Goal: Task Accomplishment & Management: Use online tool/utility

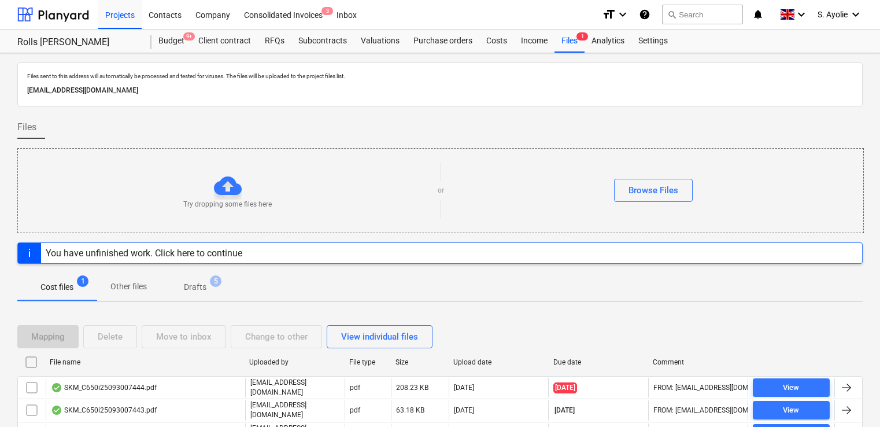
scroll to position [96, 0]
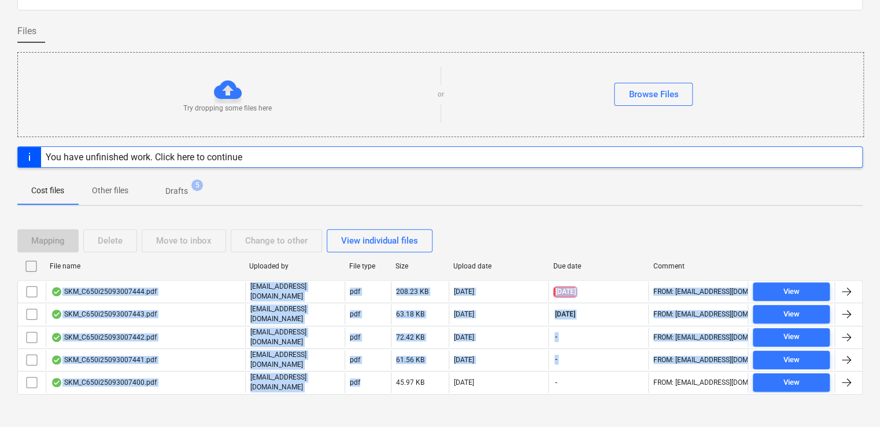
drag, startPoint x: 354, startPoint y: 380, endPoint x: 381, endPoint y: 413, distance: 42.6
click at [381, 413] on div "Files sent to this address will automatically be processed and tested for virus…" at bounding box center [440, 196] width 880 height 479
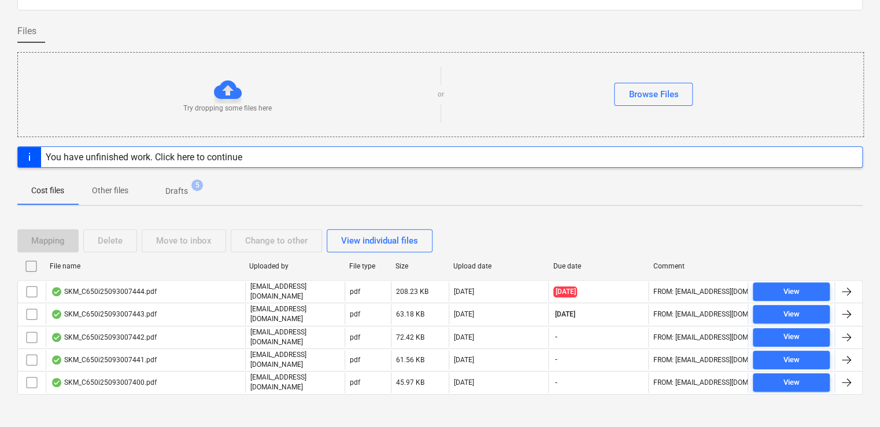
drag, startPoint x: 381, startPoint y: 413, endPoint x: 451, endPoint y: 420, distance: 69.8
click at [451, 420] on div "Files sent to this address will automatically be processed and tested for virus…" at bounding box center [440, 196] width 880 height 479
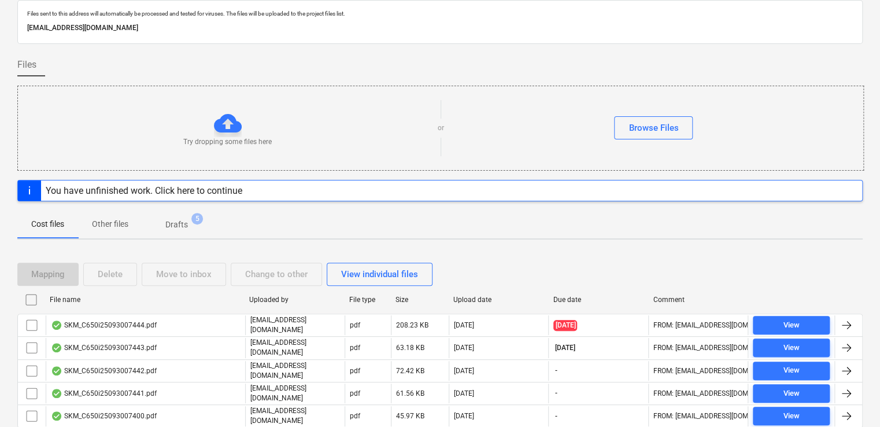
scroll to position [0, 0]
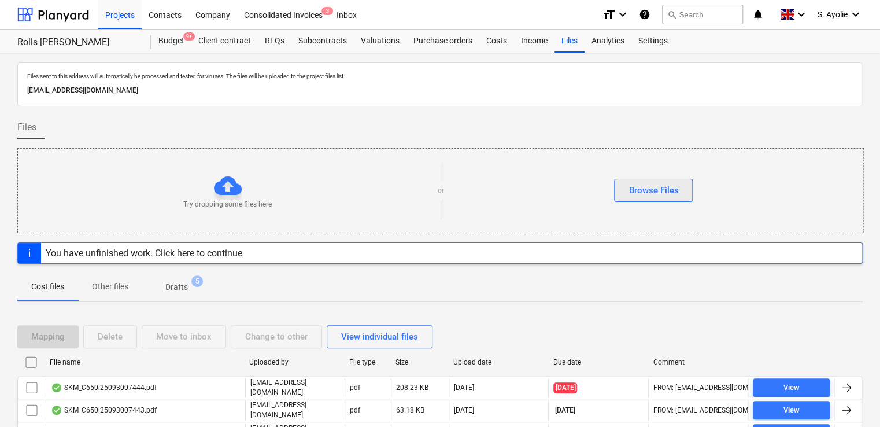
click at [660, 188] on div "Browse Files" at bounding box center [653, 190] width 50 height 15
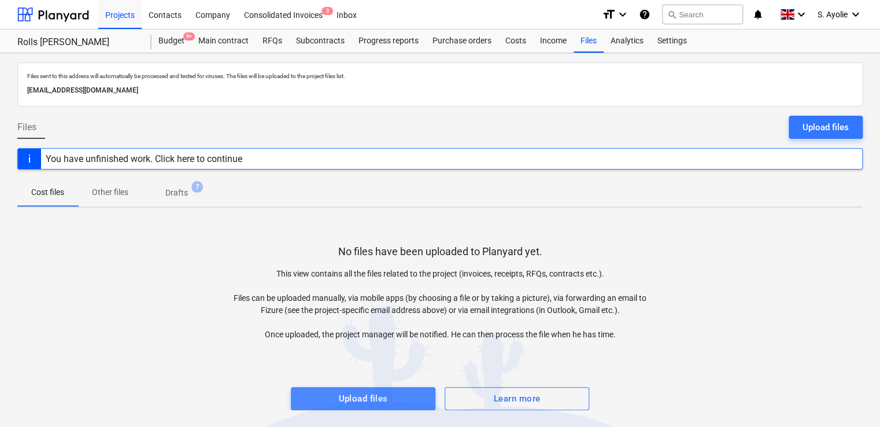
click at [370, 395] on div "Upload files" at bounding box center [362, 398] width 49 height 15
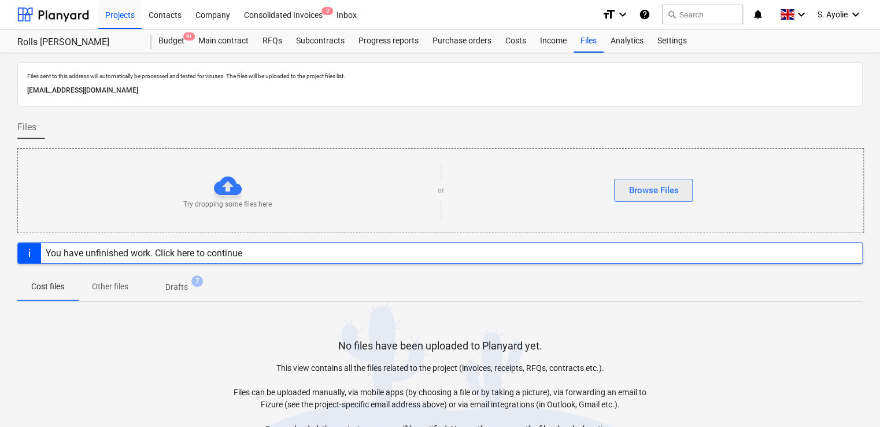
click at [638, 194] on div "Browse Files" at bounding box center [653, 190] width 50 height 15
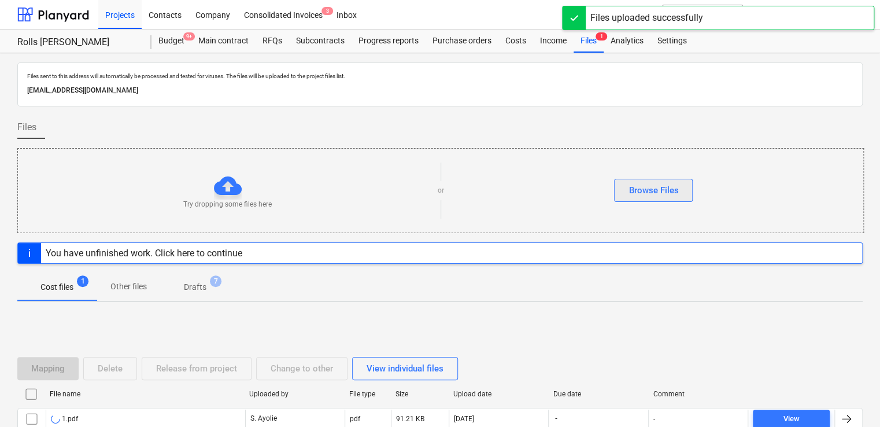
click at [638, 197] on button "Browse Files" at bounding box center [653, 190] width 79 height 23
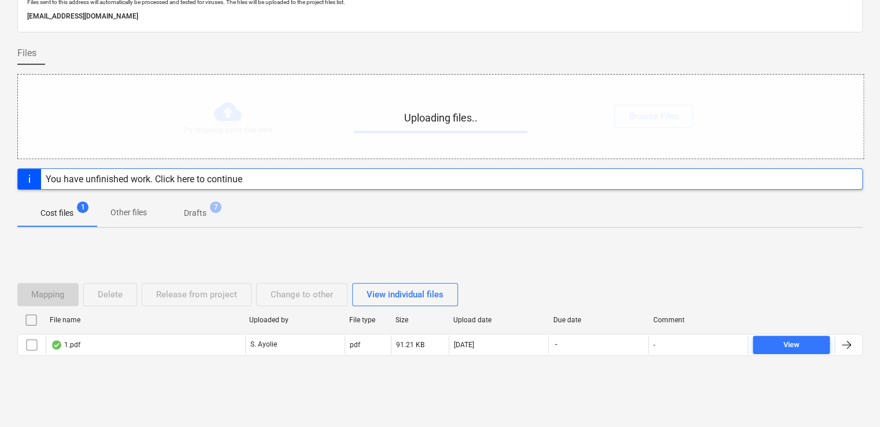
scroll to position [75, 0]
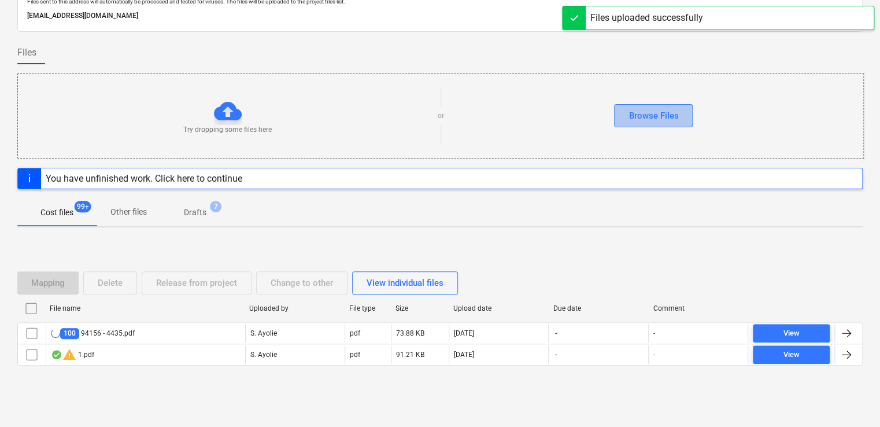
click at [666, 123] on button "Browse Files" at bounding box center [653, 115] width 79 height 23
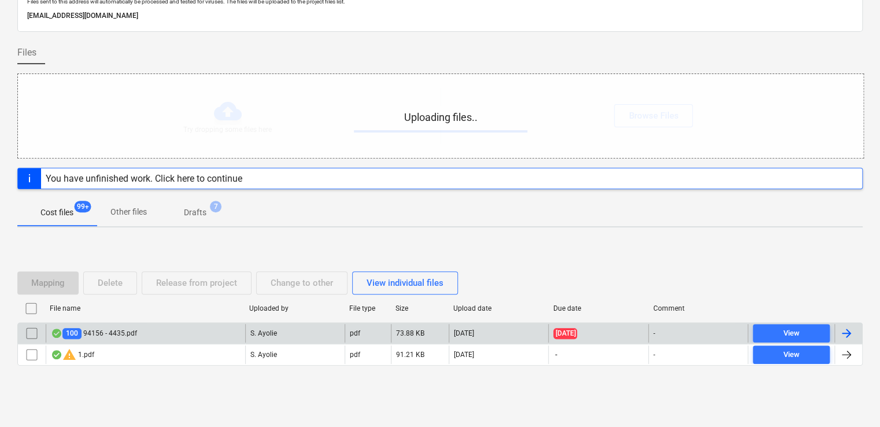
click at [77, 336] on span "100" at bounding box center [71, 333] width 19 height 11
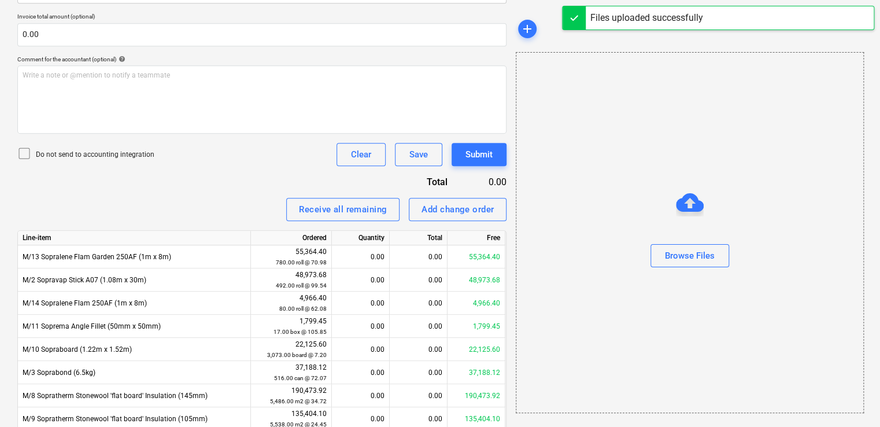
scroll to position [343, 0]
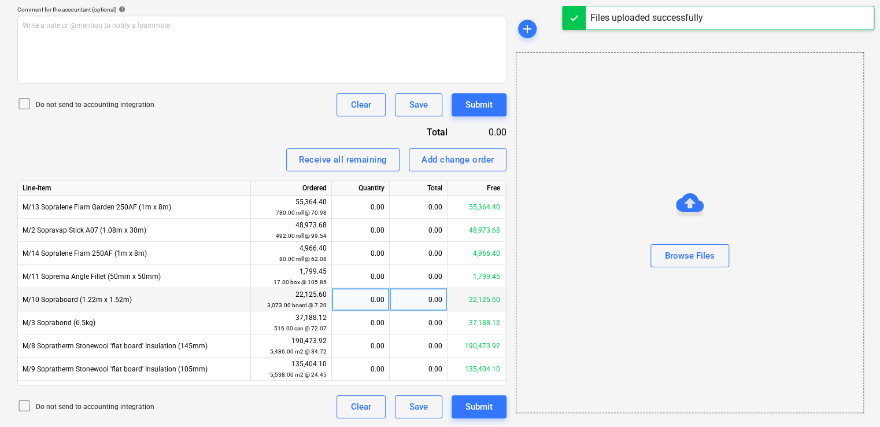
type input "0042"
type input "[DATE]"
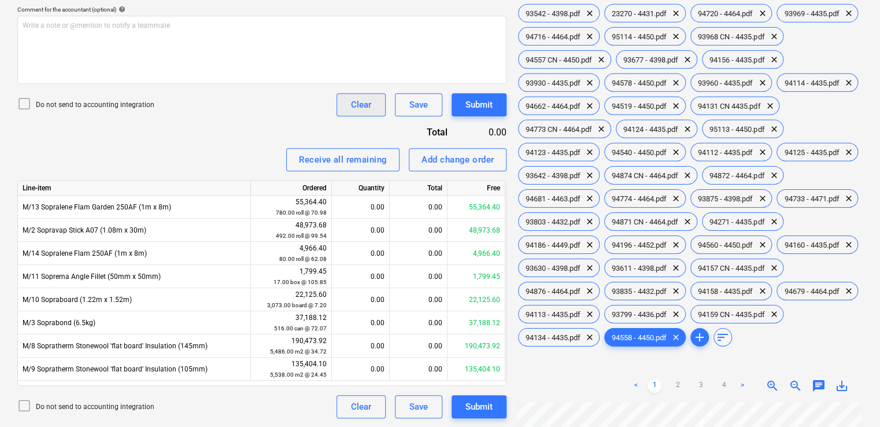
click at [370, 110] on div "Clear" at bounding box center [361, 104] width 20 height 15
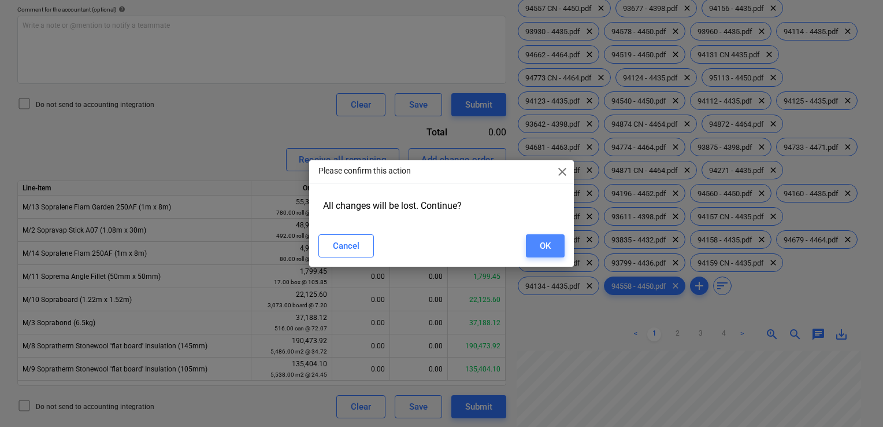
click at [555, 249] on button "OK" at bounding box center [545, 245] width 39 height 23
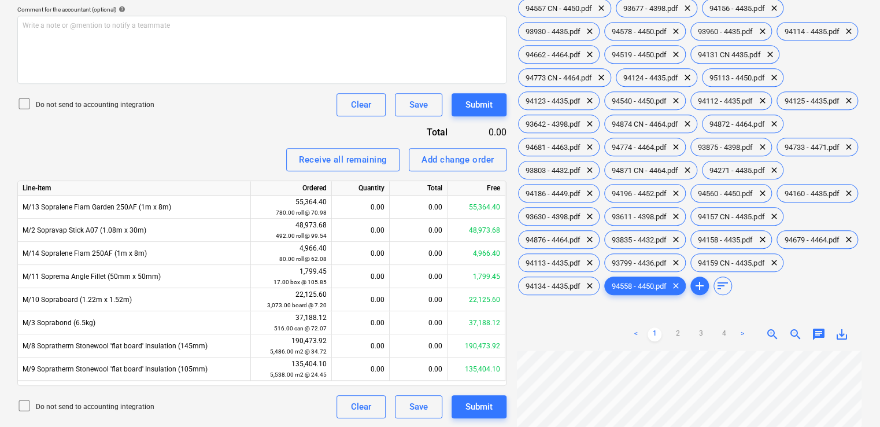
type input "0042"
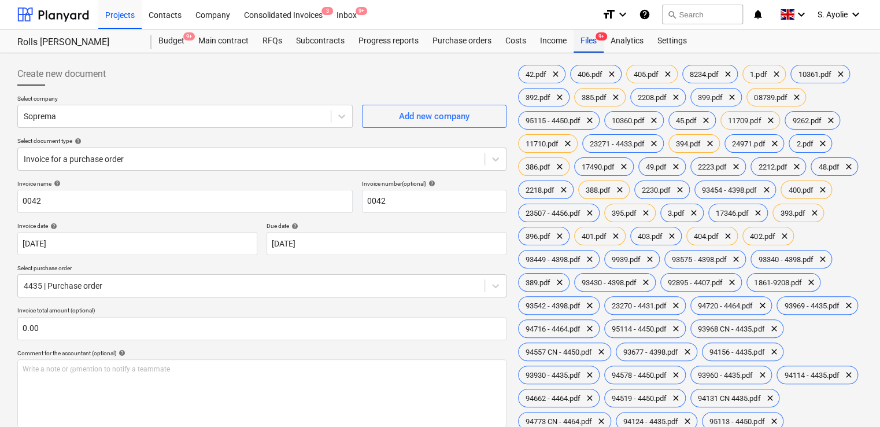
click at [592, 39] on div "Files 9+" at bounding box center [588, 40] width 30 height 23
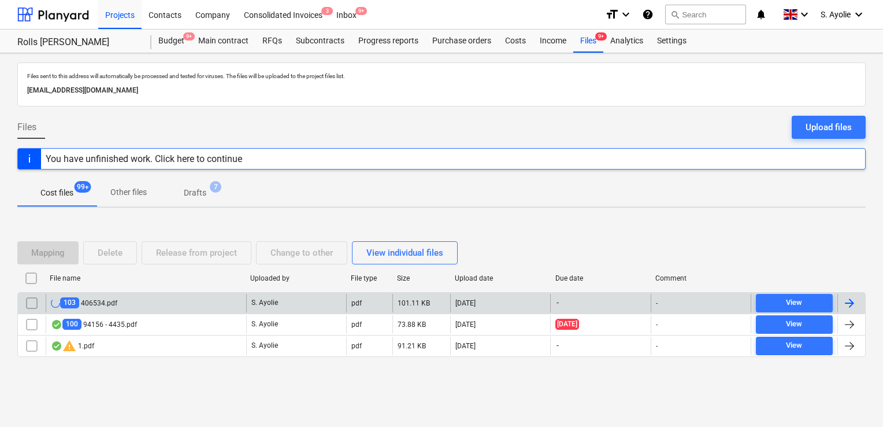
click at [32, 312] on div "103 406534.pdf S. Ayolie pdf 101.11 KB [DATE] - - View" at bounding box center [441, 302] width 849 height 21
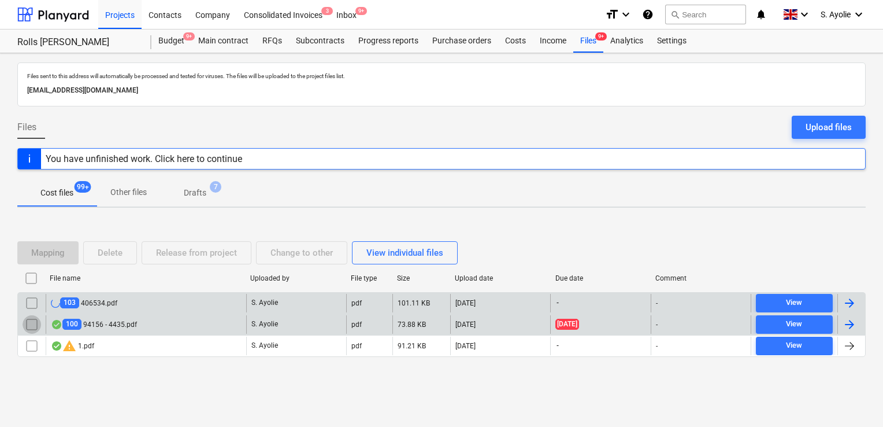
click at [35, 323] on input "checkbox" at bounding box center [32, 324] width 18 height 18
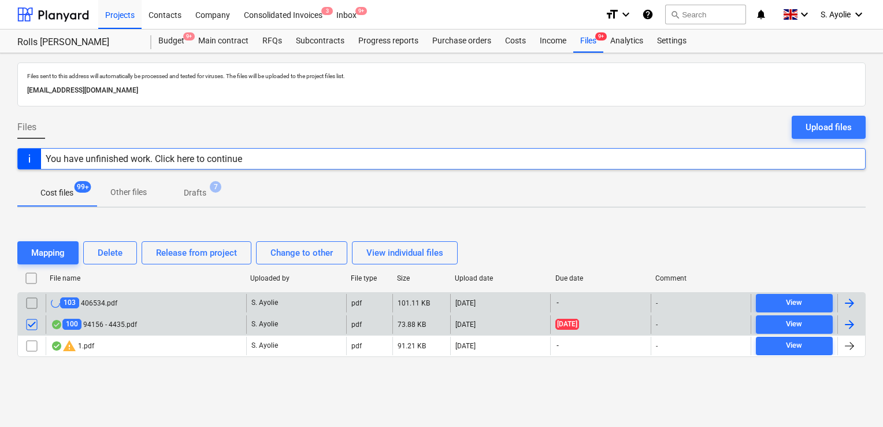
click at [34, 306] on input "checkbox" at bounding box center [32, 303] width 18 height 18
click at [115, 253] on div "Delete" at bounding box center [110, 252] width 25 height 15
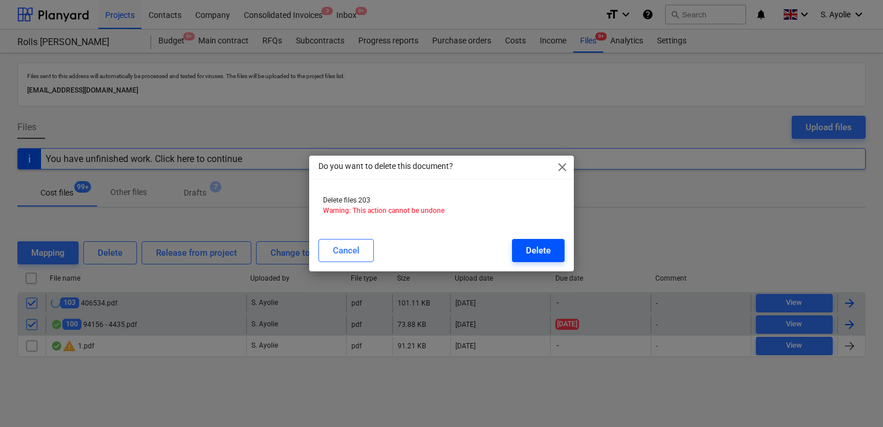
click at [548, 249] on div "Delete" at bounding box center [538, 250] width 25 height 15
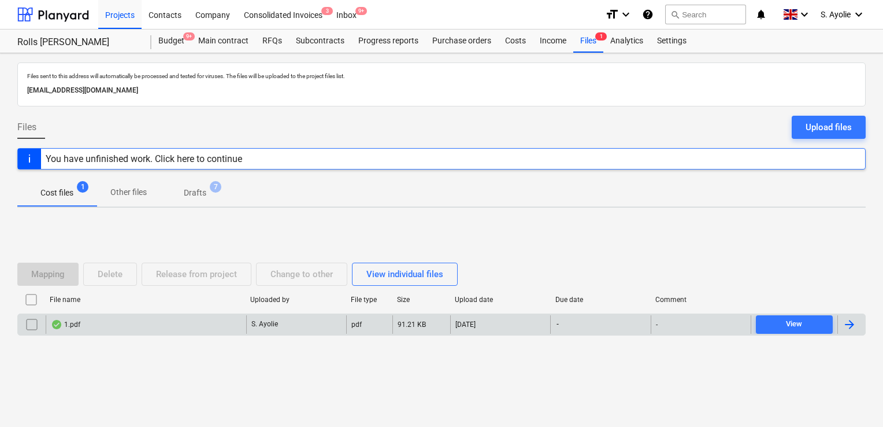
click at [108, 327] on div "1.pdf" at bounding box center [146, 324] width 201 height 18
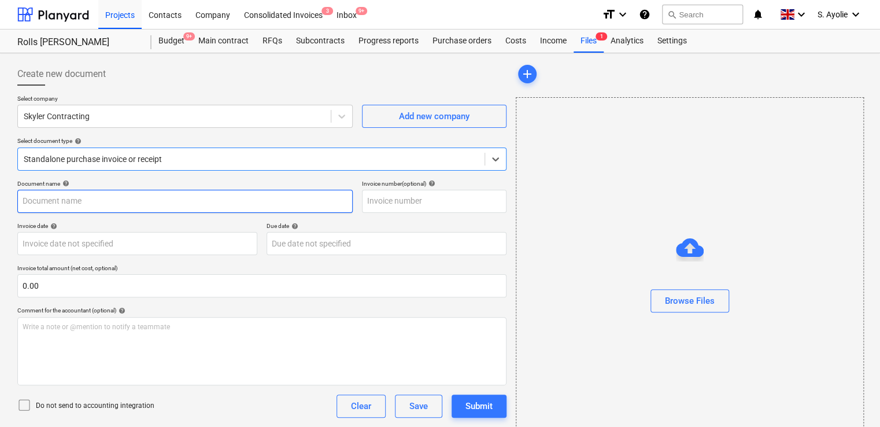
type input "1.pdf"
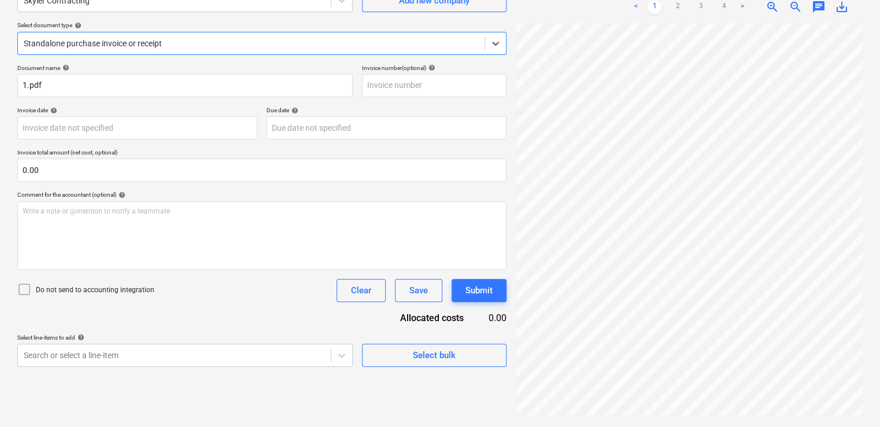
scroll to position [14, 0]
drag, startPoint x: 707, startPoint y: 417, endPoint x: 749, endPoint y: 422, distance: 42.4
click at [749, 422] on div "Create new document Select company Skyler Contracting Add new company Select do…" at bounding box center [440, 182] width 880 height 489
click at [672, 6] on link "2" at bounding box center [678, 7] width 14 height 14
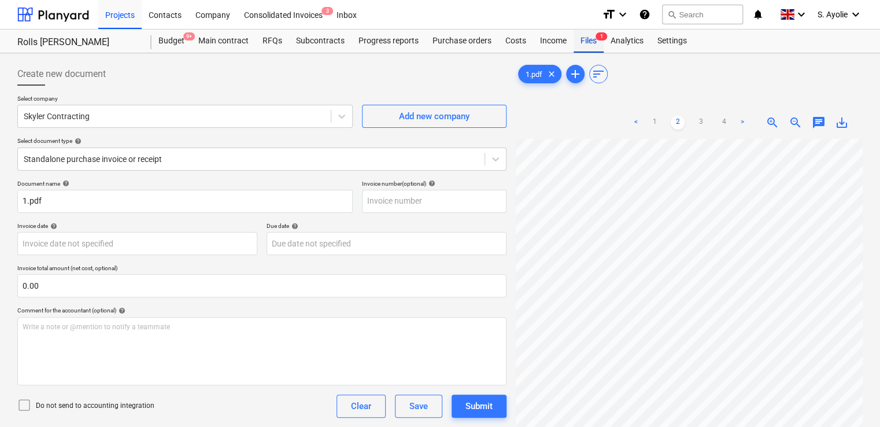
click at [588, 43] on div "Files 1" at bounding box center [588, 40] width 30 height 23
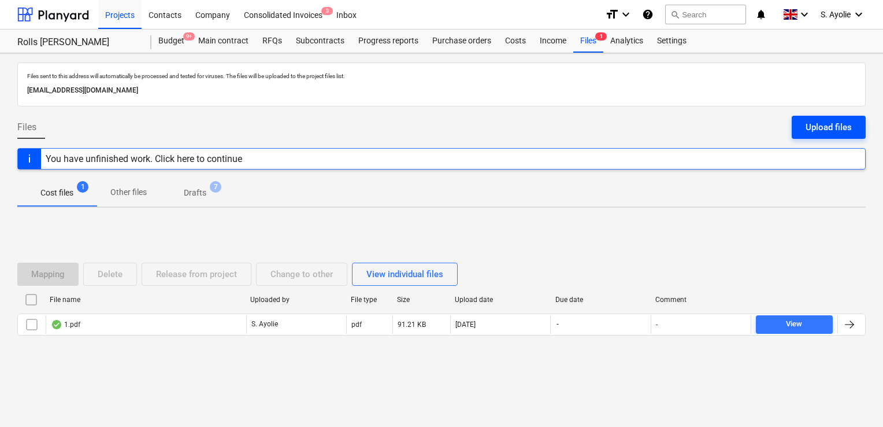
click at [822, 123] on div "Upload files" at bounding box center [829, 127] width 46 height 15
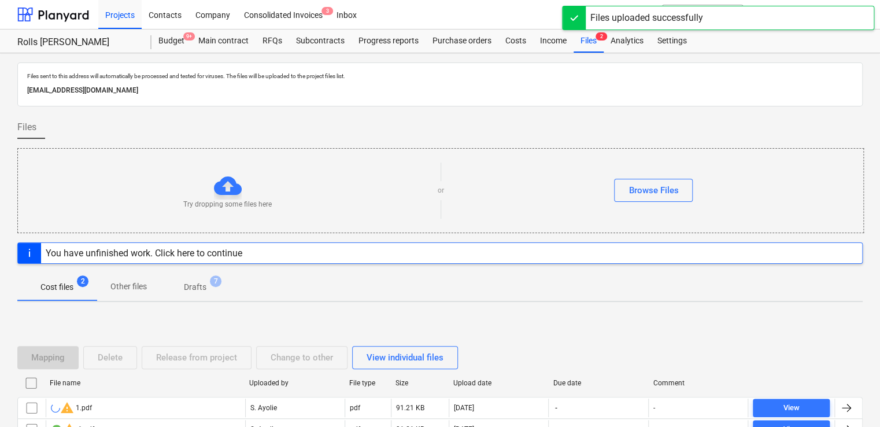
scroll to position [75, 0]
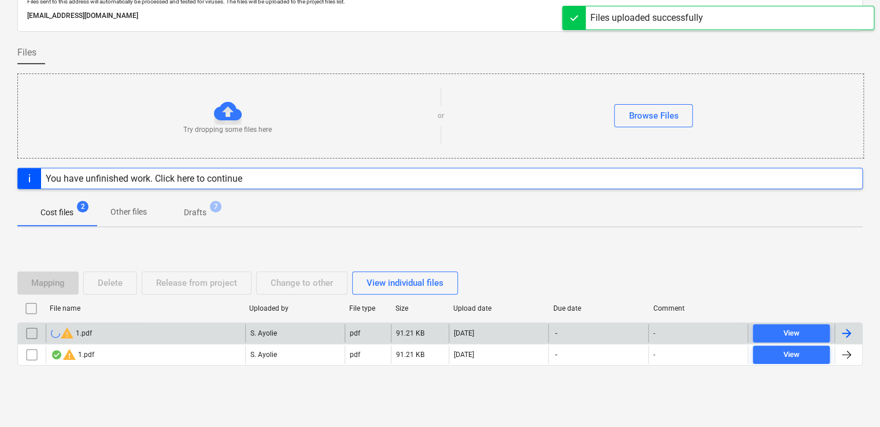
click at [32, 331] on input "checkbox" at bounding box center [32, 333] width 18 height 18
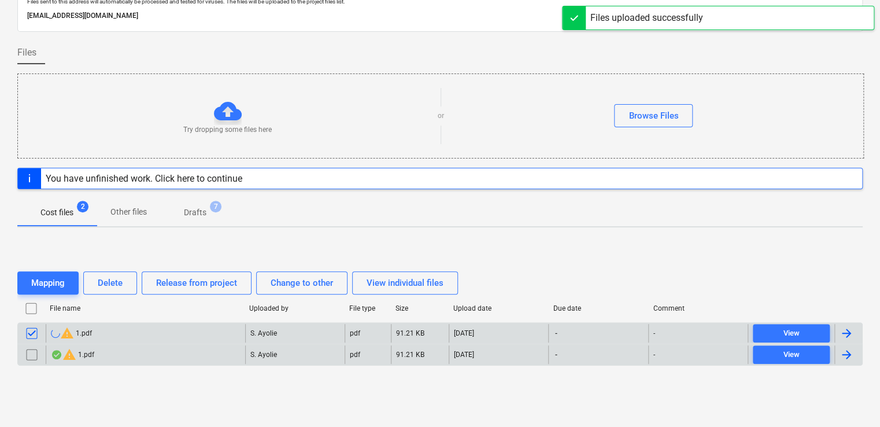
click at [35, 353] on input "checkbox" at bounding box center [32, 354] width 18 height 18
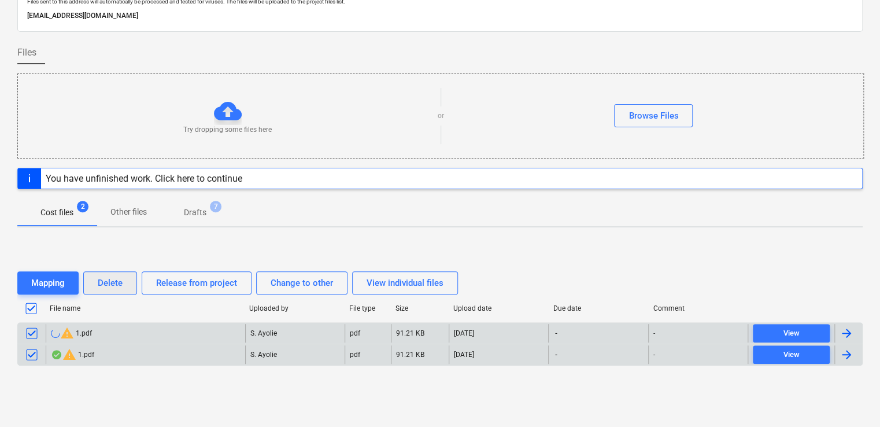
click at [122, 280] on div "Delete" at bounding box center [110, 282] width 25 height 15
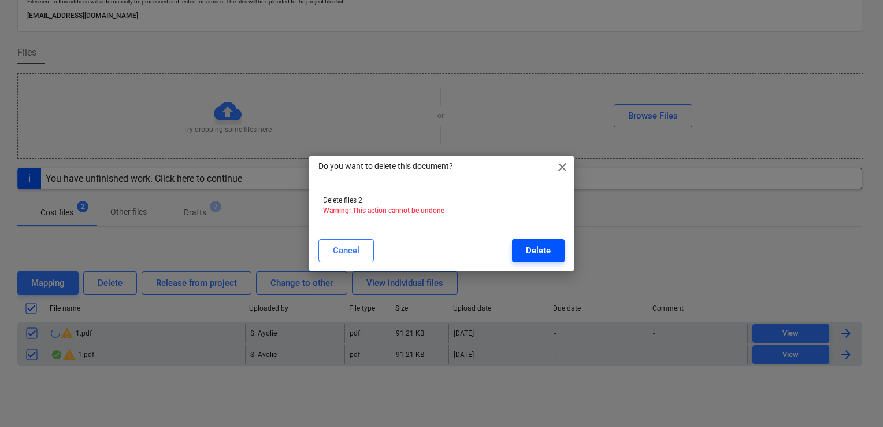
click at [532, 246] on div "Delete" at bounding box center [538, 250] width 25 height 15
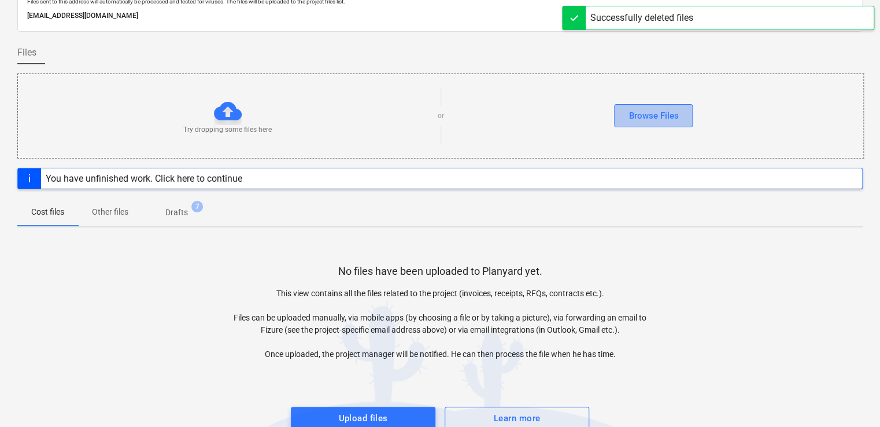
click at [638, 112] on div "Browse Files" at bounding box center [653, 115] width 50 height 15
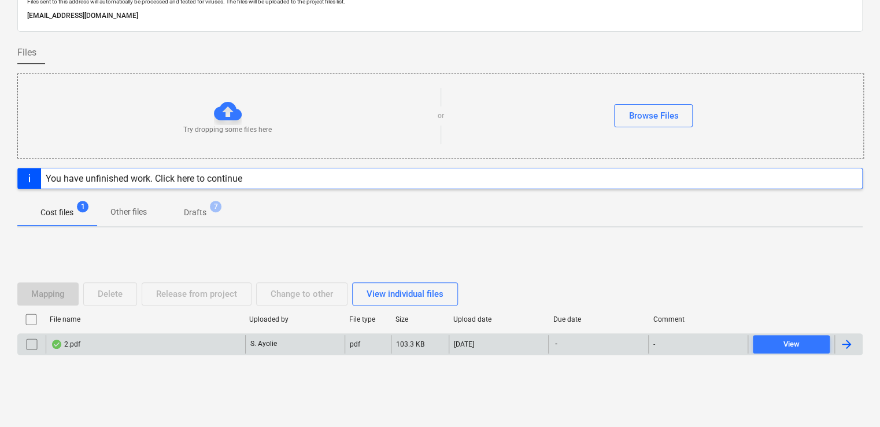
click at [201, 343] on div "2.pdf" at bounding box center [145, 344] width 199 height 18
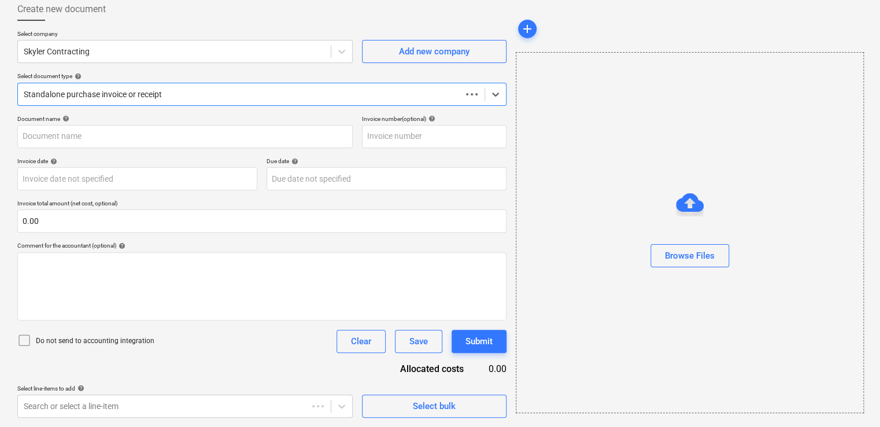
scroll to position [64, 0]
type input "2.pdf"
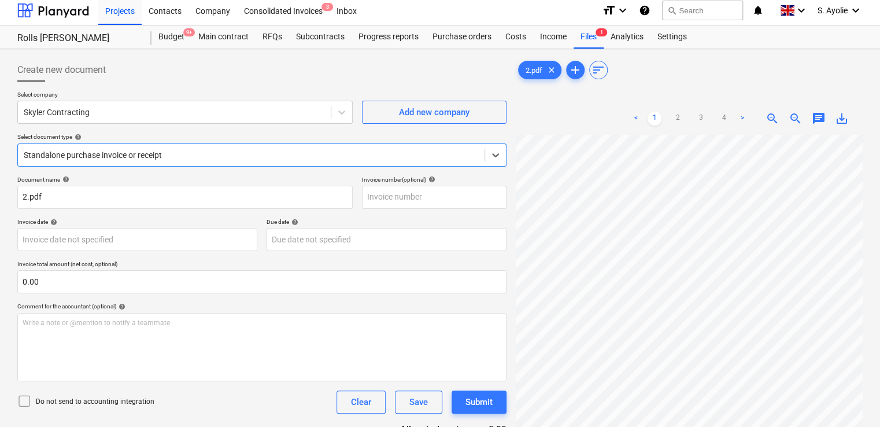
scroll to position [0, 0]
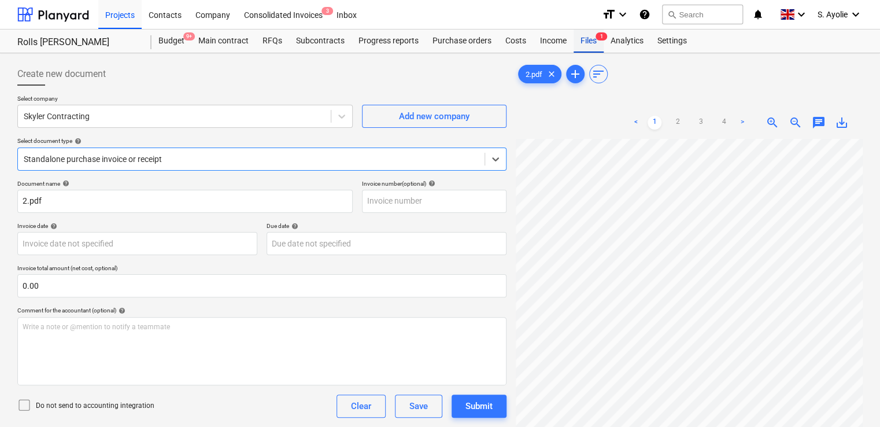
click at [583, 43] on div "Files 1" at bounding box center [588, 40] width 30 height 23
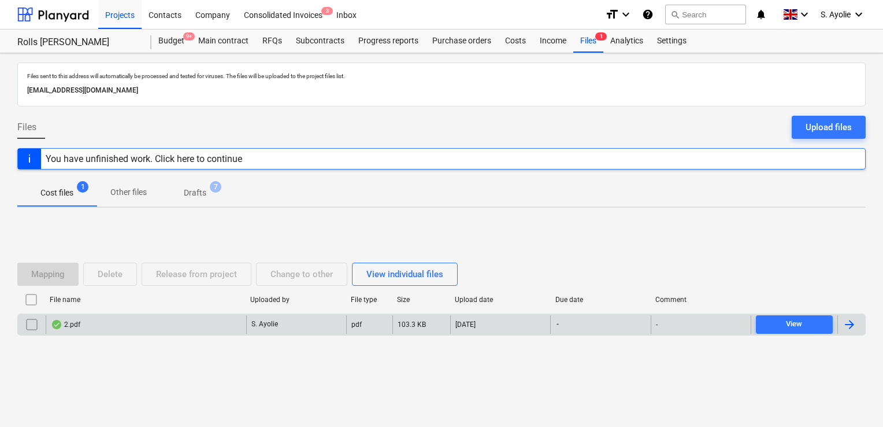
click at [33, 325] on input "checkbox" at bounding box center [32, 324] width 18 height 18
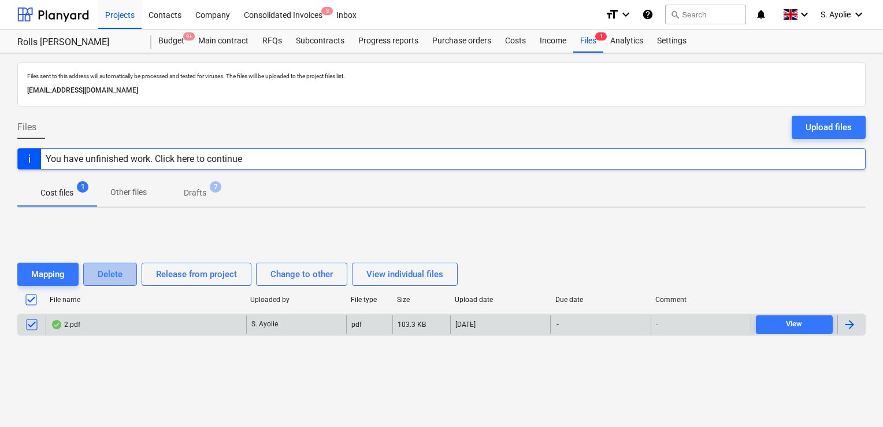
click at [101, 284] on button "Delete" at bounding box center [110, 273] width 54 height 23
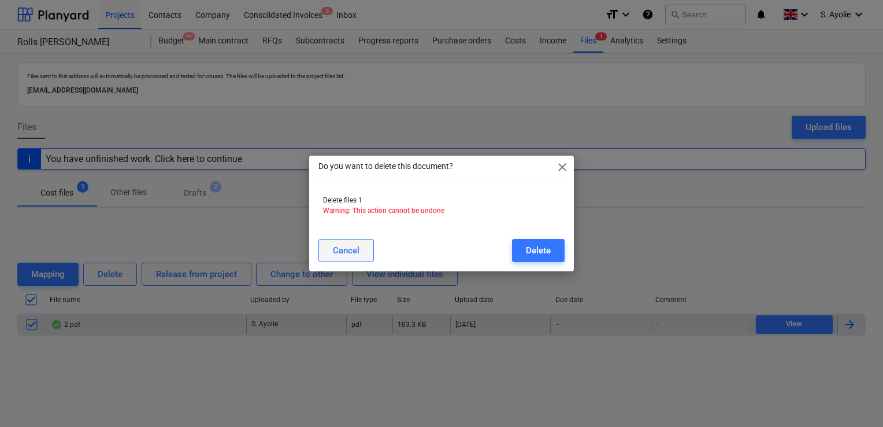
click at [364, 253] on button "Cancel" at bounding box center [345, 250] width 55 height 23
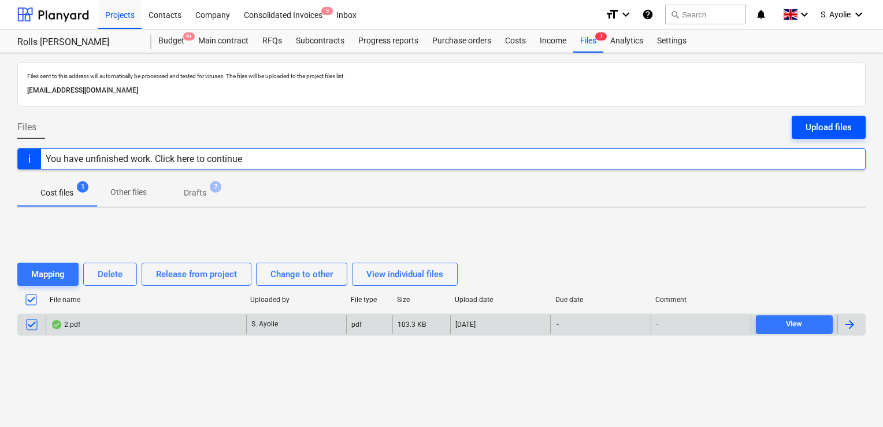
click at [829, 131] on div "Upload files" at bounding box center [829, 127] width 46 height 15
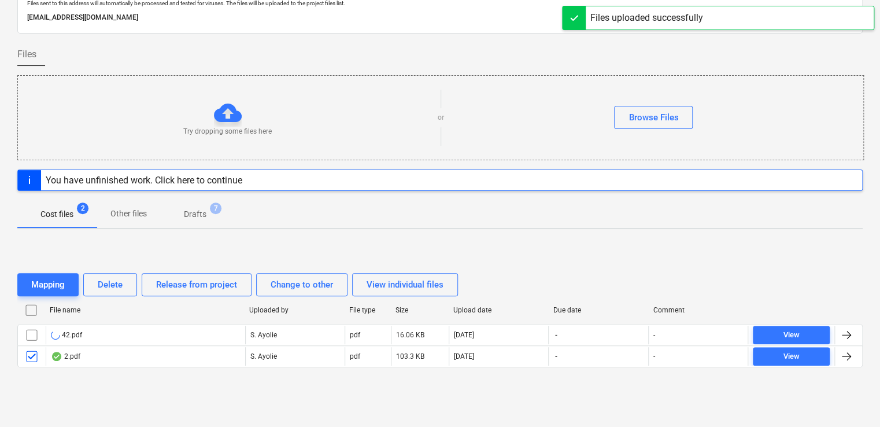
scroll to position [75, 0]
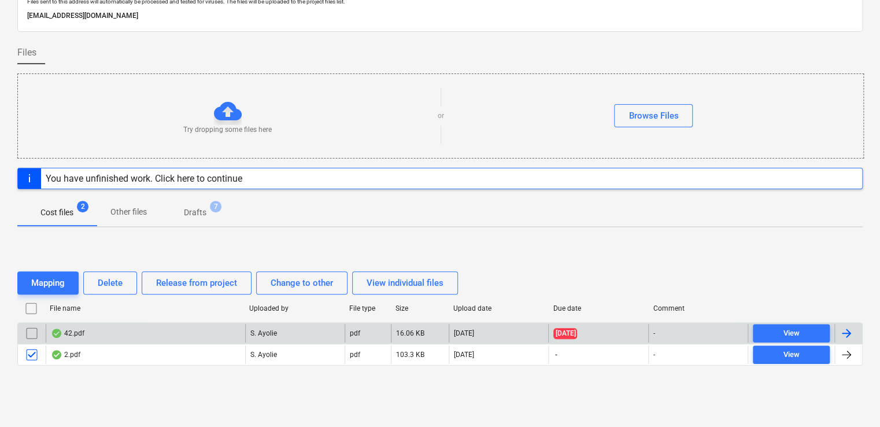
click at [84, 335] on div "42.pdf" at bounding box center [145, 333] width 199 height 18
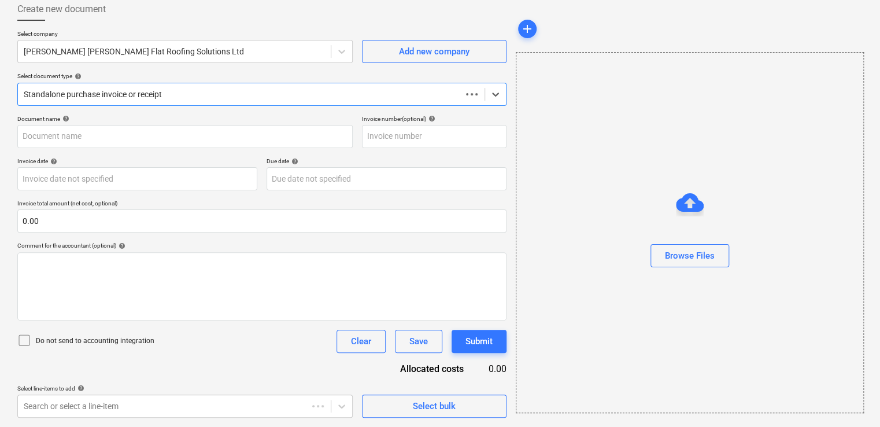
scroll to position [64, 0]
type input "0042"
type input "[DATE]"
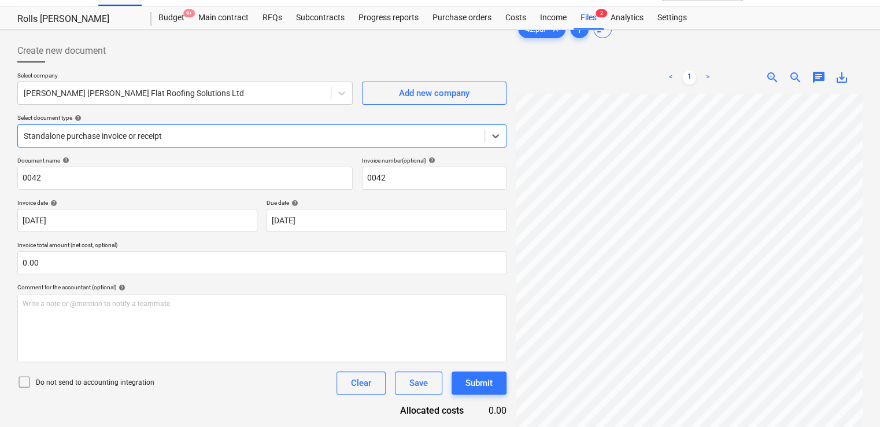
scroll to position [0, 0]
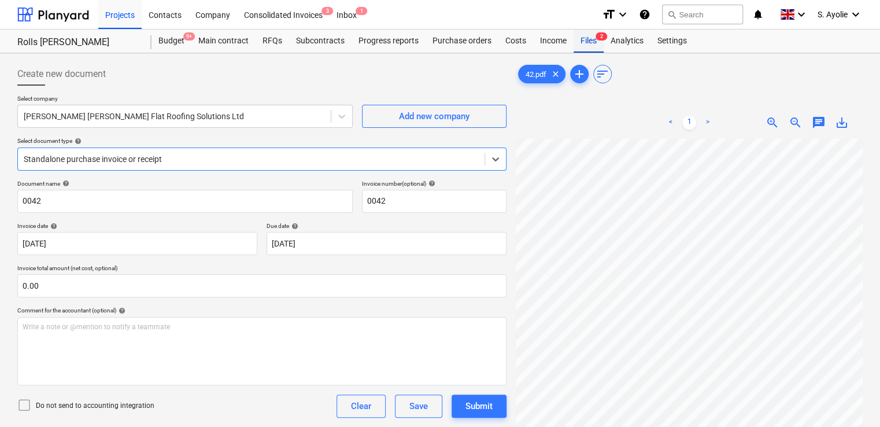
click at [586, 40] on div "Files 2" at bounding box center [588, 40] width 30 height 23
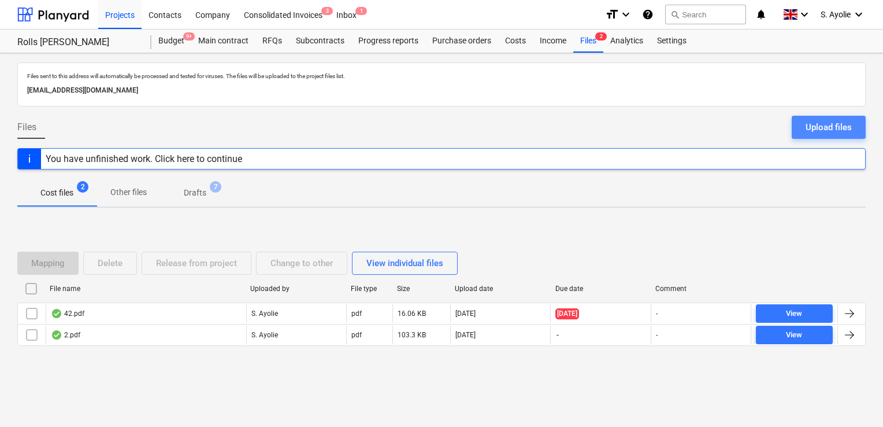
click at [810, 128] on div "Upload files" at bounding box center [829, 127] width 46 height 15
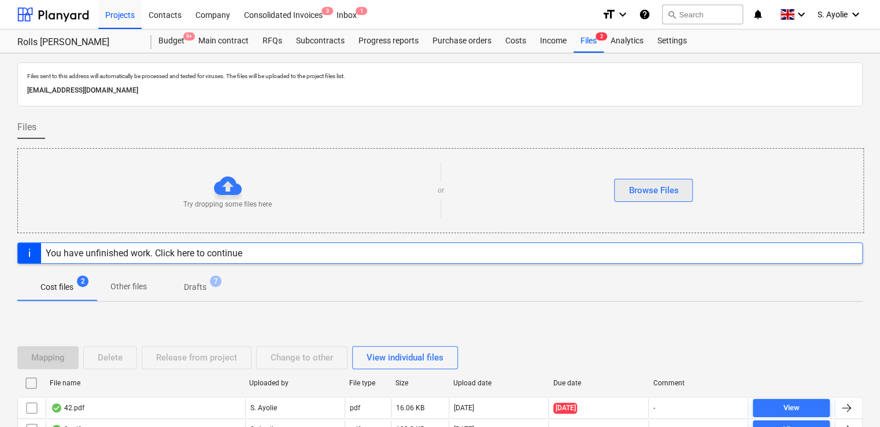
click at [652, 191] on div "Browse Files" at bounding box center [653, 190] width 50 height 15
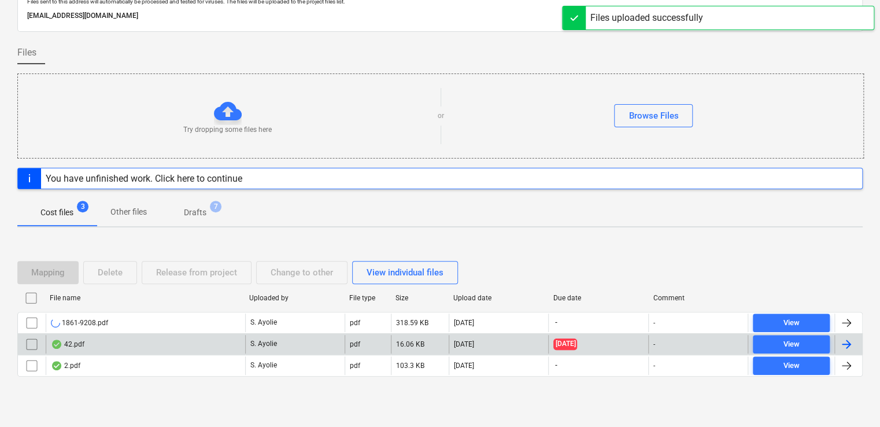
drag, startPoint x: 259, startPoint y: 337, endPoint x: 264, endPoint y: 347, distance: 11.6
click at [264, 347] on div "S. Ayolie" at bounding box center [294, 344] width 99 height 18
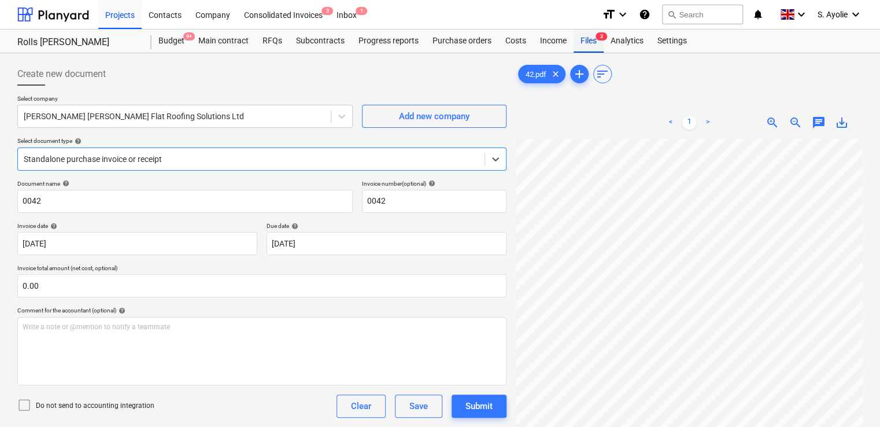
click at [579, 43] on div "Files 3" at bounding box center [588, 40] width 30 height 23
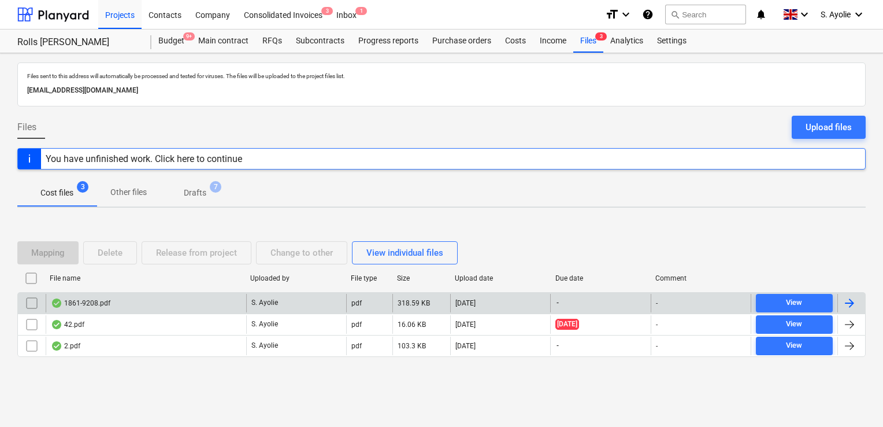
click at [113, 298] on div "1861-9208.pdf" at bounding box center [146, 303] width 201 height 18
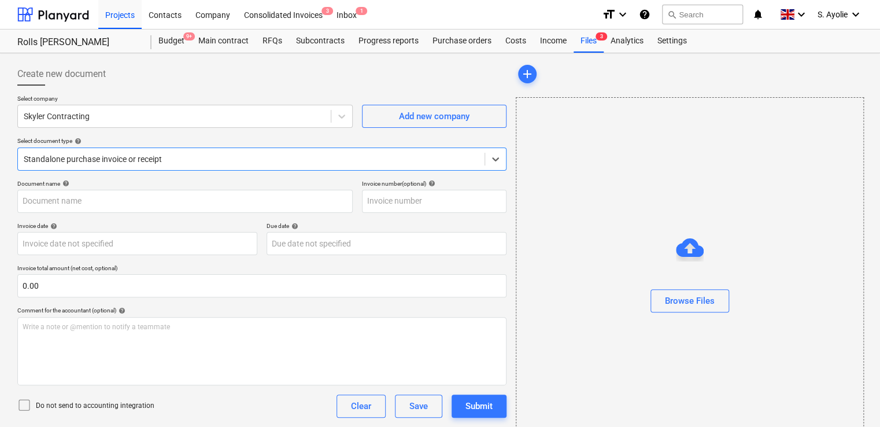
type input "1861-9208.pdf"
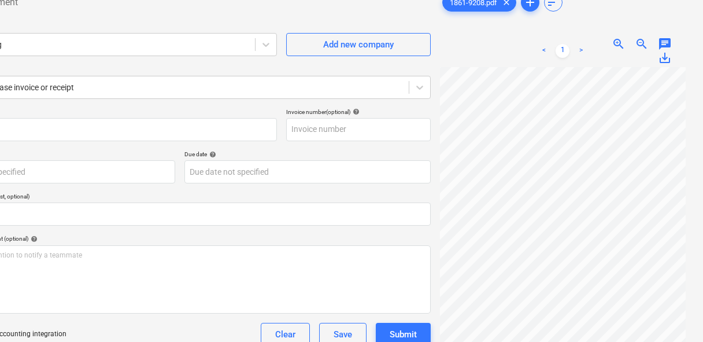
scroll to position [31, 9]
click at [615, 43] on span "zoom_in" at bounding box center [619, 44] width 14 height 14
click at [615, 45] on span "zoom_in" at bounding box center [619, 44] width 14 height 14
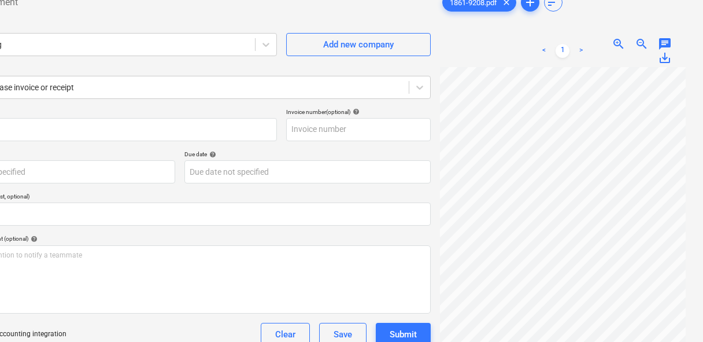
click at [615, 45] on span "zoom_in" at bounding box center [619, 44] width 14 height 14
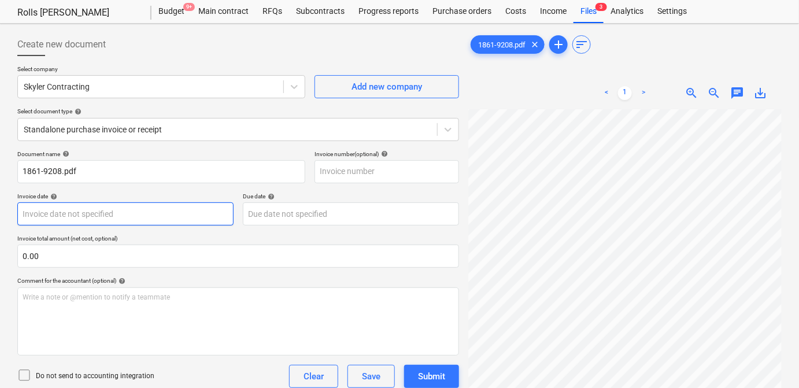
scroll to position [52, 0]
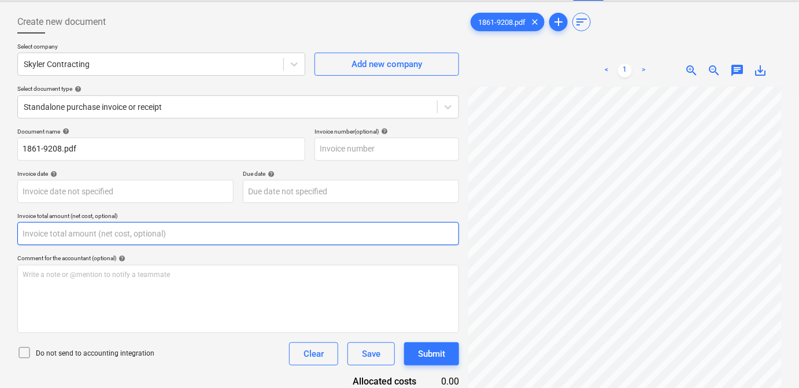
click at [97, 234] on input "text" at bounding box center [238, 233] width 442 height 23
type input "817.54"
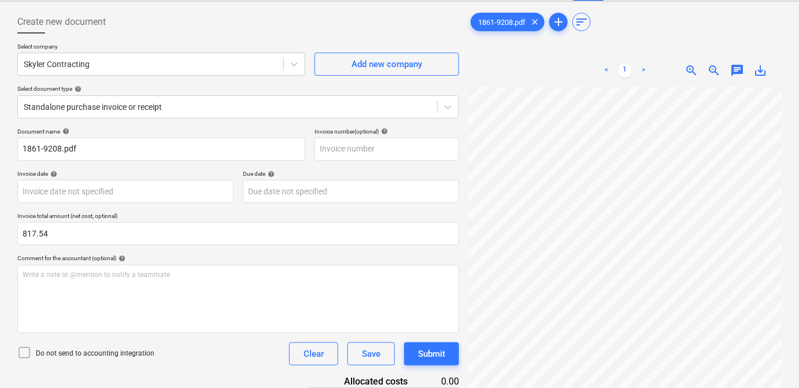
click at [146, 206] on div "Document name help 1861-9208.pdf Invoice number (optional) help Invoice date he…" at bounding box center [238, 293] width 442 height 331
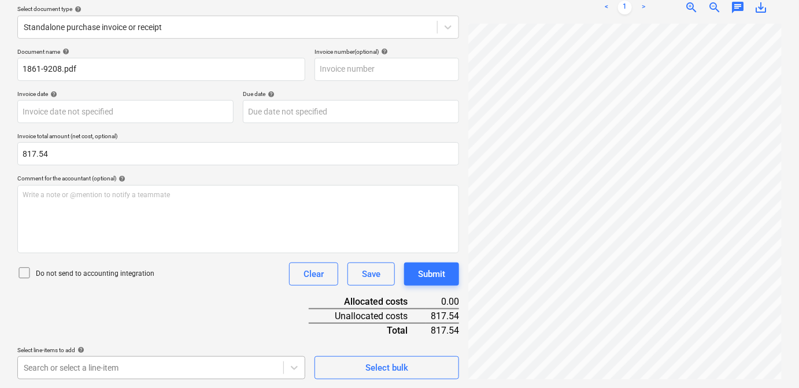
scroll to position [303, 0]
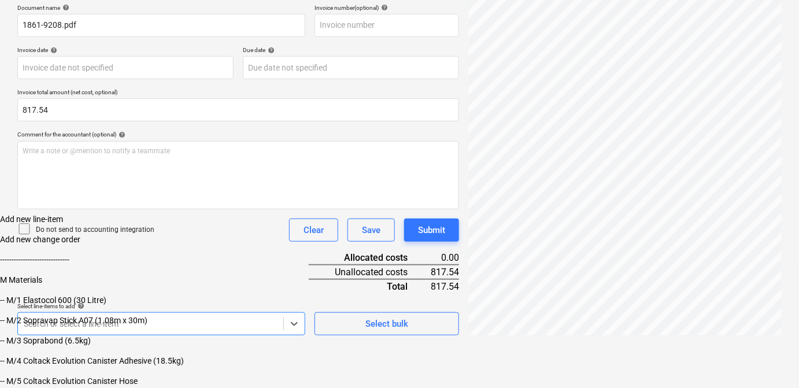
click at [207, 369] on body "Projects Contacts Company Consolidated Invoices 3 Inbox 1 format_size keyboard_…" at bounding box center [399, 106] width 799 height 564
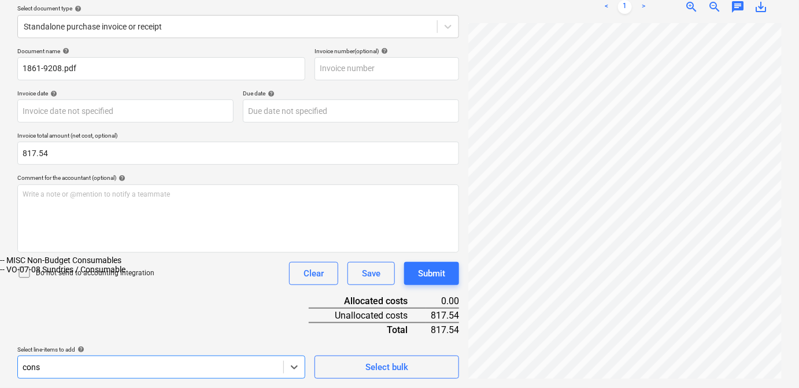
scroll to position [169, 0]
type input "consumable"
click at [143, 265] on div "-- MISC Non-Budget Consumables" at bounding box center [399, 259] width 799 height 9
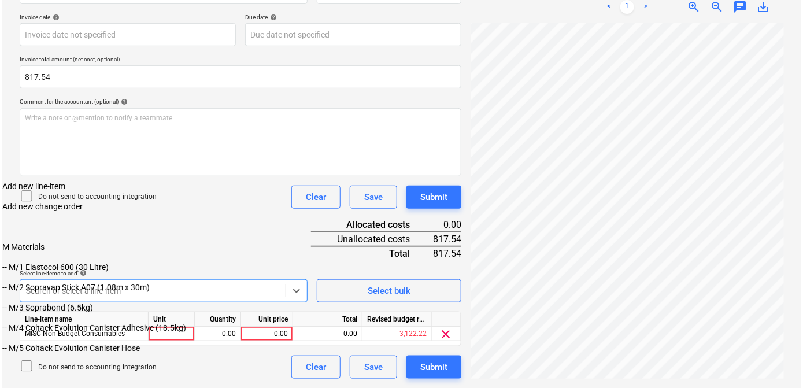
scroll to position [208, 0]
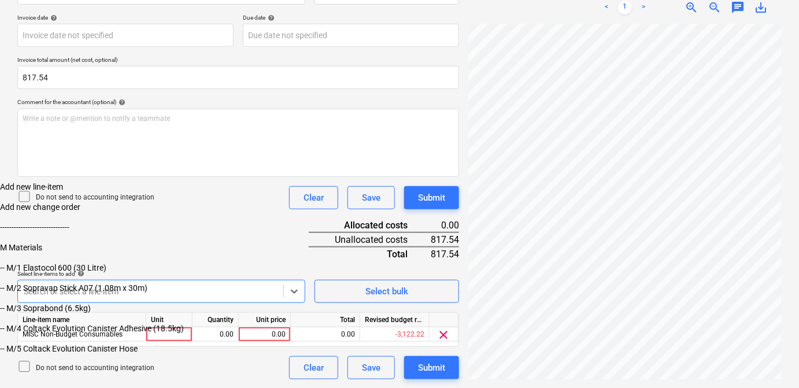
click at [126, 178] on div "Document name help 1861-9208.pdf Invoice number (optional) help Invoice date he…" at bounding box center [238, 176] width 442 height 408
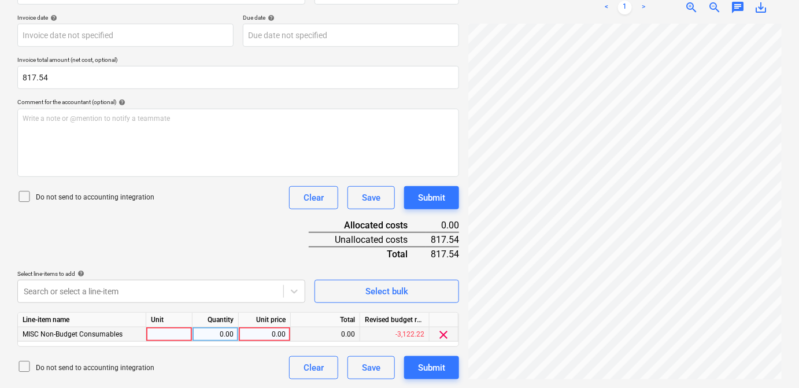
click at [181, 334] on div at bounding box center [169, 334] width 46 height 14
type input "1"
click at [269, 331] on div "0.00" at bounding box center [264, 334] width 42 height 14
type input "8"
click at [184, 335] on div "1" at bounding box center [169, 334] width 46 height 14
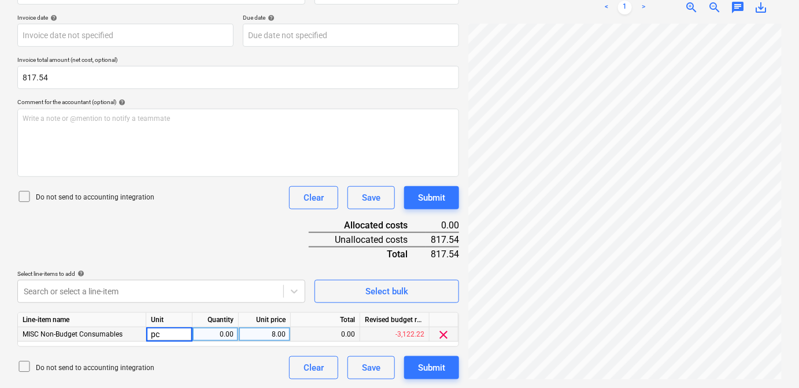
type input "pcs"
click at [231, 338] on div "0.00" at bounding box center [215, 334] width 36 height 14
type input "1"
click at [277, 332] on div "8.00" at bounding box center [264, 334] width 42 height 14
type input "817.54"
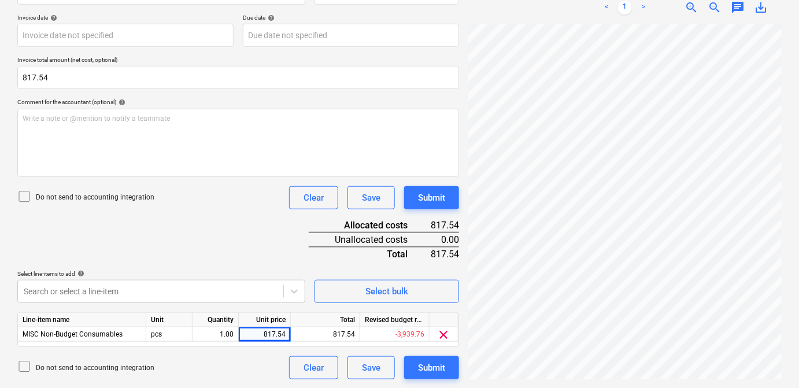
click at [254, 264] on div "Document name help 1861-9208.pdf Invoice number (optional) help Invoice date he…" at bounding box center [238, 176] width 442 height 408
click at [439, 367] on div "Submit" at bounding box center [431, 367] width 27 height 15
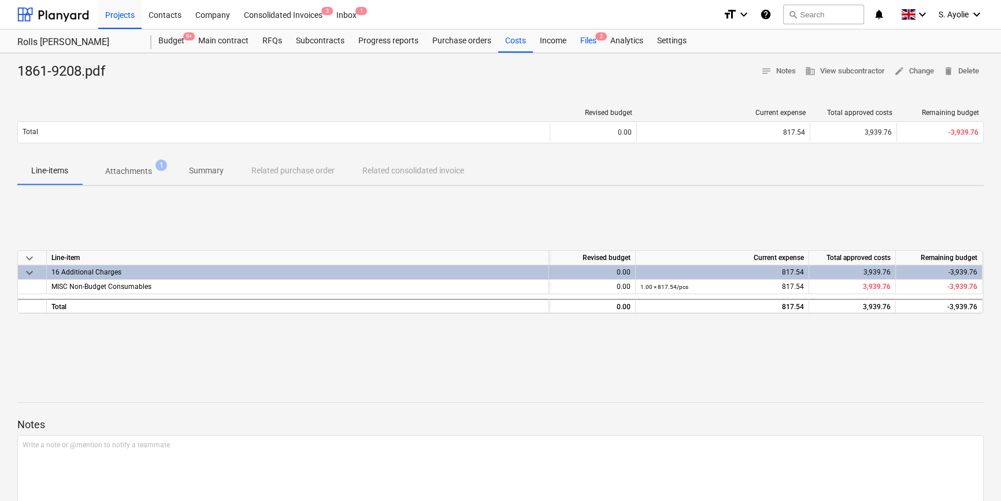
click at [589, 42] on div "Files 2" at bounding box center [588, 40] width 30 height 23
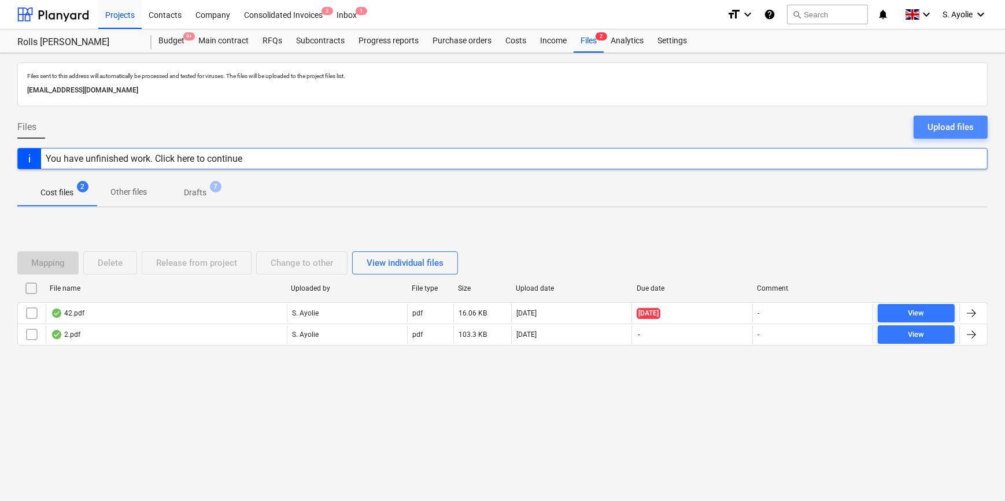
click at [883, 119] on button "Upload files" at bounding box center [950, 127] width 74 height 23
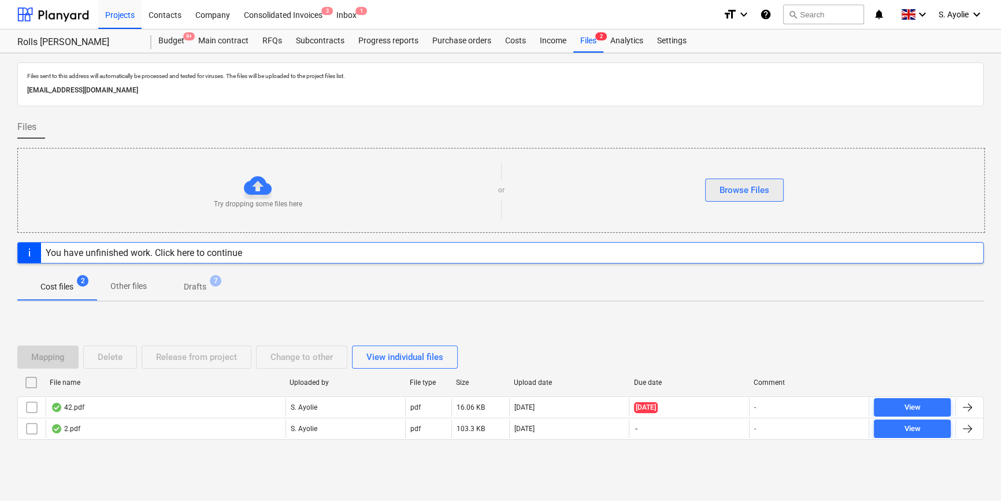
click at [750, 192] on div "Browse Files" at bounding box center [745, 190] width 50 height 15
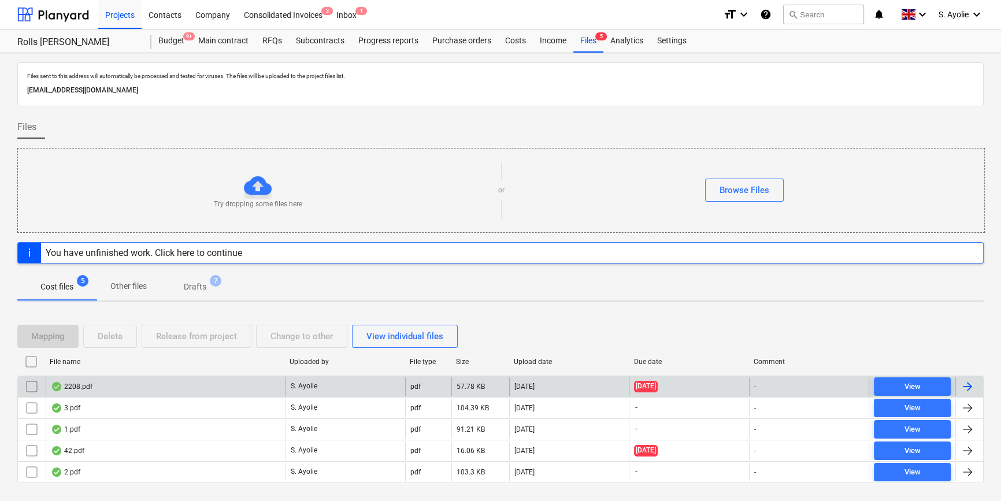
click at [77, 388] on div "2208.pdf" at bounding box center [72, 386] width 42 height 9
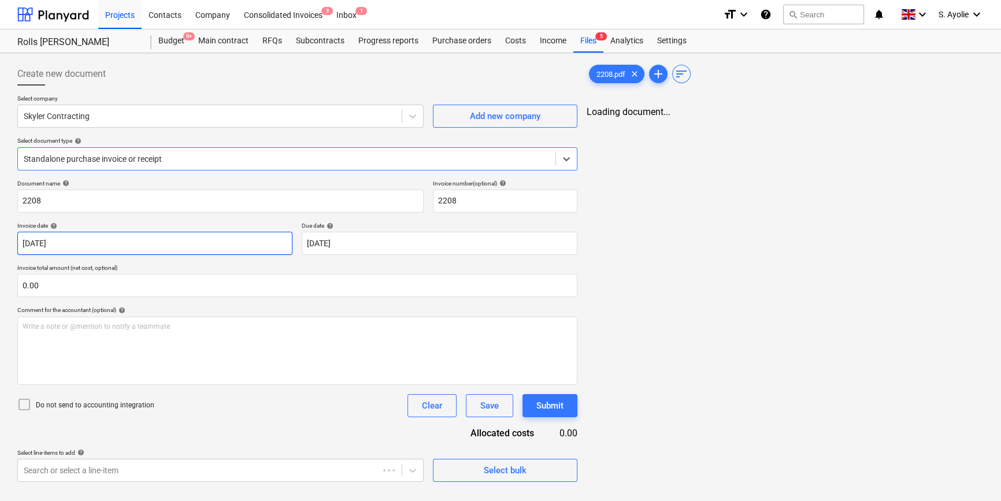
type input "2208"
type input "[DATE]"
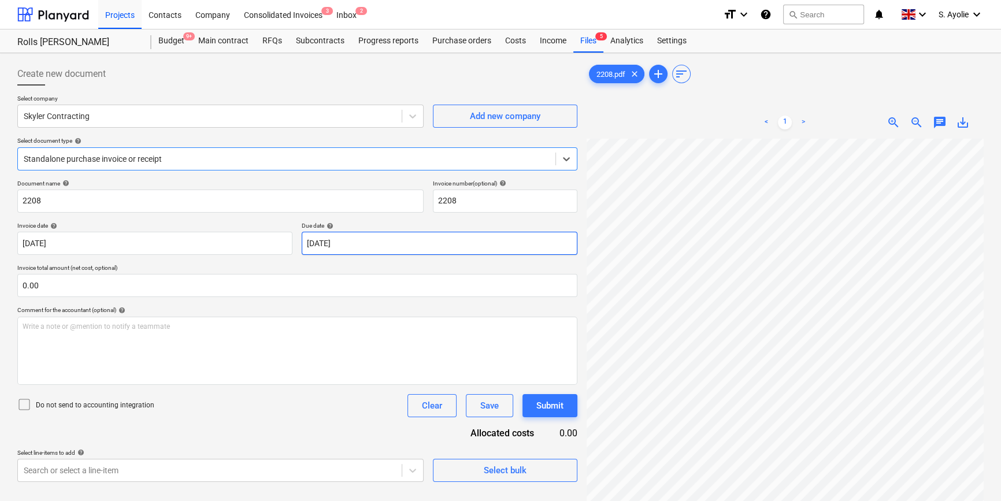
scroll to position [52, 0]
click at [883, 121] on span "zoom_out" at bounding box center [917, 123] width 14 height 14
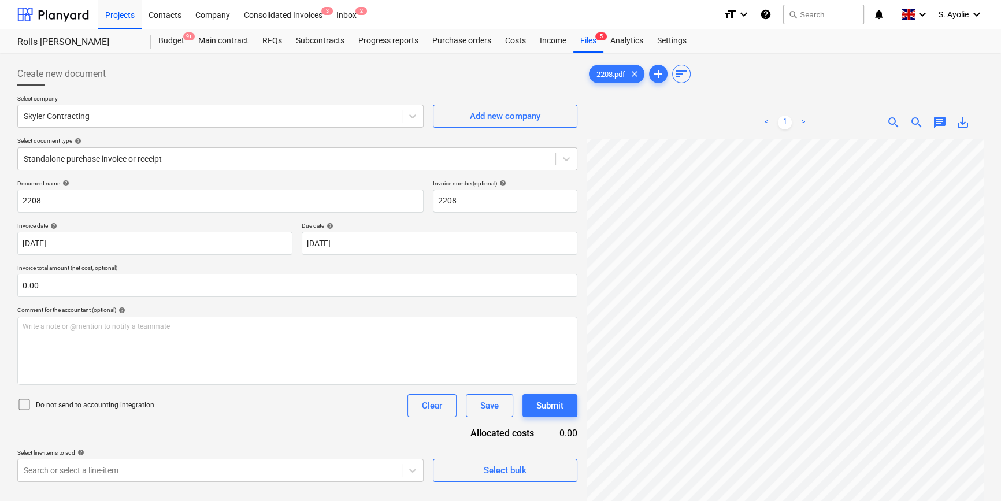
click at [883, 121] on span "zoom_out" at bounding box center [917, 123] width 14 height 14
click at [205, 116] on div at bounding box center [210, 116] width 372 height 12
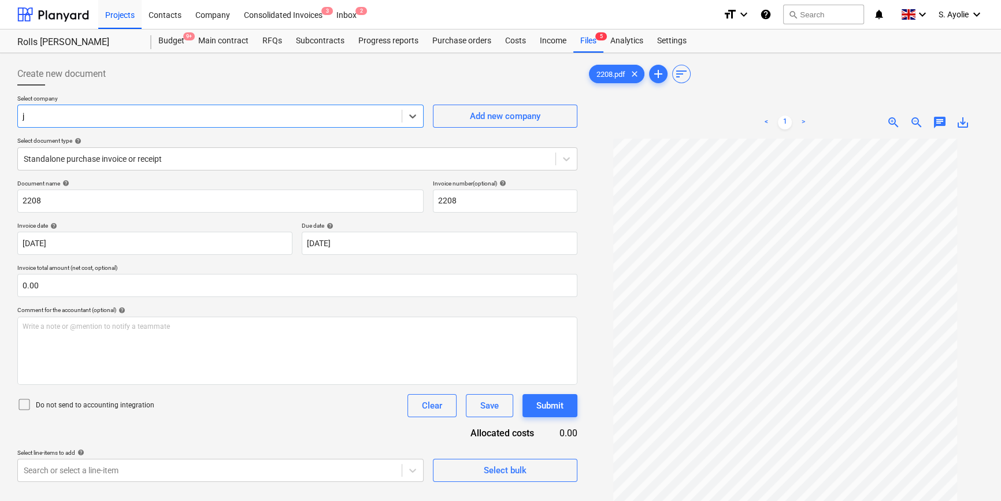
type input "j&"
click at [363, 426] on div "J&R Roofing Ltd" at bounding box center [500, 505] width 1001 height 9
click at [209, 147] on div "Select document type help Standalone purchase invoice or receipt" at bounding box center [297, 153] width 560 height 33
drag, startPoint x: 209, startPoint y: 147, endPoint x: 192, endPoint y: 169, distance: 27.6
click at [192, 168] on div "Standalone purchase invoice or receipt" at bounding box center [297, 158] width 560 height 23
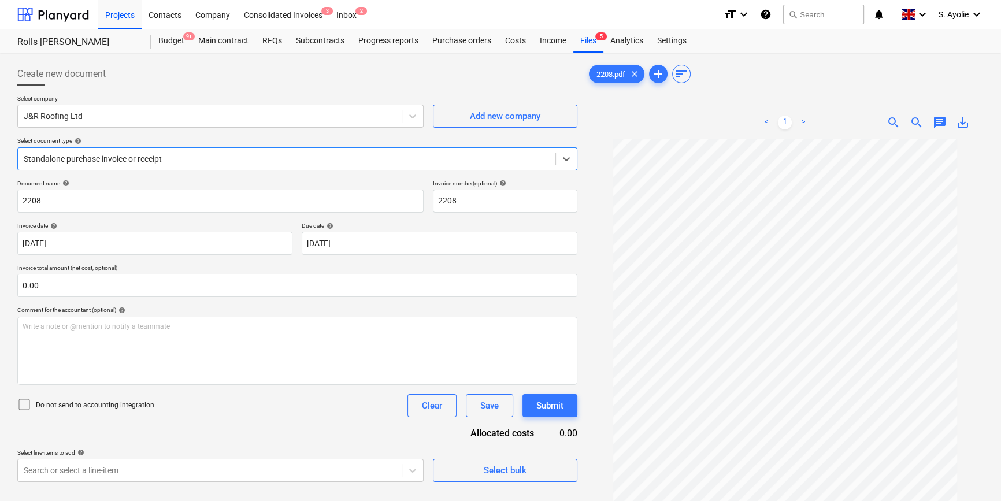
click at [108, 426] on div "Standalone purchase invoice or receipt" at bounding box center [500, 505] width 1001 height 9
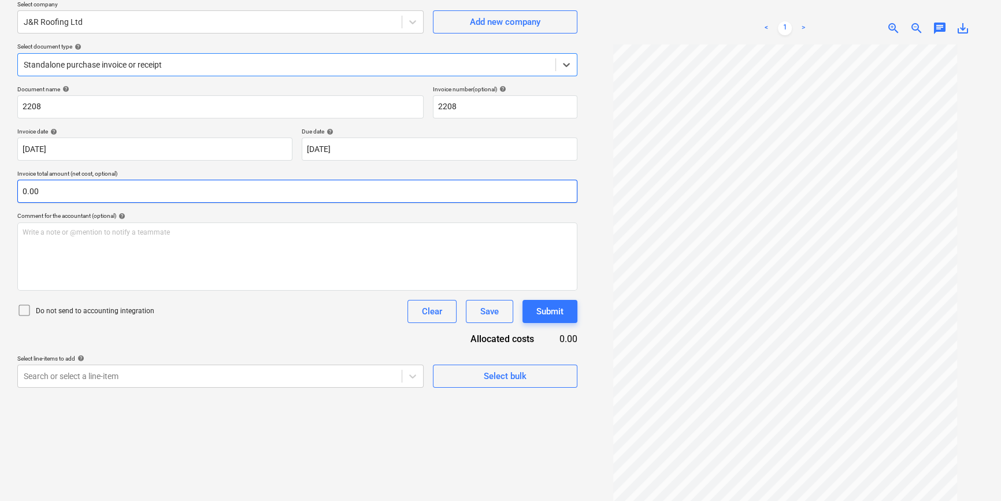
scroll to position [105, 0]
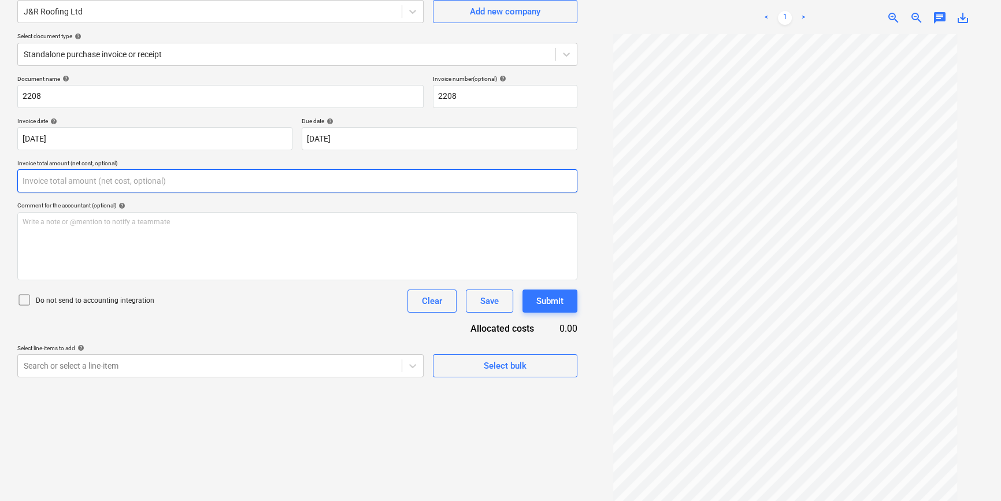
click at [58, 176] on input "text" at bounding box center [297, 180] width 560 height 23
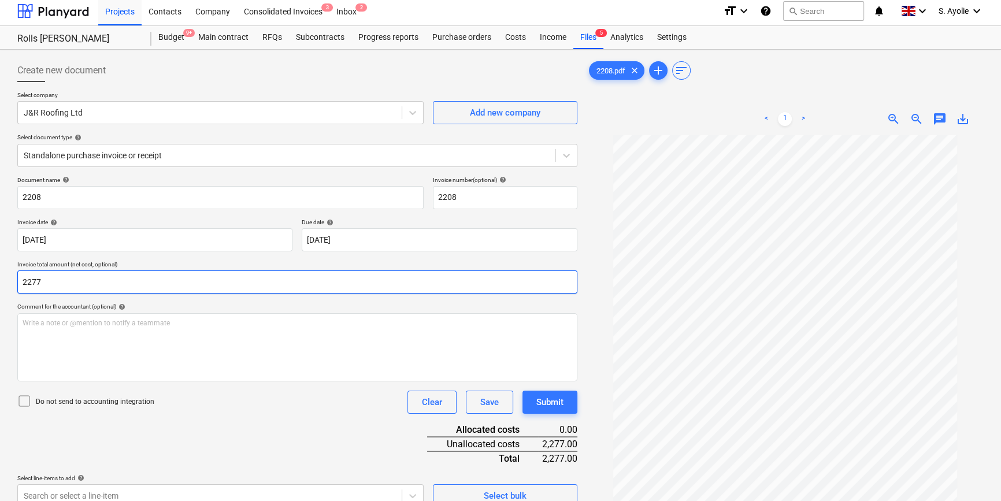
scroll to position [0, 0]
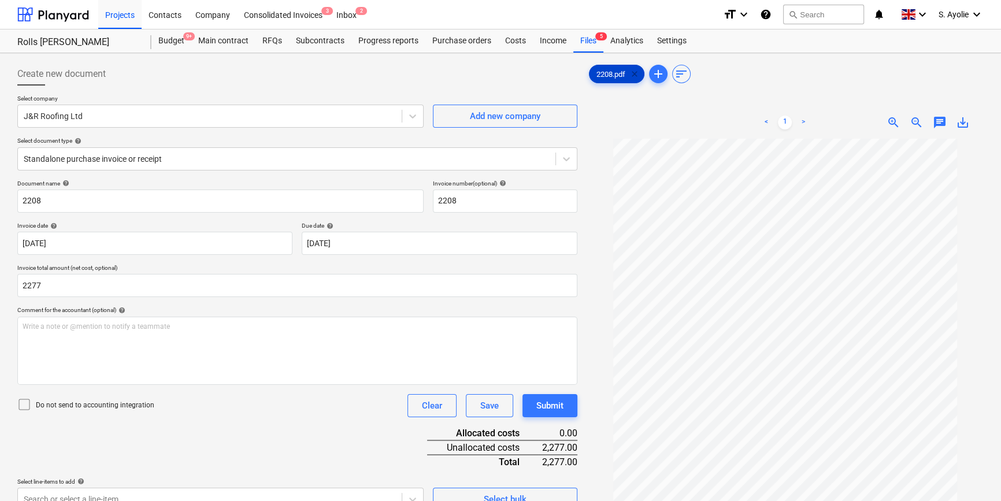
type input "2,277.00"
click at [640, 72] on span "clear" at bounding box center [635, 74] width 14 height 14
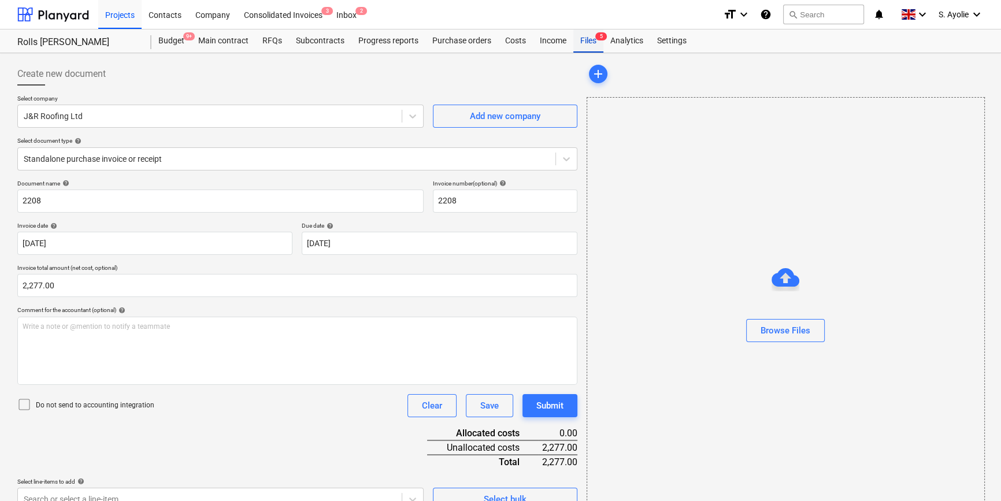
click at [587, 44] on div "Files 5" at bounding box center [588, 40] width 30 height 23
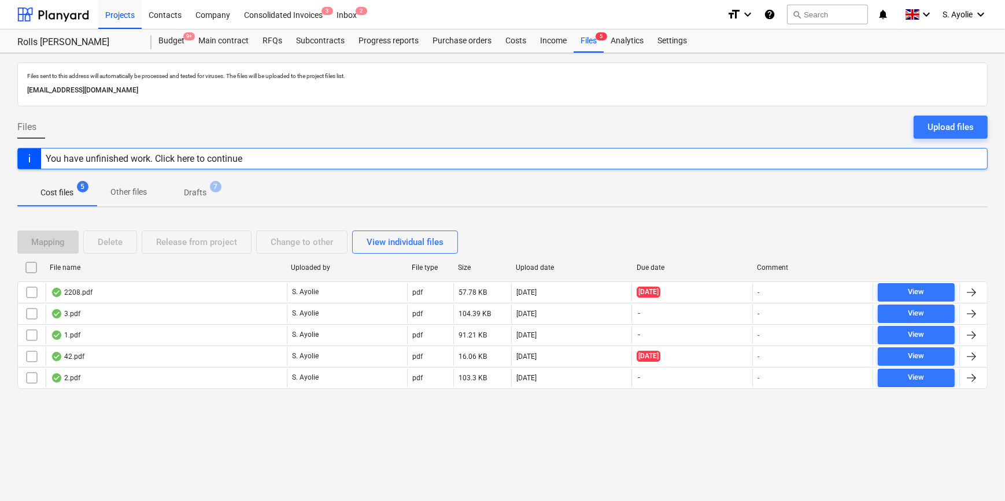
drag, startPoint x: 948, startPoint y: 125, endPoint x: 958, endPoint y: 125, distance: 10.4
click at [883, 125] on div "Upload files" at bounding box center [950, 127] width 46 height 15
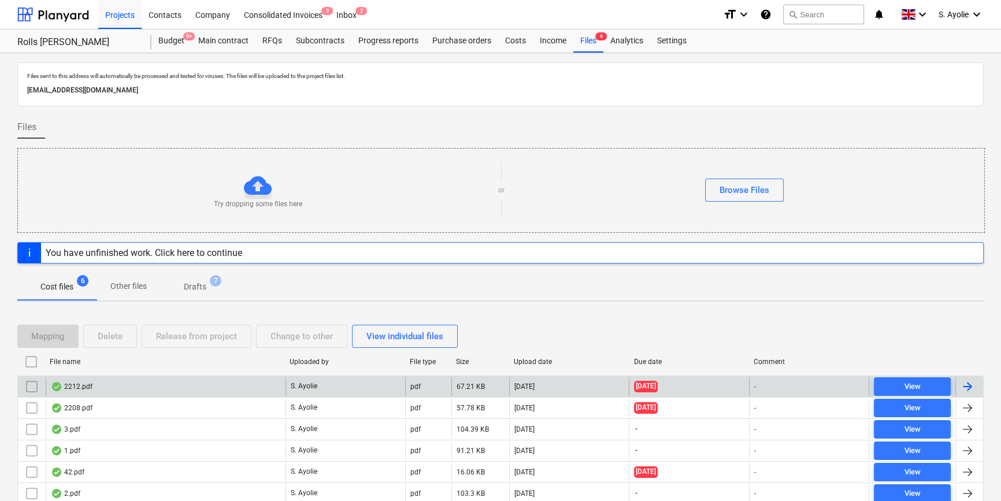
click at [84, 388] on div "2212.pdf" at bounding box center [72, 386] width 42 height 9
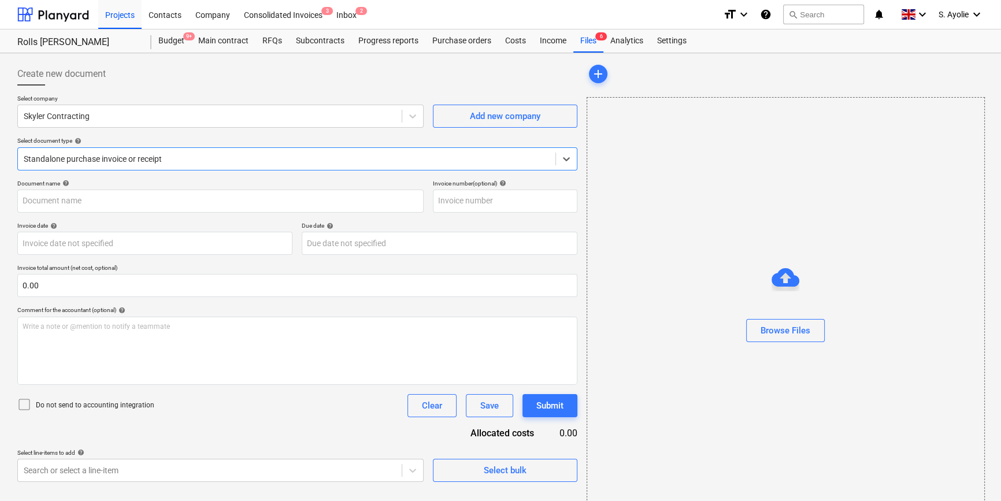
type input "2212"
type input "[DATE]"
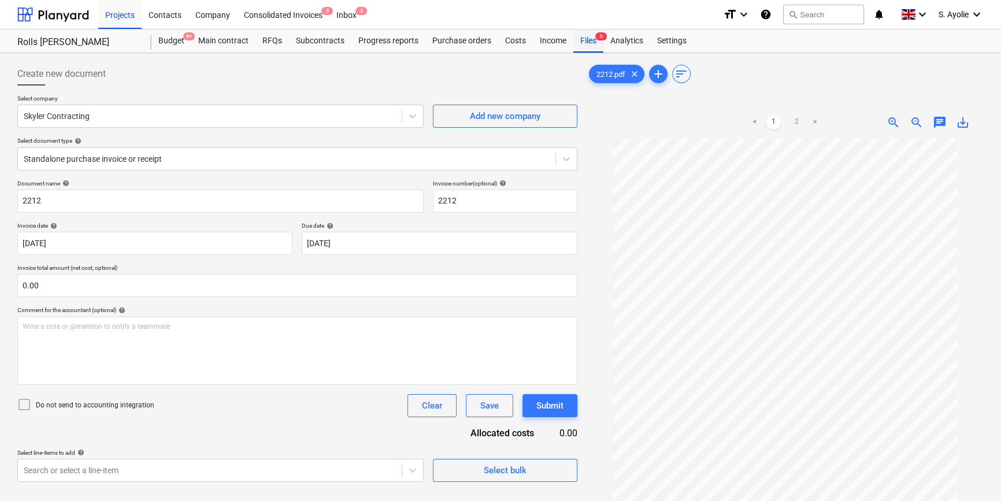
click at [580, 40] on div "Files 6" at bounding box center [588, 40] width 30 height 23
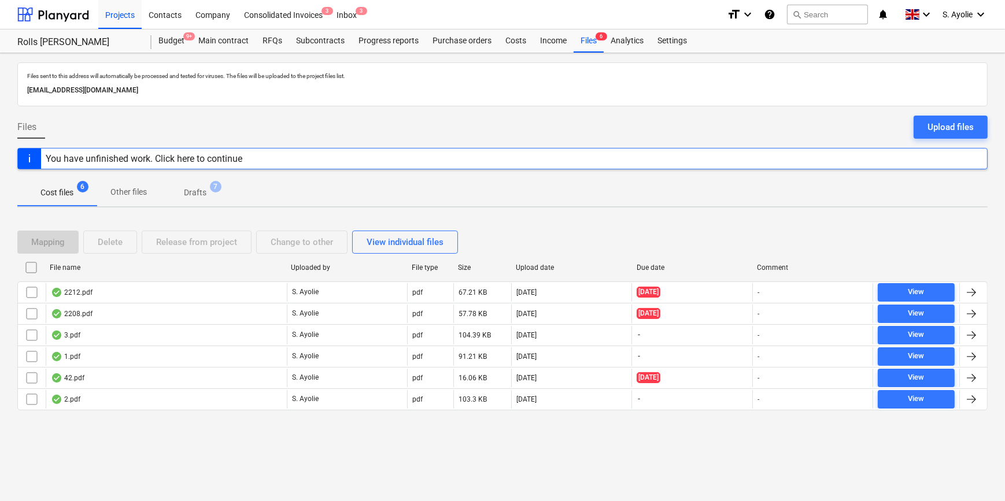
drag, startPoint x: 951, startPoint y: 127, endPoint x: 958, endPoint y: 127, distance: 6.9
click at [883, 127] on div "Upload files" at bounding box center [950, 127] width 46 height 15
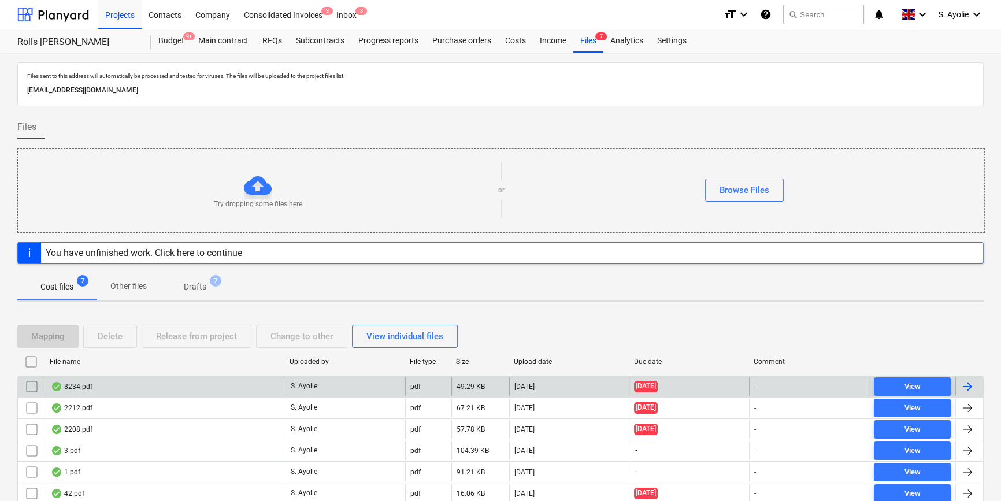
click at [150, 381] on div "8234.pdf" at bounding box center [166, 386] width 240 height 18
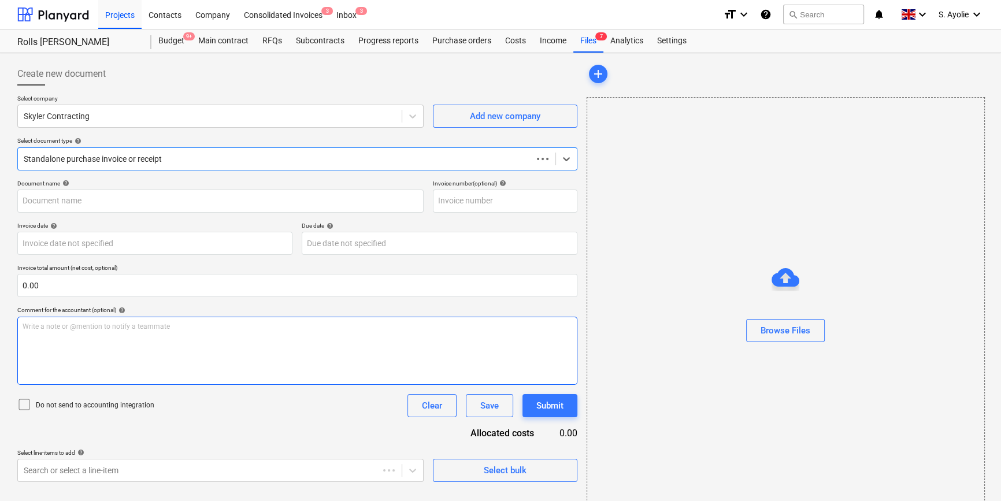
type input "8234"
type input "[DATE]"
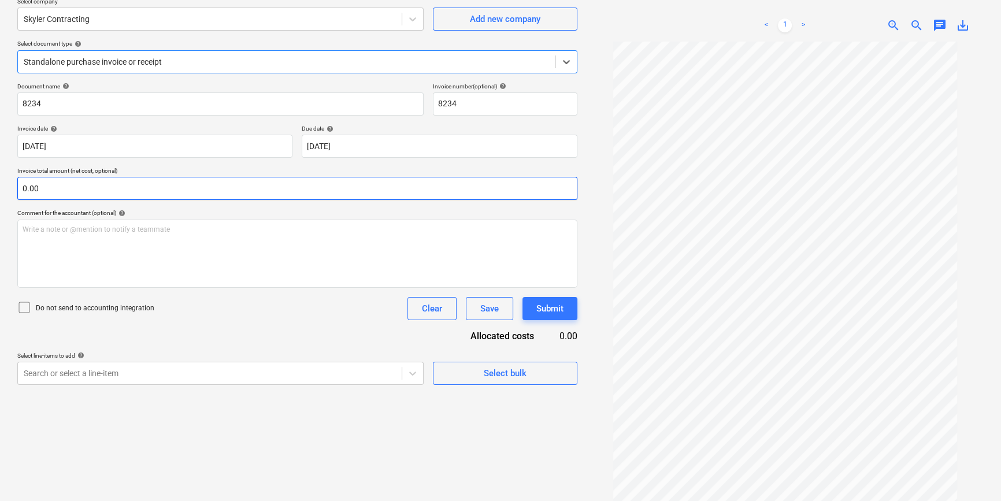
scroll to position [105, 0]
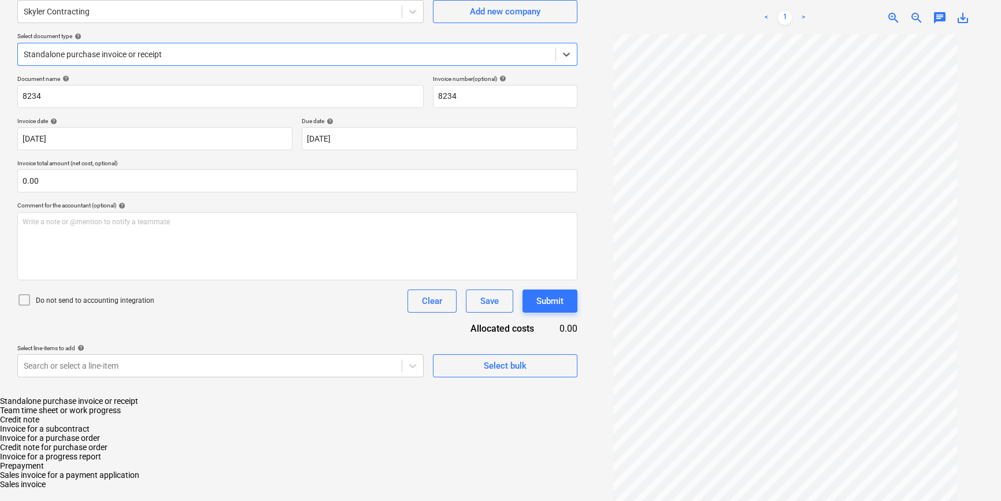
click at [253, 49] on div at bounding box center [287, 55] width 526 height 12
click at [222, 397] on div "Standalone purchase invoice or receipt" at bounding box center [500, 401] width 1001 height 9
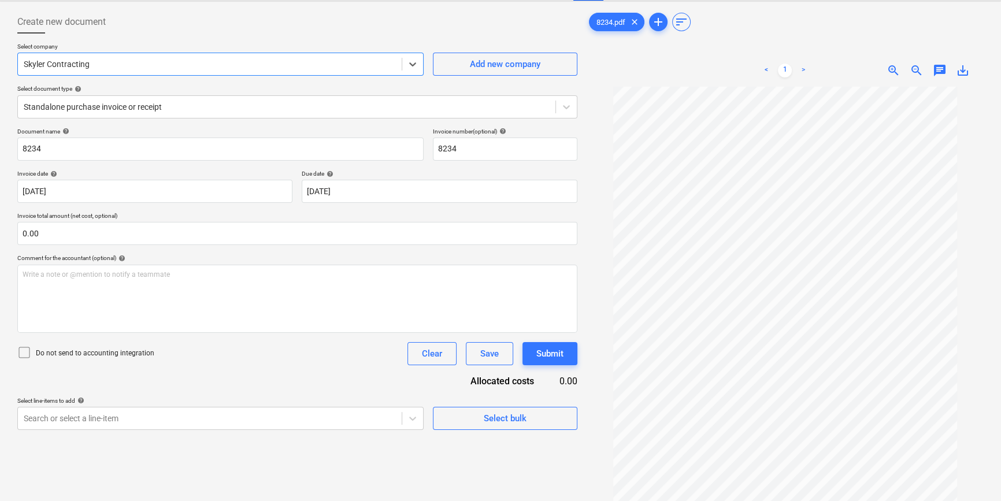
scroll to position [2, 0]
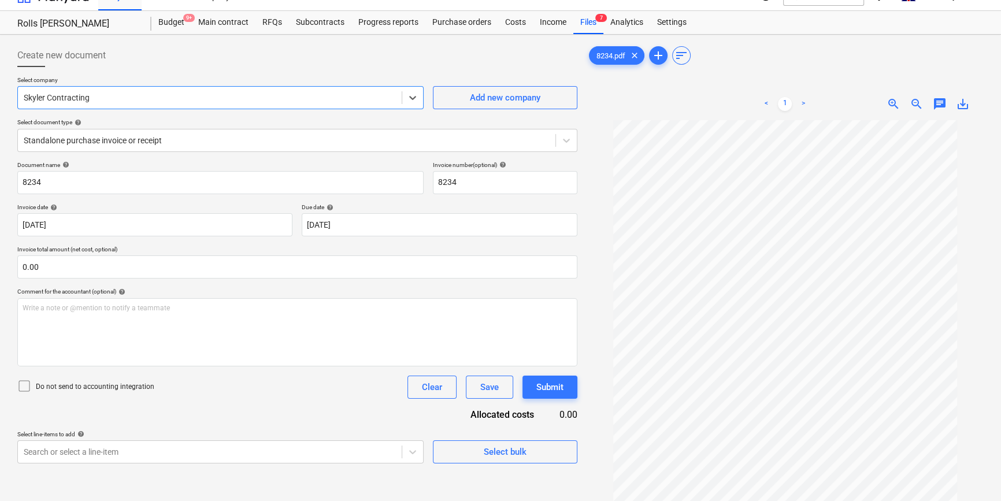
click at [173, 63] on div "Create new document Select company option Skyler Contracting selected, 973 of 1…" at bounding box center [297, 254] width 560 height 420
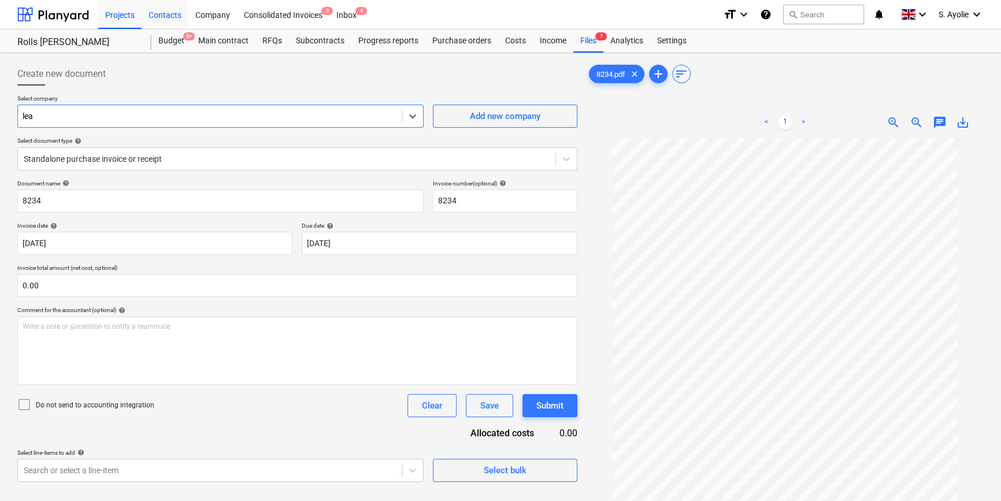
scroll to position [251, 0]
type input "leasi"
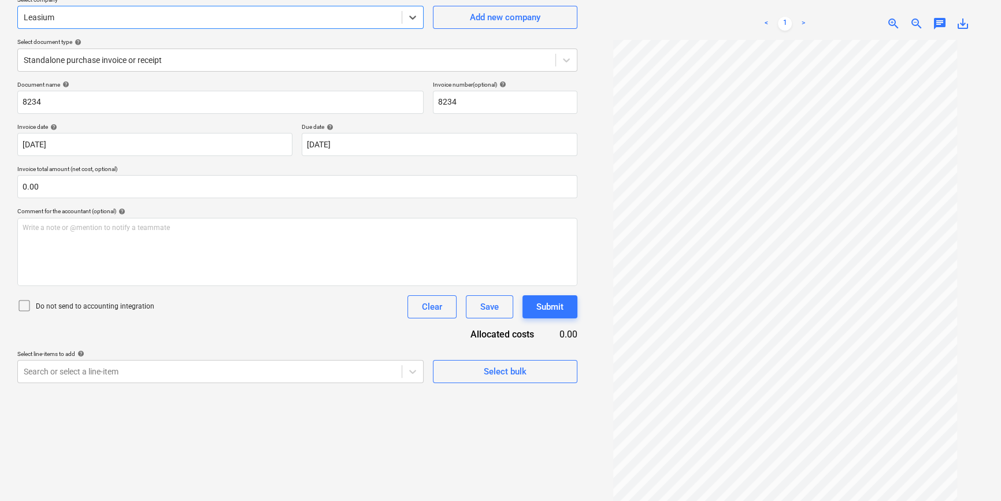
scroll to position [105, 0]
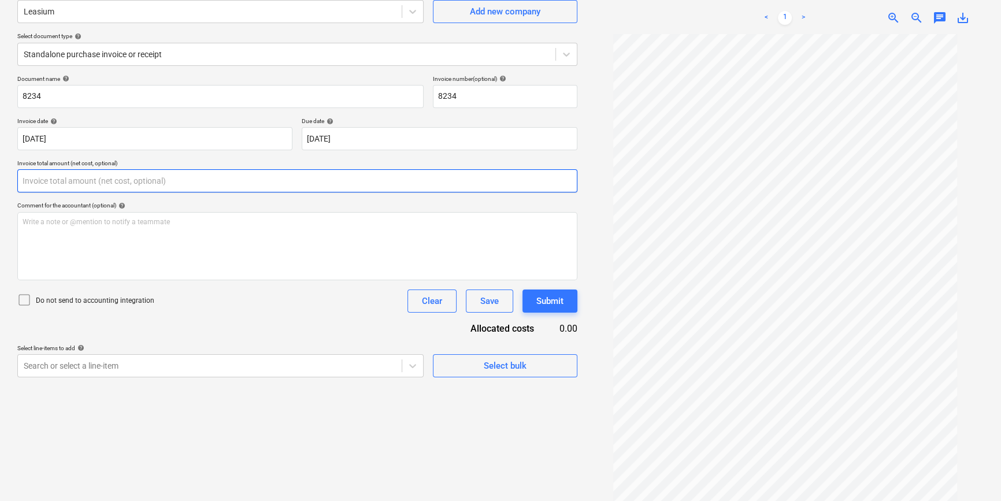
click at [170, 176] on input "text" at bounding box center [297, 180] width 560 height 23
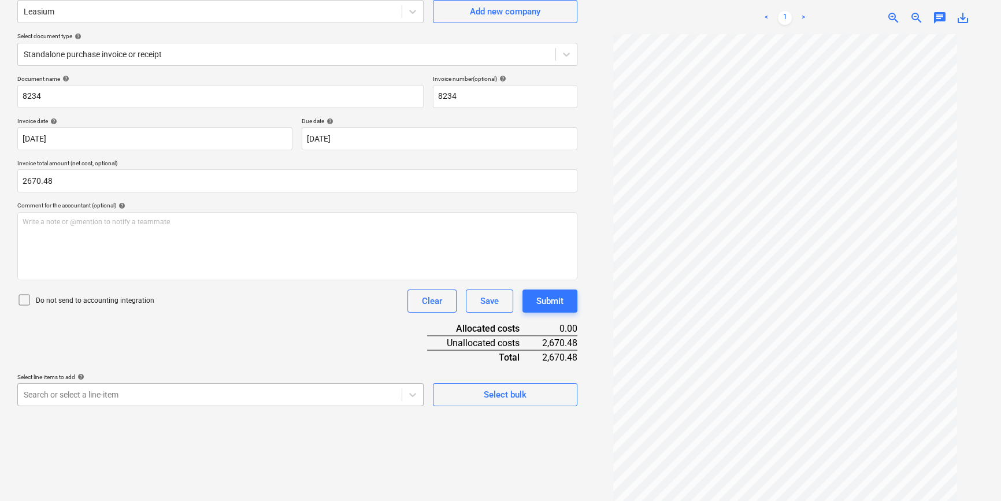
type input "2,670.48"
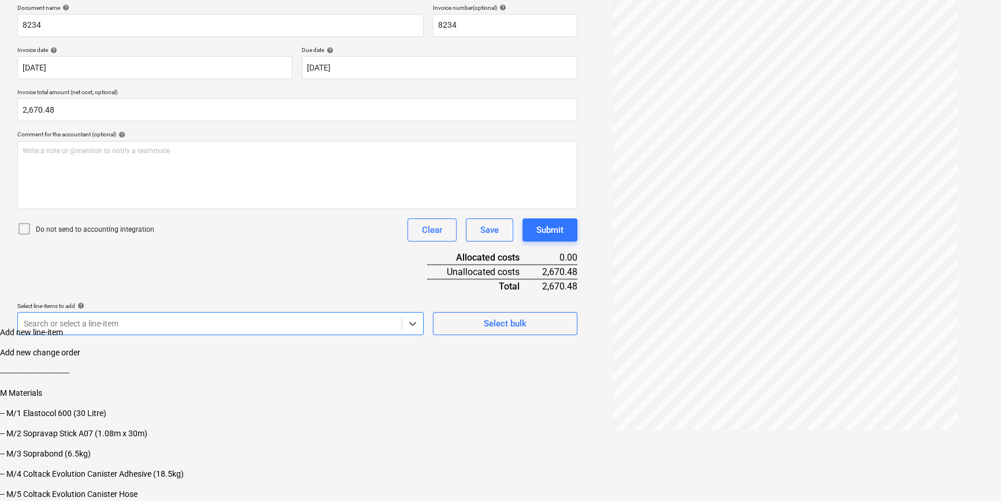
click at [190, 390] on body "Projects Contacts Company Consolidated Invoices 3 Inbox 4 format_size keyboard_…" at bounding box center [500, 162] width 1001 height 677
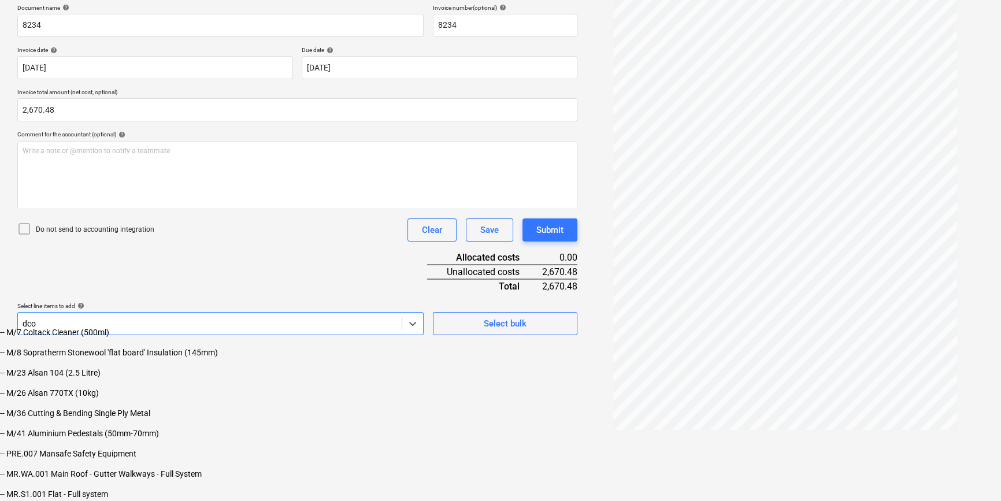
scroll to position [116, 0]
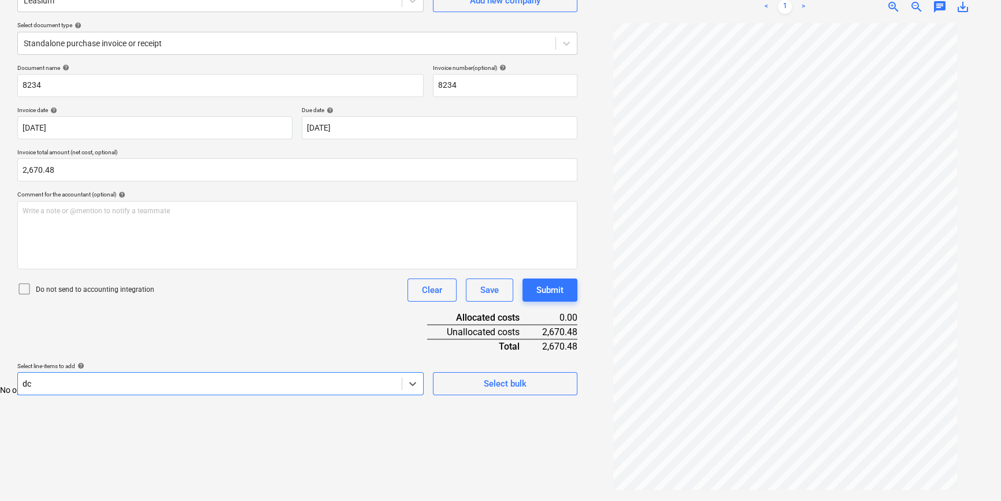
type input "d"
type input "hire"
click at [135, 395] on div "-- HRE Hire Charges - Non-Recoverable" at bounding box center [500, 390] width 1001 height 9
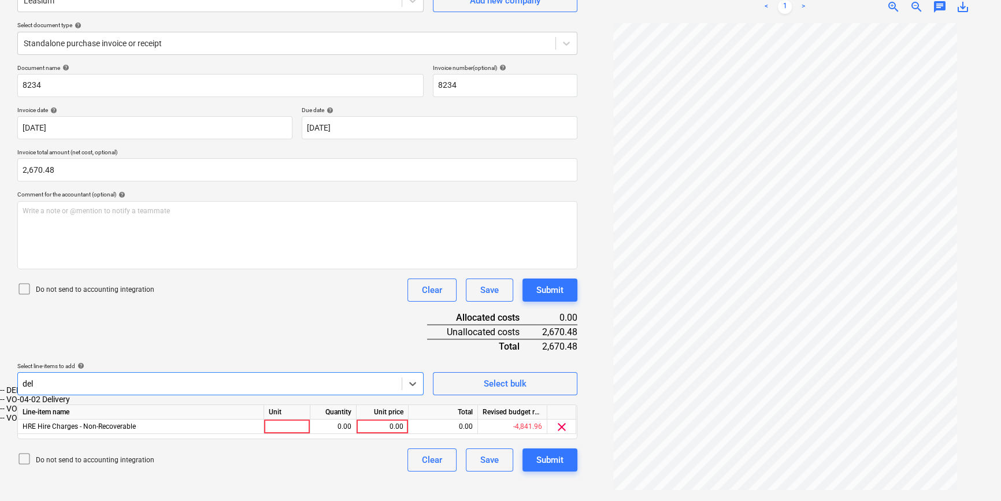
type input "deli"
click at [113, 395] on div "-- DEL Delivery Charges - Non-Recoverable" at bounding box center [500, 390] width 1001 height 9
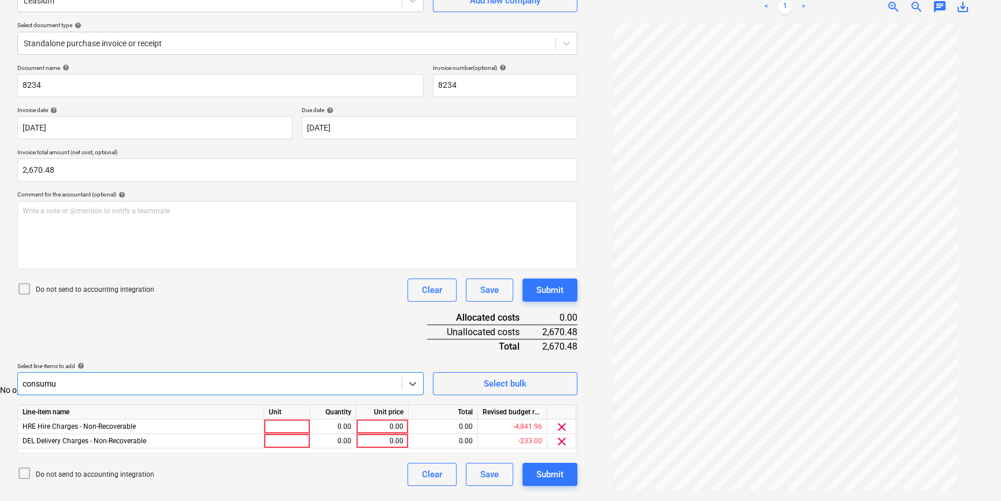
type input "consum"
click at [198, 395] on div "-- MISC Non-Budget Consumables" at bounding box center [500, 390] width 1001 height 9
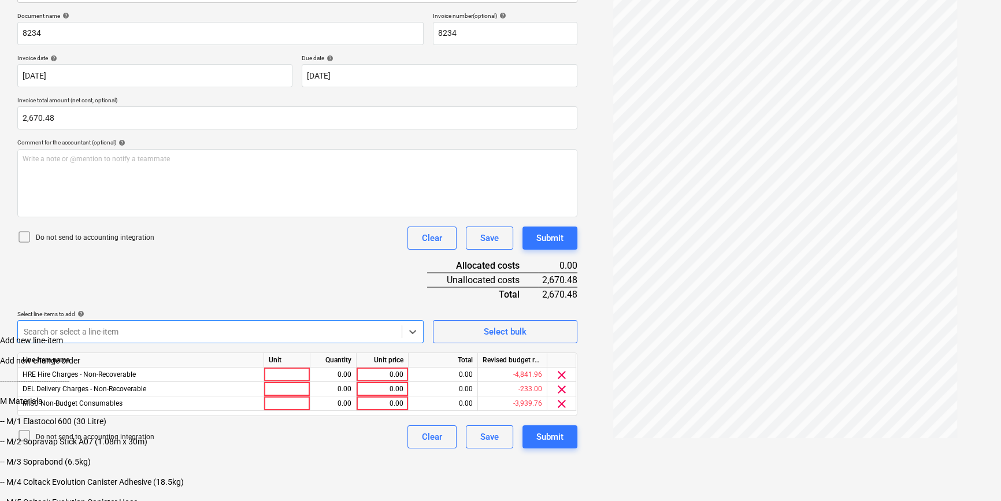
scroll to position [124, 0]
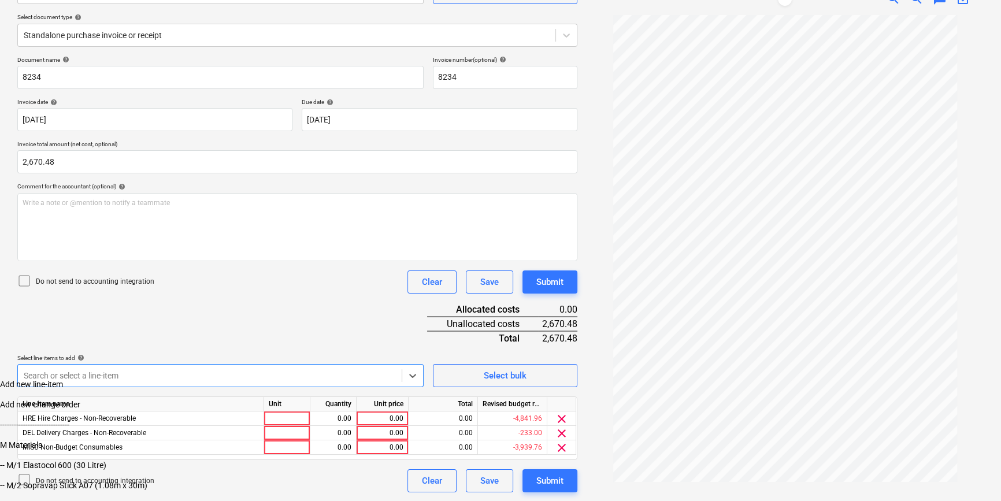
click at [220, 281] on div "Document name help 8234 Invoice number (optional) help 8234 Invoice date help […" at bounding box center [297, 274] width 560 height 436
click at [284, 416] on div at bounding box center [287, 419] width 46 height 14
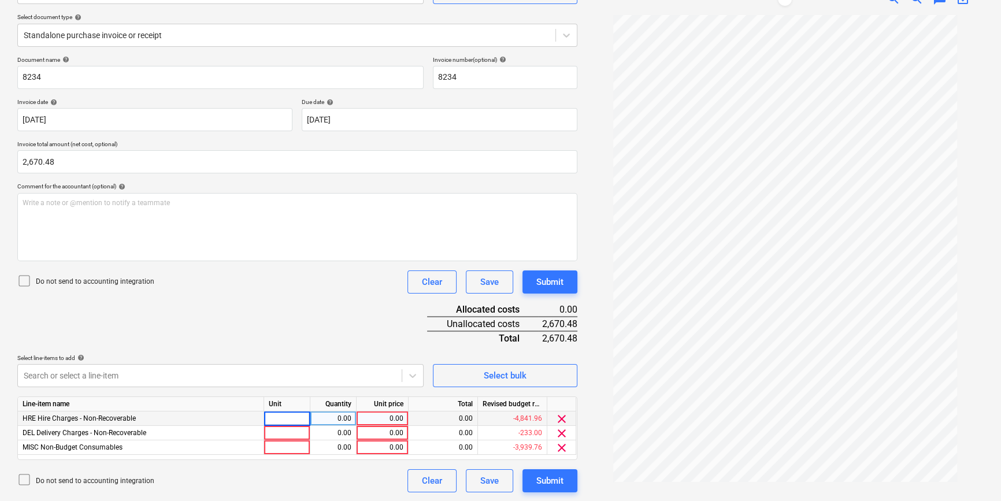
type input "1"
type input "pcs"
click at [344, 418] on div "0.00" at bounding box center [333, 419] width 36 height 14
type input "1"
click at [373, 418] on div "0.00" at bounding box center [382, 419] width 42 height 14
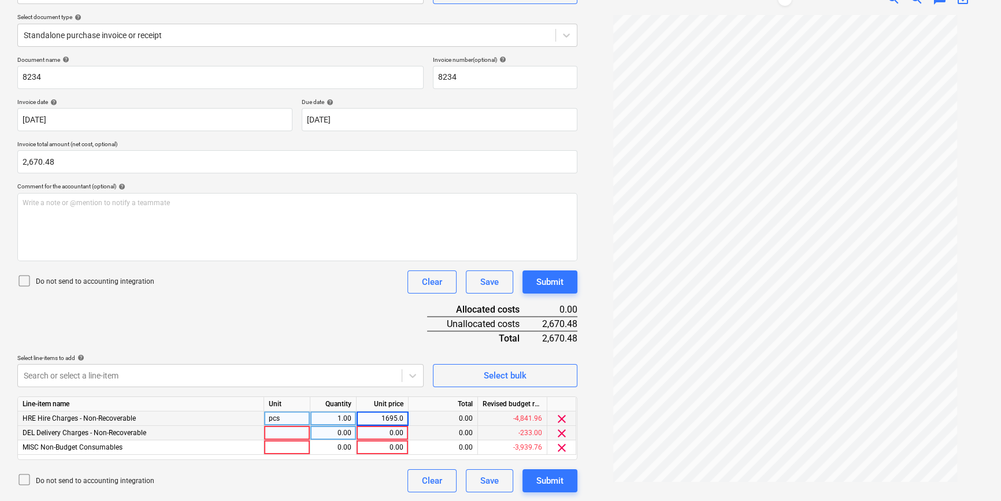
type input "1695.00"
click at [300, 426] on div at bounding box center [287, 433] width 46 height 14
type input "psc"
click at [321, 426] on div "0.00" at bounding box center [333, 433] width 36 height 14
click at [386, 417] on div "1,695.00" at bounding box center [382, 419] width 42 height 14
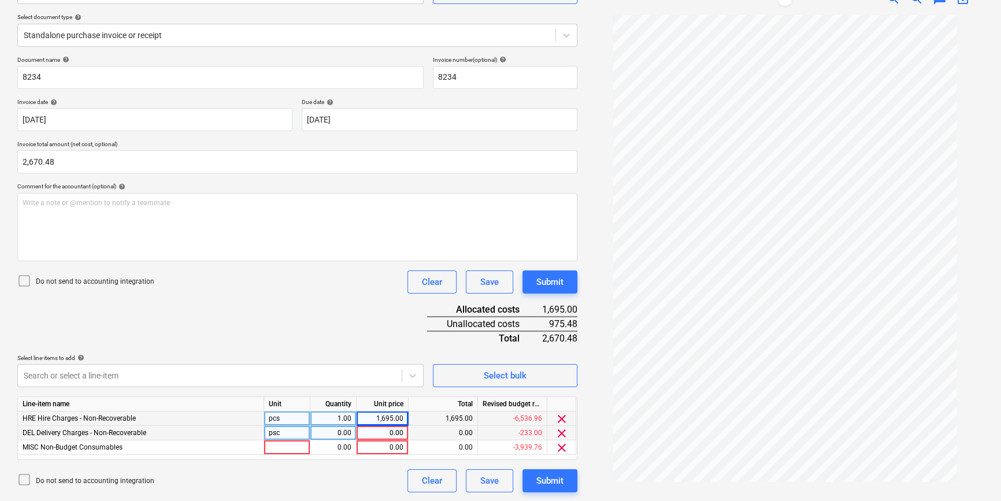
click at [386, 426] on div "0.00" at bounding box center [382, 433] width 42 height 14
click at [346, 426] on div "0.00" at bounding box center [333, 433] width 36 height 14
type input "1"
click at [390, 426] on div "0.00" at bounding box center [382, 433] width 42 height 14
type input "180.00"
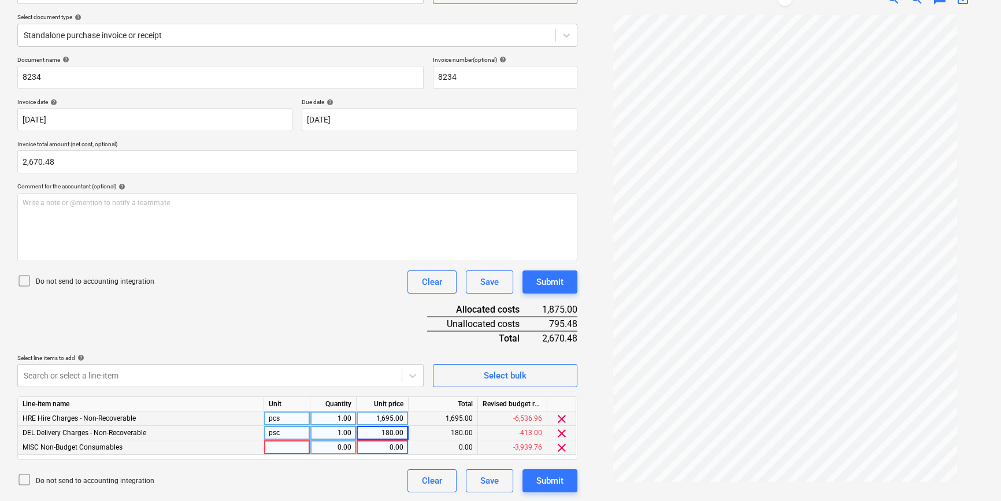
click at [294, 426] on div at bounding box center [287, 447] width 46 height 14
type input "d"
type input "1"
type input "psc"
click at [343, 426] on div "0.00" at bounding box center [333, 447] width 36 height 14
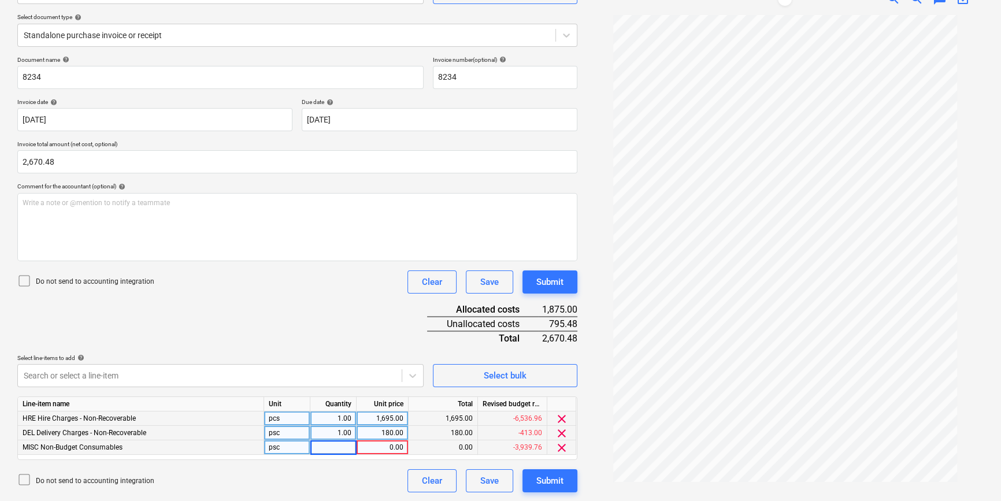
type input "1"
click at [386, 426] on div "0.00" at bounding box center [382, 447] width 42 height 14
type input "350.40"
click at [358, 426] on div "Do not send to accounting integration Clear Save Submit" at bounding box center [297, 480] width 560 height 23
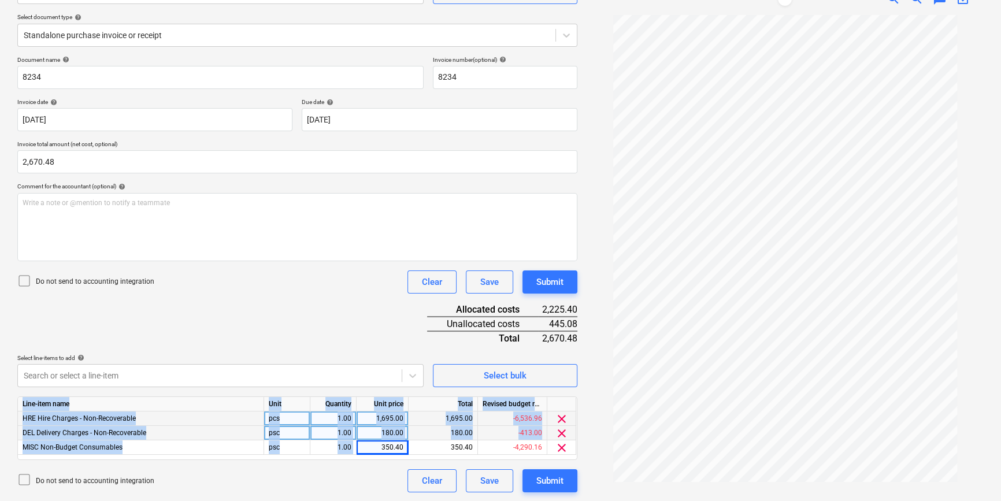
drag, startPoint x: 381, startPoint y: 451, endPoint x: 453, endPoint y: 461, distance: 71.9
click at [453, 426] on div "Document name help 8234 Invoice number (optional) help 8234 Invoice date help […" at bounding box center [297, 274] width 560 height 436
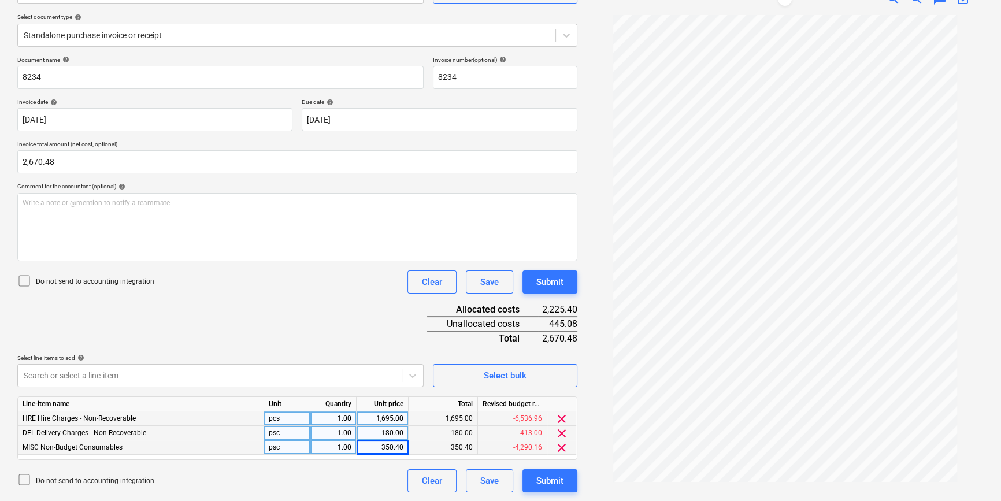
drag, startPoint x: 453, startPoint y: 461, endPoint x: 390, endPoint y: 442, distance: 65.3
click at [390, 426] on div "350.40" at bounding box center [382, 447] width 42 height 14
type input "700.80"
click at [405, 426] on div "700.80" at bounding box center [383, 447] width 52 height 14
type input "350.40"
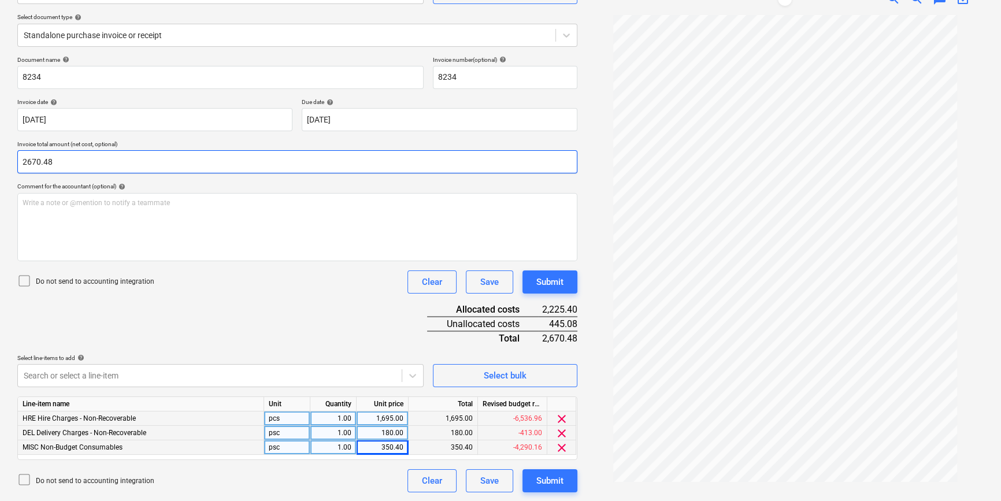
click at [60, 157] on input "2670.48" at bounding box center [297, 161] width 560 height 23
click at [34, 162] on input "2670.48" at bounding box center [297, 161] width 560 height 23
type input "2,225.40"
click at [194, 191] on p "Comment for the accountant (optional) help" at bounding box center [297, 188] width 560 height 10
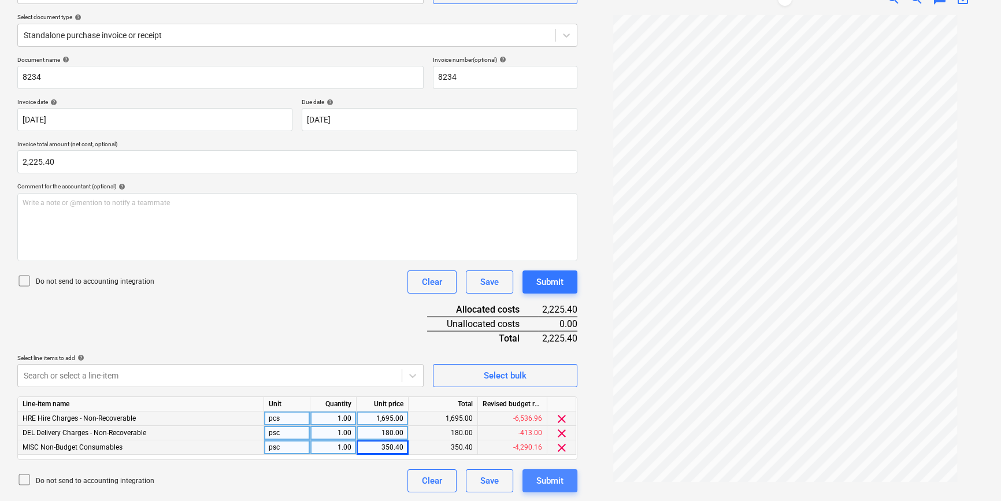
click at [554, 426] on div "Submit" at bounding box center [549, 480] width 27 height 15
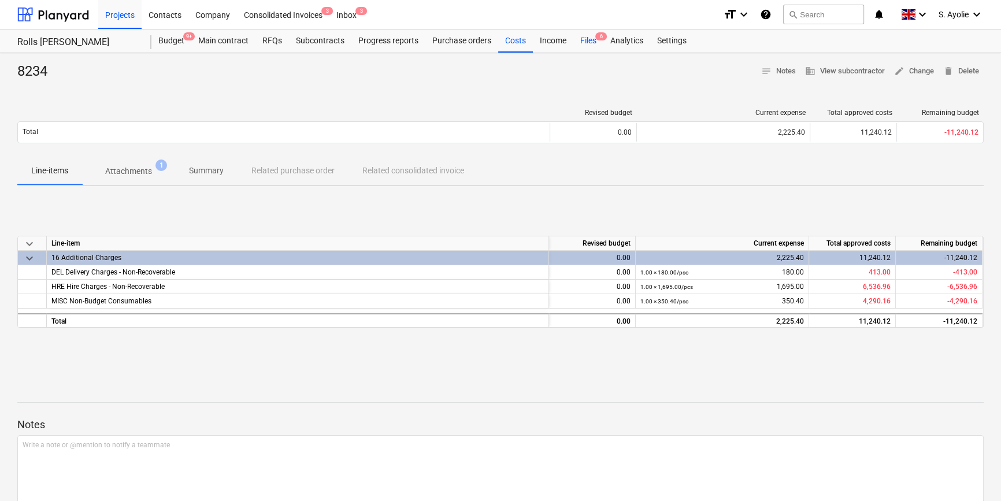
click at [588, 38] on div "Files 6" at bounding box center [588, 40] width 30 height 23
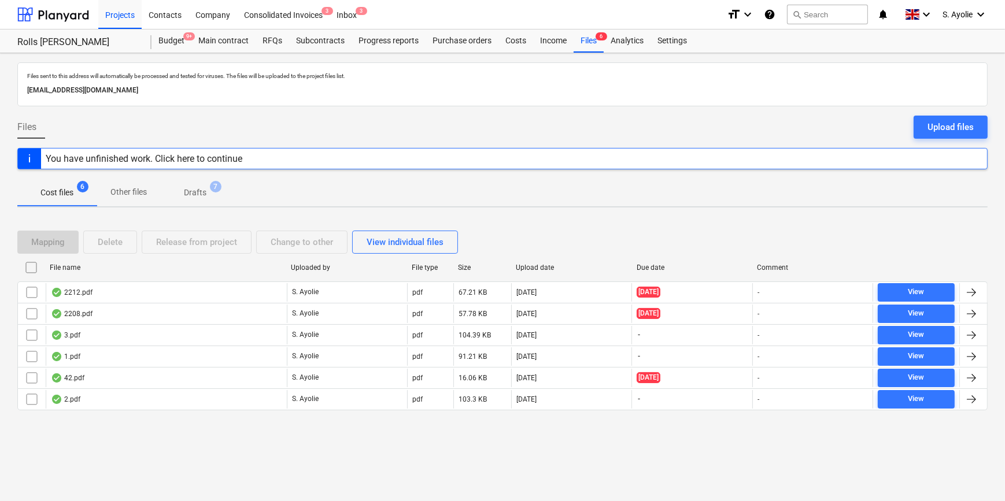
click at [883, 129] on div "Upload files" at bounding box center [950, 127] width 46 height 15
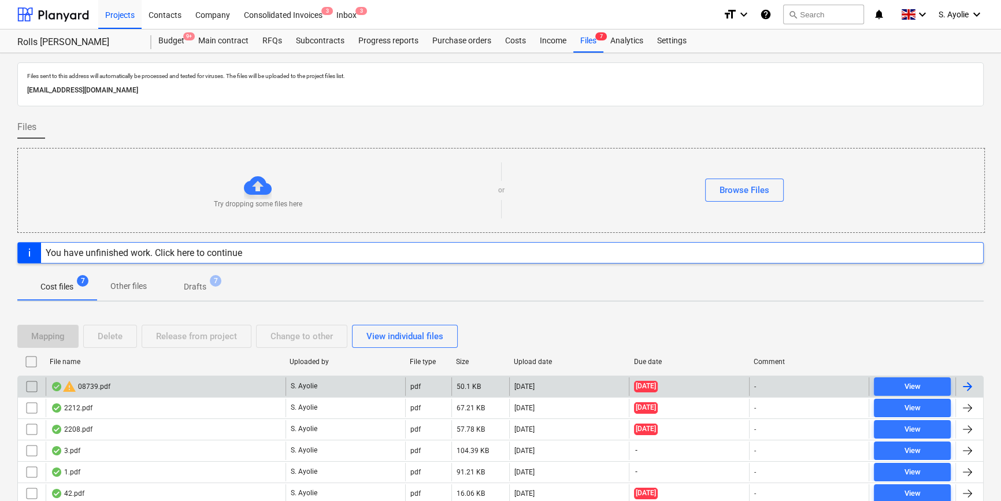
click at [116, 389] on div "warning 08739.pdf" at bounding box center [166, 386] width 240 height 18
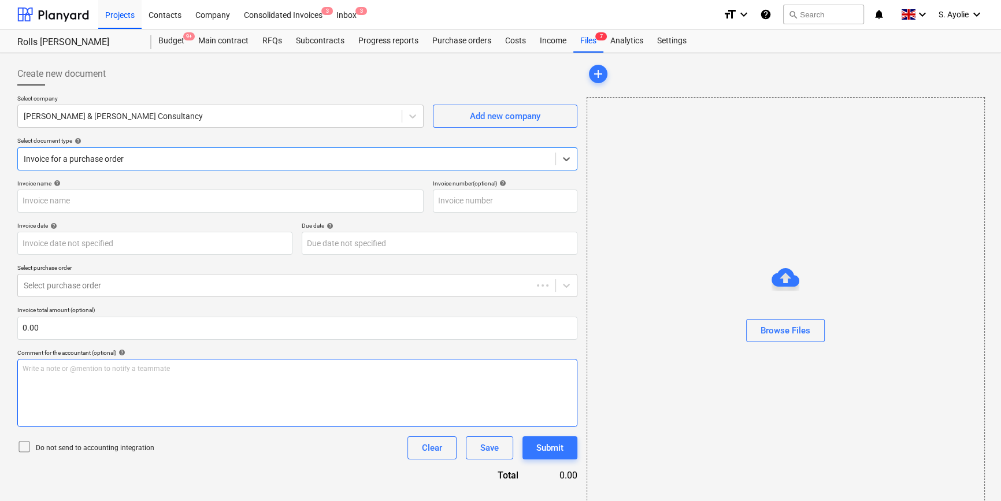
type input "08739"
type input "[DATE]"
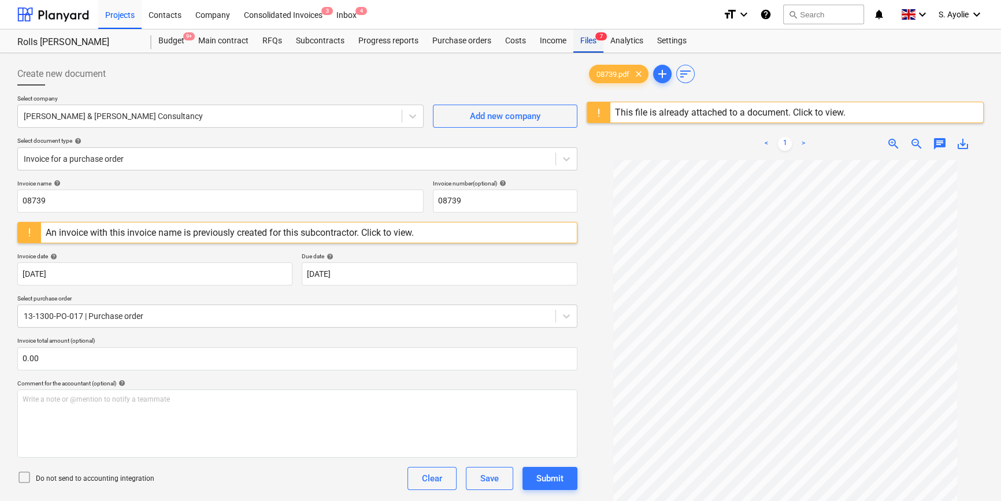
click at [586, 45] on div "Files 7" at bounding box center [588, 40] width 30 height 23
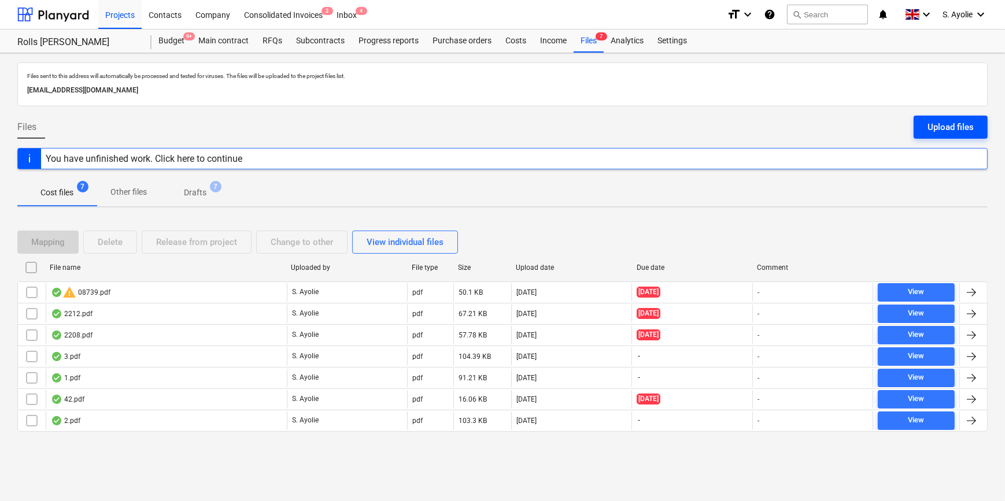
click at [883, 123] on div "Upload files" at bounding box center [950, 127] width 46 height 15
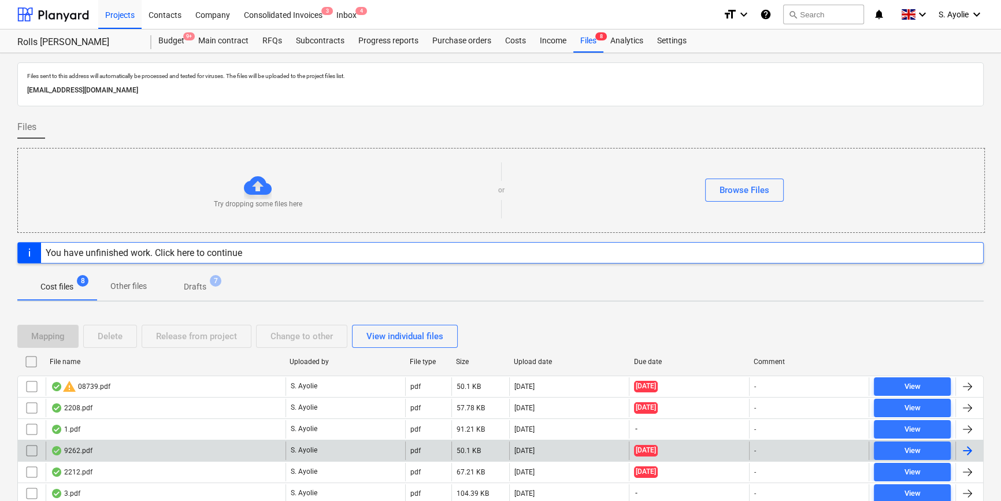
click at [156, 426] on div "9262.pdf" at bounding box center [166, 451] width 240 height 18
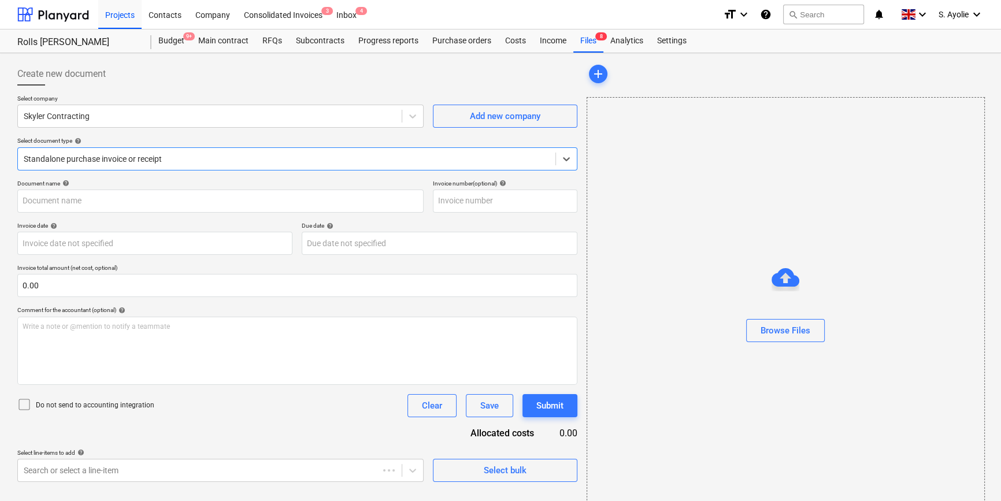
type input "9262"
type input "[DATE]"
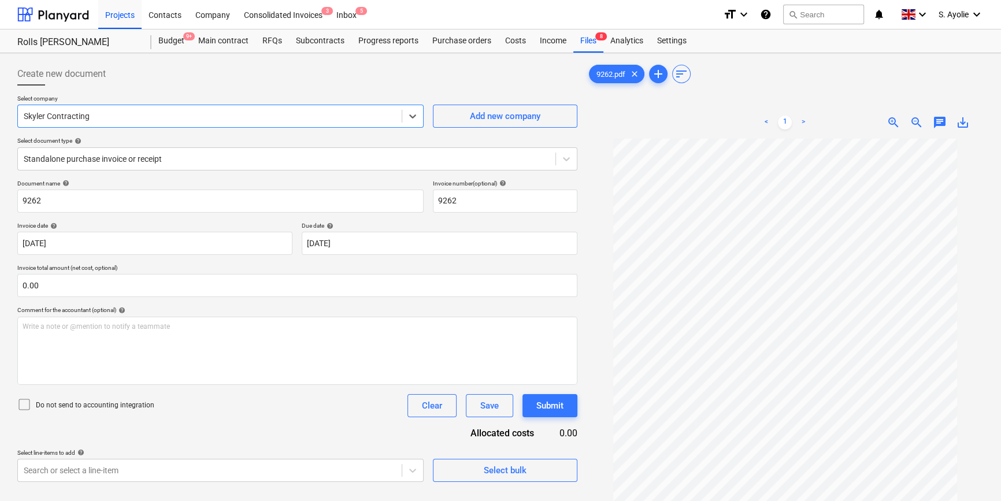
click at [133, 116] on div at bounding box center [210, 116] width 372 height 12
type input "leasium"
click at [109, 426] on div "Leasium" at bounding box center [500, 505] width 1001 height 9
click at [214, 158] on div at bounding box center [287, 159] width 526 height 12
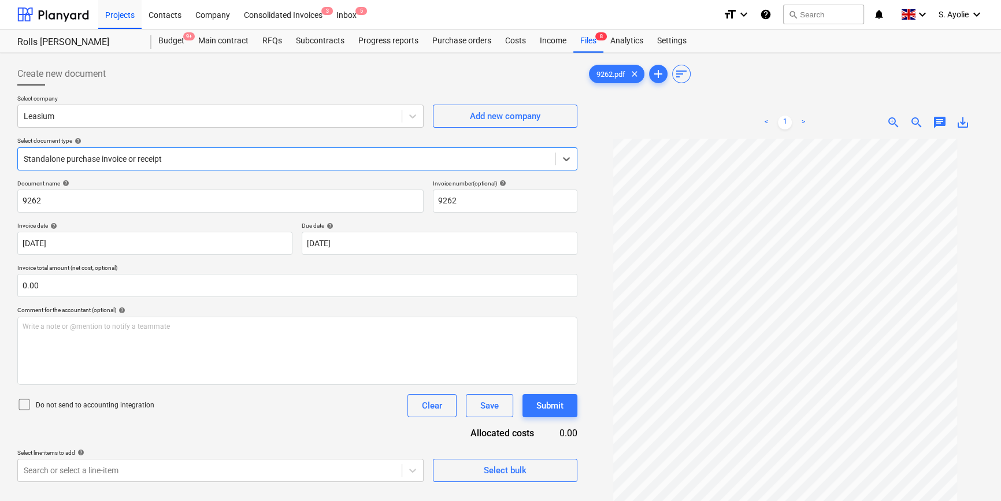
click at [191, 426] on div "Standalone purchase invoice or receipt" at bounding box center [500, 505] width 1001 height 9
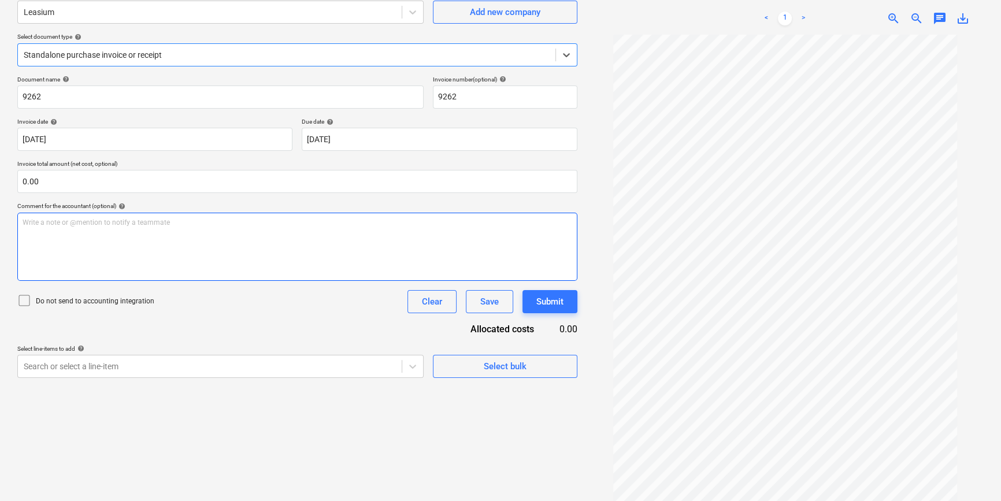
scroll to position [105, 0]
click at [883, 15] on span "zoom_in" at bounding box center [894, 18] width 14 height 14
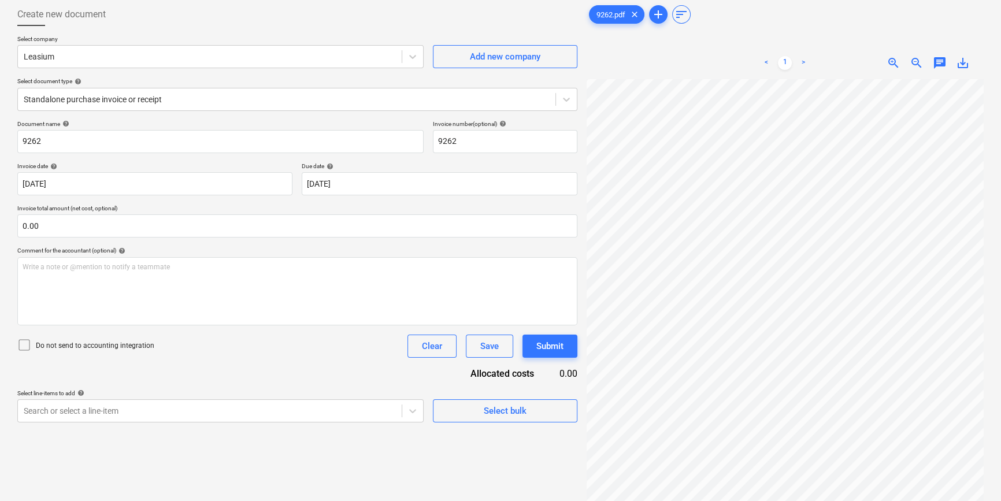
scroll to position [10, 0]
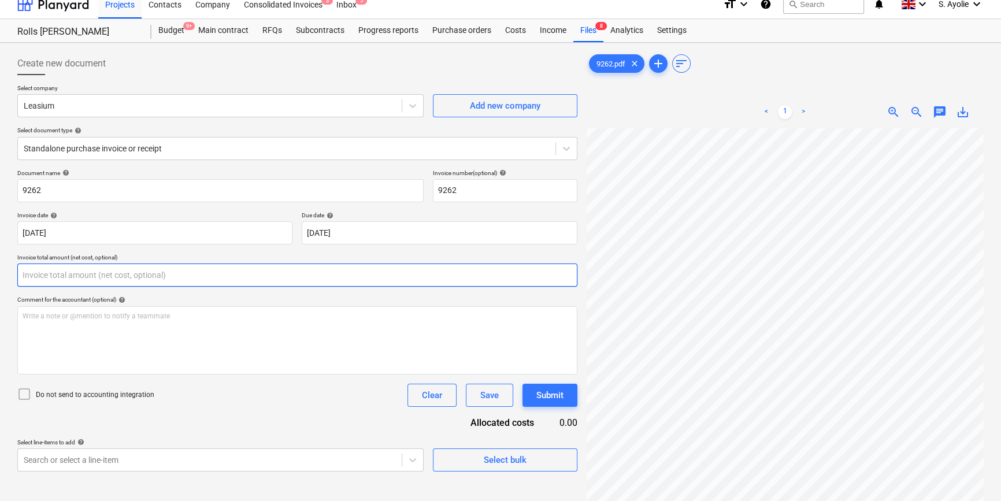
click at [198, 273] on input "text" at bounding box center [297, 275] width 560 height 23
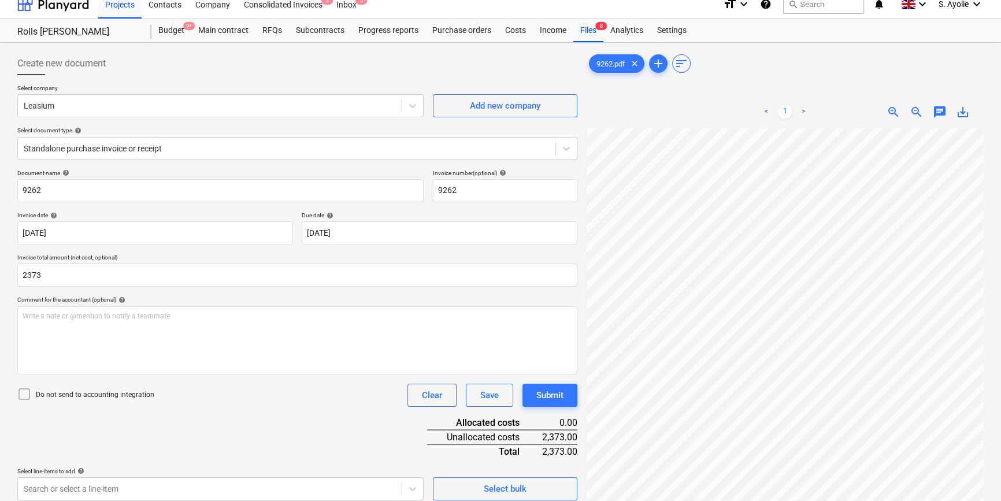
type input "2,373.00"
click at [172, 299] on div "Comment for the accountant (optional) help" at bounding box center [297, 300] width 560 height 8
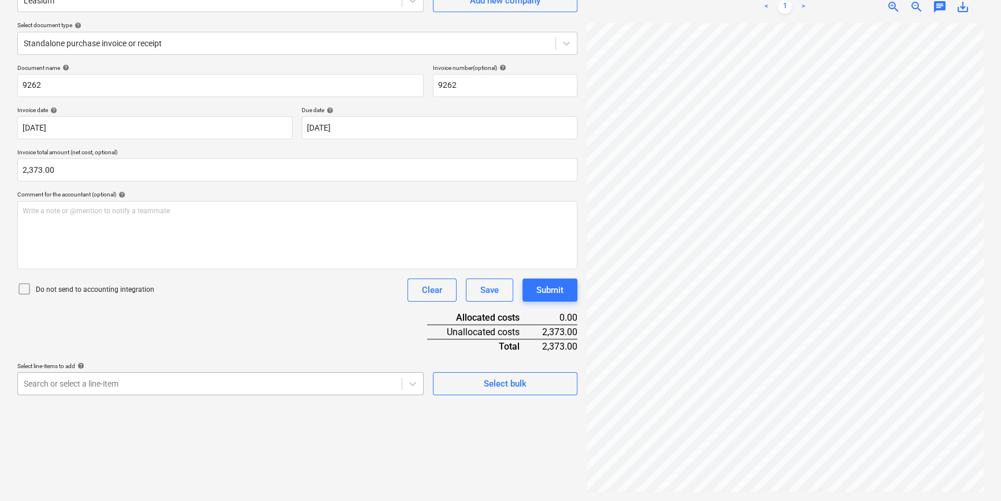
scroll to position [190, 0]
click at [291, 386] on body "Projects Contacts Company Consolidated Invoices 3 Inbox 5 format_size keyboard_…" at bounding box center [500, 134] width 1001 height 501
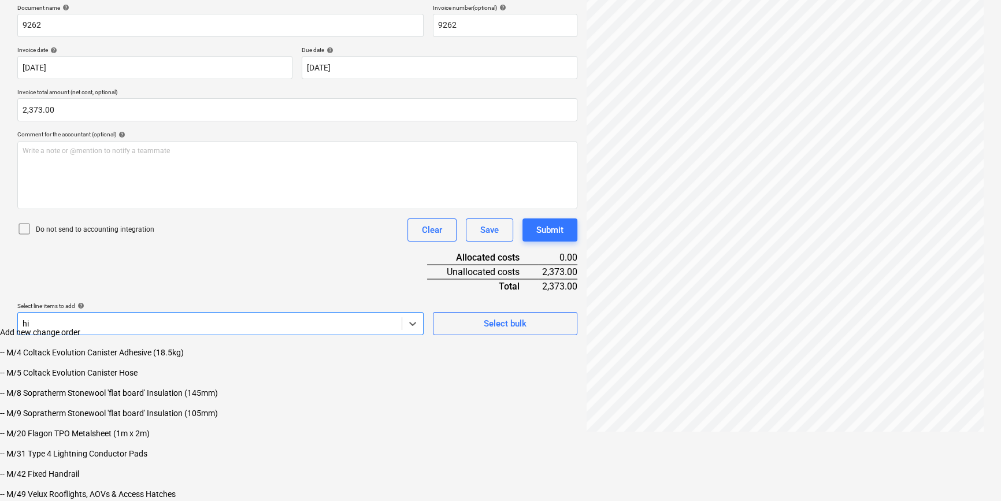
scroll to position [116, 0]
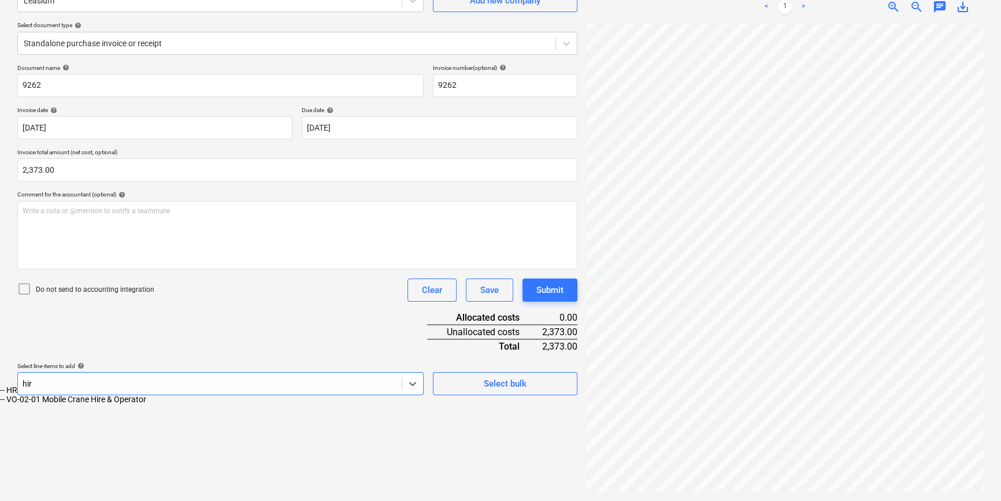
type input "hire"
click at [211, 395] on div "-- HRE Hire Charges - Non-Recoverable" at bounding box center [500, 390] width 1001 height 9
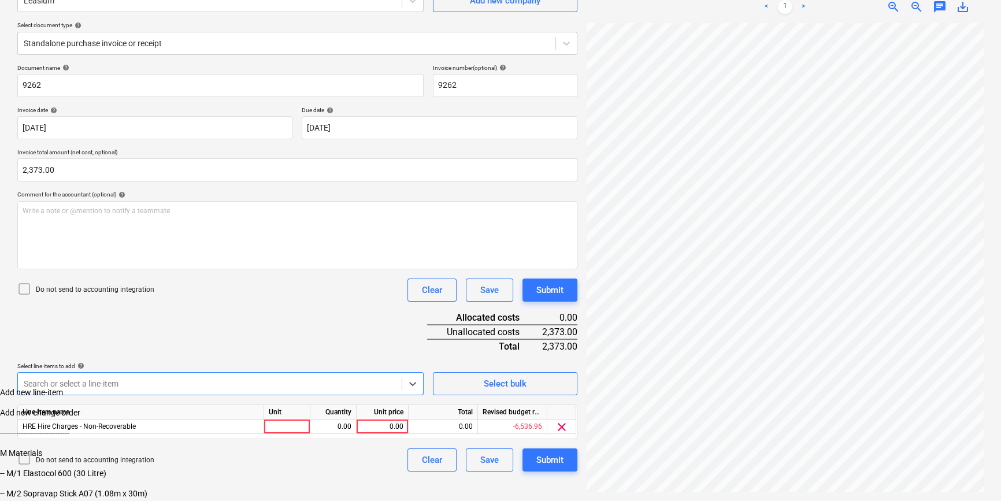
click at [164, 366] on div "Select line-items to add help" at bounding box center [220, 366] width 406 height 8
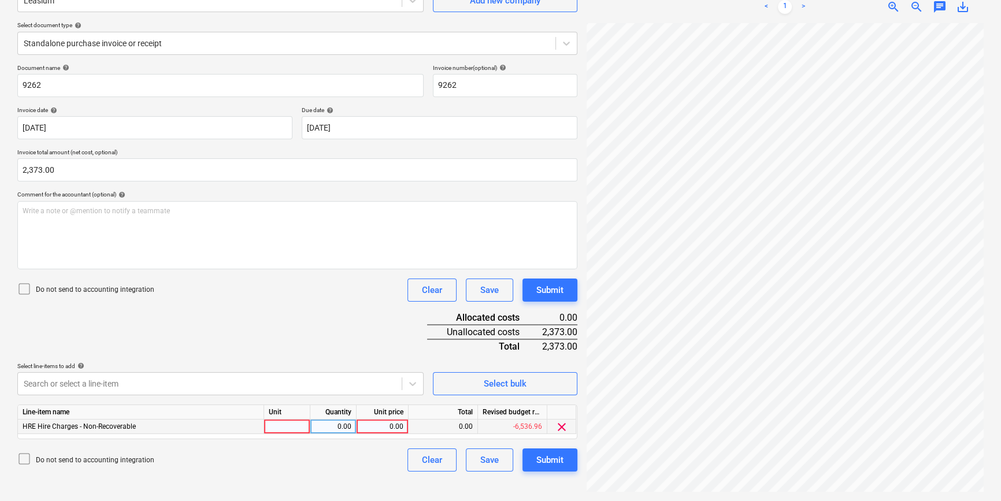
click at [303, 426] on div at bounding box center [287, 427] width 46 height 14
type input "pcs"
click at [334, 426] on div "0.00" at bounding box center [333, 427] width 36 height 14
click at [366, 426] on div "0.00" at bounding box center [382, 427] width 42 height 14
click at [329, 426] on div "0.00" at bounding box center [333, 427] width 36 height 14
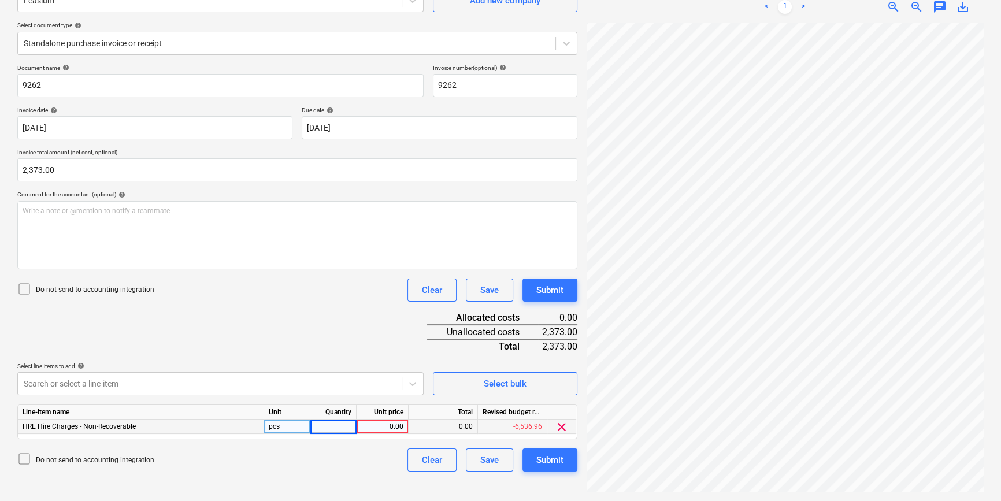
type input "1"
click at [395, 426] on div "0.00" at bounding box center [382, 427] width 42 height 14
type input "2373"
click at [384, 426] on div "Do not send to accounting integration Clear Save Submit" at bounding box center [297, 460] width 560 height 23
click at [551, 426] on div "Submit" at bounding box center [549, 460] width 27 height 15
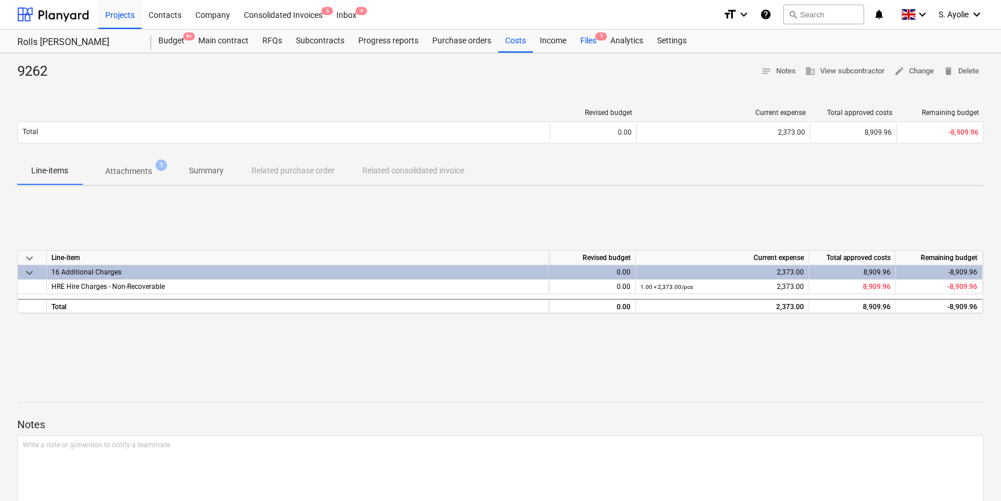
click at [590, 36] on div "Files 7" at bounding box center [588, 40] width 30 height 23
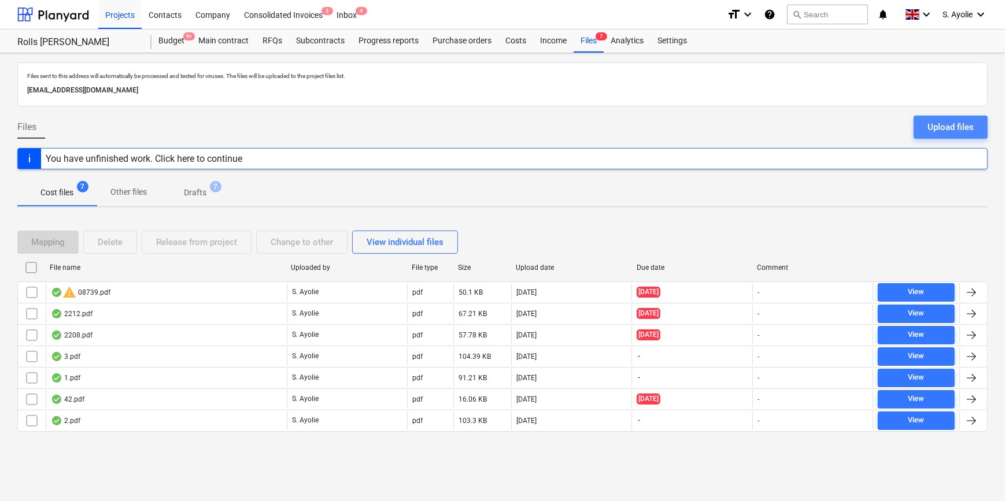
click at [883, 121] on div "Upload files" at bounding box center [950, 127] width 46 height 15
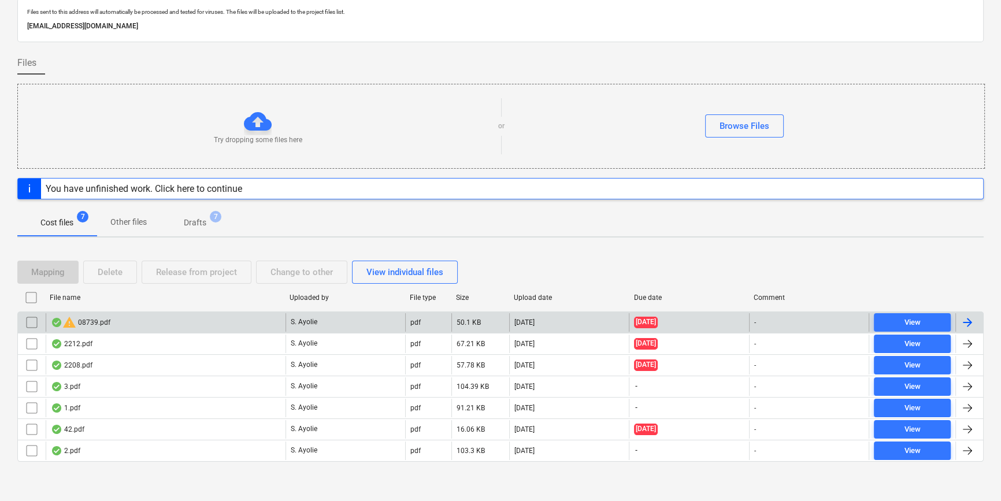
scroll to position [65, 0]
click at [30, 325] on input "checkbox" at bounding box center [32, 322] width 18 height 18
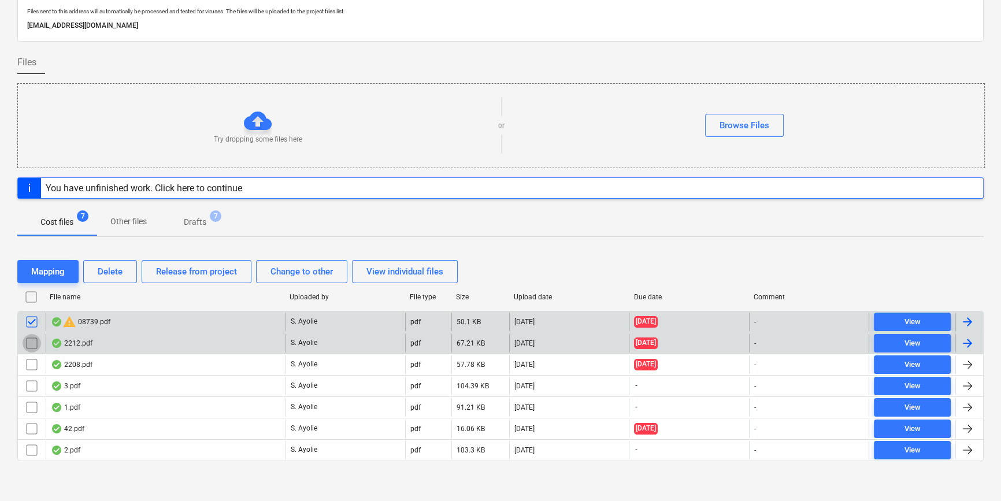
click at [30, 341] on input "checkbox" at bounding box center [32, 343] width 18 height 18
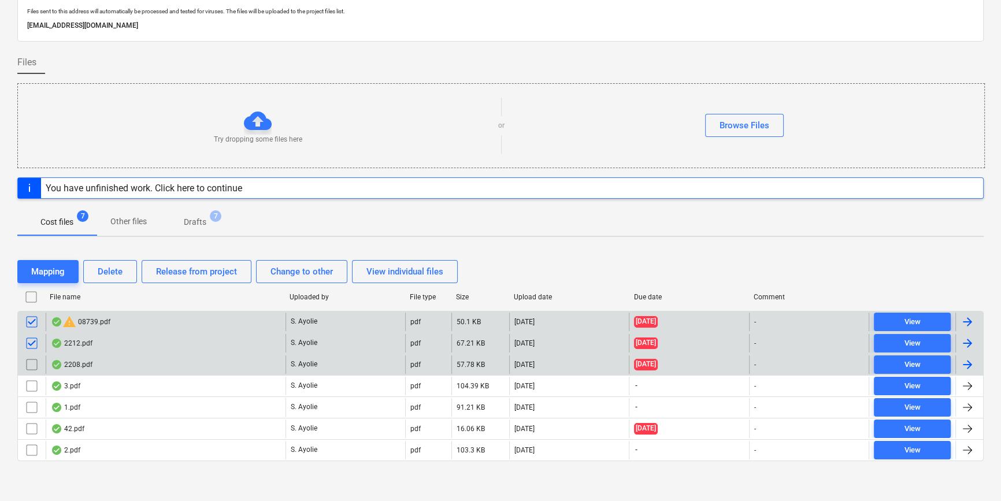
click at [30, 371] on input "checkbox" at bounding box center [32, 364] width 18 height 18
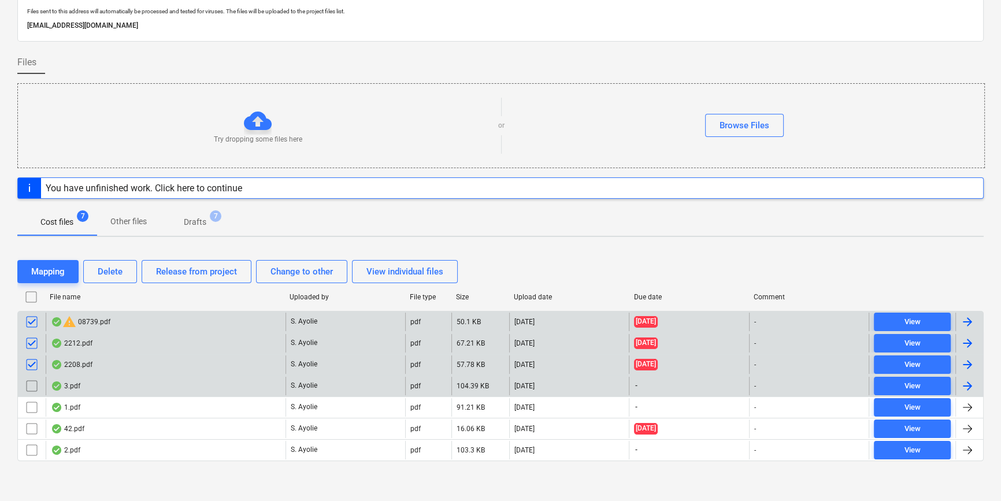
click at [29, 389] on input "checkbox" at bounding box center [32, 386] width 18 height 18
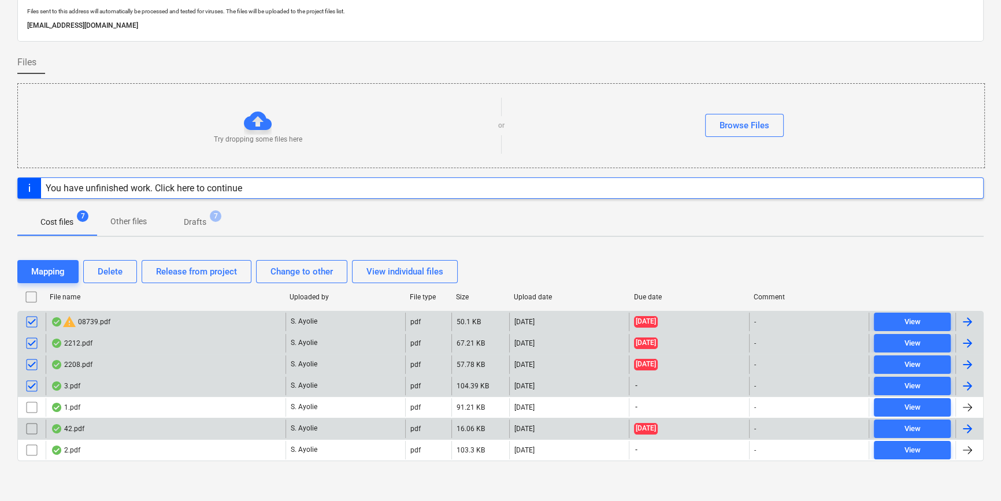
click at [27, 420] on input "checkbox" at bounding box center [32, 429] width 18 height 18
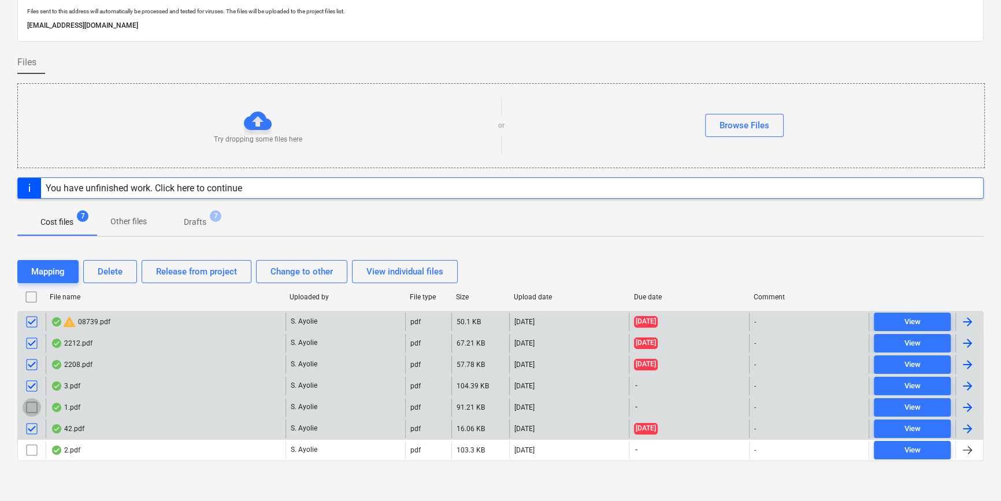
click at [30, 399] on input "checkbox" at bounding box center [32, 407] width 18 height 18
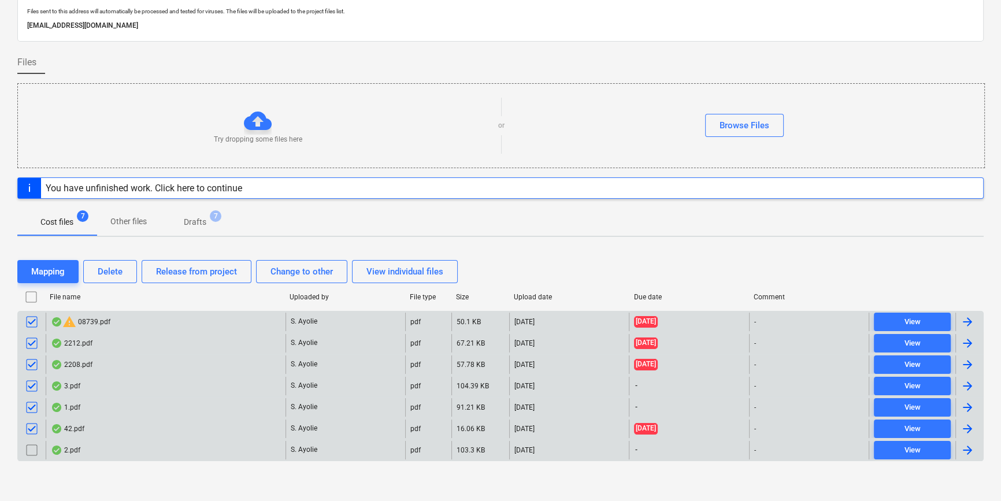
click at [27, 426] on input "checkbox" at bounding box center [32, 450] width 18 height 18
click at [114, 273] on div "Delete" at bounding box center [110, 271] width 25 height 15
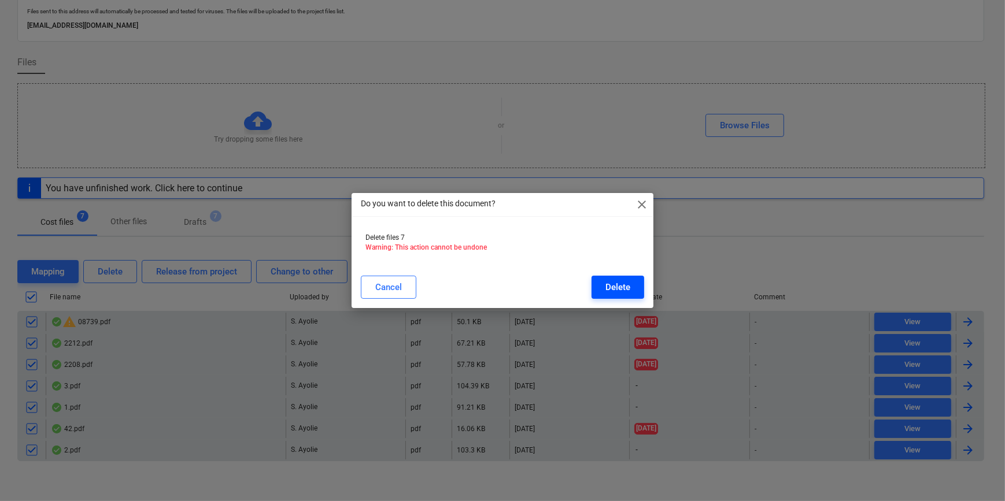
click at [603, 288] on button "Delete" at bounding box center [617, 287] width 53 height 23
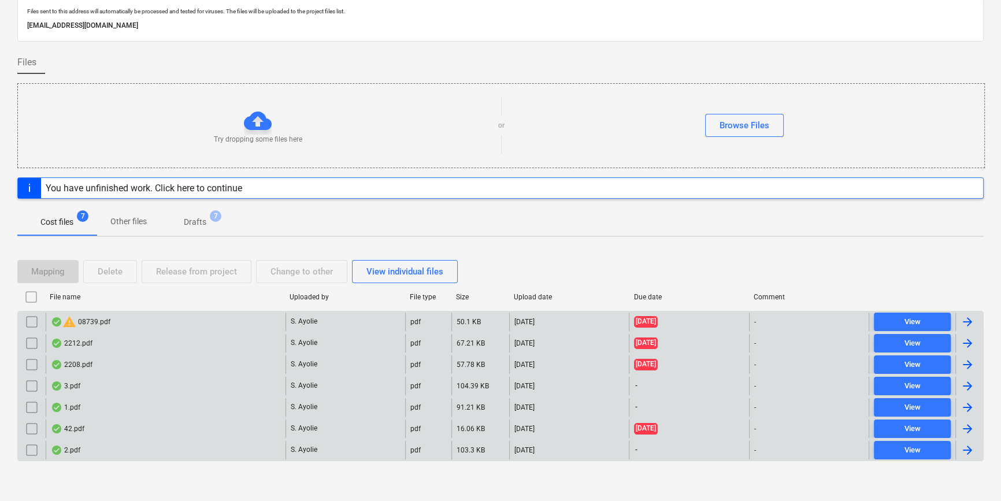
scroll to position [20, 0]
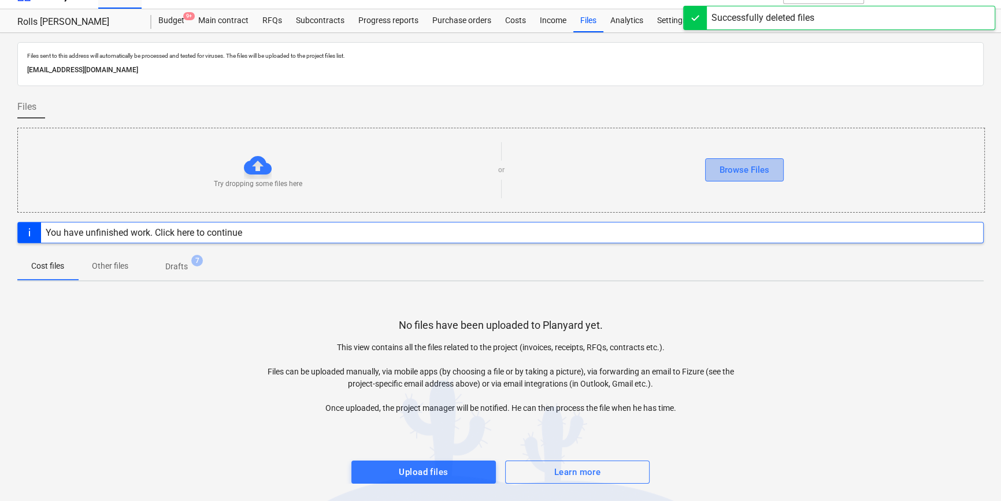
click at [740, 172] on div "Browse Files" at bounding box center [745, 169] width 50 height 15
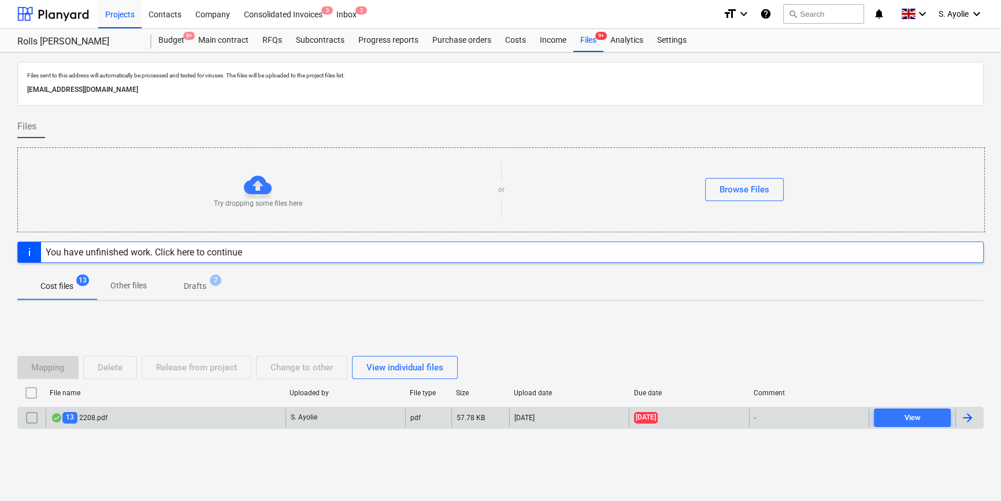
drag, startPoint x: 28, startPoint y: 403, endPoint x: 25, endPoint y: 411, distance: 8.6
click at [25, 411] on input "checkbox" at bounding box center [32, 418] width 18 height 18
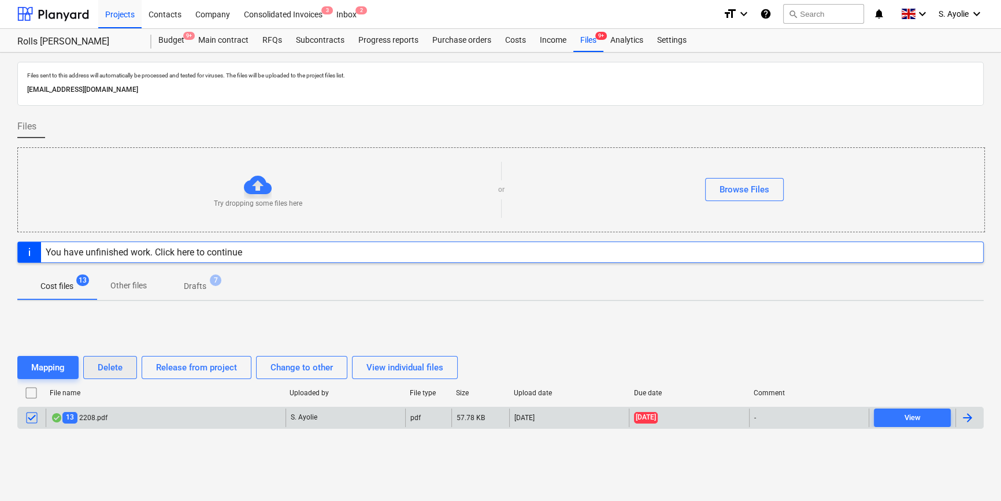
click at [121, 370] on div "Delete" at bounding box center [110, 367] width 25 height 15
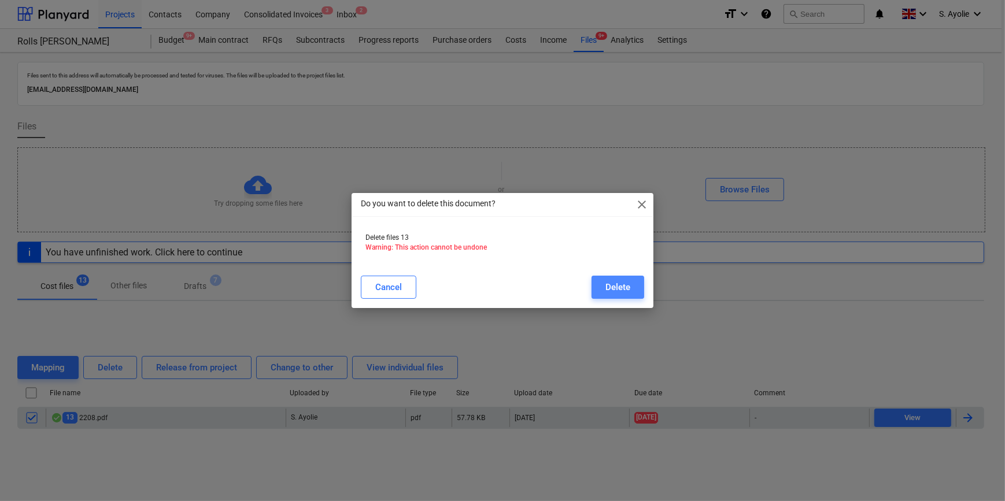
click at [626, 287] on div "Delete" at bounding box center [617, 287] width 25 height 15
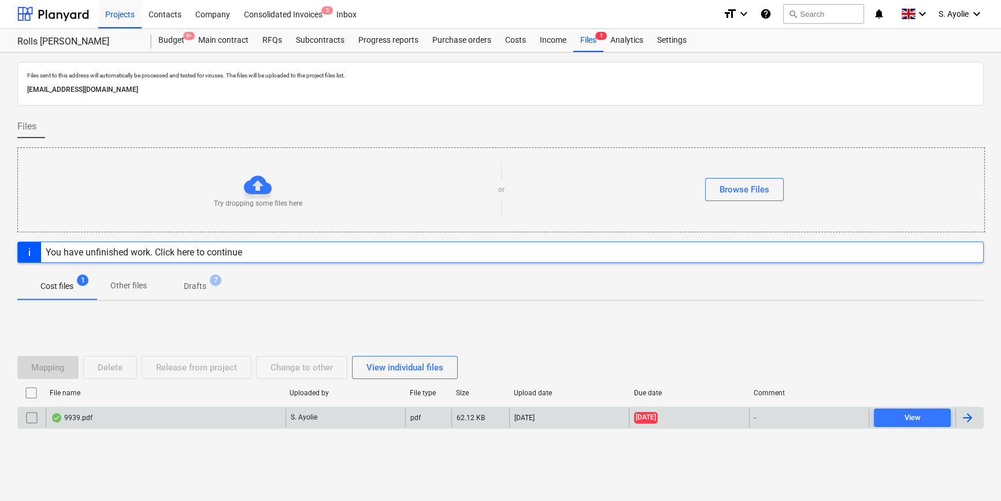
click at [92, 420] on div "9939.pdf" at bounding box center [166, 418] width 240 height 18
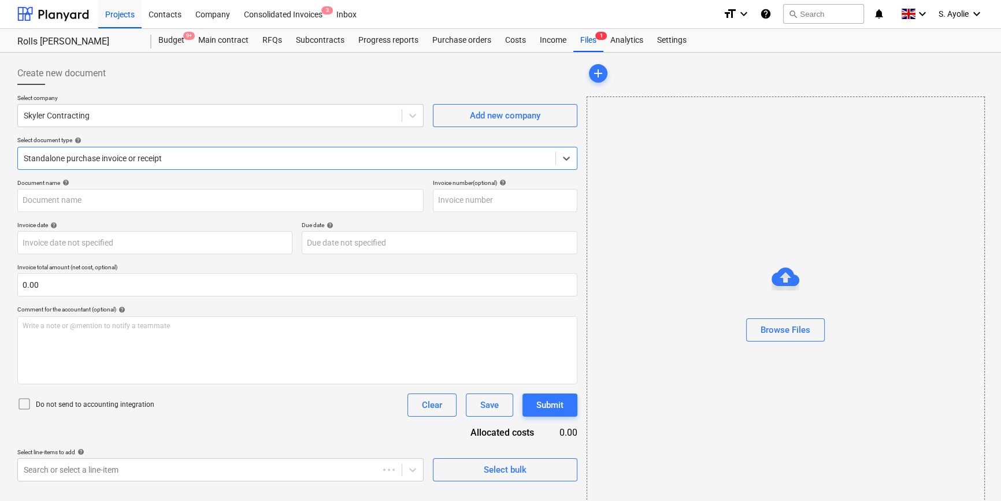
type input "9939"
type input "[DATE]"
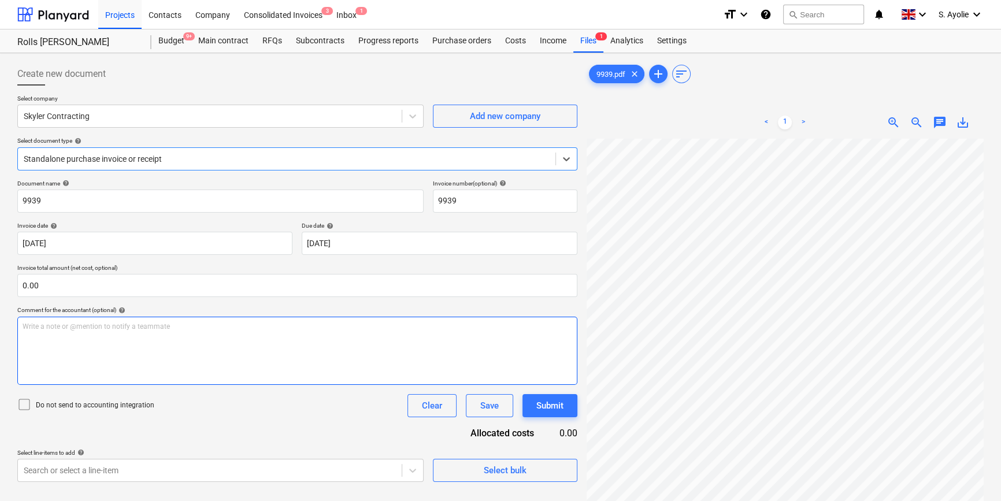
scroll to position [147, 0]
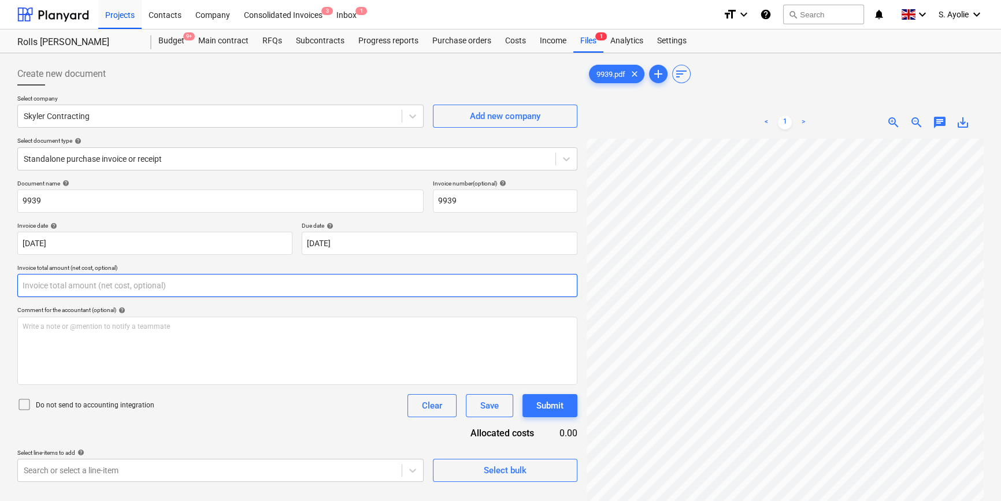
click at [100, 286] on input "text" at bounding box center [297, 285] width 560 height 23
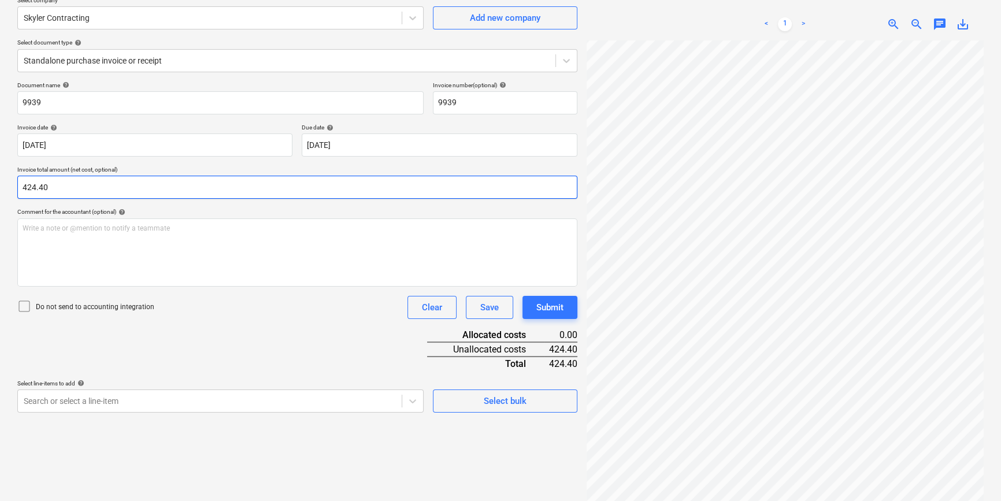
scroll to position [105, 0]
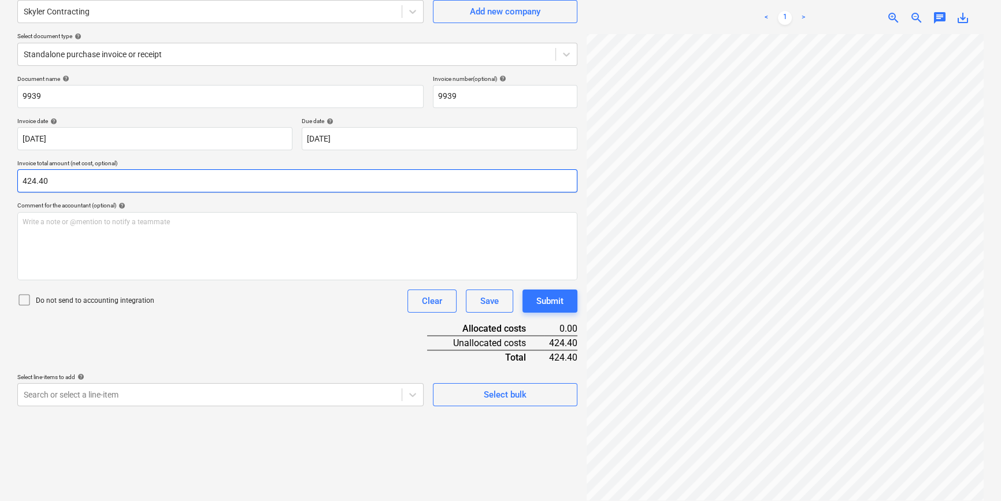
type input "424.40"
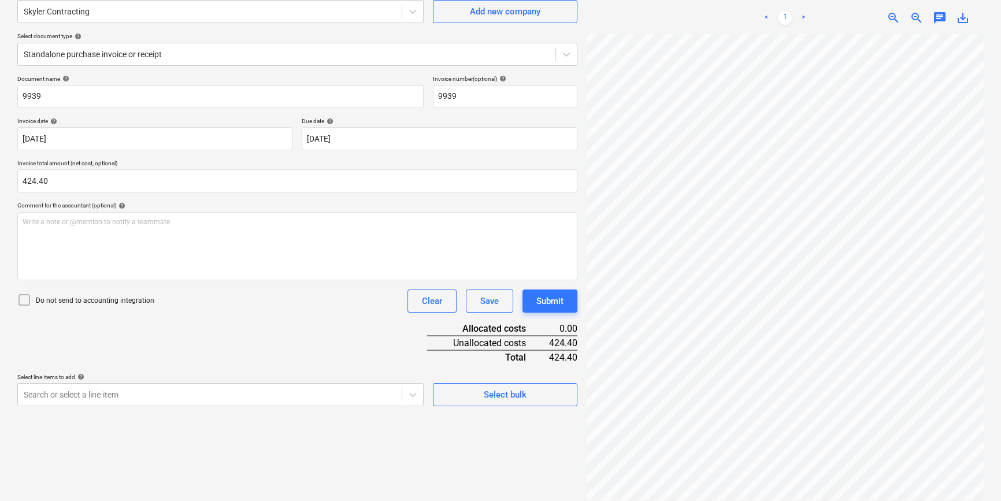
click at [229, 327] on div "Document name help 9939 Invoice number (optional) help 9939 Invoice date help […" at bounding box center [297, 240] width 560 height 331
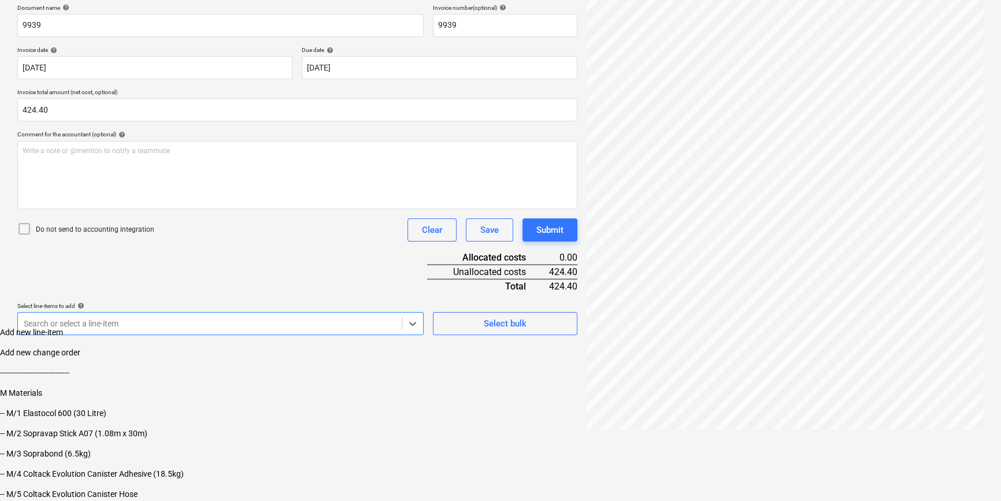
click at [200, 399] on body "Projects Contacts Company Consolidated Invoices 3 Inbox 1 format_size keyboard_…" at bounding box center [500, 162] width 1001 height 677
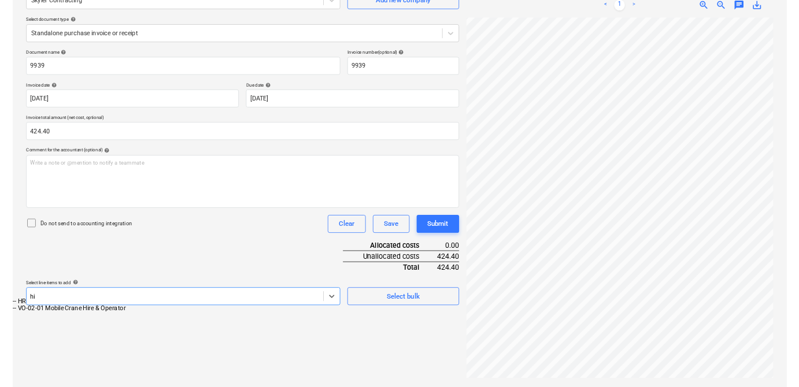
scroll to position [116, 0]
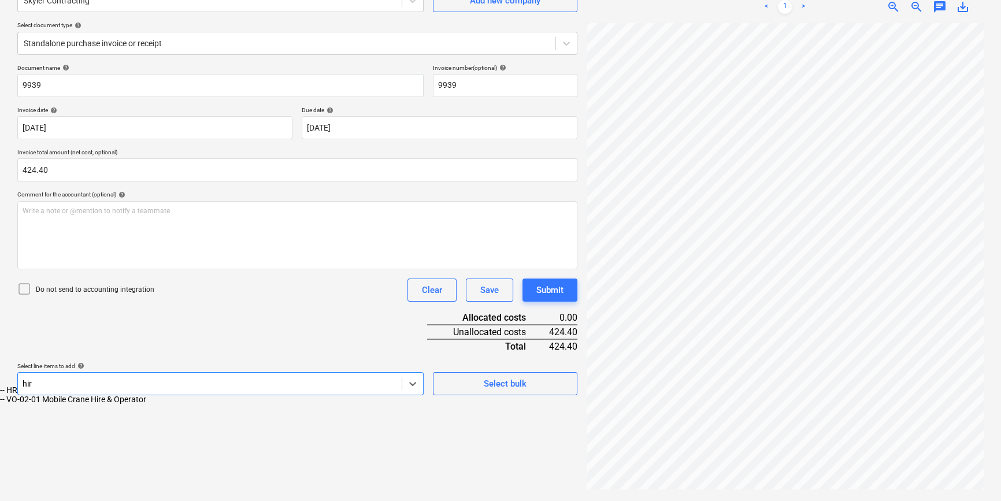
type input "hire"
click at [120, 395] on div "-- HRE Hire Charges - Non-Recoverable" at bounding box center [500, 390] width 1001 height 9
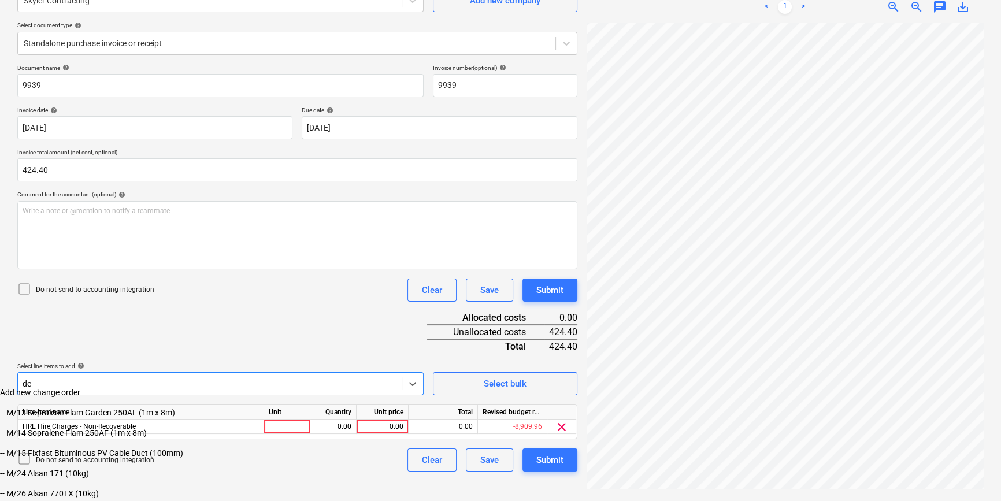
type input "del"
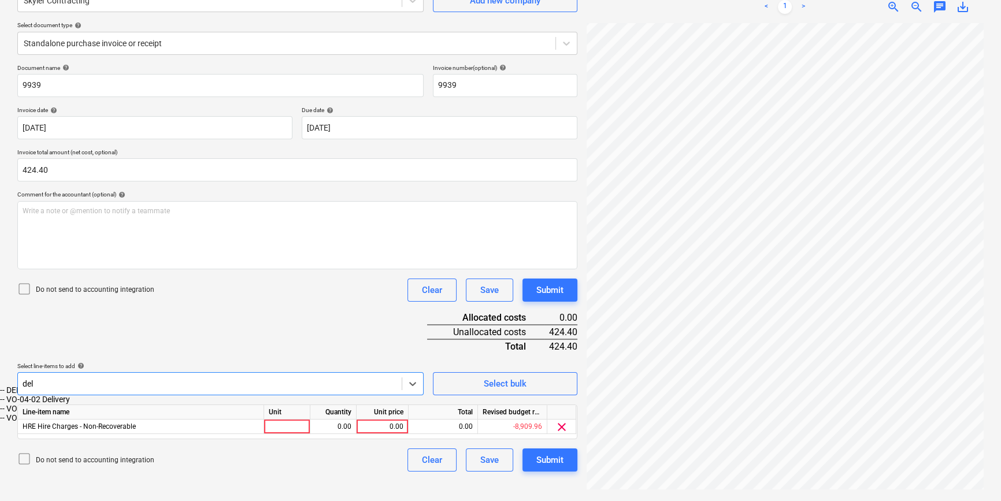
click at [110, 395] on div "-- DEL Delivery Charges - Non-Recoverable" at bounding box center [500, 390] width 1001 height 9
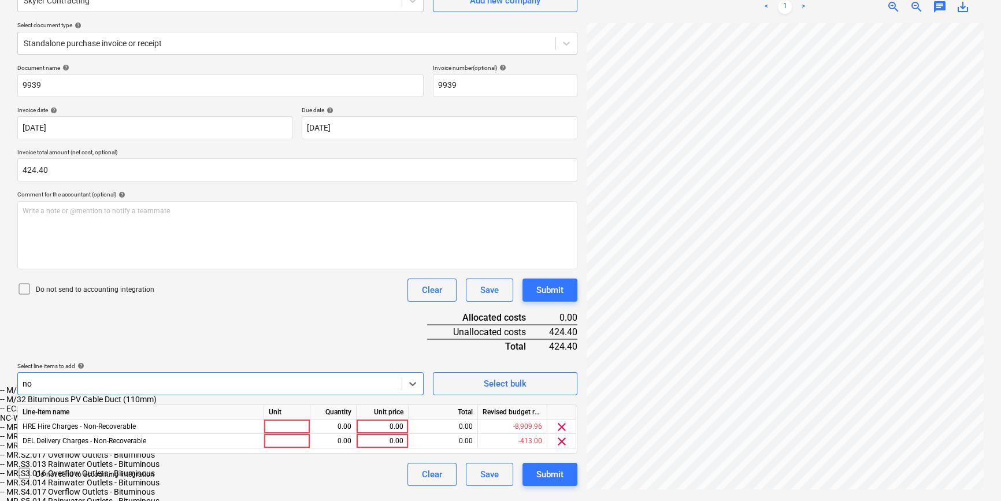
type input "n"
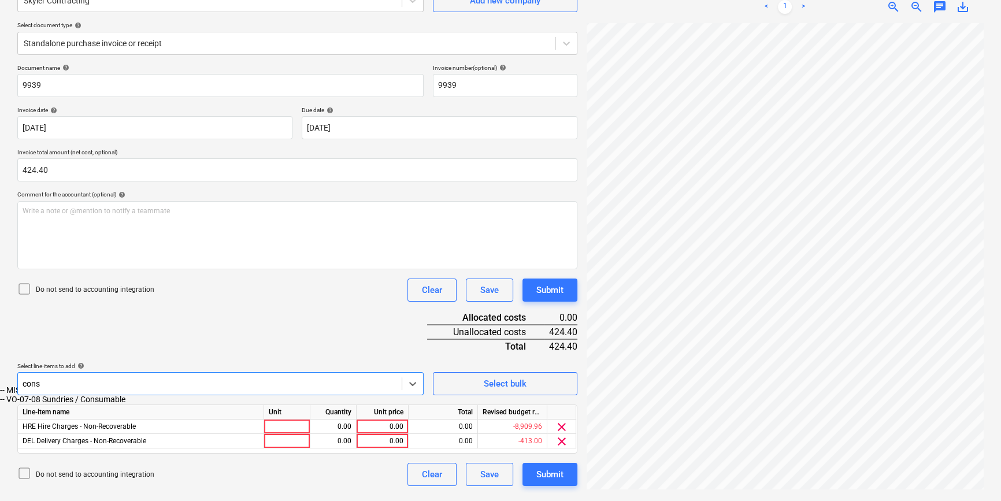
type input "consu"
click at [123, 395] on div "-- MISC Non-Budget Consumables" at bounding box center [500, 390] width 1001 height 9
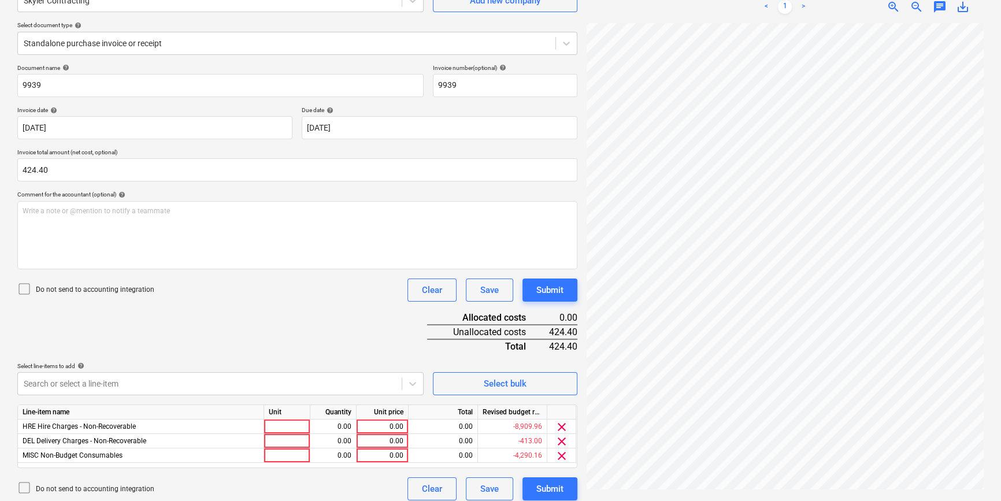
click at [177, 359] on div "Document name help 9939 Invoice number (optional) help 9939 Invoice date help […" at bounding box center [297, 282] width 560 height 436
click at [290, 424] on div at bounding box center [287, 427] width 46 height 14
type input "psc"
click at [340, 422] on div "0.00" at bounding box center [333, 427] width 36 height 14
type input "1"
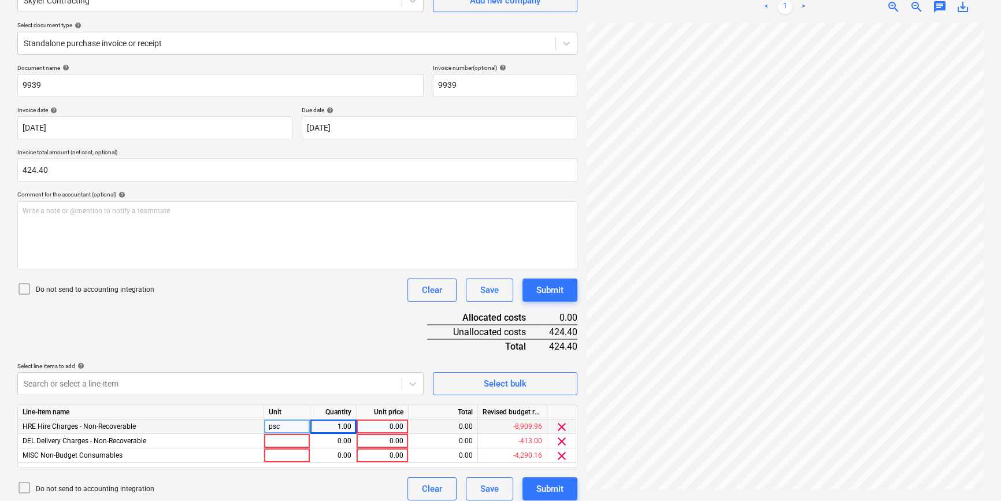
click at [395, 426] on div "0.00" at bounding box center [382, 427] width 42 height 14
type input "150"
click at [288, 426] on div at bounding box center [287, 441] width 46 height 14
type input "p"
click at [306, 426] on div "psc" at bounding box center [287, 427] width 46 height 14
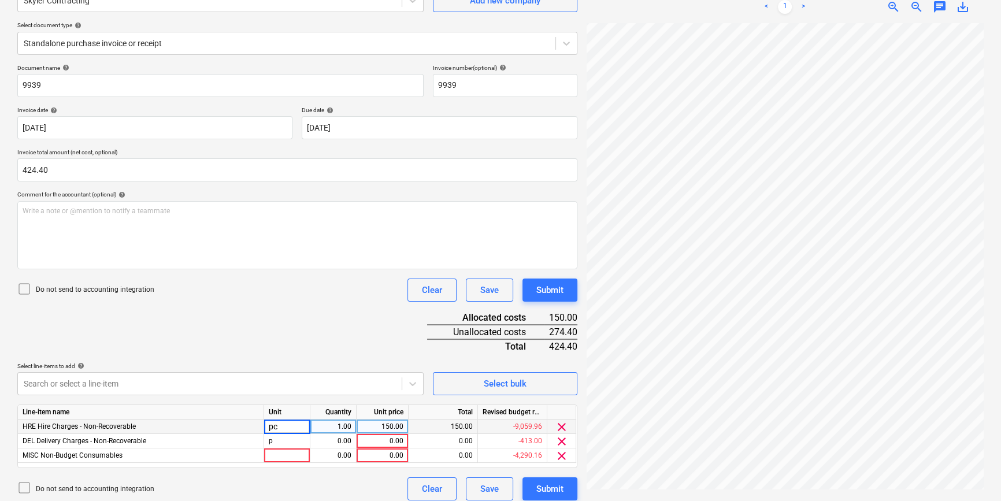
type input "pcs"
click at [305, 426] on div "p" at bounding box center [287, 441] width 46 height 14
type input "pcs"
click at [343, 426] on div "0.00" at bounding box center [333, 441] width 36 height 14
type input "1"
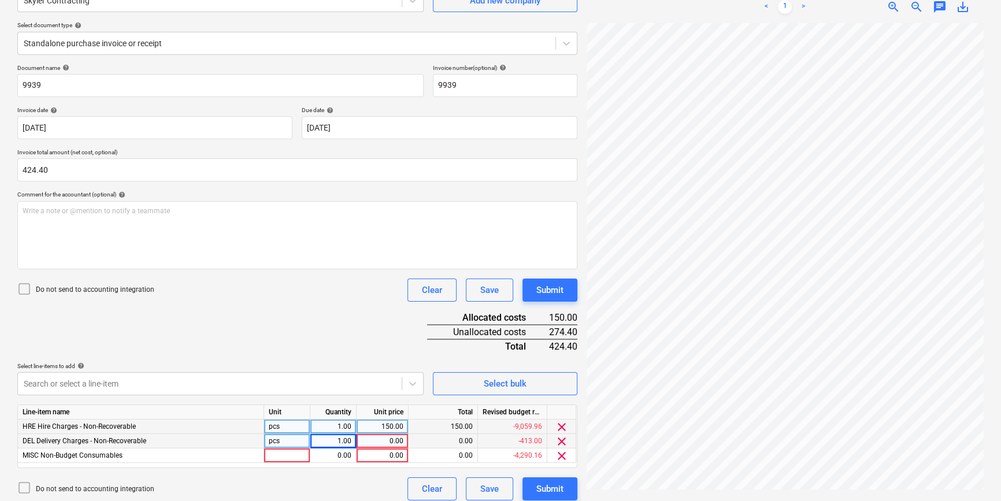
click at [376, 426] on div "0.00" at bounding box center [382, 441] width 42 height 14
click at [384, 426] on div "150.00" at bounding box center [382, 427] width 42 height 14
type input "260"
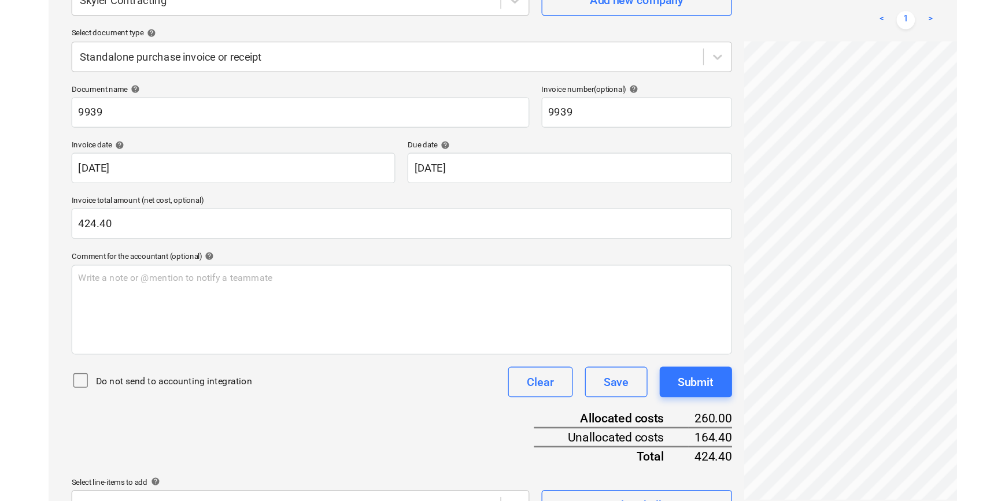
scroll to position [147, 0]
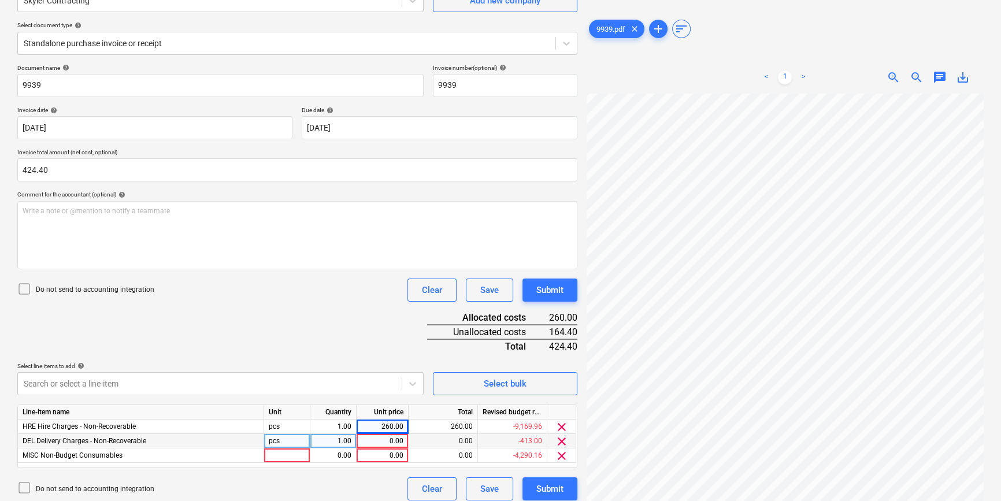
click at [390, 426] on div "0.00" at bounding box center [382, 441] width 42 height 14
type input "150"
click at [297, 426] on div at bounding box center [287, 456] width 46 height 14
type input "pcs"
click at [348, 426] on div "0.00" at bounding box center [333, 456] width 36 height 14
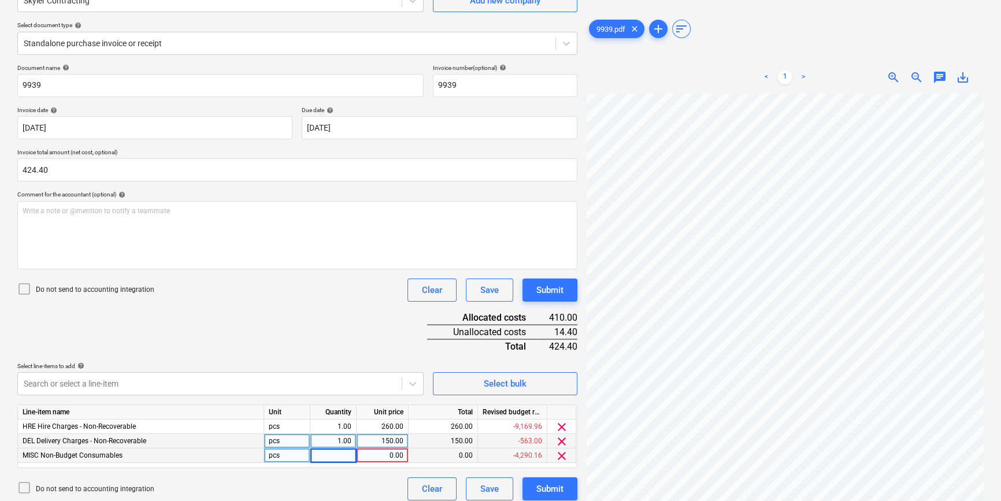
type input "1"
click at [394, 426] on div "0.00" at bounding box center [382, 456] width 42 height 14
type input "14.40"
click at [364, 332] on div "Document name help 9939 Invoice number (optional) help 9939 Invoice date help […" at bounding box center [297, 282] width 560 height 436
click at [549, 426] on div "Submit" at bounding box center [549, 488] width 27 height 15
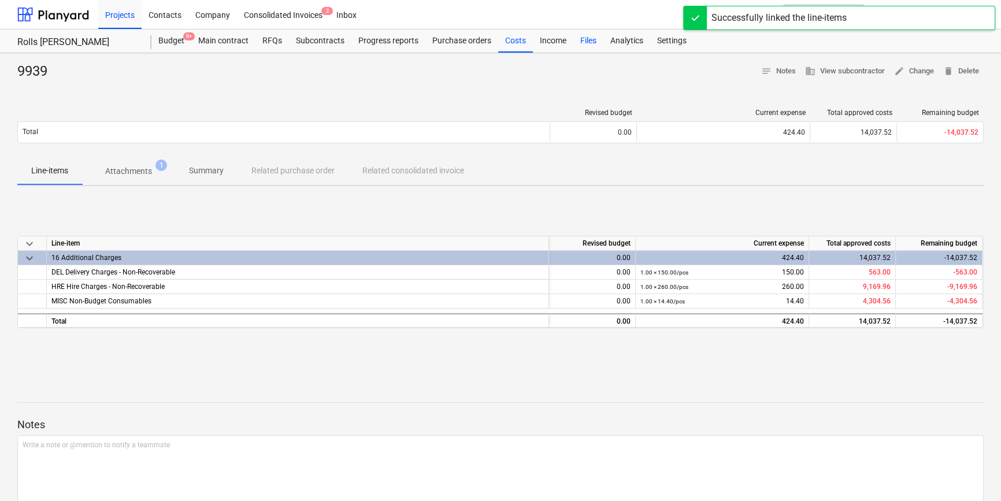
click at [584, 43] on div "Files" at bounding box center [588, 40] width 30 height 23
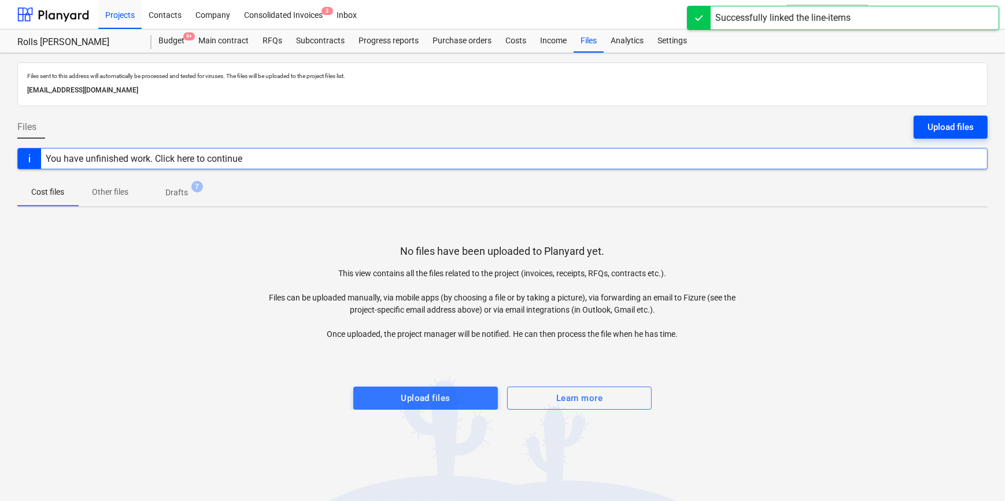
click at [883, 132] on div "Upload files" at bounding box center [950, 127] width 46 height 15
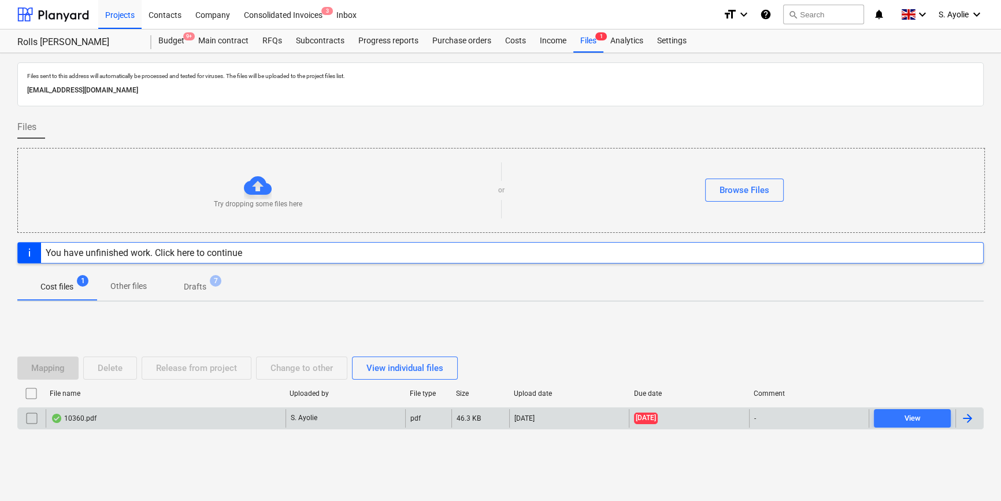
click at [118, 417] on div "10360.pdf" at bounding box center [166, 418] width 240 height 18
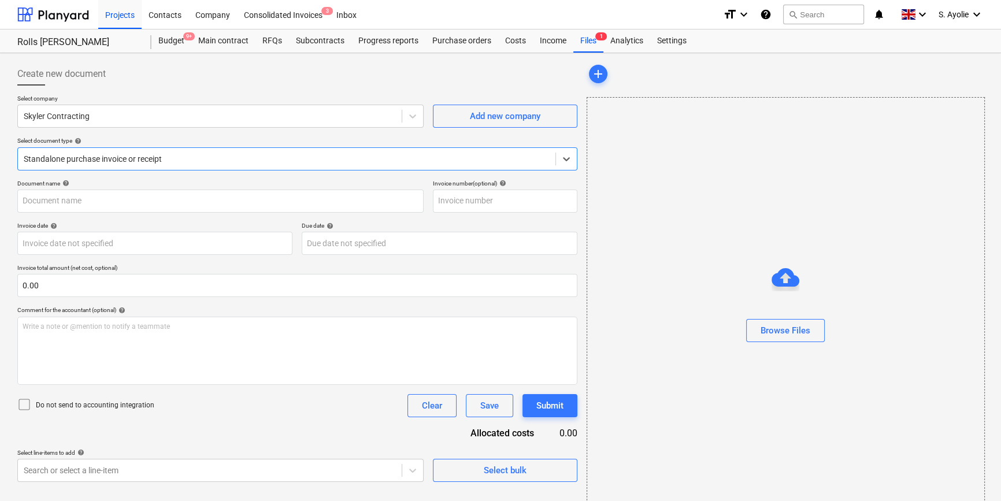
type input "10360"
type input "[DATE]"
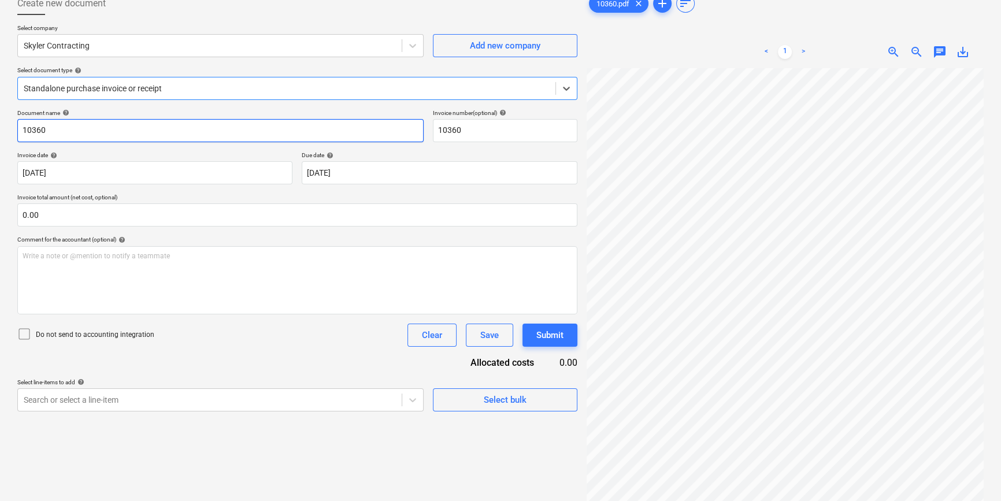
scroll to position [52, 0]
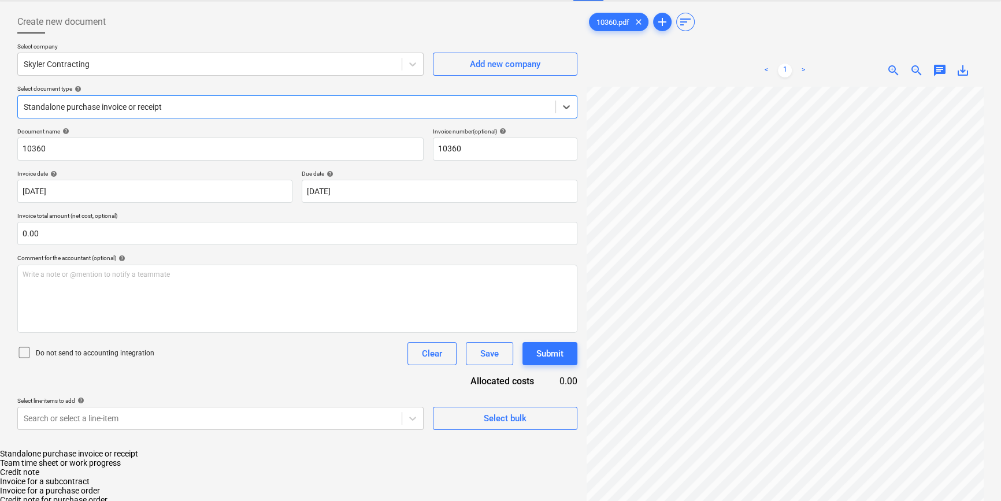
click at [131, 109] on div at bounding box center [287, 107] width 526 height 12
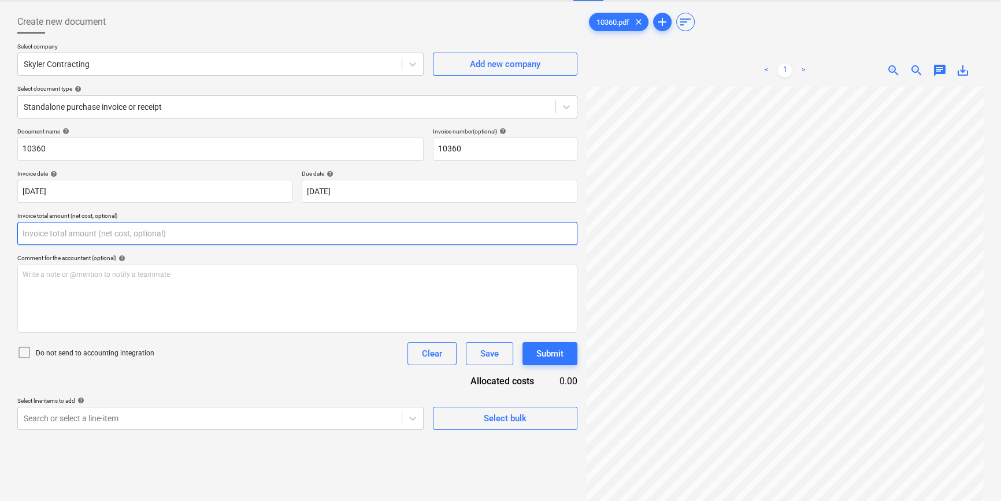
click at [131, 236] on input "text" at bounding box center [297, 233] width 560 height 23
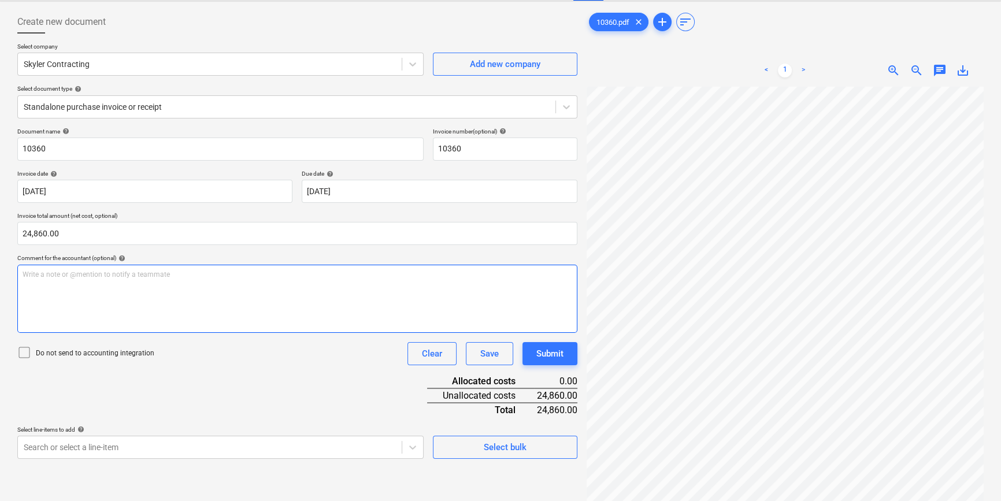
drag, startPoint x: 201, startPoint y: 266, endPoint x: 208, endPoint y: 265, distance: 7.0
click at [203, 266] on div "Write a note or @mention to notify a teammate [PERSON_NAME]" at bounding box center [297, 299] width 560 height 68
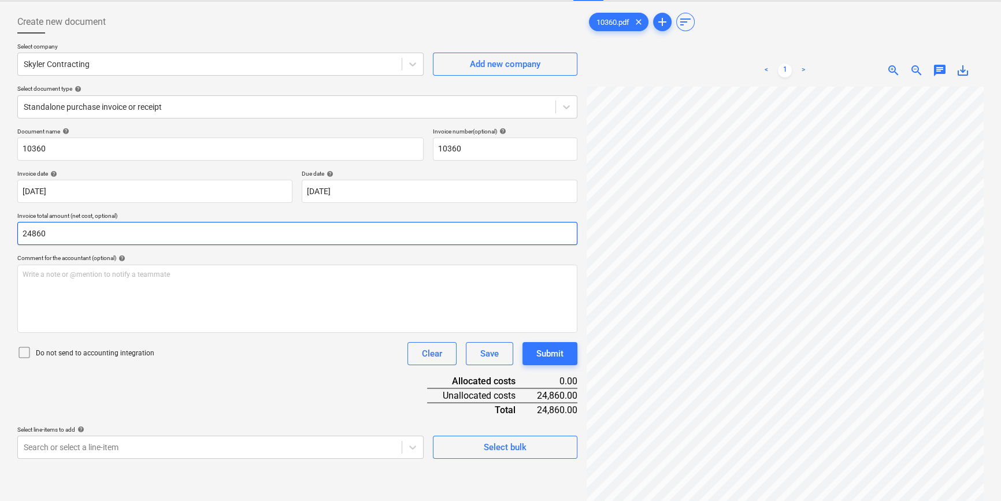
click at [50, 235] on input "24860" at bounding box center [297, 233] width 560 height 23
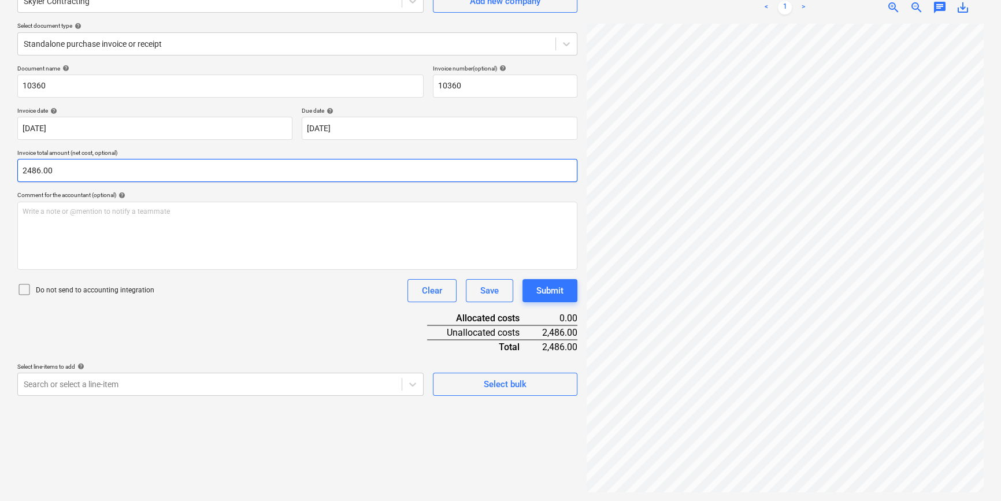
scroll to position [116, 0]
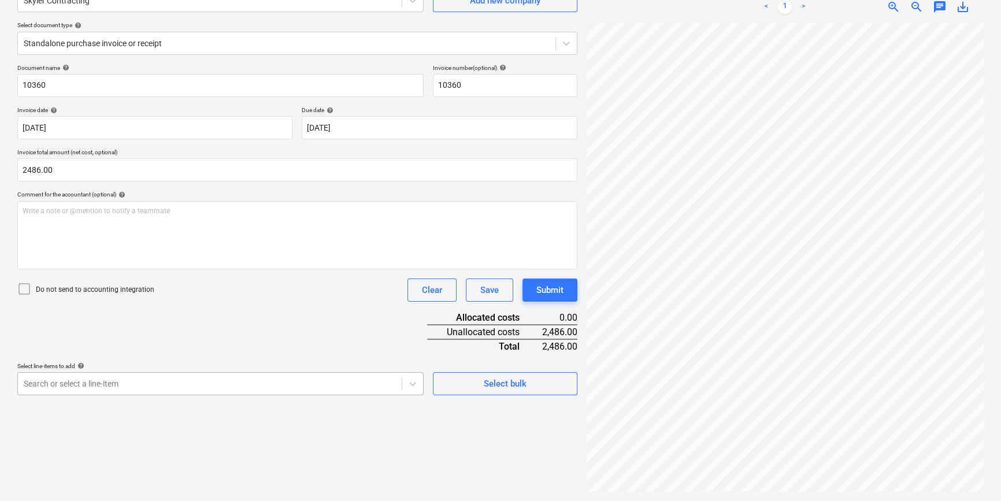
type input "2,486.00"
click at [228, 379] on body "Projects Contacts Company Consolidated Invoices 3 Inbox 1 format_size keyboard_…" at bounding box center [500, 134] width 1001 height 501
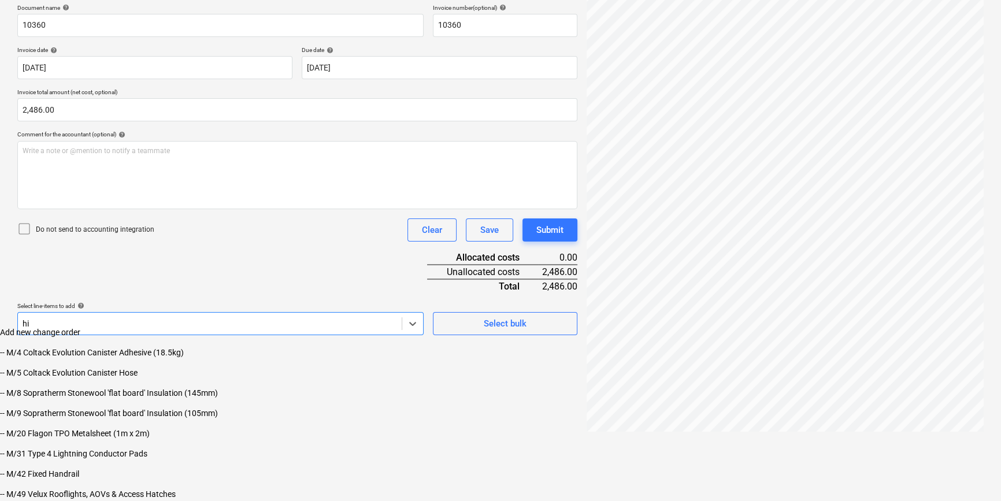
scroll to position [116, 0]
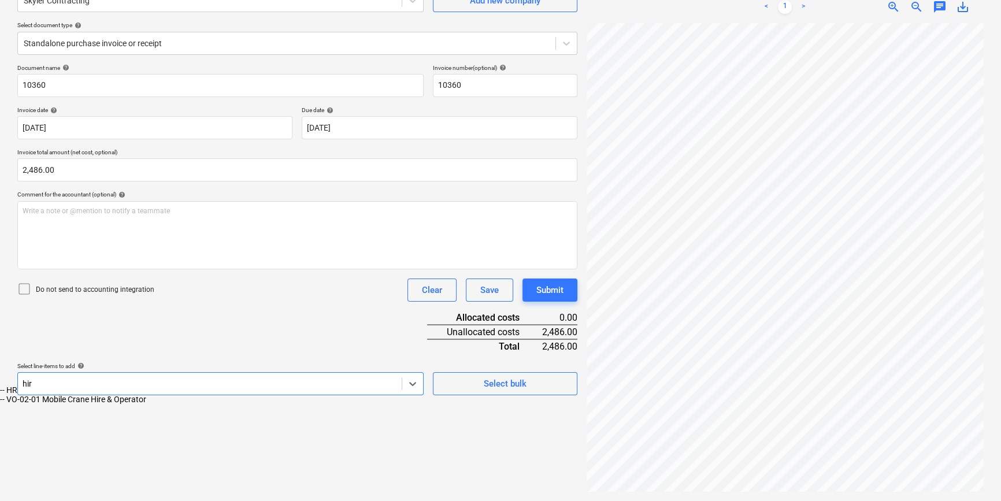
type input "hire"
click at [91, 395] on div "-- HRE Hire Charges - Non-Recoverable" at bounding box center [500, 390] width 1001 height 9
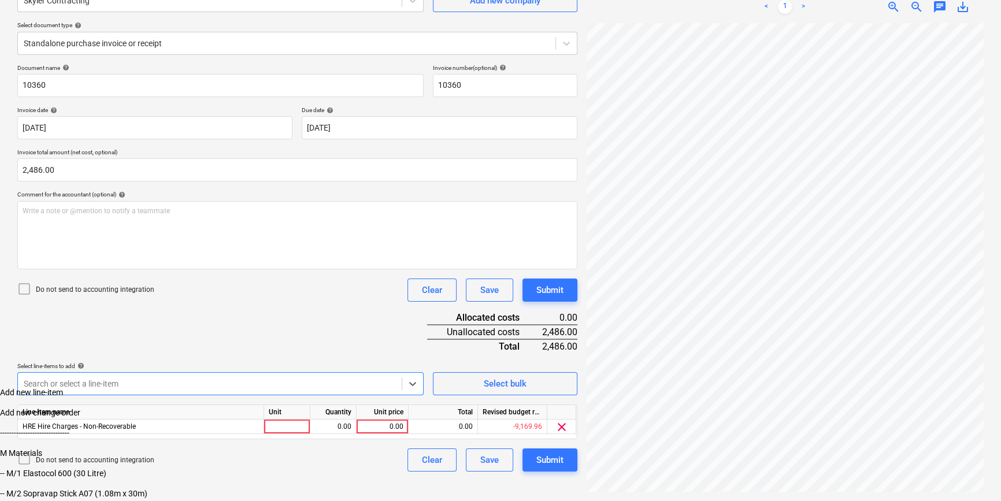
click at [225, 344] on div "Document name help 10360 Invoice number (optional) help 10360 Invoice date help…" at bounding box center [297, 268] width 560 height 408
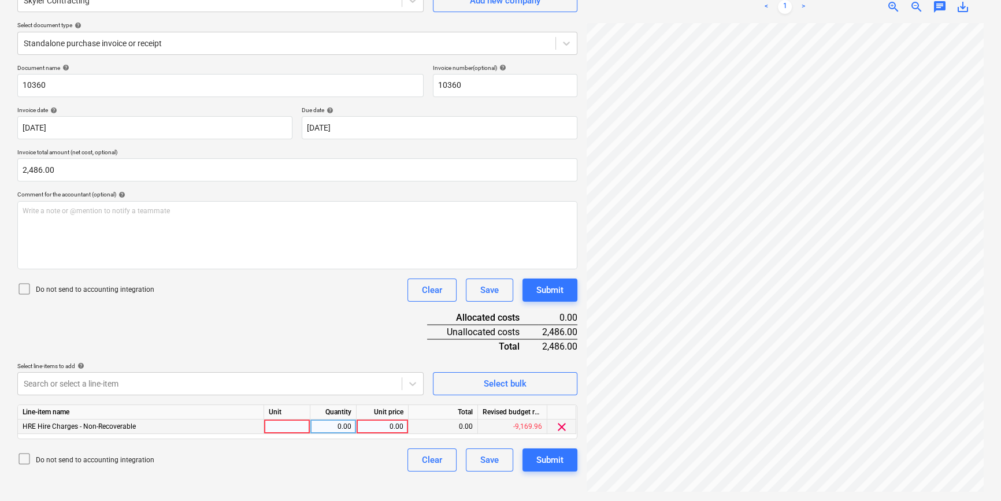
click at [291, 424] on div at bounding box center [287, 427] width 46 height 14
type input "pcs"
click at [340, 426] on div "0.00" at bounding box center [333, 427] width 36 height 14
type input "1"
click at [397, 422] on div "0.00" at bounding box center [382, 427] width 42 height 14
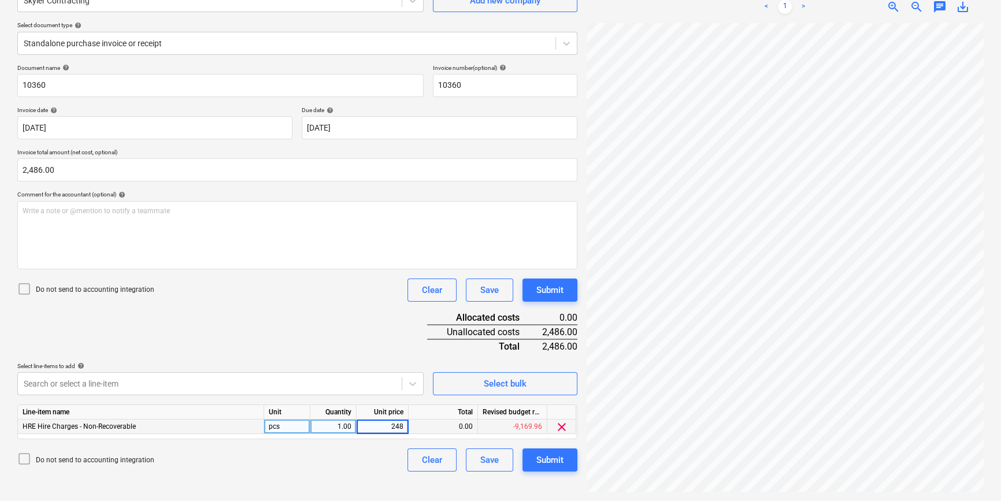
type input "2486"
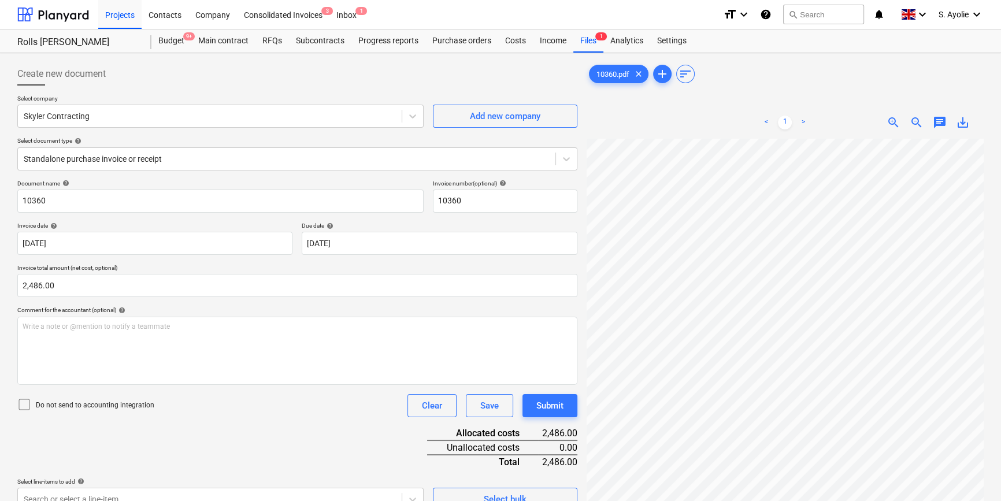
scroll to position [0, 0]
click at [121, 114] on div at bounding box center [210, 116] width 372 height 12
type input "leasium"
click at [89, 426] on div "Leasium" at bounding box center [500, 505] width 1001 height 9
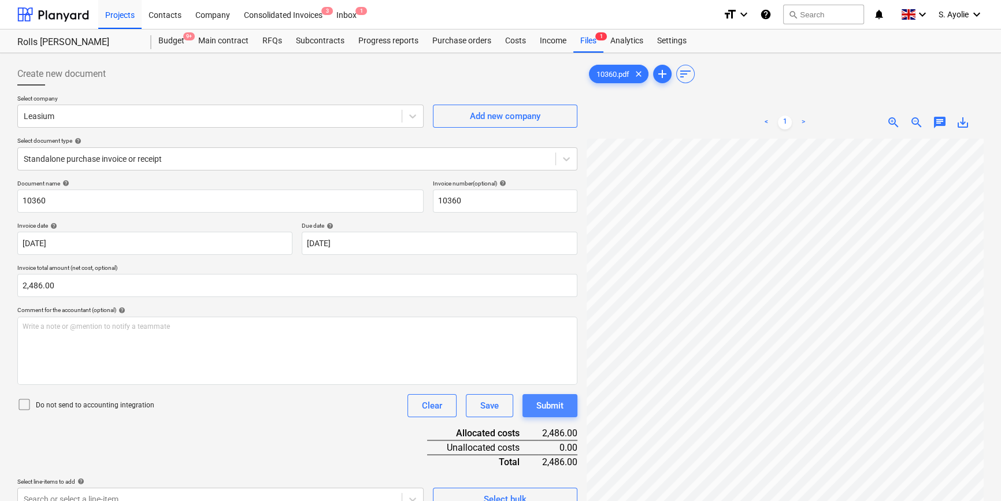
click at [572, 404] on button "Submit" at bounding box center [550, 405] width 55 height 23
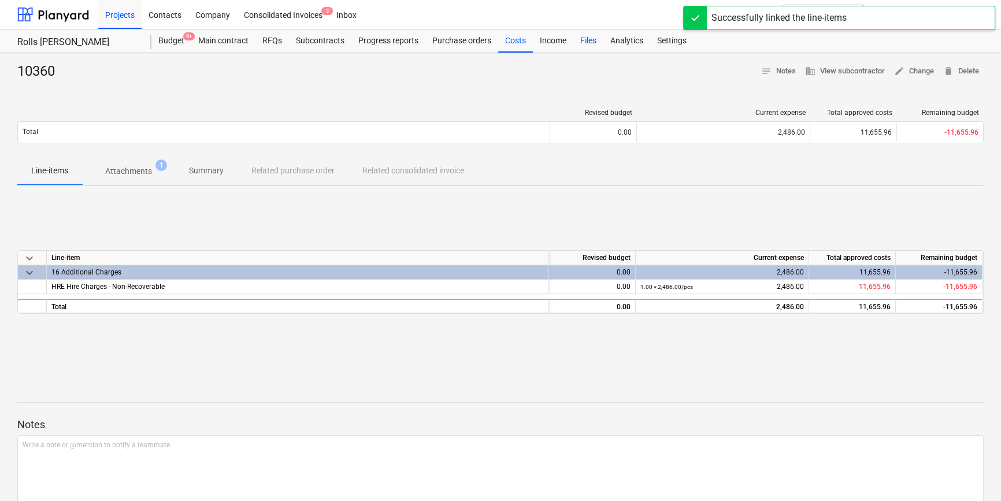
click at [597, 42] on div "Files" at bounding box center [588, 40] width 30 height 23
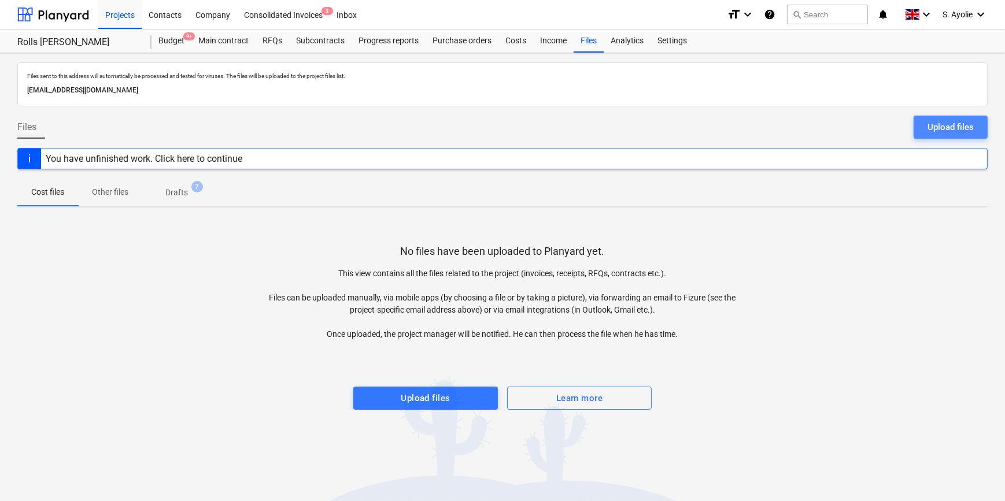
click at [883, 127] on div "Upload files" at bounding box center [950, 127] width 46 height 15
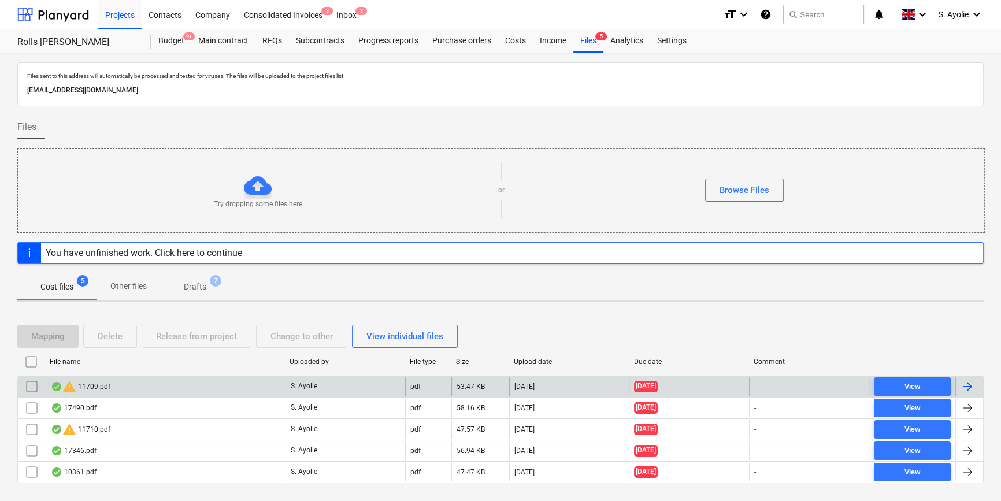
click at [121, 387] on div "warning 11709.pdf" at bounding box center [166, 386] width 240 height 18
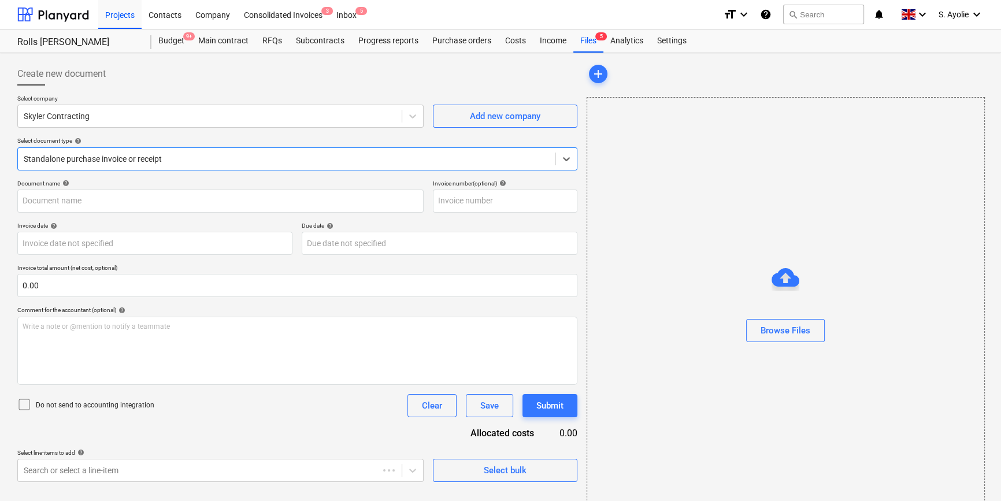
type input "11709"
type input "[DATE]"
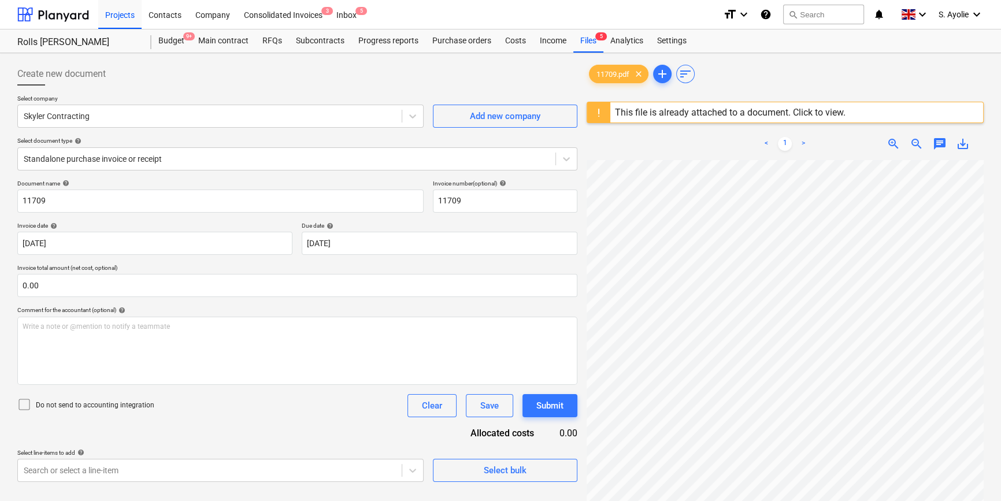
click at [762, 112] on div "This file is already attached to a document. Click to view." at bounding box center [730, 112] width 231 height 11
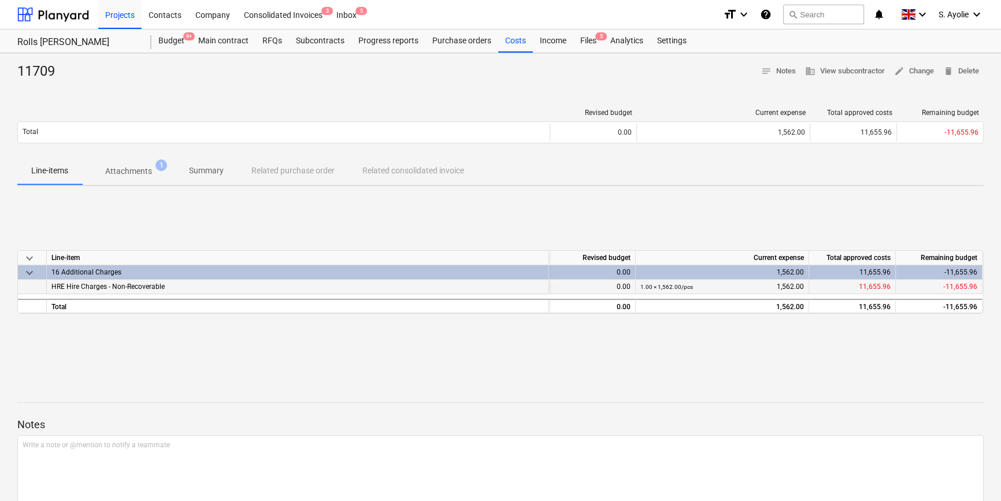
click at [152, 288] on span "HRE Hire Charges - Non-Recoverable" at bounding box center [107, 287] width 113 height 8
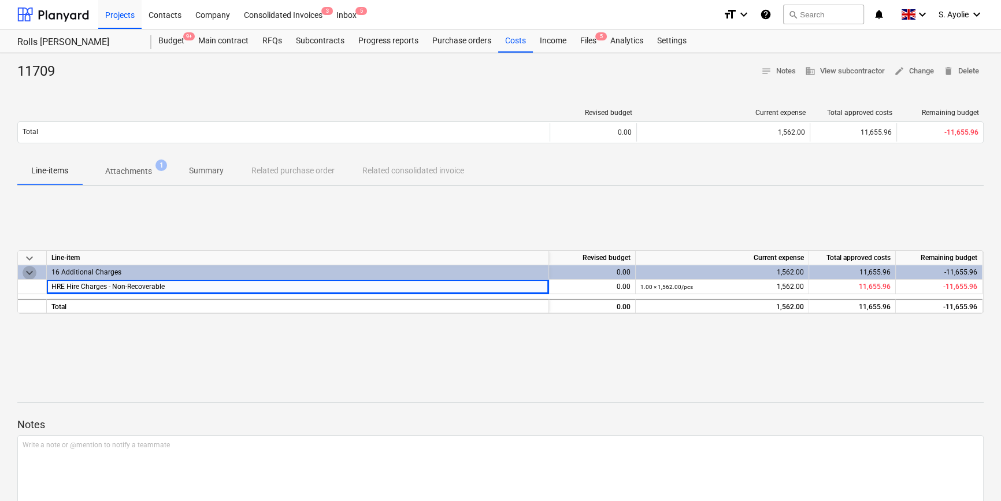
click at [25, 273] on span "keyboard_arrow_down" at bounding box center [30, 273] width 14 height 14
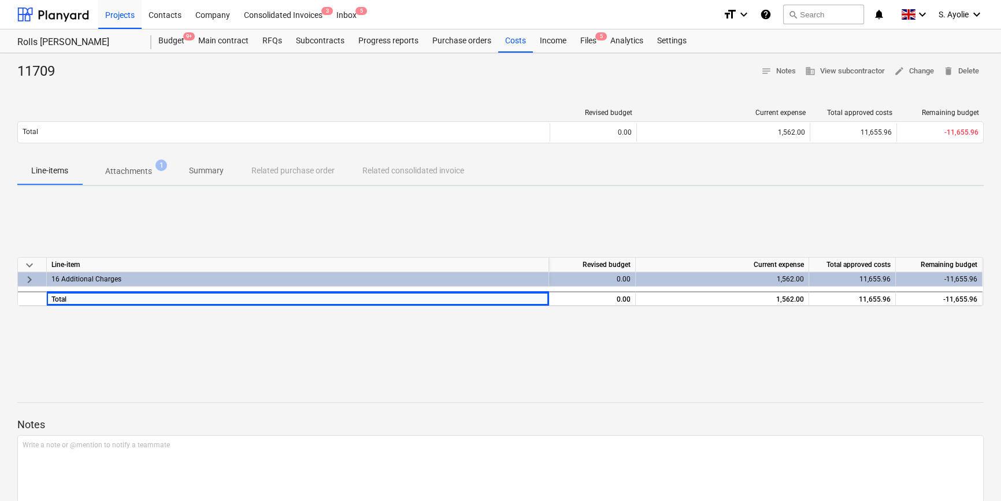
click at [25, 281] on span "keyboard_arrow_right" at bounding box center [30, 280] width 14 height 14
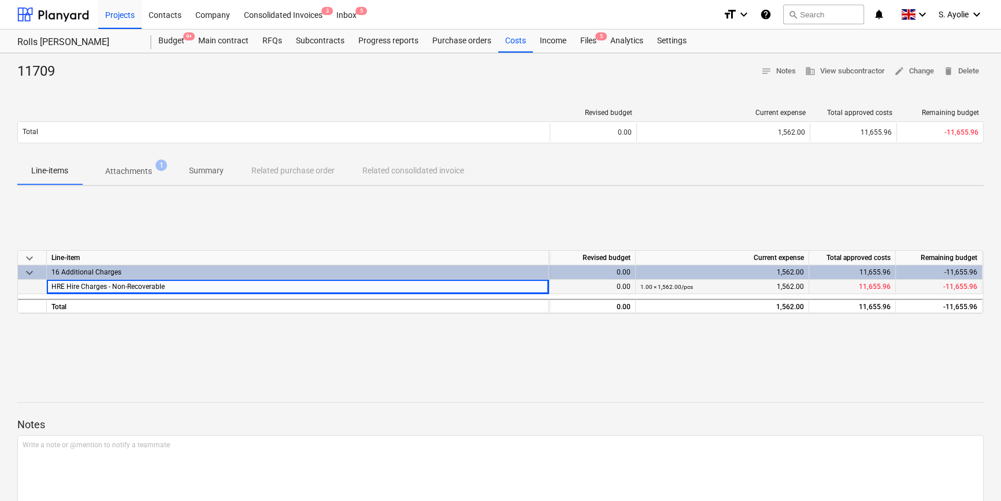
click at [104, 287] on span "HRE Hire Charges - Non-Recoverable" at bounding box center [107, 287] width 113 height 8
click at [151, 179] on span "Attachments 1" at bounding box center [128, 171] width 93 height 21
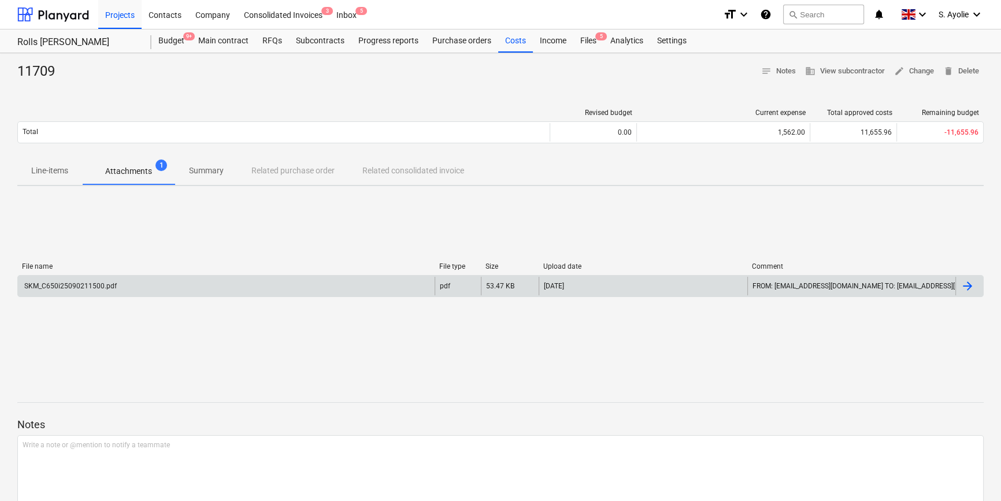
click at [124, 283] on div "SKM_C650i25090211500.pdf" at bounding box center [226, 286] width 417 height 18
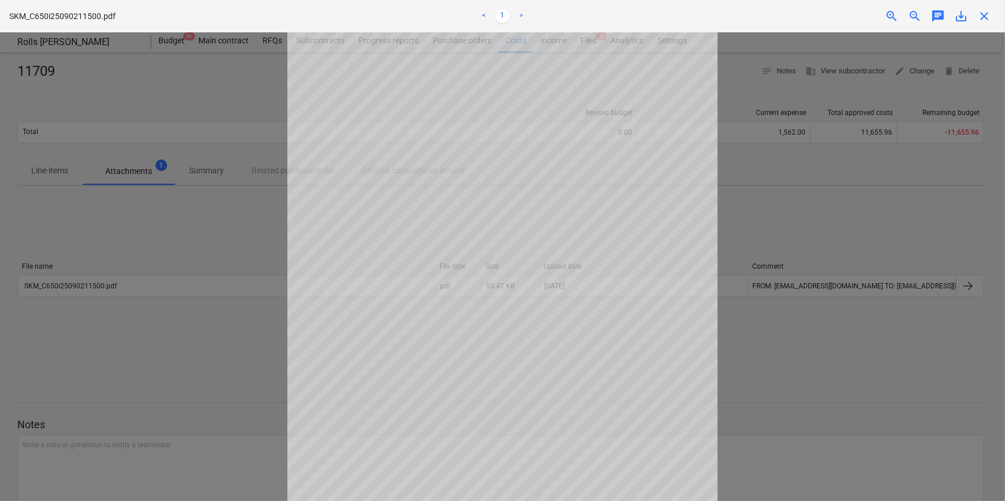
click at [754, 288] on div at bounding box center [502, 266] width 1005 height 469
click at [803, 319] on div at bounding box center [502, 266] width 1005 height 469
click at [803, 318] on div at bounding box center [502, 266] width 1005 height 469
drag, startPoint x: 916, startPoint y: 114, endPoint x: 954, endPoint y: 82, distance: 50.0
click at [883, 115] on div at bounding box center [502, 266] width 1005 height 469
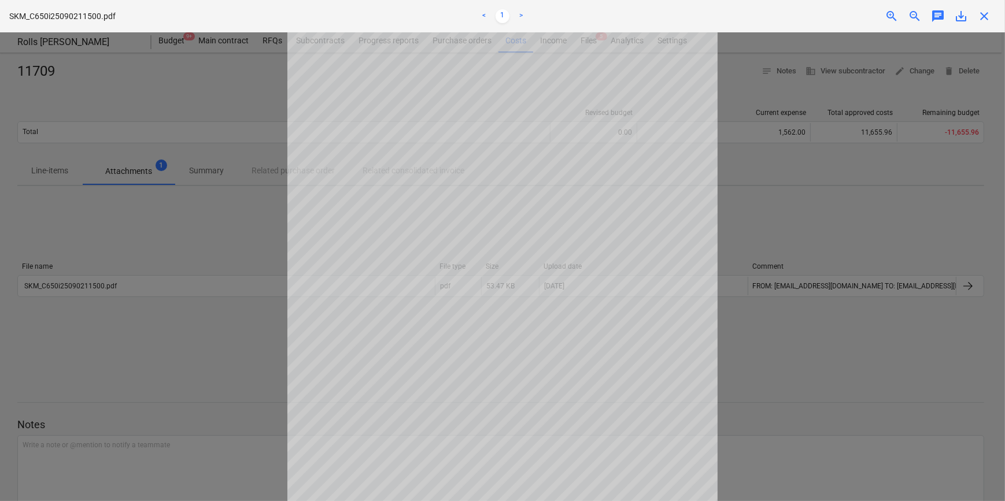
click at [883, 19] on span "close" at bounding box center [984, 16] width 14 height 14
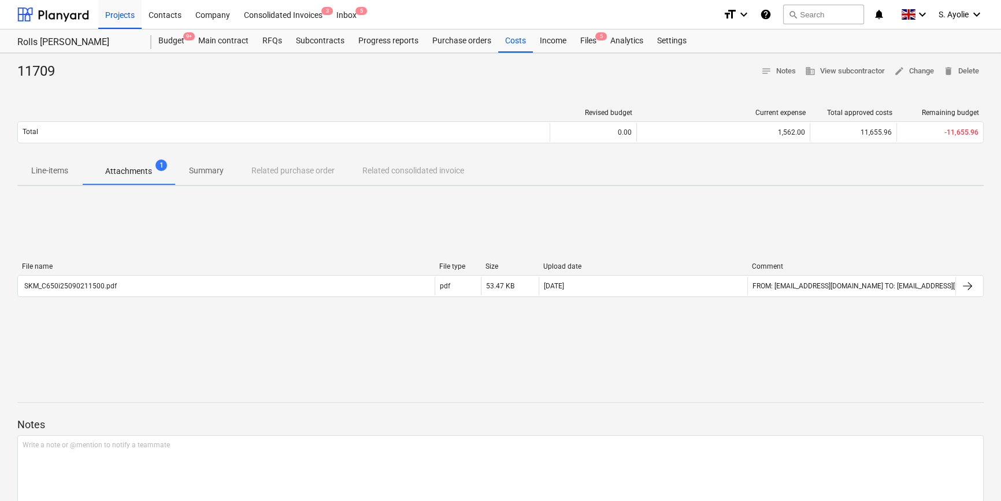
click at [53, 173] on p "Line-items" at bounding box center [49, 171] width 37 height 12
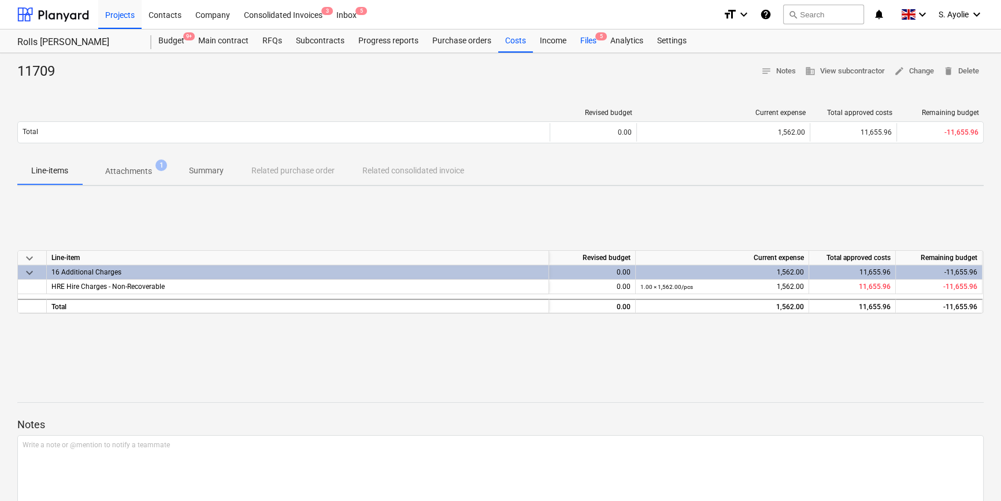
click at [586, 40] on div "Files 5" at bounding box center [588, 40] width 30 height 23
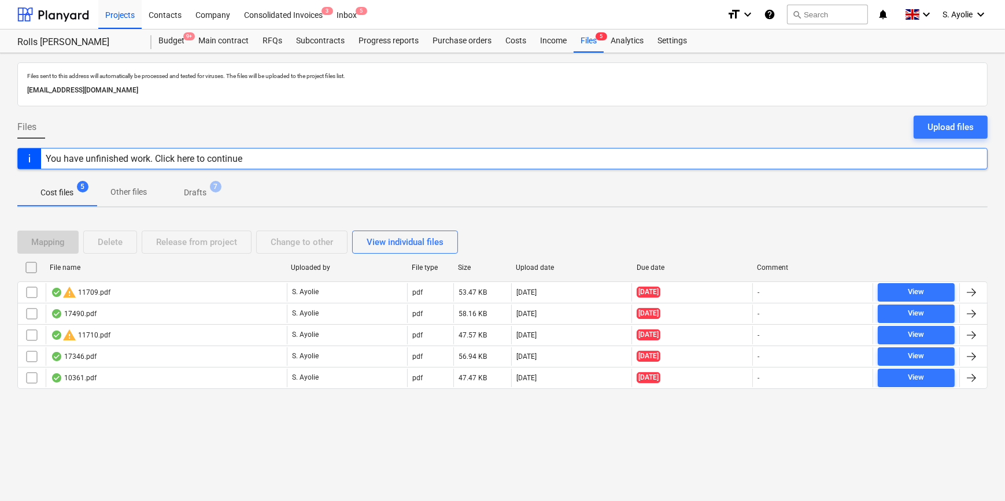
click at [82, 194] on span "Cost files 5" at bounding box center [56, 193] width 51 height 12
click at [134, 192] on p "Other files" at bounding box center [128, 192] width 36 height 12
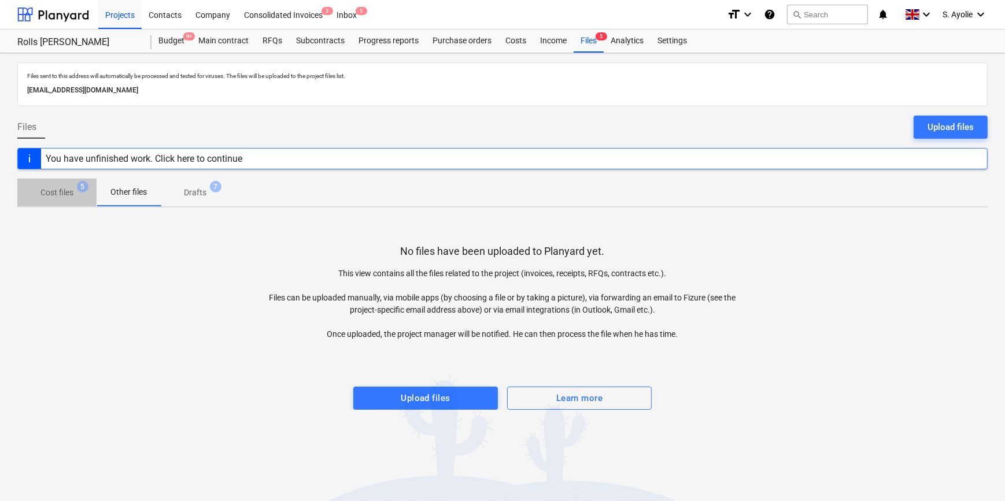
click at [58, 199] on span "Cost files 5" at bounding box center [56, 192] width 79 height 21
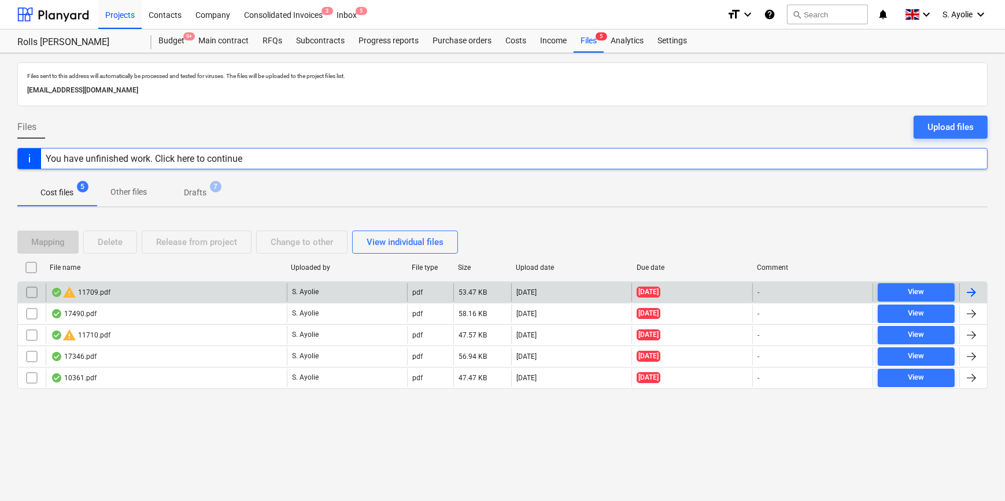
click at [132, 288] on div "warning 11709.pdf" at bounding box center [166, 292] width 241 height 18
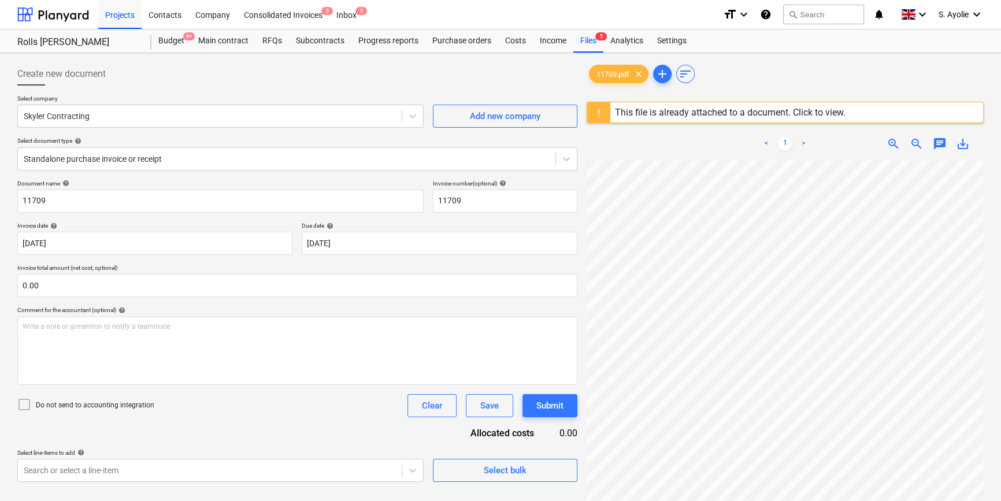
click at [715, 112] on div "This file is already attached to a document. Click to view." at bounding box center [730, 112] width 231 height 11
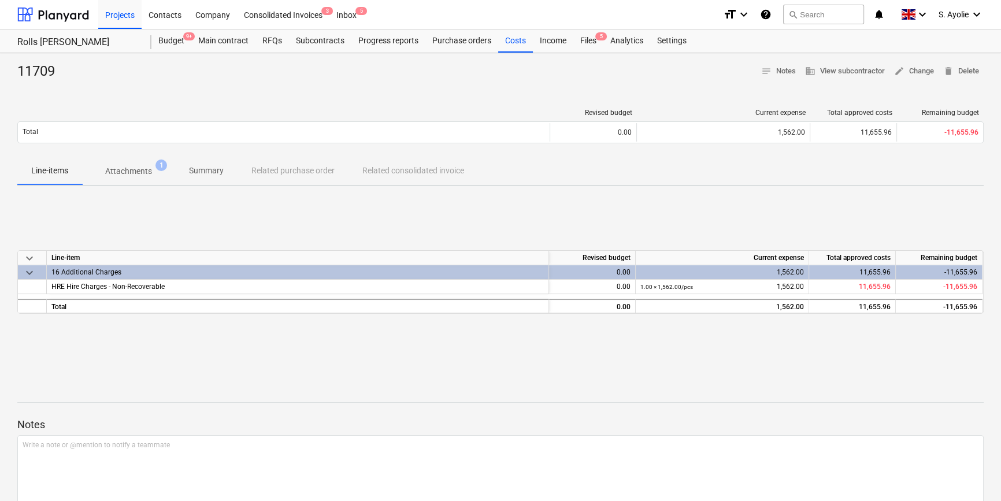
click at [134, 171] on p "Attachments" at bounding box center [128, 171] width 47 height 12
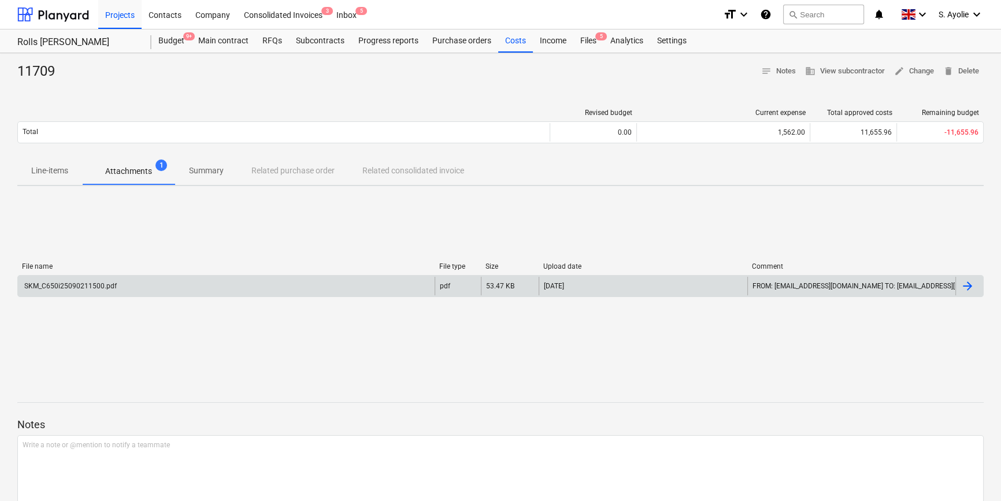
click at [113, 286] on div "SKM_C650i25090211500.pdf" at bounding box center [70, 286] width 94 height 8
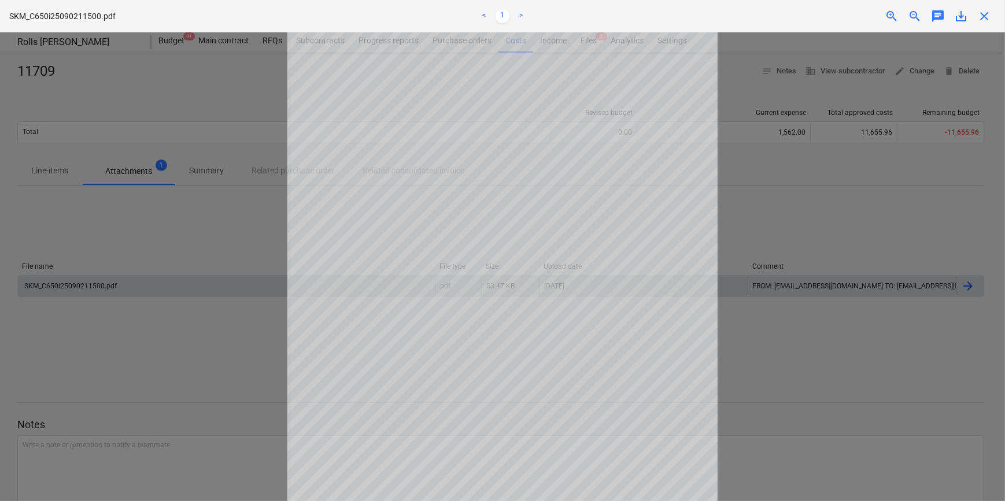
click at [796, 194] on div at bounding box center [502, 266] width 1005 height 469
click at [168, 306] on div at bounding box center [502, 266] width 1005 height 469
click at [764, 187] on div at bounding box center [502, 266] width 1005 height 469
click at [861, 131] on div at bounding box center [502, 266] width 1005 height 469
click at [883, 13] on span "close" at bounding box center [984, 16] width 14 height 14
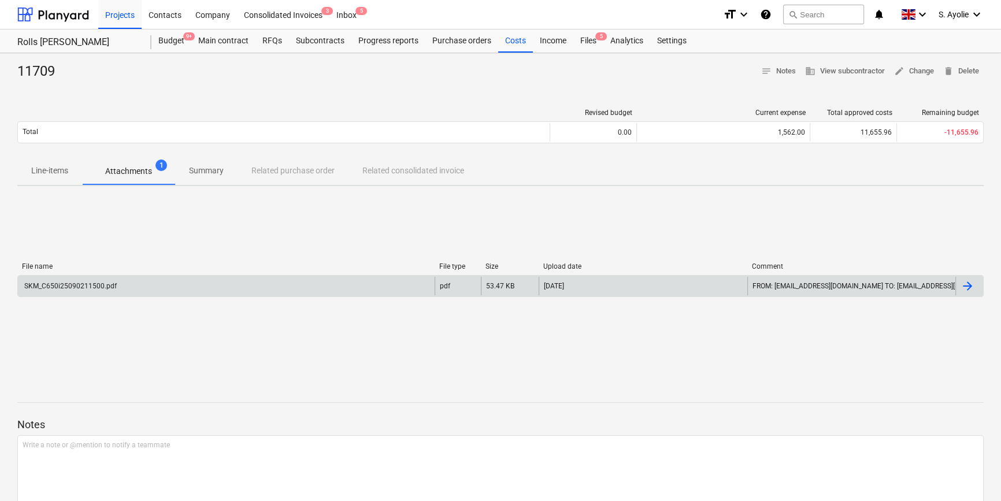
click at [883, 288] on div at bounding box center [969, 286] width 28 height 18
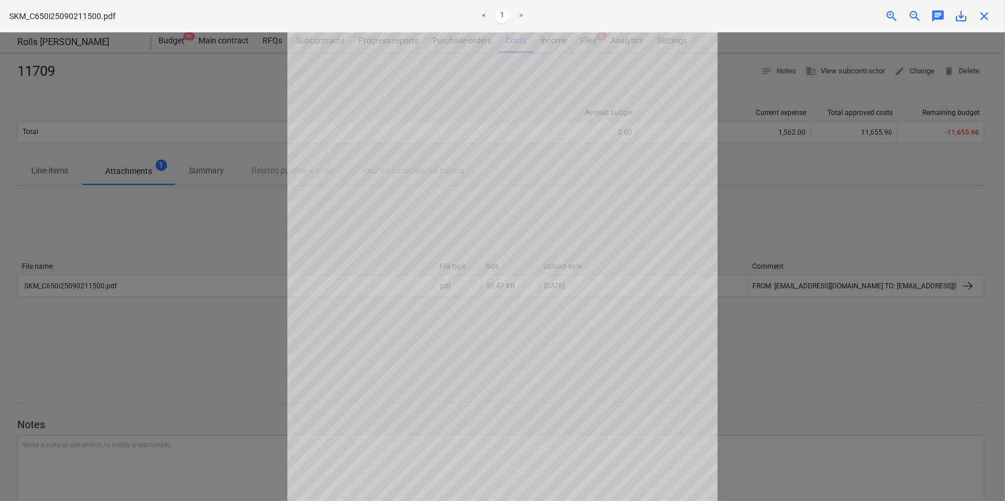
scroll to position [141, 0]
click at [883, 12] on span "close" at bounding box center [984, 16] width 14 height 14
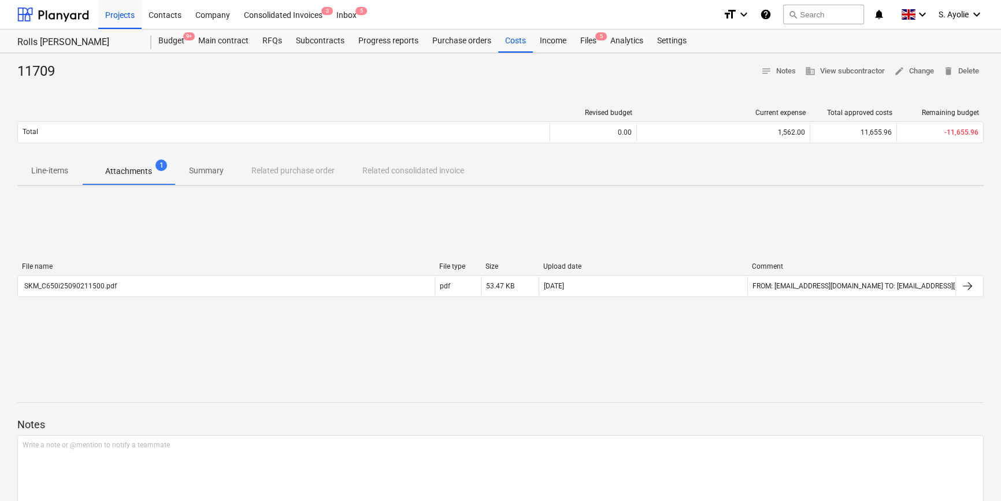
click at [50, 181] on button "Line-items" at bounding box center [49, 171] width 65 height 28
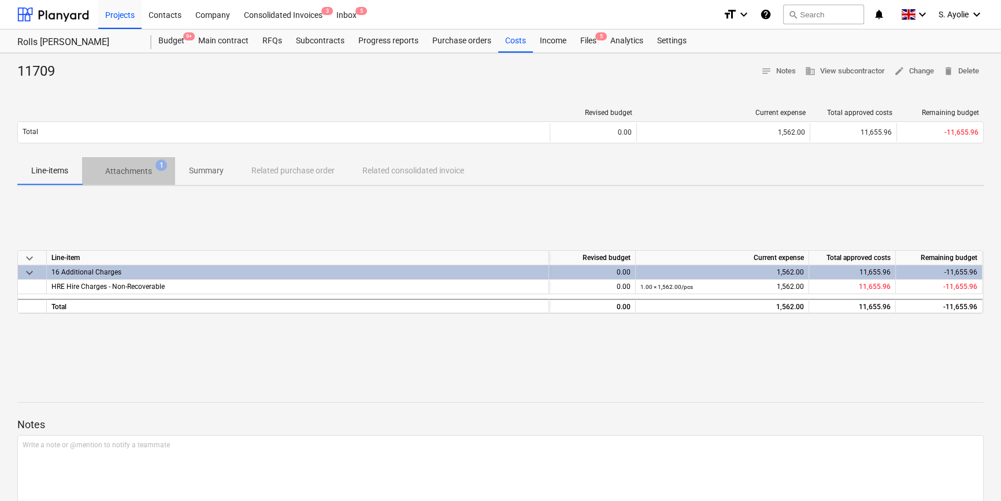
click at [125, 179] on span "Attachments 1" at bounding box center [128, 171] width 93 height 21
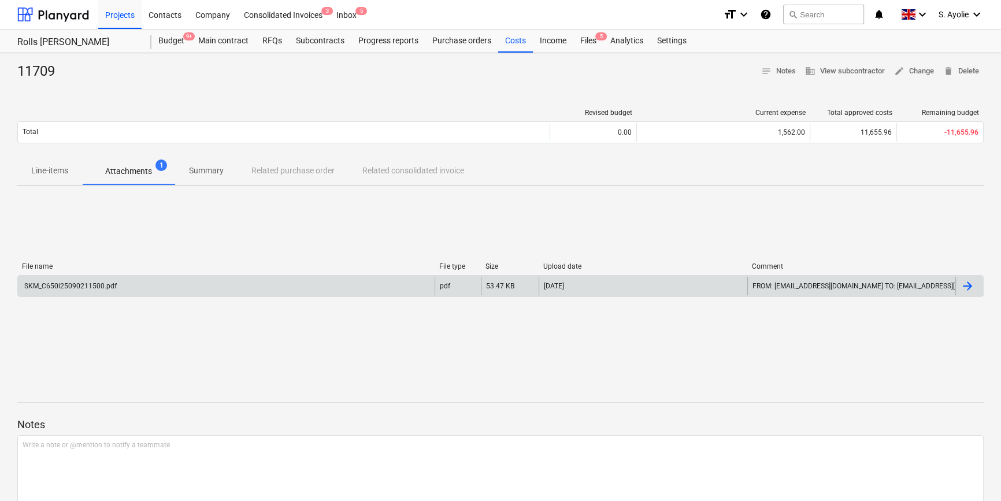
click at [329, 285] on div "SKM_C650i25090211500.pdf" at bounding box center [226, 286] width 417 height 18
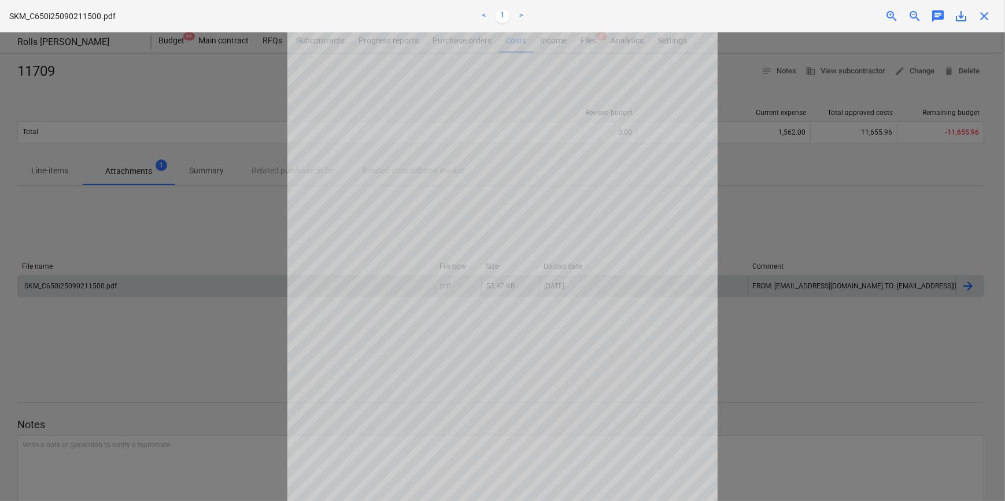
scroll to position [52, 0]
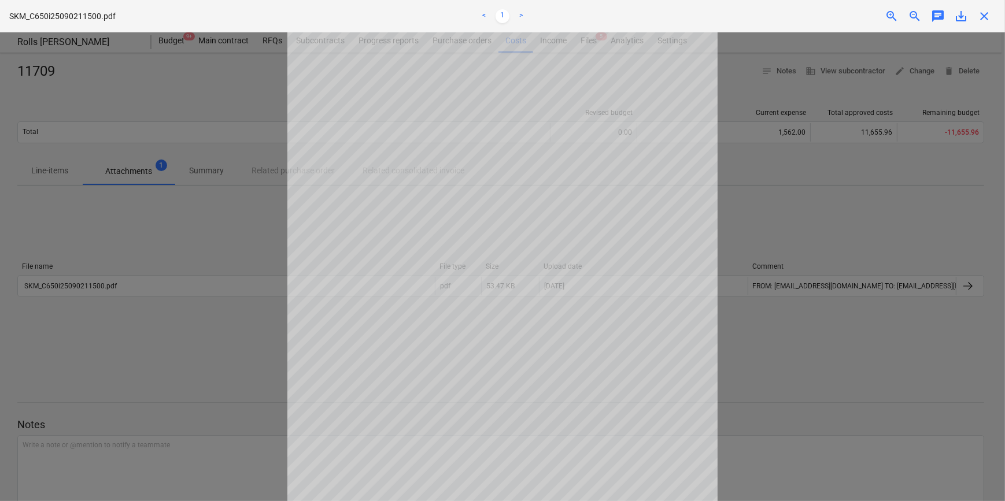
click at [881, 235] on div at bounding box center [502, 266] width 1005 height 469
click at [883, 18] on span "close" at bounding box center [984, 16] width 14 height 14
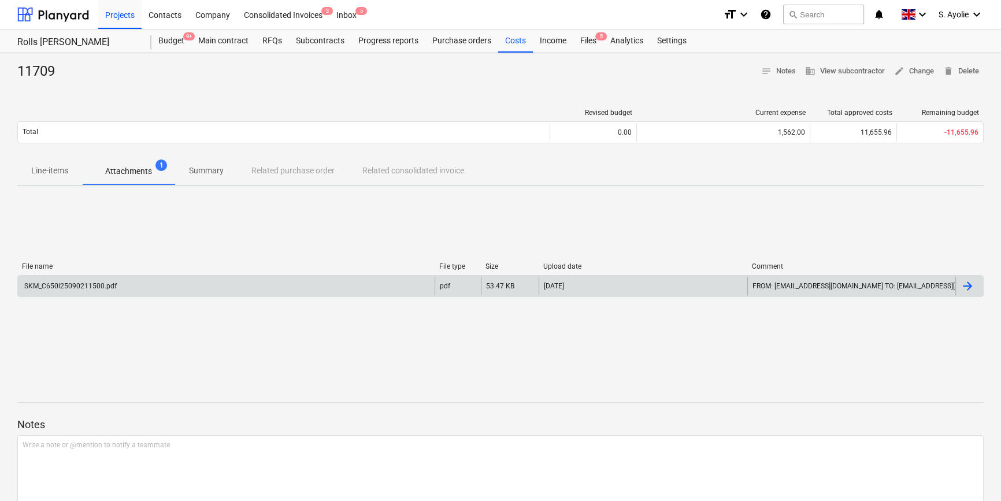
click at [169, 286] on div "SKM_C650i25090211500.pdf" at bounding box center [226, 286] width 417 height 18
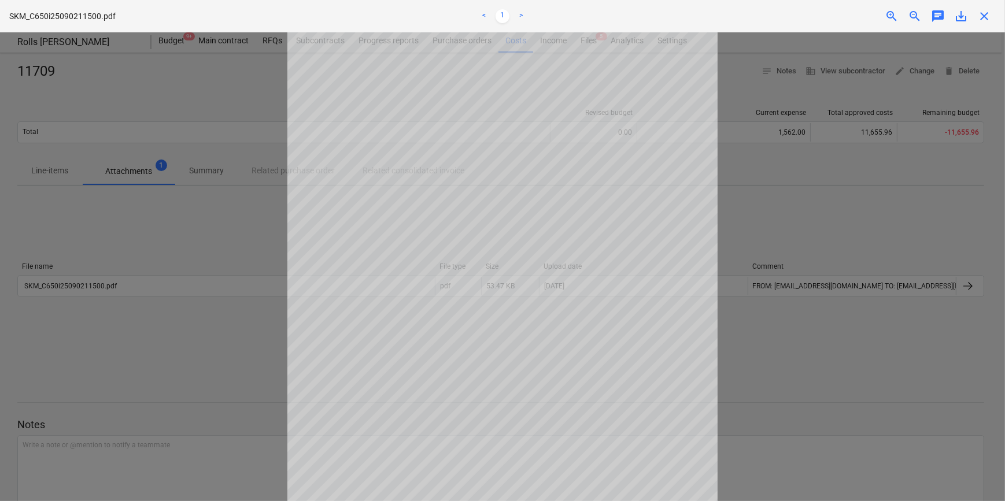
click at [778, 281] on div at bounding box center [502, 266] width 1005 height 469
click at [860, 264] on div at bounding box center [502, 266] width 1005 height 469
click at [883, 12] on span "close" at bounding box center [984, 16] width 14 height 14
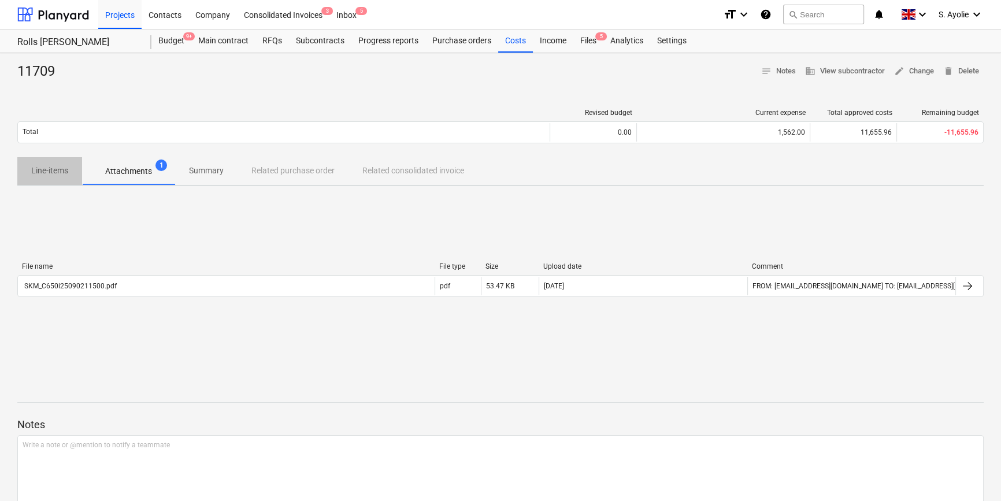
click at [58, 166] on p "Line-items" at bounding box center [49, 171] width 37 height 12
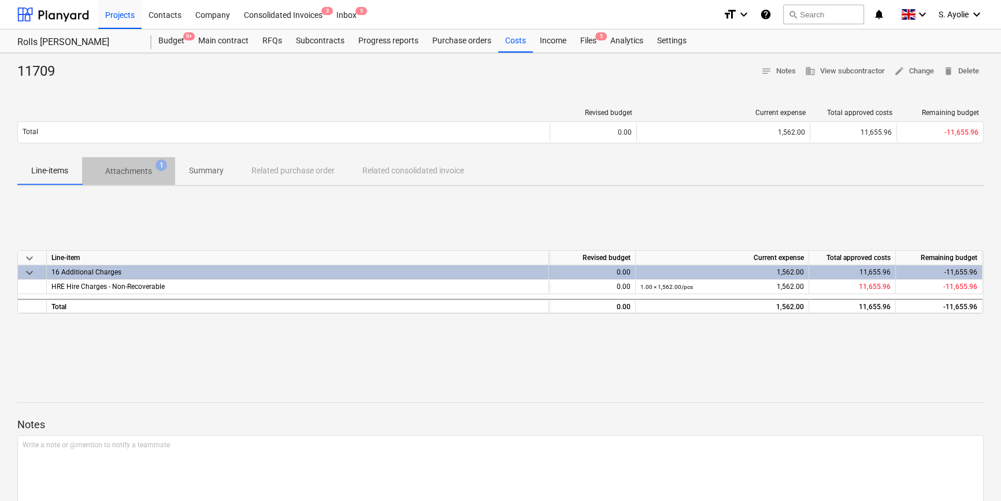
click at [142, 177] on p "Attachments" at bounding box center [128, 171] width 47 height 12
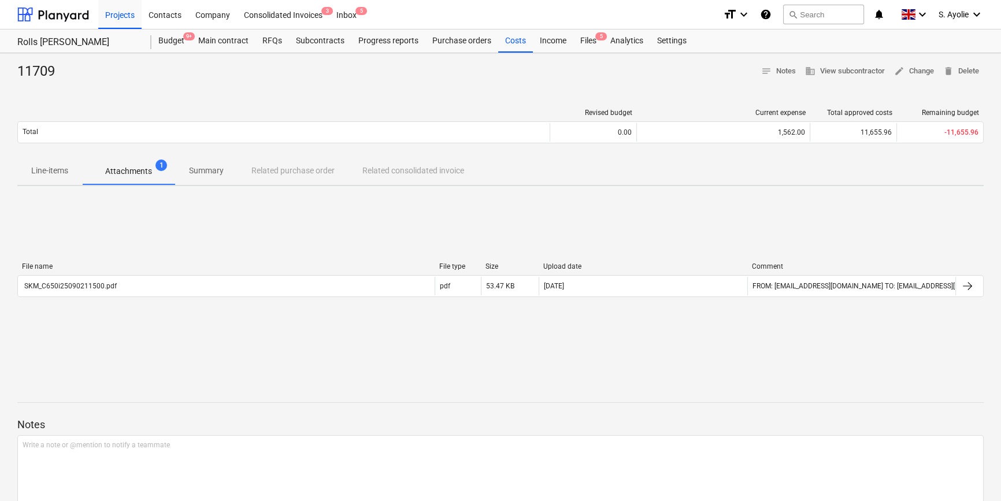
click at [63, 177] on p "Line-items" at bounding box center [49, 171] width 37 height 12
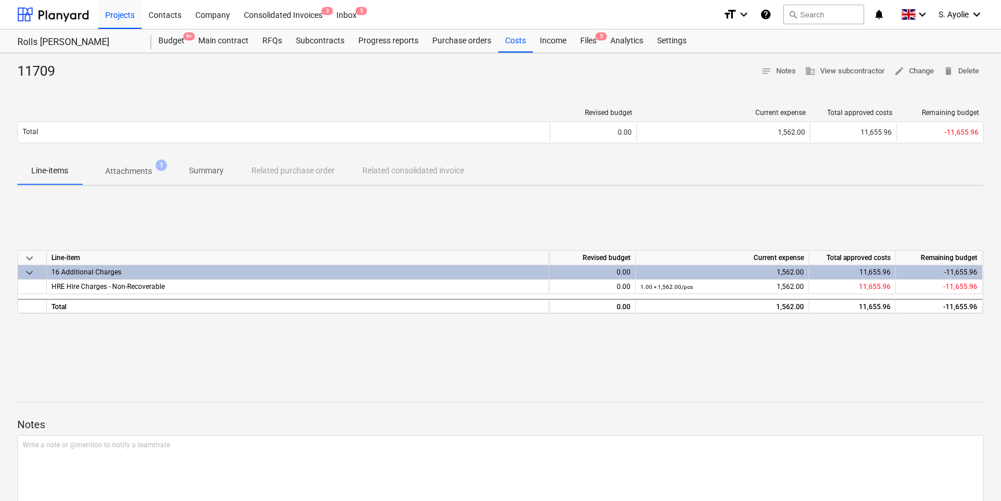
click at [106, 175] on p "Attachments" at bounding box center [128, 171] width 47 height 12
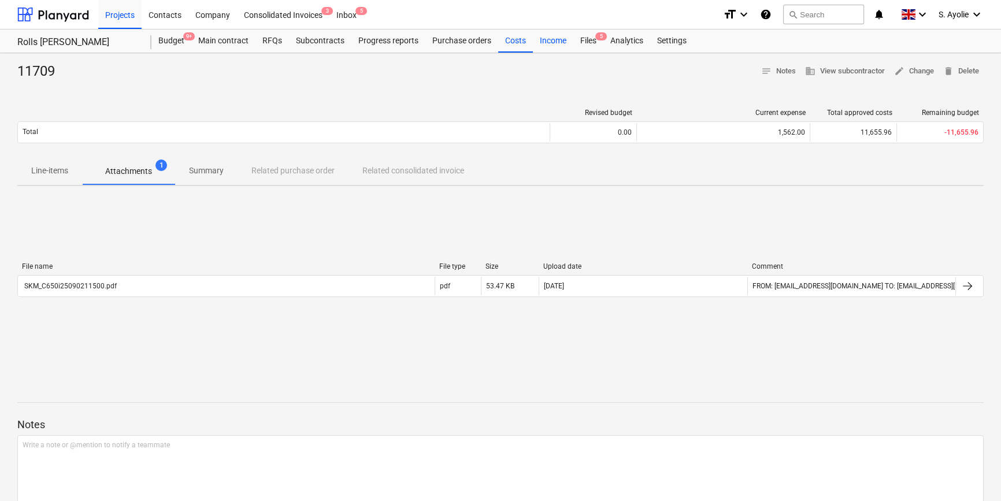
click at [570, 42] on div "Income" at bounding box center [553, 40] width 40 height 23
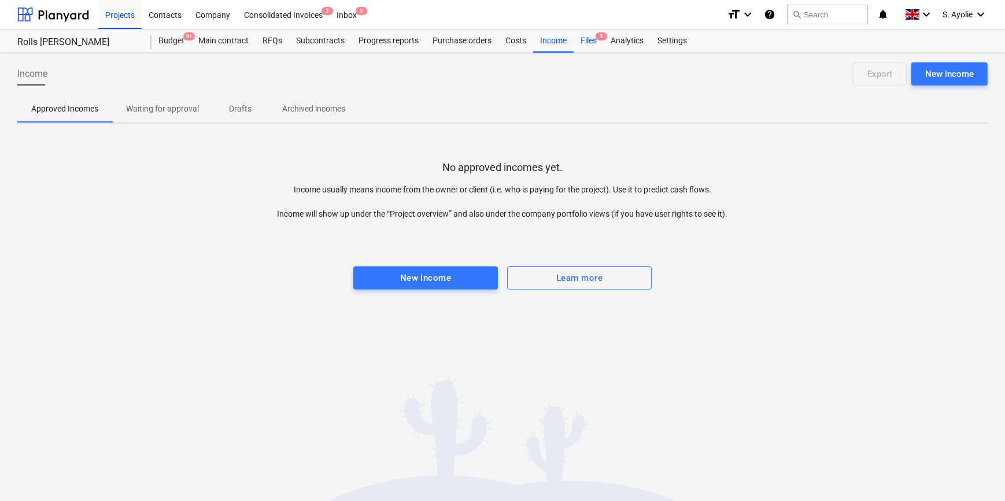
click at [589, 45] on div "Files 5" at bounding box center [588, 40] width 30 height 23
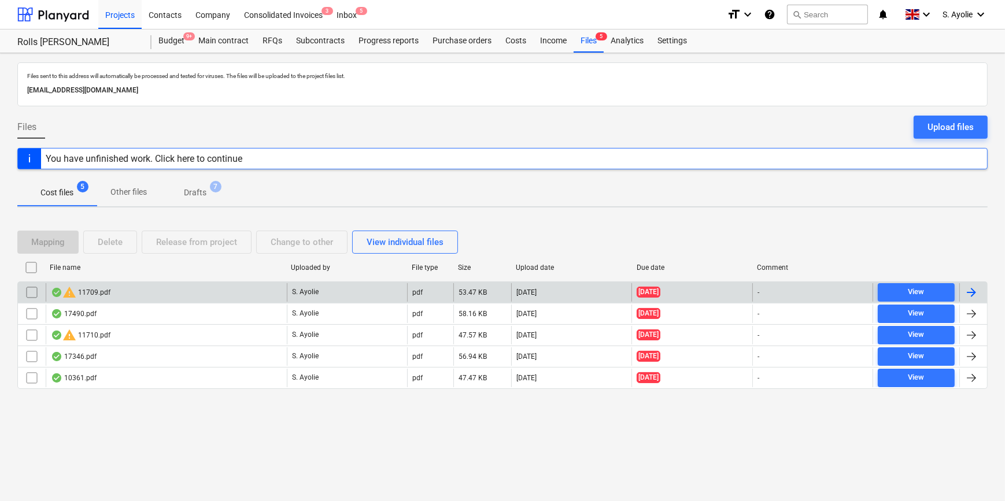
click at [140, 287] on div "warning 11709.pdf" at bounding box center [166, 292] width 241 height 18
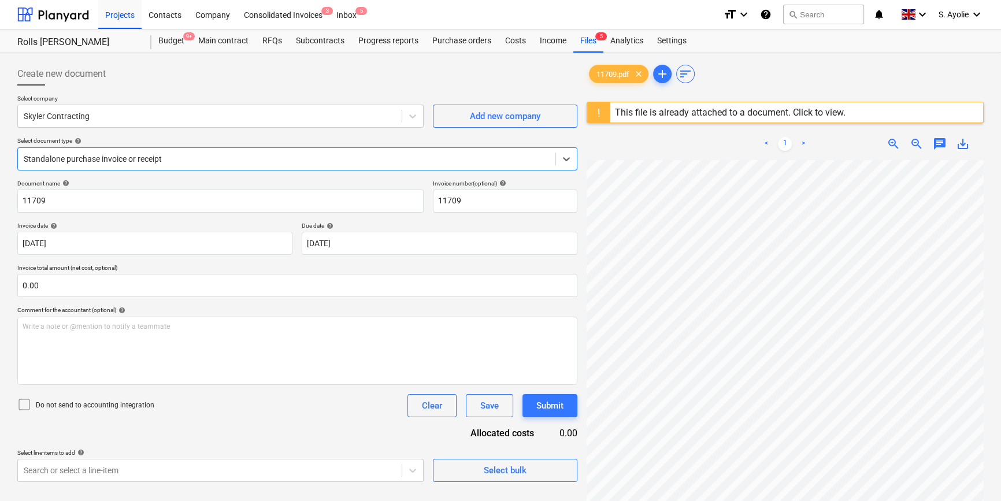
click at [717, 112] on div "This file is already attached to a document. Click to view." at bounding box center [730, 112] width 231 height 11
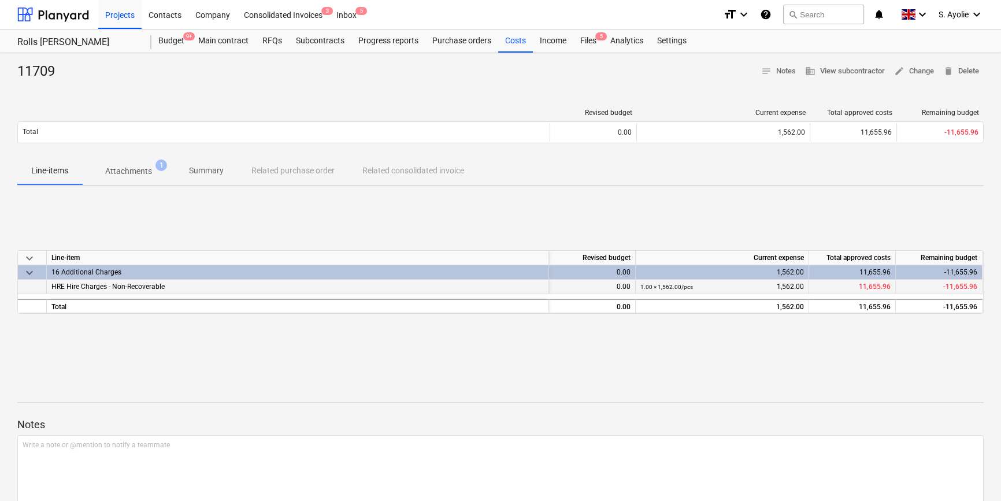
click at [75, 288] on span "HRE Hire Charges - Non-Recoverable" at bounding box center [107, 287] width 113 height 8
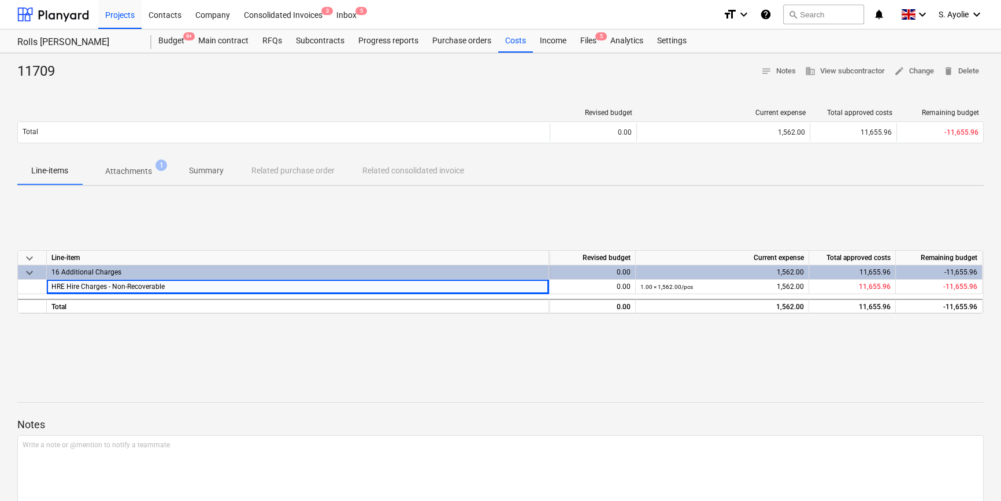
click at [379, 295] on div "keyboard_arrow_down Line-item Revised budget Current expense Total approved cos…" at bounding box center [500, 282] width 966 height 64
click at [821, 220] on div "keyboard_arrow_down Line-item Revised budget Current expense Total approved cos…" at bounding box center [500, 281] width 966 height 173
click at [575, 41] on div "Files 5" at bounding box center [588, 40] width 30 height 23
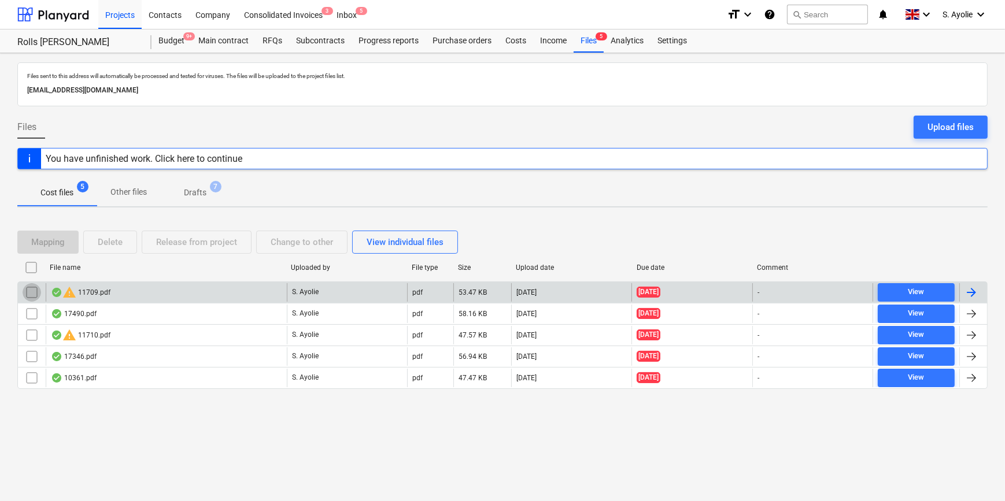
click at [35, 288] on input "checkbox" at bounding box center [32, 292] width 18 height 18
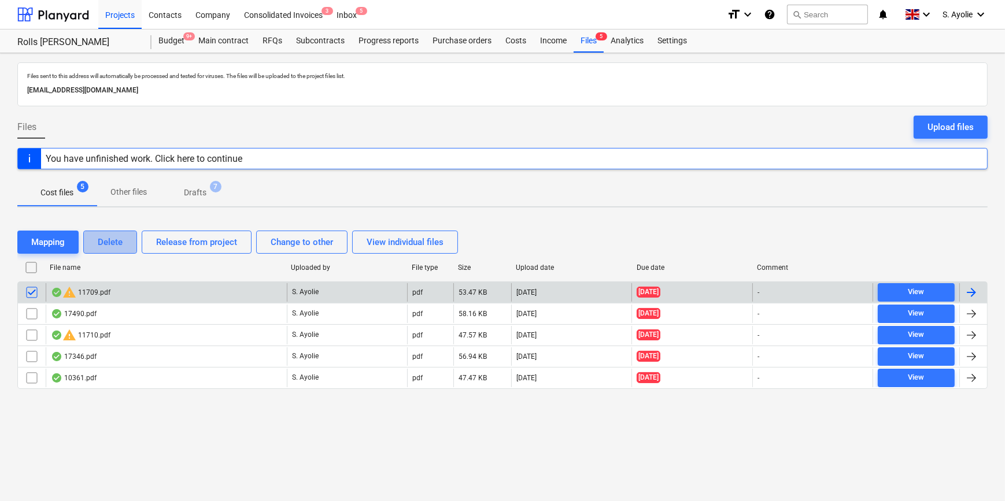
click at [120, 245] on div "Delete" at bounding box center [110, 242] width 25 height 15
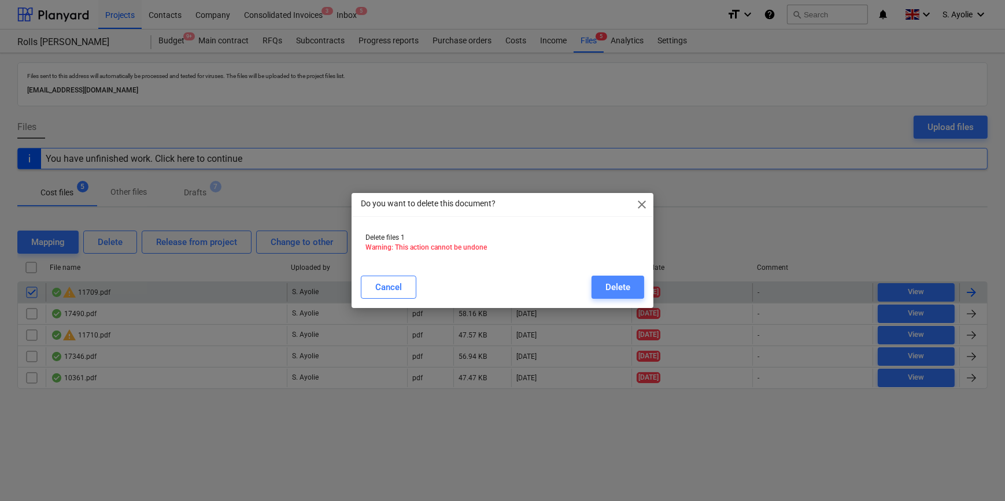
click at [625, 283] on div "Delete" at bounding box center [617, 287] width 25 height 15
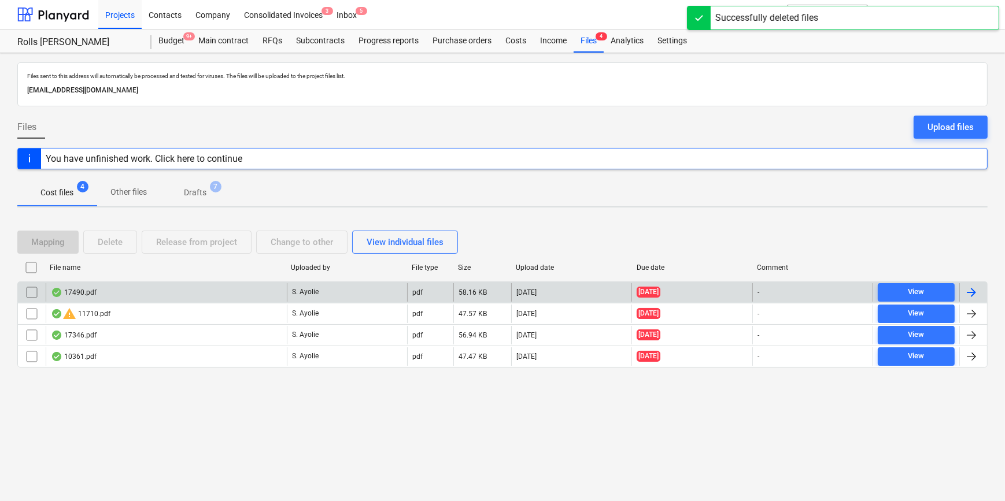
click at [84, 291] on div "17490.pdf" at bounding box center [74, 292] width 46 height 9
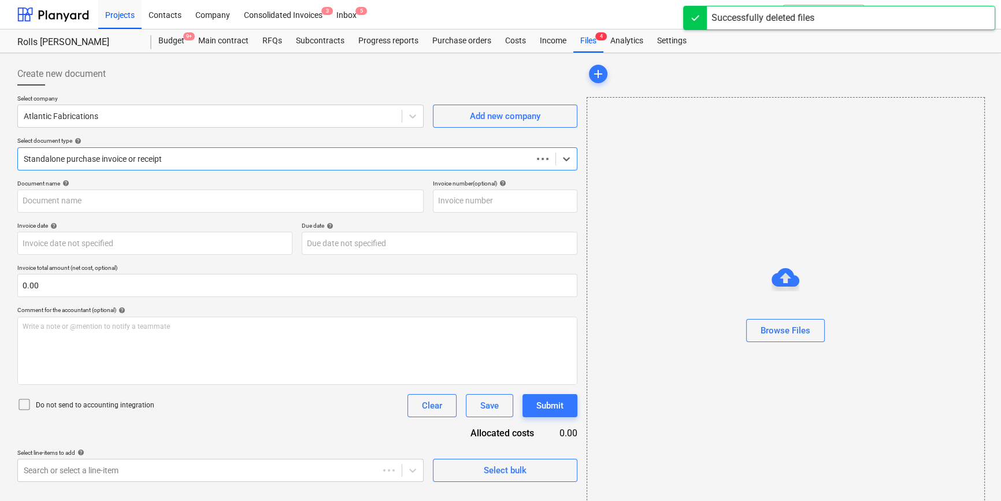
type input "17490"
type input "[DATE]"
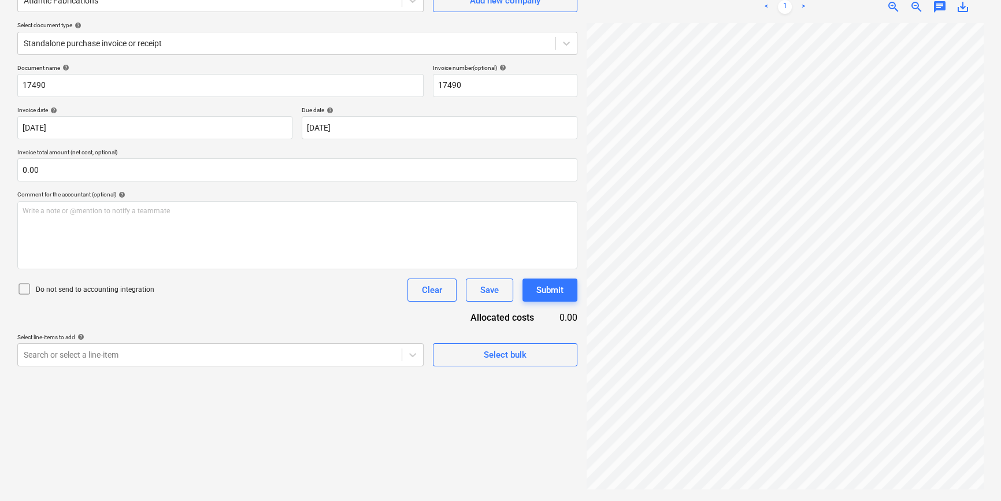
scroll to position [147, 12]
click at [883, 8] on span "zoom_out" at bounding box center [917, 7] width 14 height 14
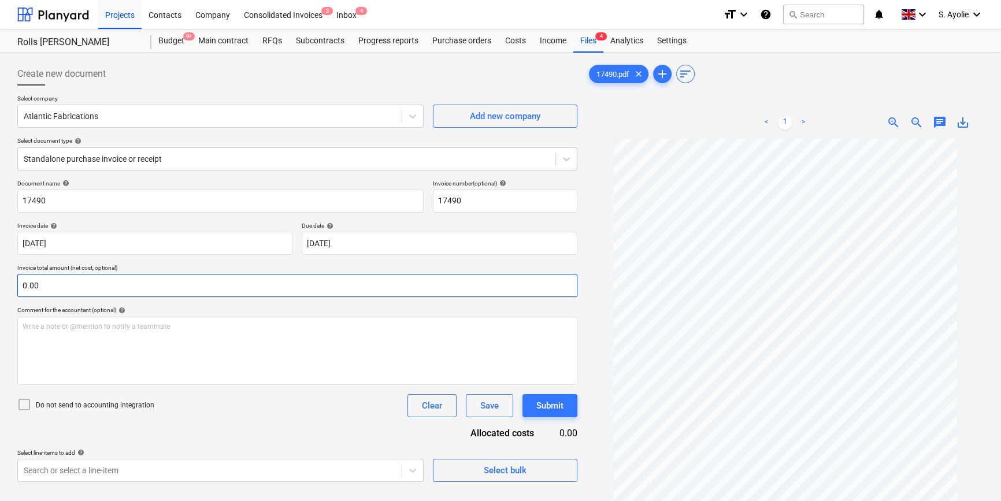
scroll to position [0, 0]
click at [210, 153] on div at bounding box center [287, 159] width 526 height 12
click at [197, 426] on div "Standalone purchase invoice or receipt" at bounding box center [500, 505] width 1001 height 9
click at [167, 287] on input "text" at bounding box center [297, 285] width 560 height 23
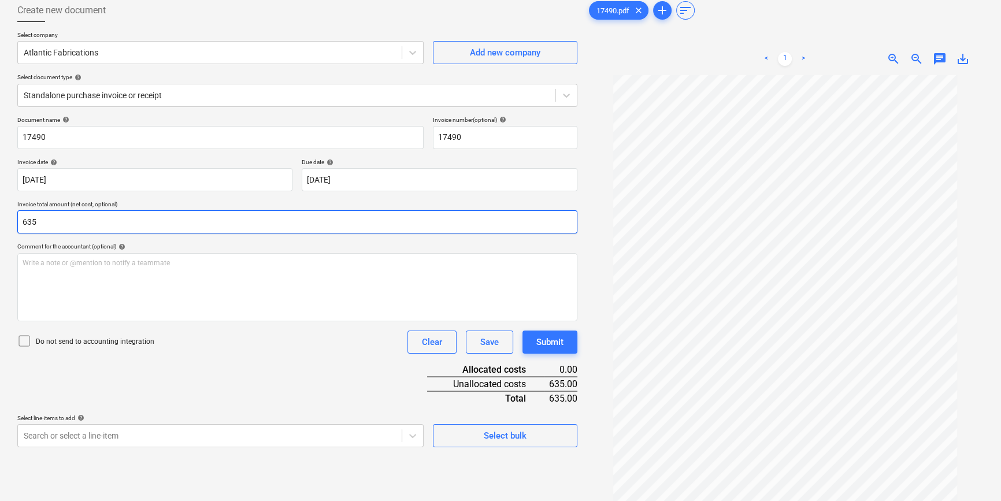
scroll to position [116, 0]
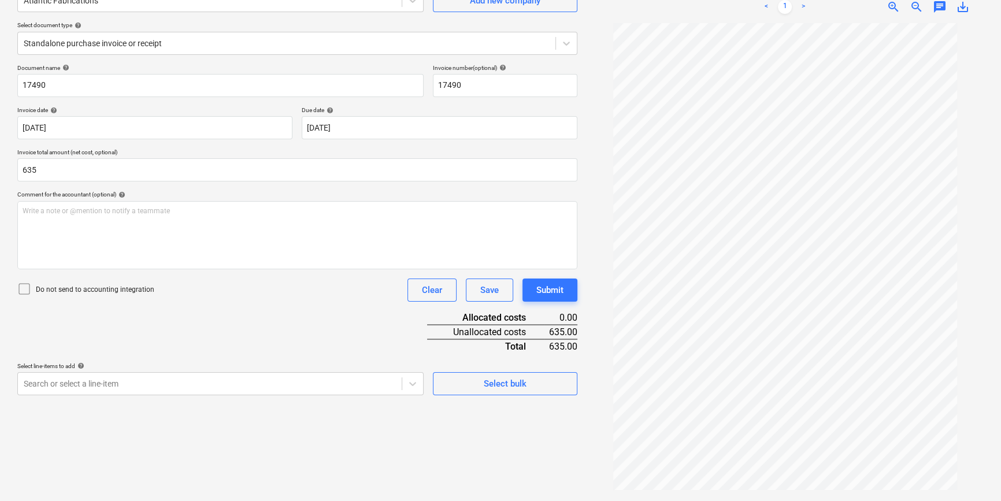
type input "635.00"
click at [184, 347] on div "Document name help 17490 Invoice number (optional) help 17490 Invoice date help…" at bounding box center [297, 229] width 560 height 331
click at [152, 381] on body "Projects Contacts Company Consolidated Invoices 3 Inbox 4 format_size keyboard_…" at bounding box center [500, 134] width 1001 height 501
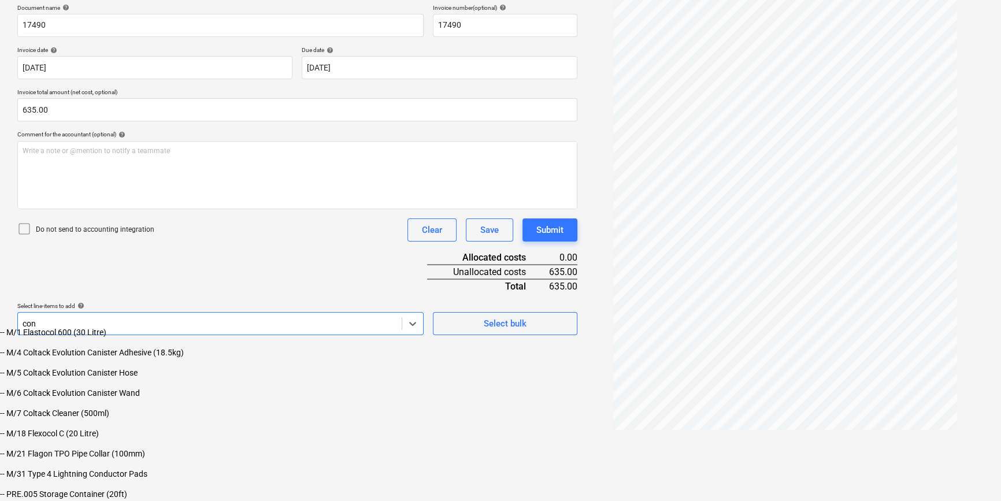
scroll to position [134, 0]
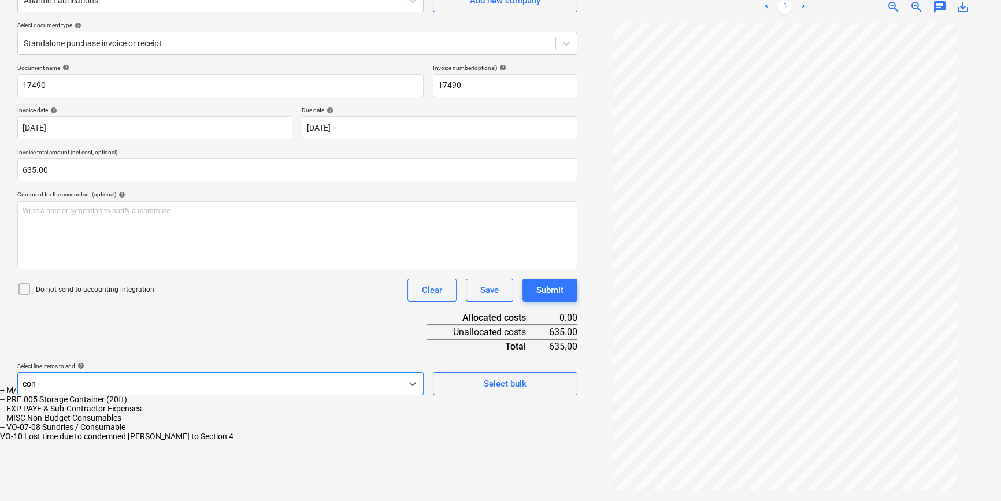
type input "cons"
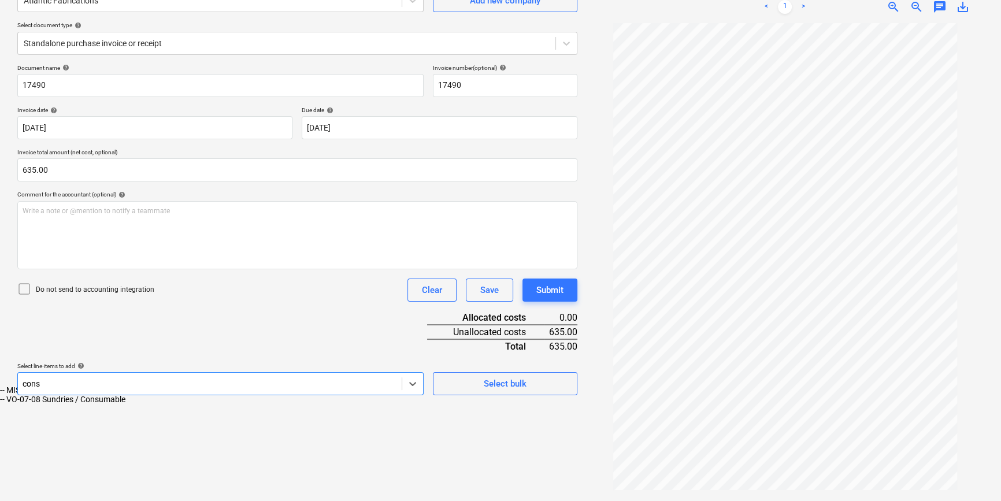
scroll to position [116, 0]
click at [118, 395] on div "-- MISC Non-Budget Consumables" at bounding box center [500, 390] width 1001 height 9
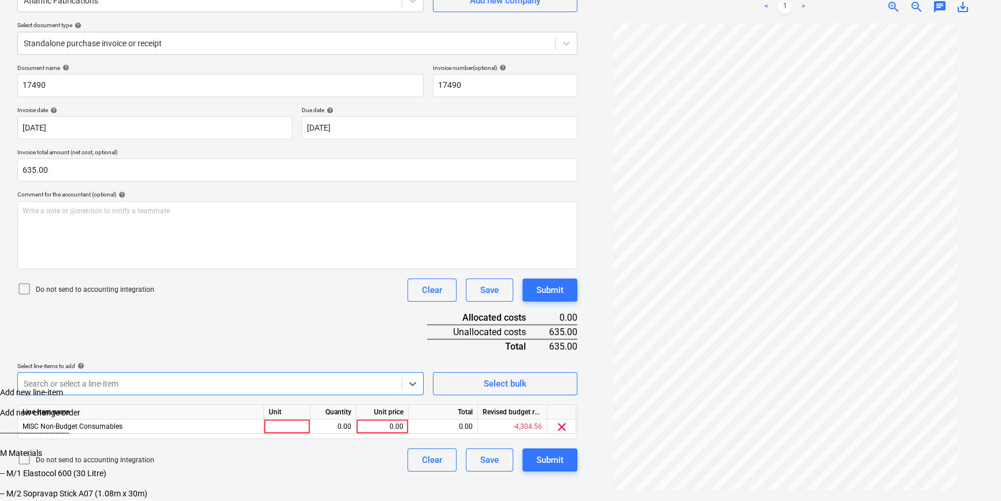
click at [375, 335] on div "Document name help 17490 Invoice number (optional) help 17490 Invoice date help…" at bounding box center [297, 268] width 560 height 408
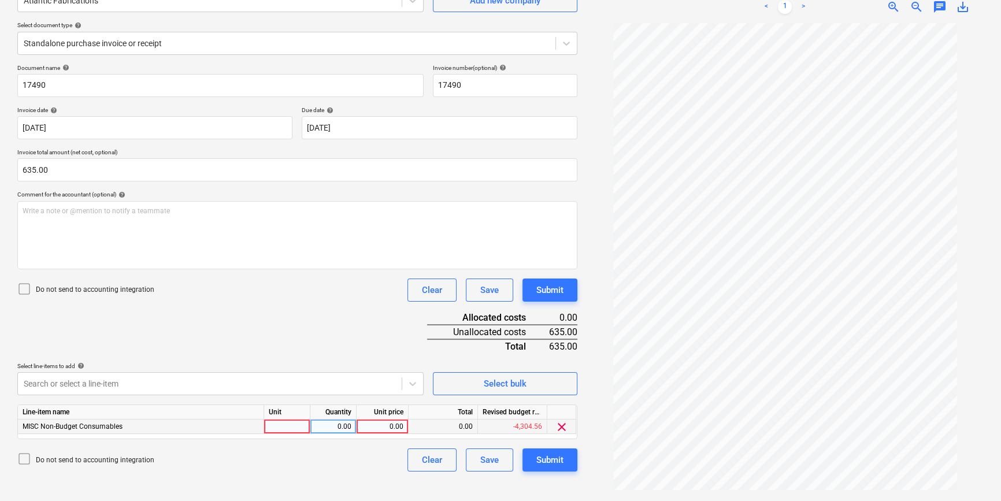
click at [239, 426] on div "MISC Non-Budget Consumables" at bounding box center [141, 427] width 246 height 14
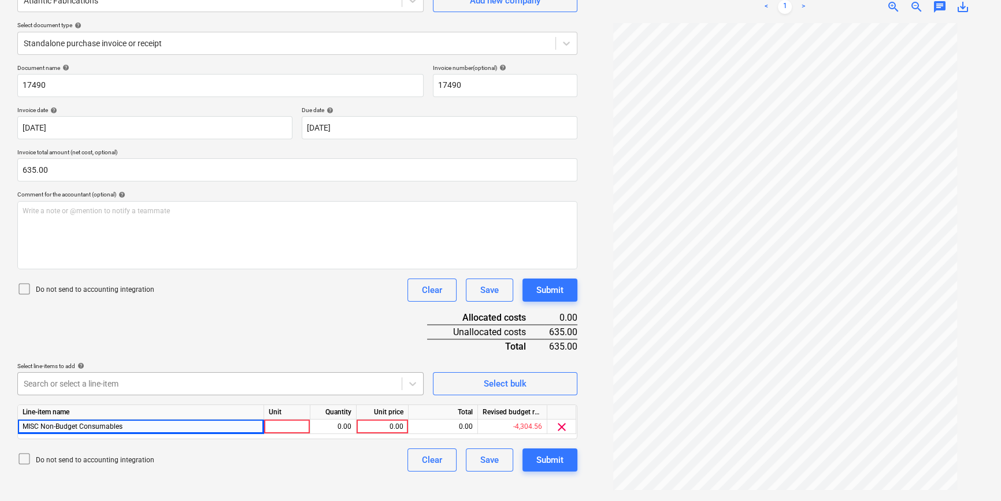
scroll to position [190, 0]
click at [168, 378] on body "Projects Contacts Company Consolidated Invoices 3 Inbox 4 format_size keyboard_…" at bounding box center [500, 134] width 1001 height 501
type input "delivery"
click at [150, 395] on div "-- DEL Delivery Charges - Non-Recoverable" at bounding box center [500, 390] width 1001 height 9
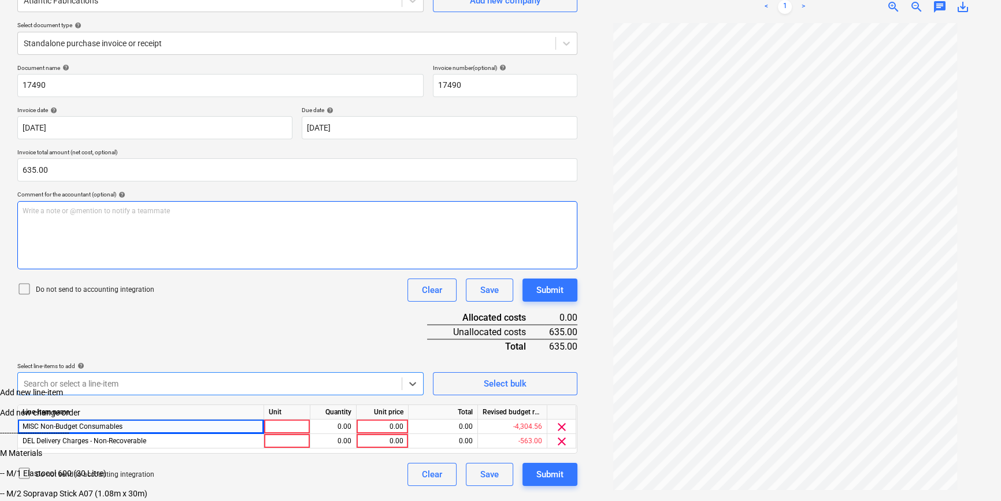
click at [345, 248] on div "Document name help 17490 Invoice number (optional) help 17490 Invoice date help…" at bounding box center [297, 275] width 560 height 422
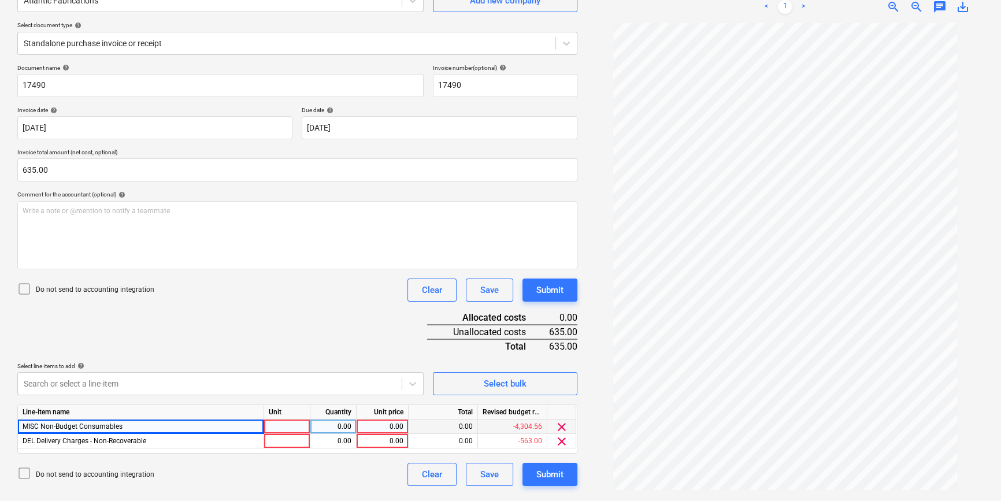
click at [301, 425] on div at bounding box center [287, 427] width 46 height 14
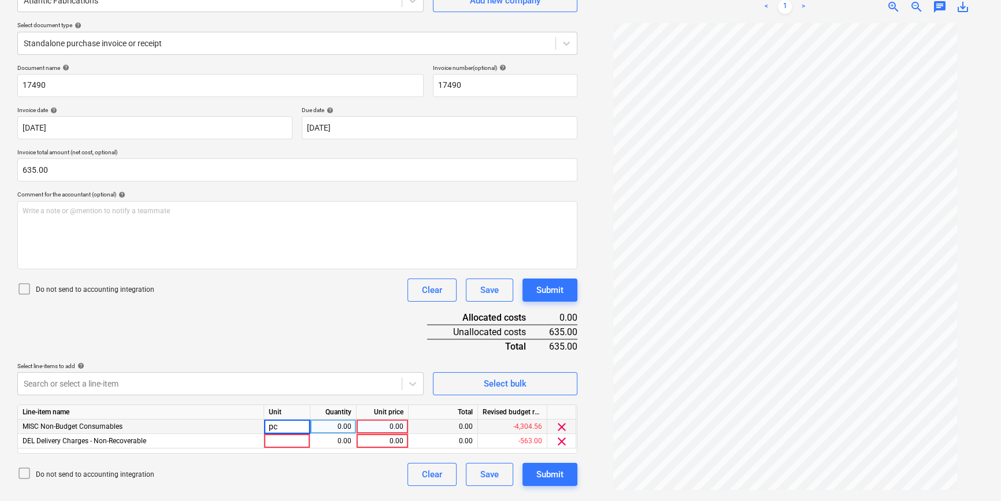
type input "pcs"
click at [347, 425] on div "0.00" at bounding box center [333, 427] width 36 height 14
type input "1"
click at [389, 425] on div "0.00" at bounding box center [382, 427] width 42 height 14
type input "470"
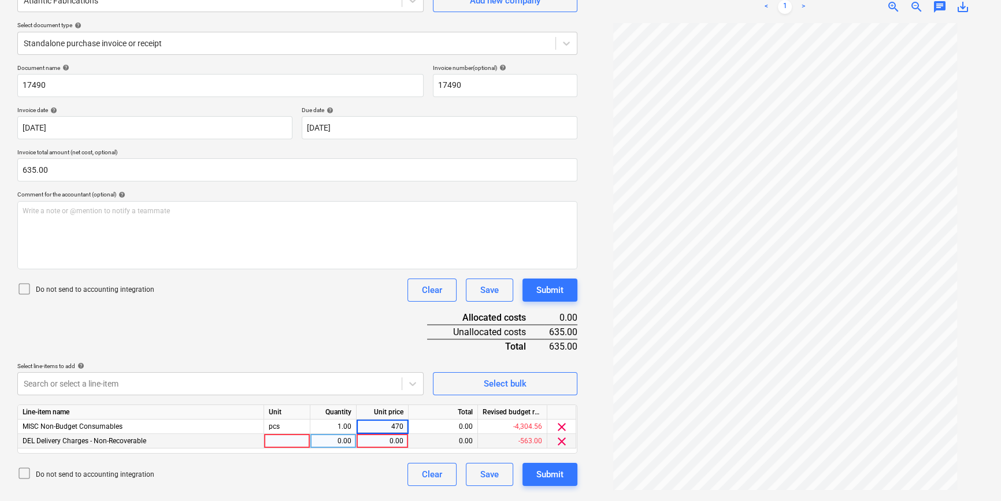
click at [298, 426] on div at bounding box center [287, 441] width 46 height 14
type input "pcs"
click at [330, 426] on div "0.00" at bounding box center [333, 441] width 36 height 14
type input "1"
click at [392, 426] on div "0.00" at bounding box center [382, 441] width 42 height 14
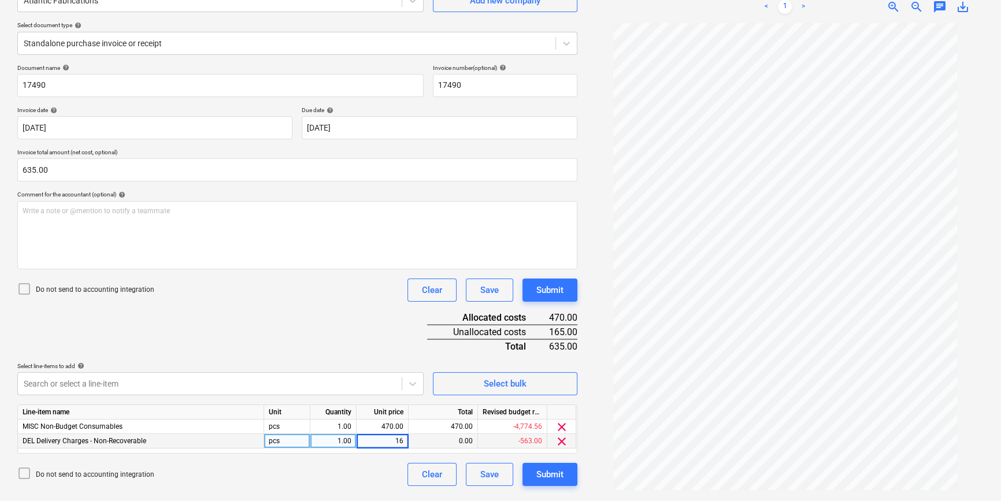
type input "165"
click at [538, 426] on div "Submit" at bounding box center [549, 474] width 27 height 15
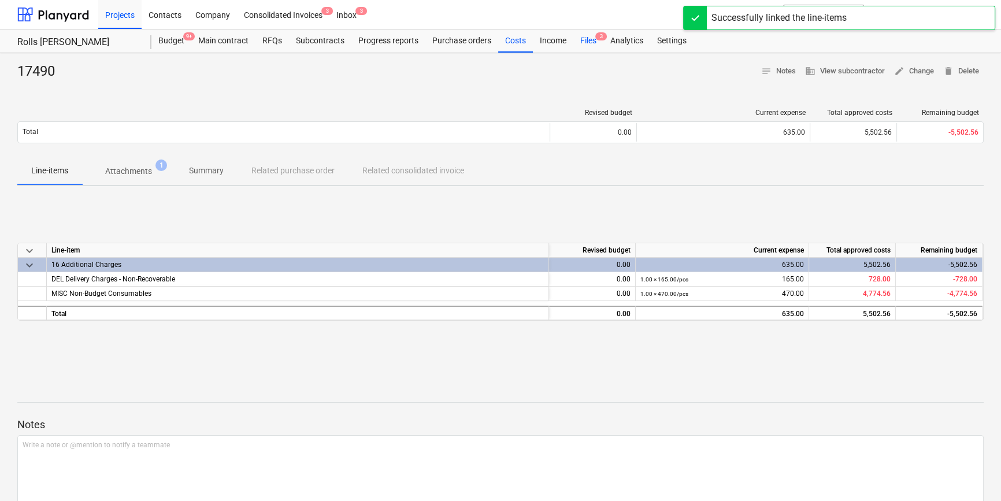
click at [585, 40] on div "Files 3" at bounding box center [588, 40] width 30 height 23
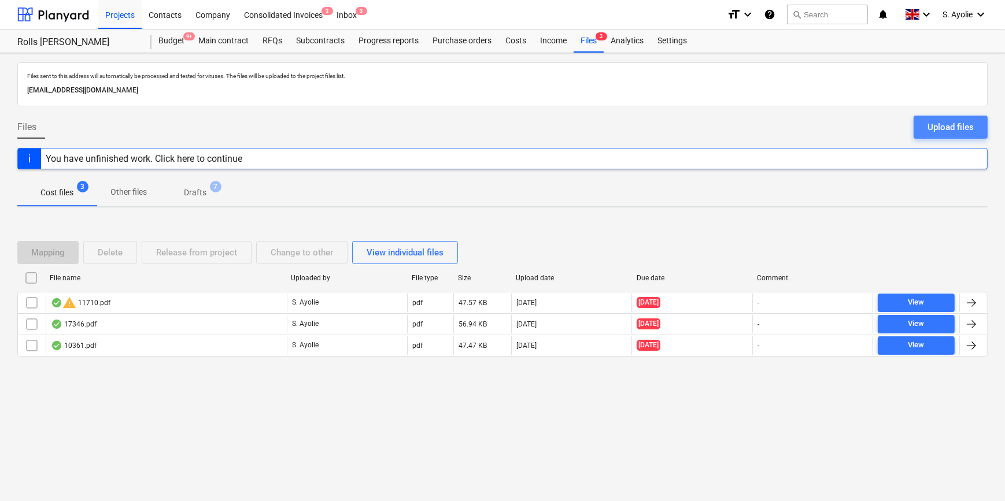
click at [883, 131] on div "Upload files" at bounding box center [950, 127] width 46 height 15
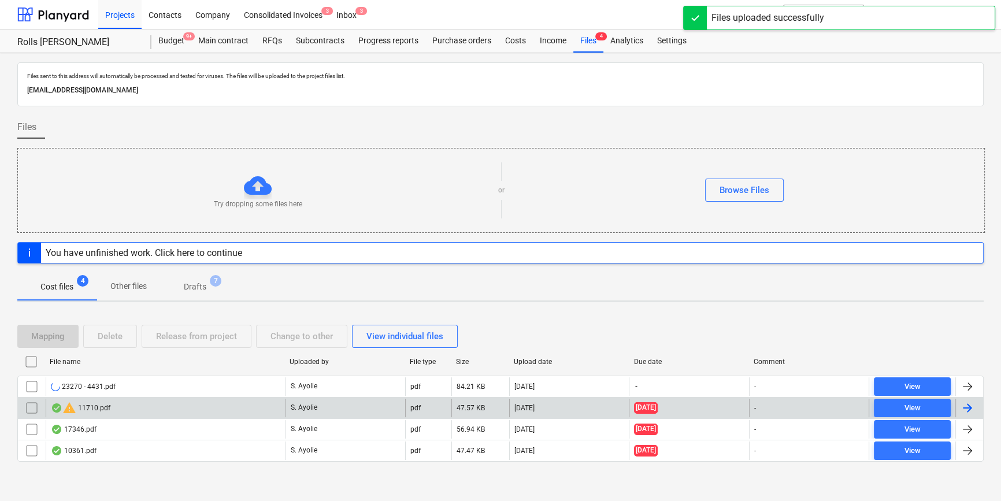
scroll to position [1, 0]
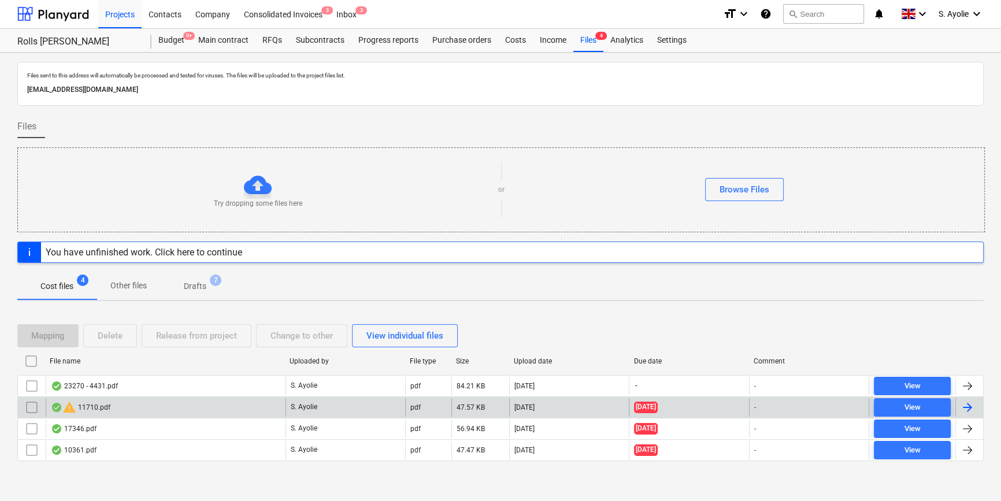
click at [90, 406] on div "warning 11710.pdf" at bounding box center [81, 408] width 60 height 14
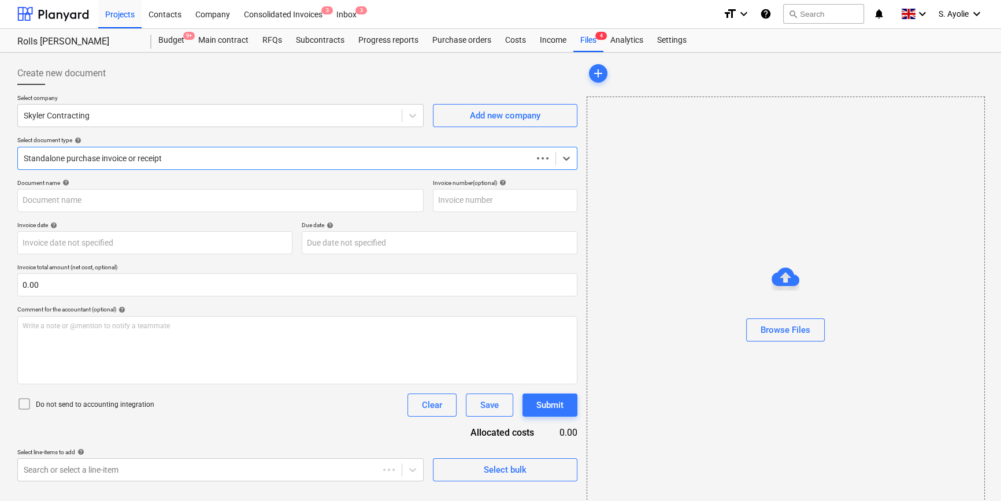
type input "11710"
type input "[DATE]"
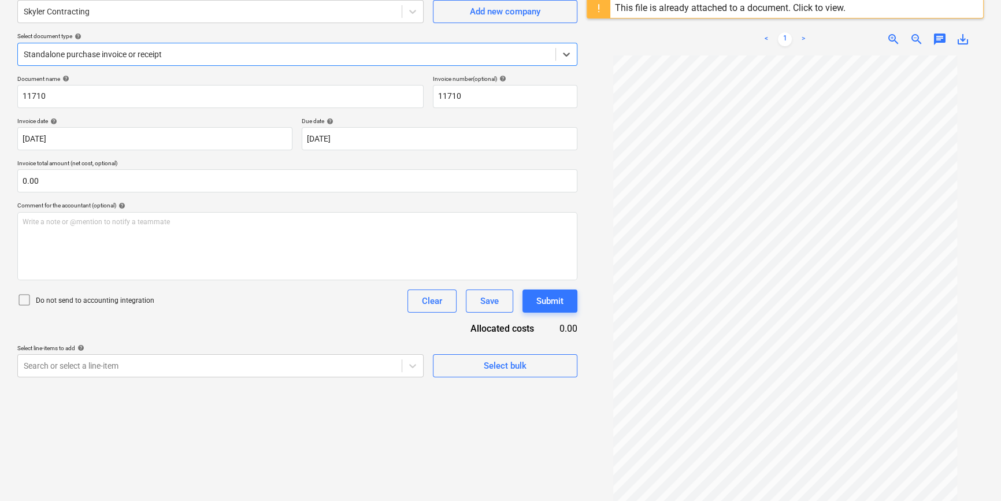
click at [705, 10] on div "This file is already attached to a document. Click to view." at bounding box center [730, 7] width 231 height 11
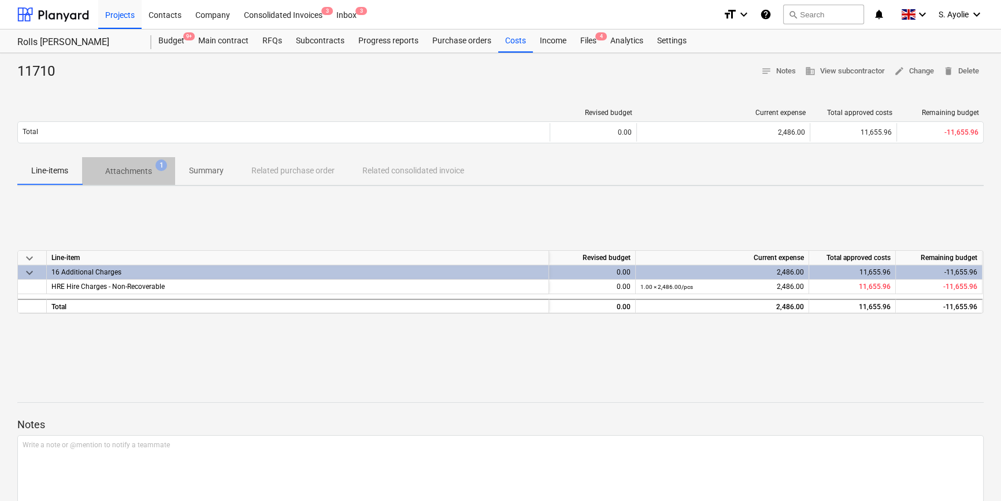
click at [153, 173] on span "Attachments 1" at bounding box center [128, 171] width 65 height 12
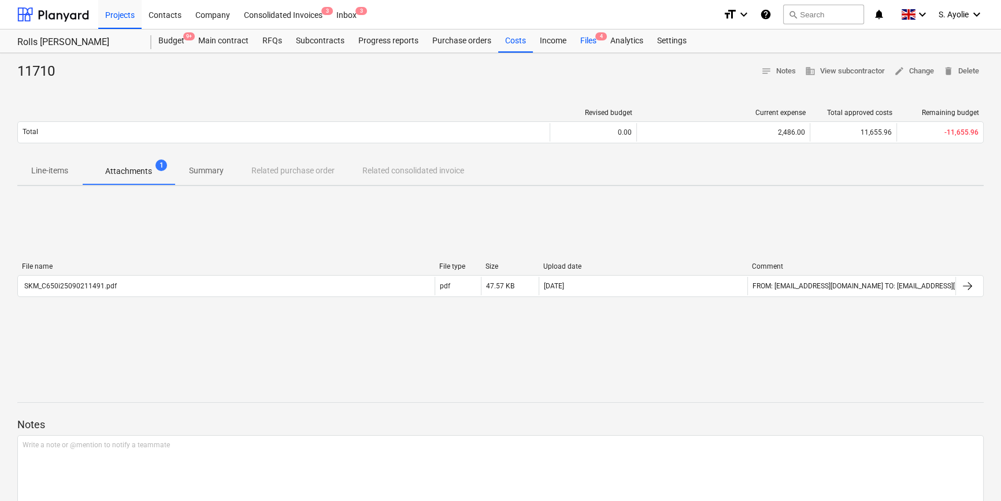
click at [594, 42] on div "Files 4" at bounding box center [588, 40] width 30 height 23
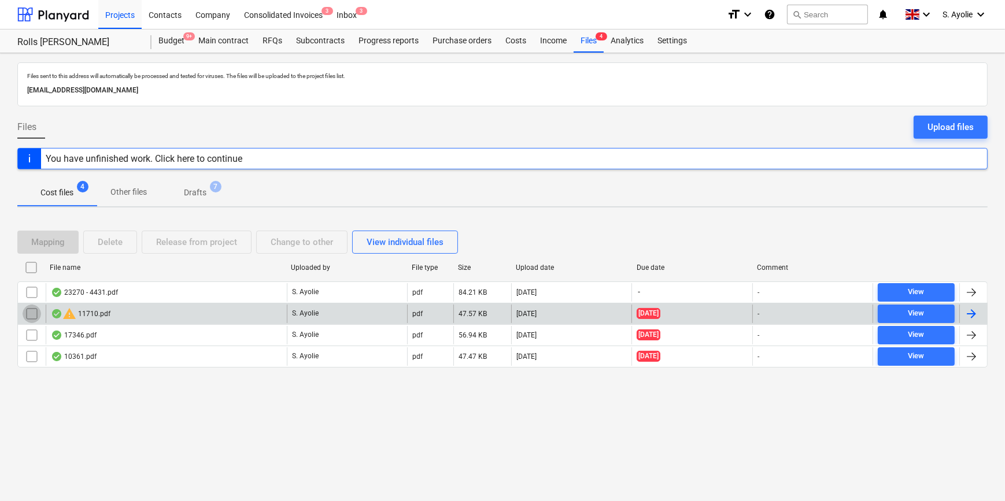
click at [28, 311] on input "checkbox" at bounding box center [32, 314] width 18 height 18
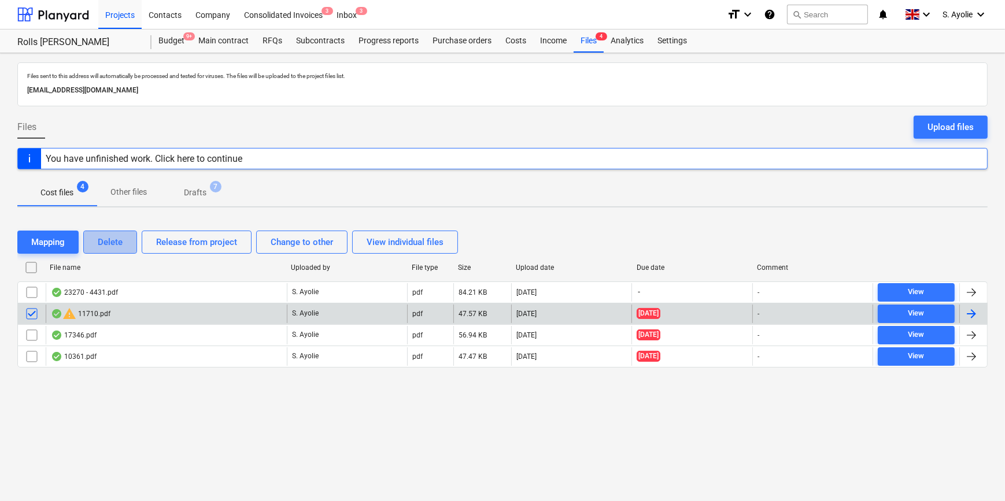
click at [127, 243] on button "Delete" at bounding box center [110, 242] width 54 height 23
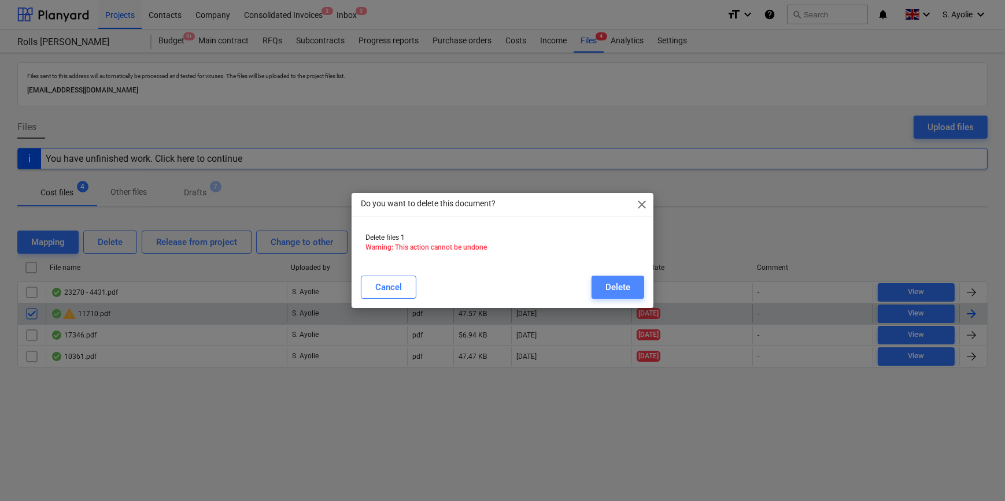
click at [620, 287] on div "Delete" at bounding box center [617, 287] width 25 height 15
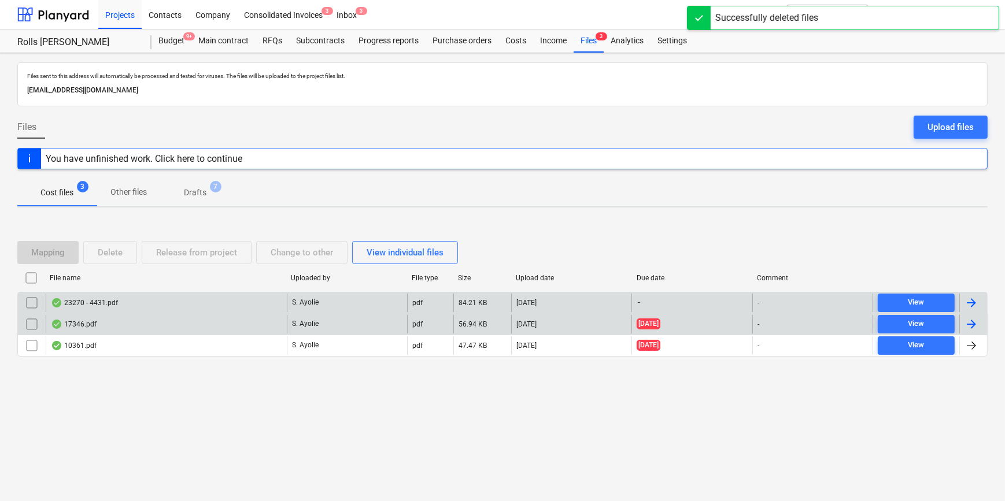
click at [139, 309] on div "23270 - 4431.pdf" at bounding box center [166, 303] width 241 height 18
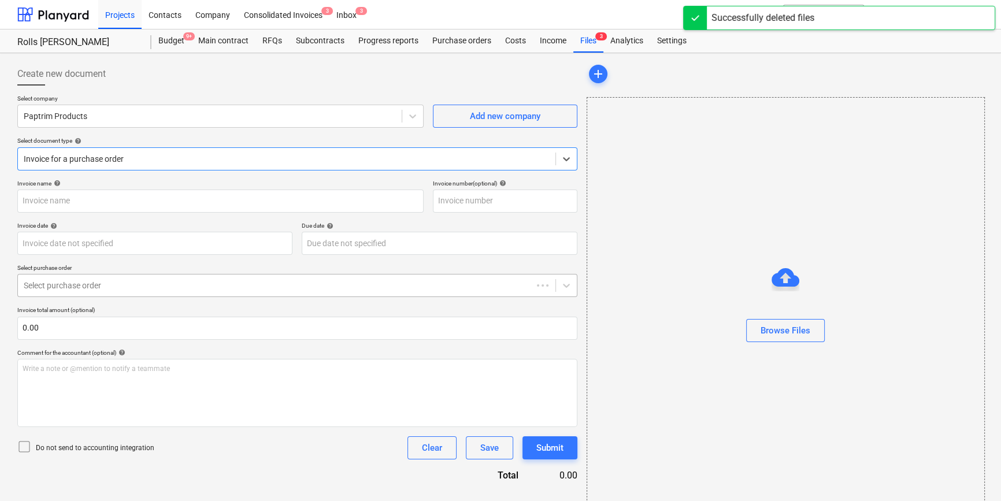
type input "1"
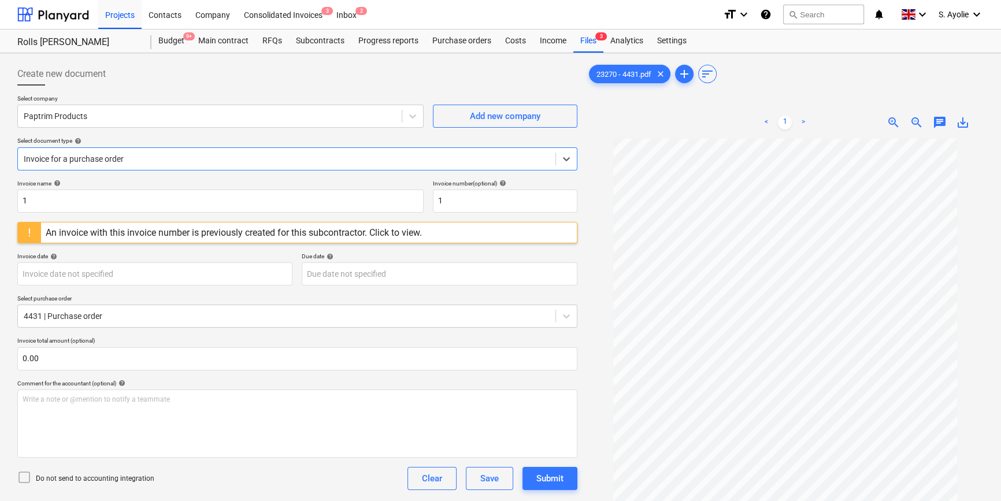
click at [154, 157] on div at bounding box center [287, 159] width 526 height 12
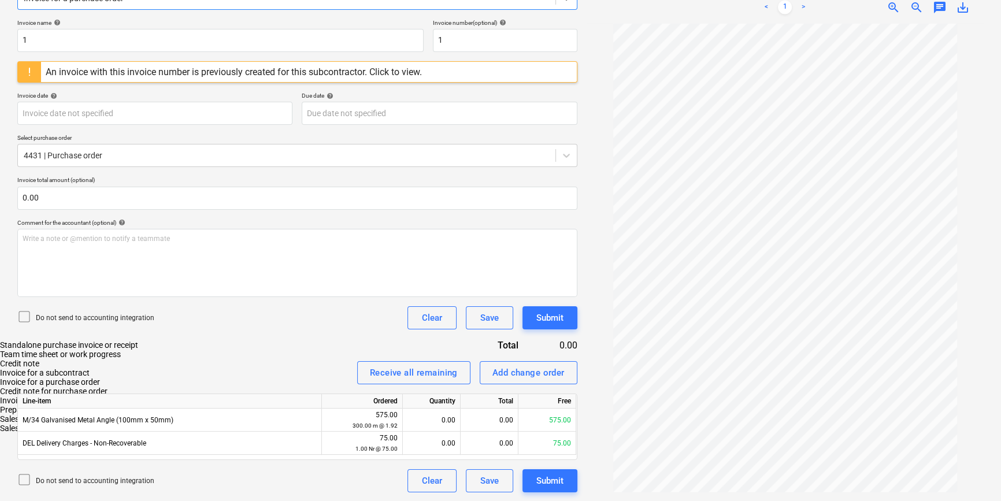
click at [140, 340] on div "Standalone purchase invoice or receipt" at bounding box center [500, 344] width 1001 height 9
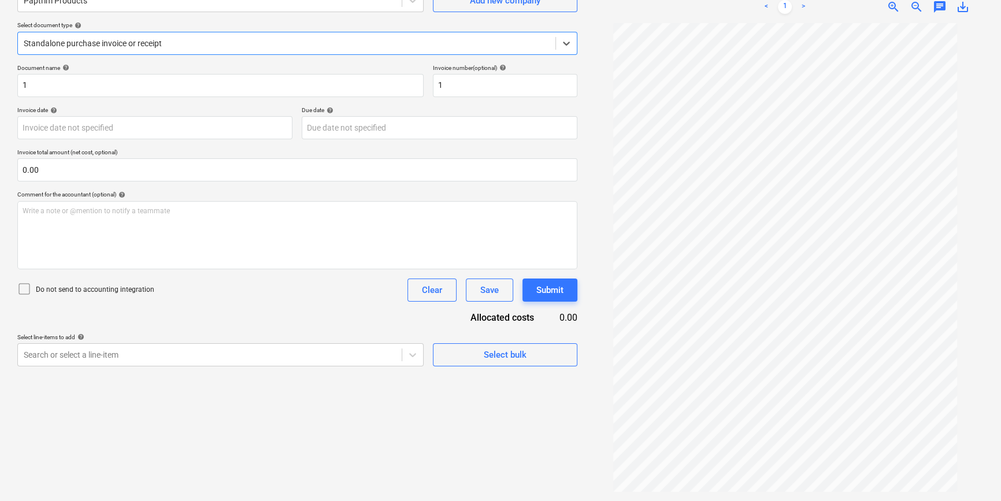
scroll to position [116, 0]
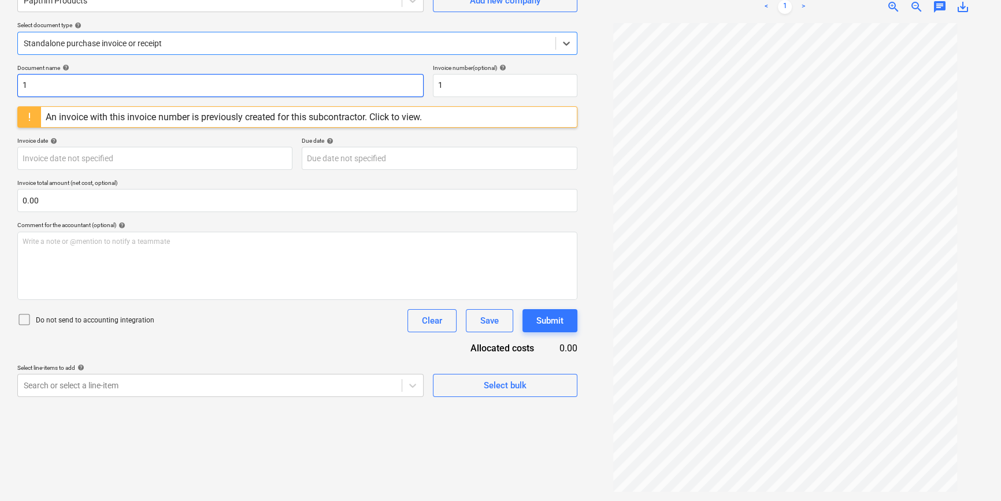
click at [138, 88] on input "1" at bounding box center [220, 85] width 406 height 23
drag, startPoint x: 138, startPoint y: 88, endPoint x: -71, endPoint y: 90, distance: 208.7
click at [0, 90] on html "Projects Contacts Company Consolidated Invoices 3 Inbox 2 format_size keyboard_…" at bounding box center [500, 134] width 1001 height 501
type input "23270"
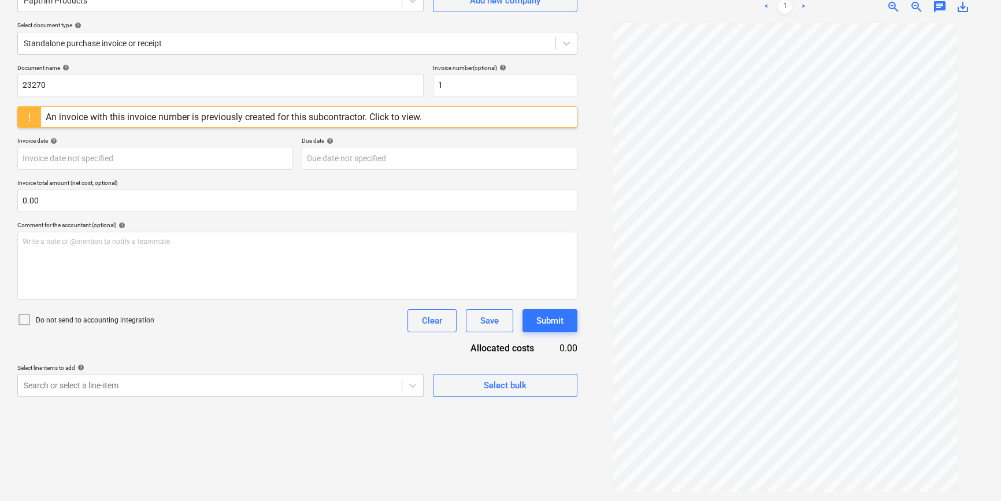
click at [143, 132] on div "Document name help 23270 Invoice number (optional) help 1 An invoice with this …" at bounding box center [297, 230] width 560 height 333
click at [460, 92] on input "1" at bounding box center [505, 85] width 145 height 23
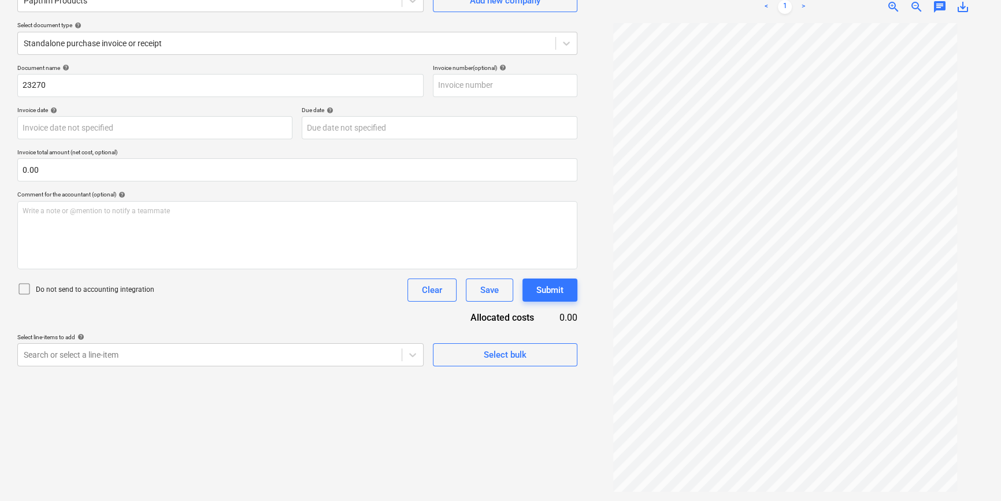
click at [424, 78] on div "Document name help 23270 Invoice number (optional) help" at bounding box center [297, 80] width 560 height 33
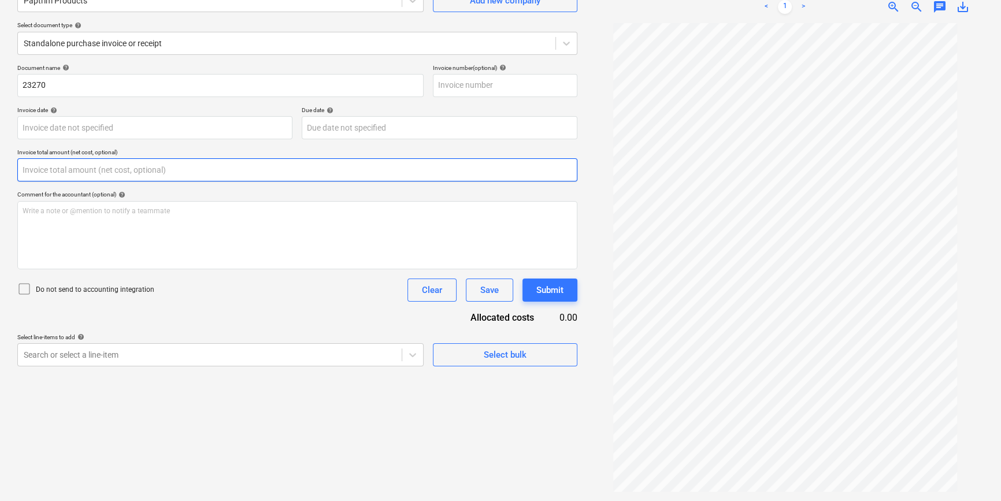
click at [228, 166] on input "text" at bounding box center [297, 169] width 560 height 23
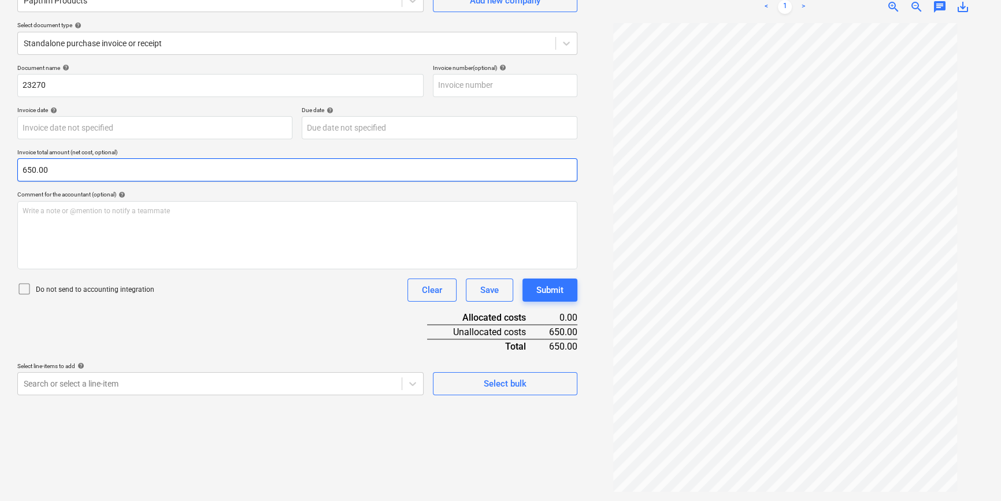
type input "650.00"
click at [341, 384] on body "Projects Contacts Company Consolidated Invoices 3 Inbox 2 format_size keyboard_…" at bounding box center [500, 134] width 1001 height 501
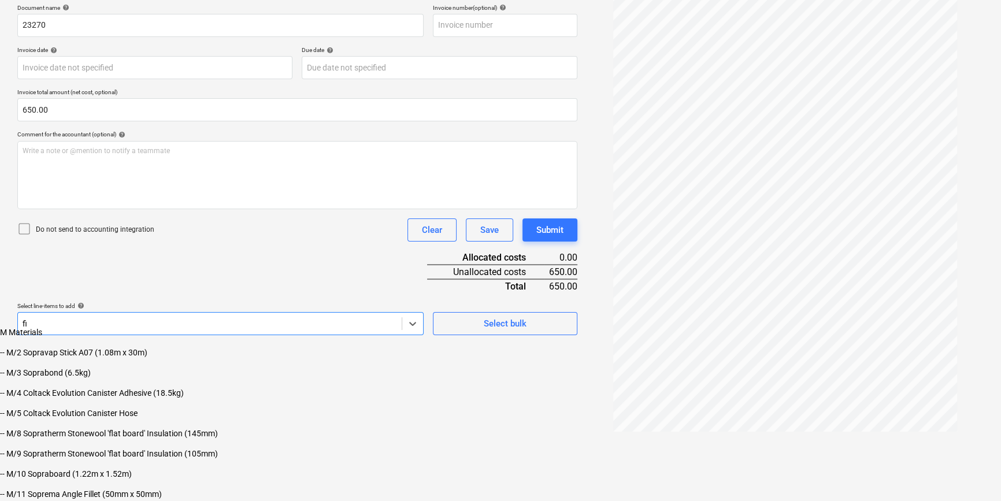
scroll to position [187, 0]
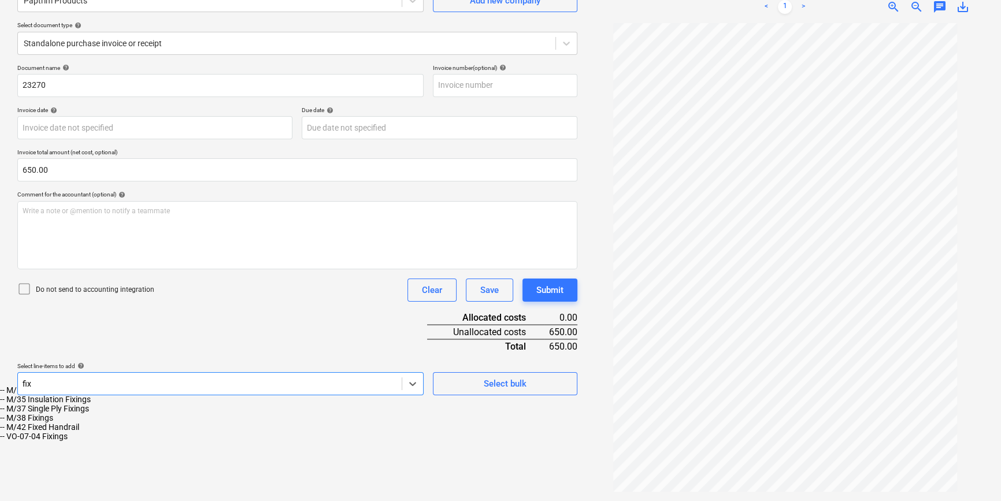
type input "fixi"
click at [97, 413] on div "-- M/38 Fixings" at bounding box center [500, 408] width 1001 height 9
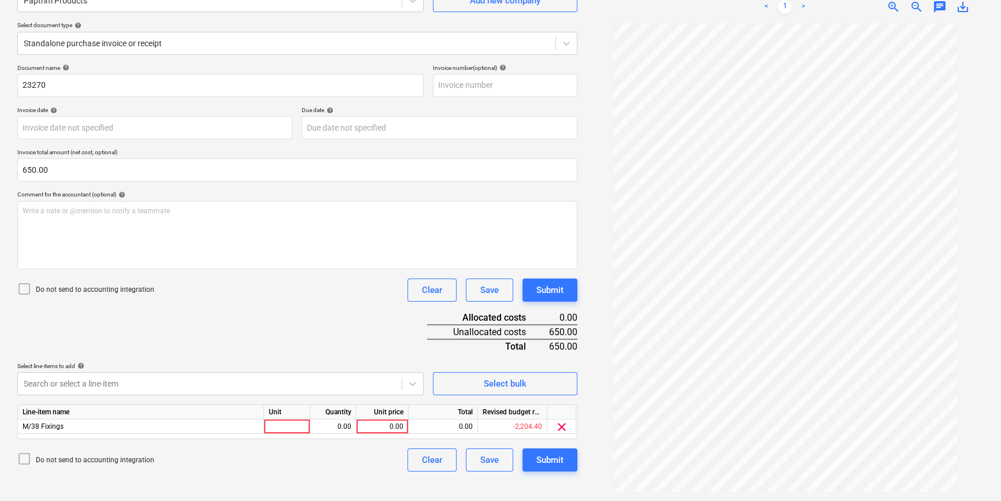
click at [134, 356] on div "Document name help 23270 Invoice number (optional) help Invoice date help Press…" at bounding box center [297, 268] width 560 height 408
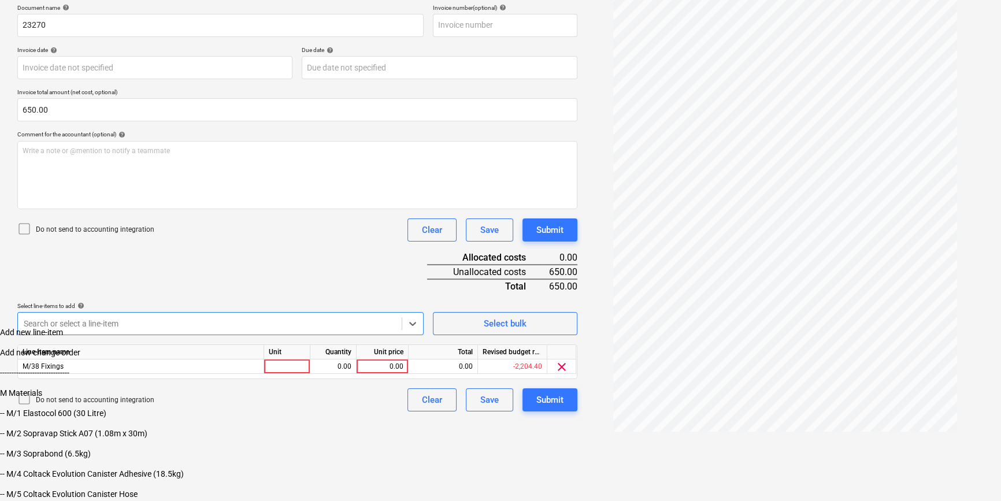
click at [175, 387] on body "Projects Contacts Company Consolidated Invoices 3 Inbox 2 format_size keyboard_…" at bounding box center [500, 162] width 1001 height 677
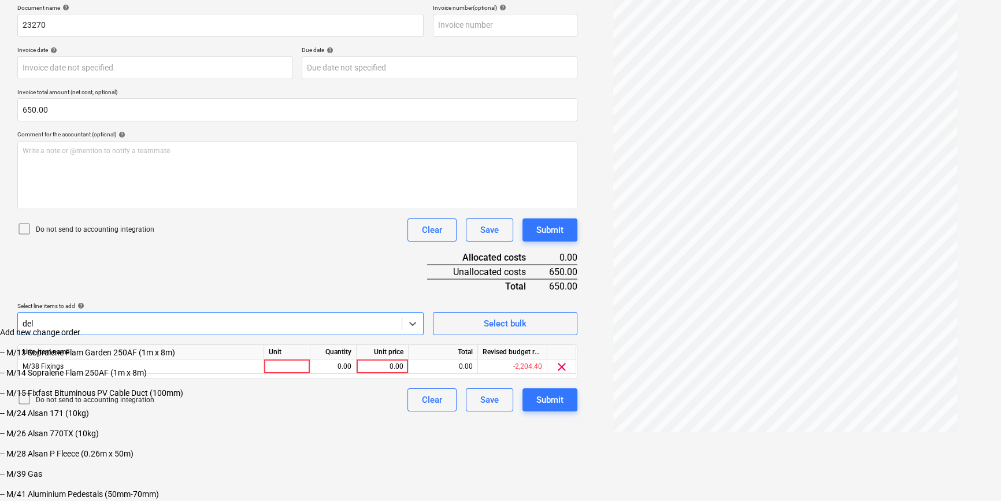
scroll to position [116, 0]
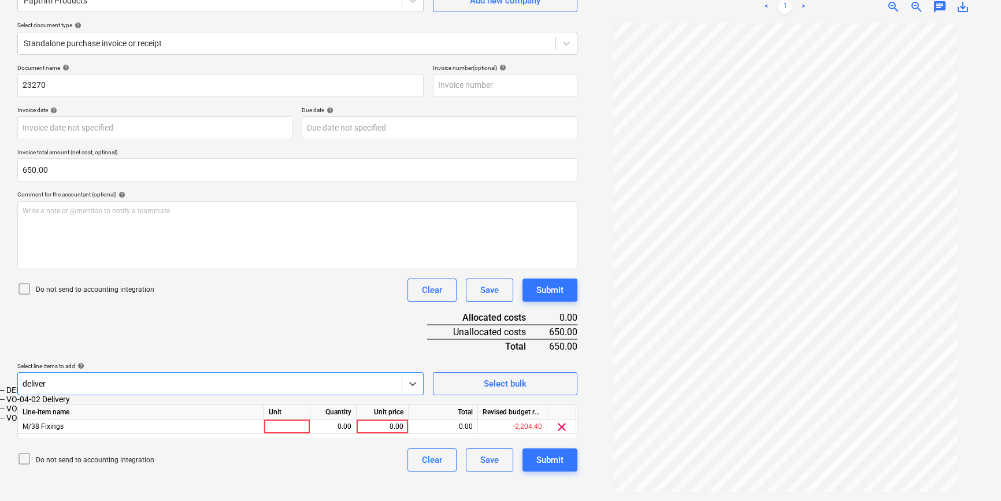
type input "delivery"
click at [121, 395] on div "-- DEL Delivery Charges - Non-Recoverable" at bounding box center [500, 390] width 1001 height 9
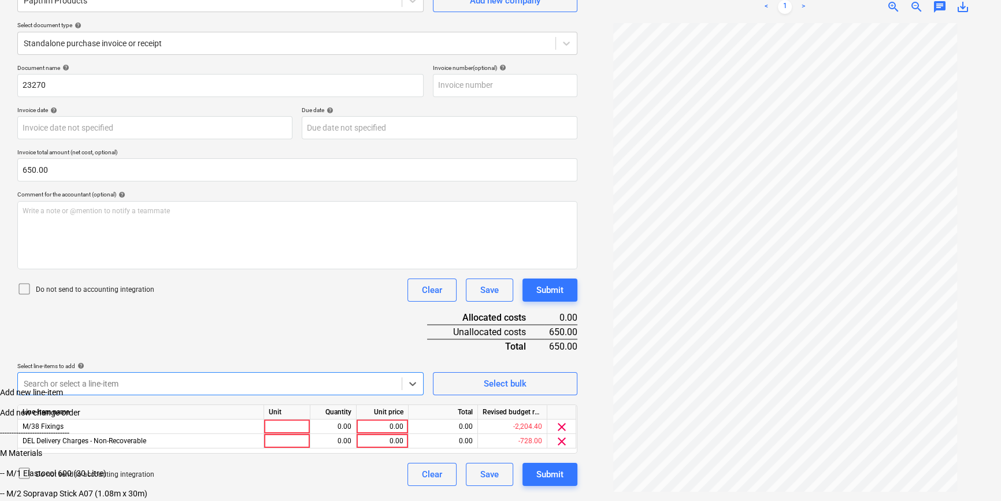
click at [279, 247] on div "Document name help 23270 Invoice number (optional) help Invoice date help Press…" at bounding box center [297, 275] width 560 height 422
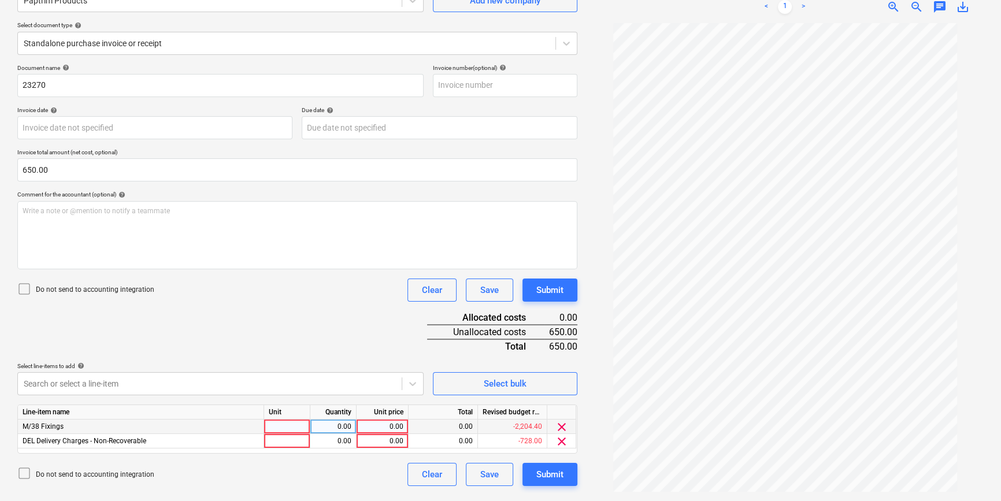
click at [277, 426] on div at bounding box center [287, 427] width 46 height 14
type input "1"
click at [372, 426] on div "0.00" at bounding box center [382, 427] width 42 height 14
type input "575.00"
click at [384, 364] on div "Select line-items to add help" at bounding box center [220, 366] width 406 height 8
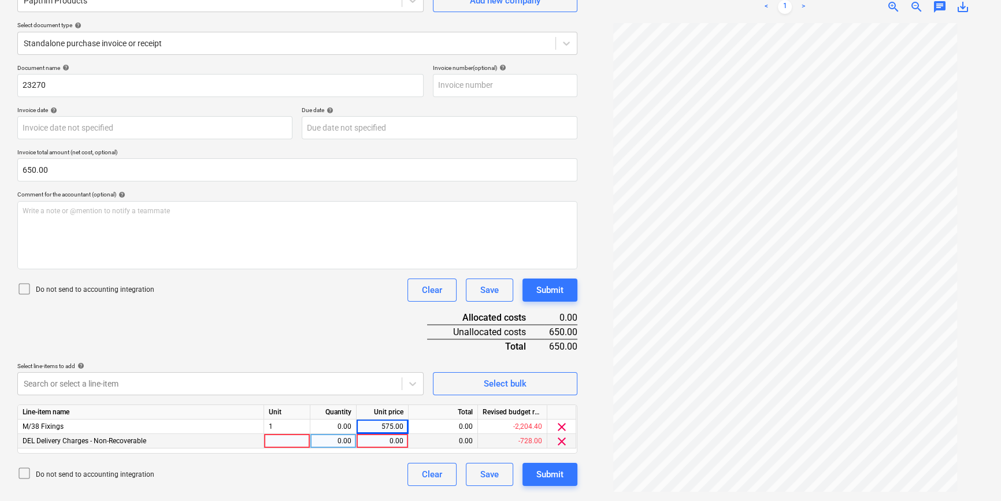
click at [299, 426] on div at bounding box center [287, 441] width 46 height 14
type input "1"
click at [372, 426] on div "0.00" at bounding box center [382, 441] width 42 height 14
type input "75"
click at [393, 358] on div "Document name help 23270 Invoice number (optional) help Invoice date help Press…" at bounding box center [297, 275] width 560 height 422
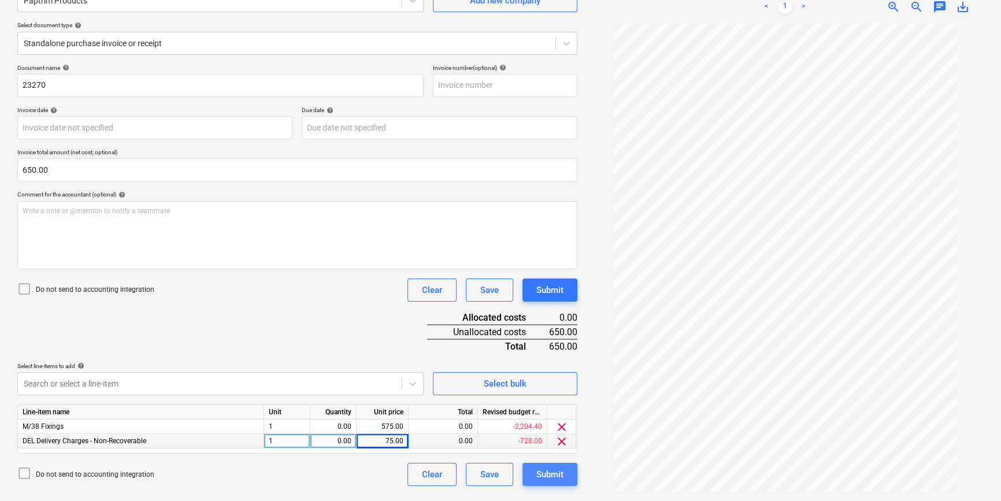
click at [549, 426] on div "Submit" at bounding box center [549, 474] width 27 height 15
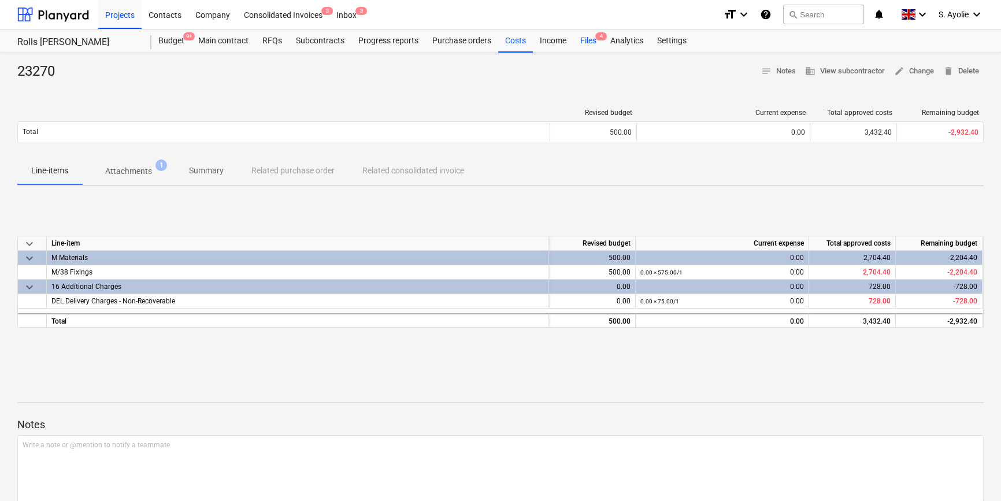
click at [581, 43] on div "Files 4" at bounding box center [588, 40] width 30 height 23
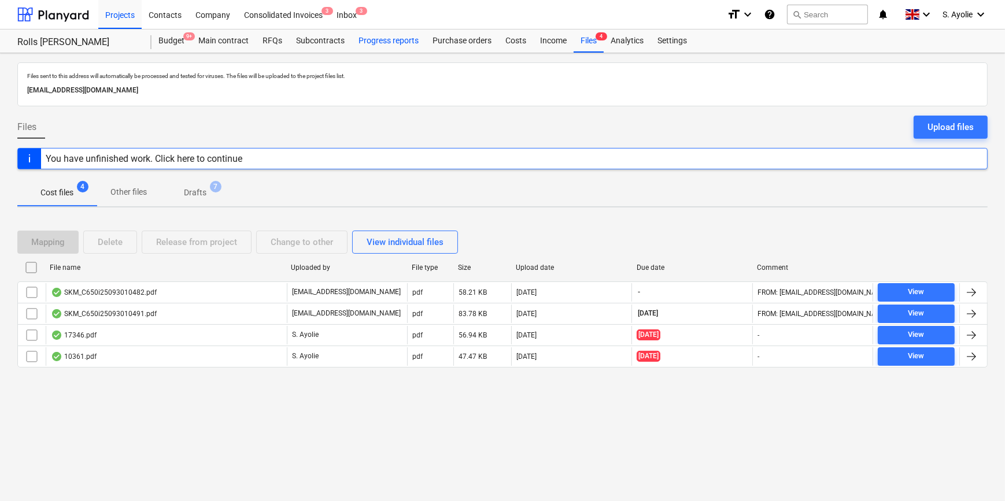
click at [407, 45] on div "Progress reports" at bounding box center [388, 40] width 74 height 23
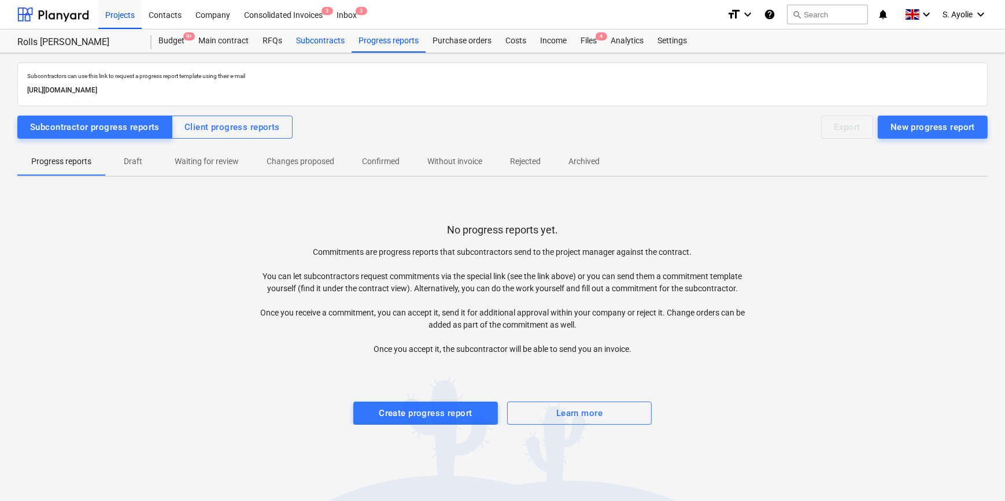
click at [346, 45] on div "Subcontracts" at bounding box center [320, 40] width 62 height 23
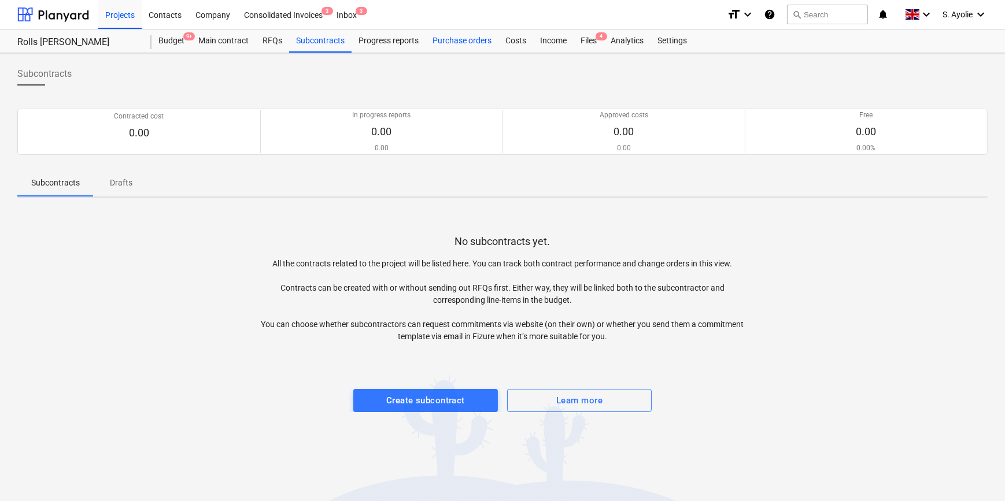
click at [462, 40] on div "Purchase orders" at bounding box center [461, 40] width 73 height 23
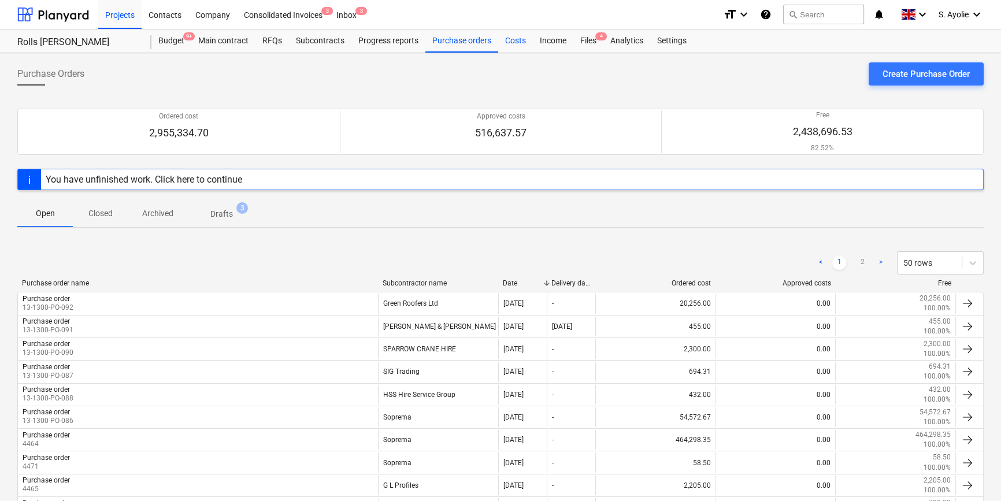
click at [509, 46] on div "Costs" at bounding box center [515, 40] width 35 height 23
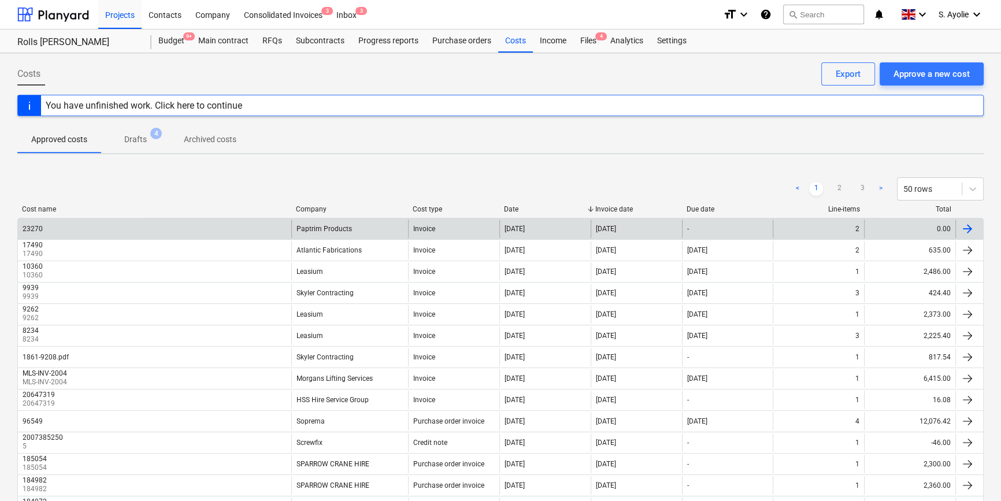
click at [164, 229] on div "23270" at bounding box center [154, 229] width 273 height 18
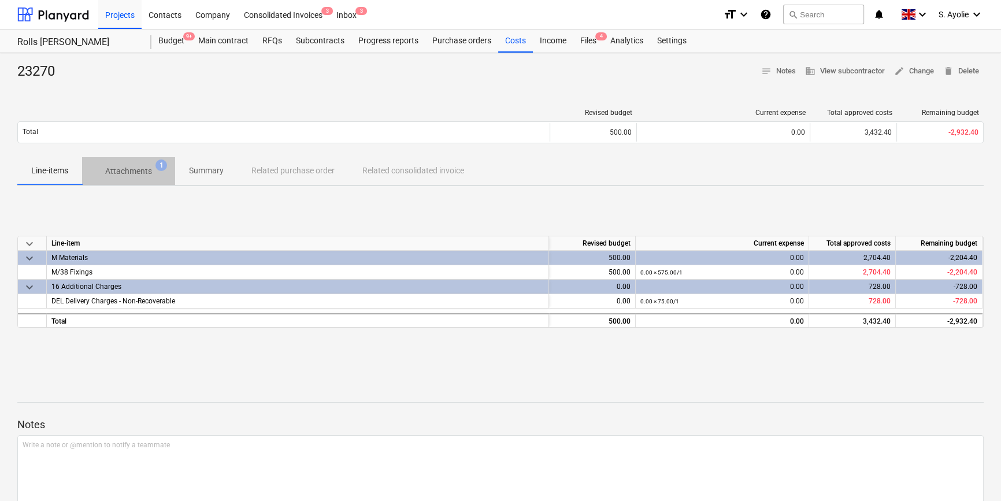
click at [125, 173] on p "Attachments" at bounding box center [128, 171] width 47 height 12
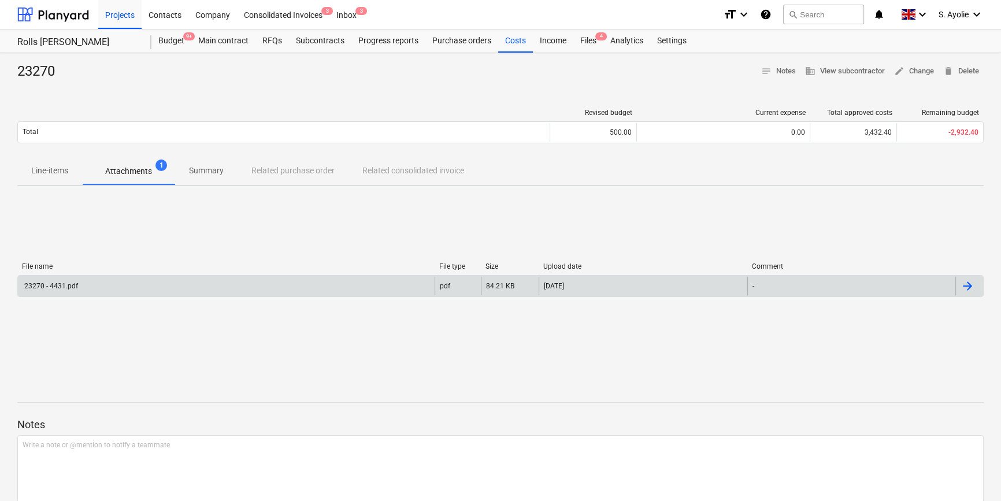
click at [194, 289] on div "23270 - 4431.pdf" at bounding box center [226, 286] width 417 height 18
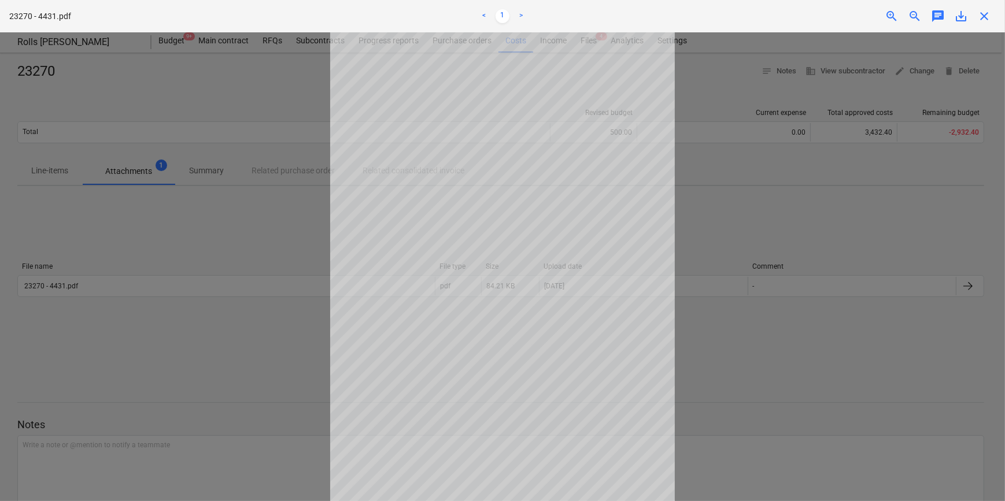
click at [771, 207] on div at bounding box center [502, 266] width 1005 height 469
click at [883, 248] on div at bounding box center [502, 266] width 1005 height 469
click at [883, 14] on span "close" at bounding box center [984, 16] width 14 height 14
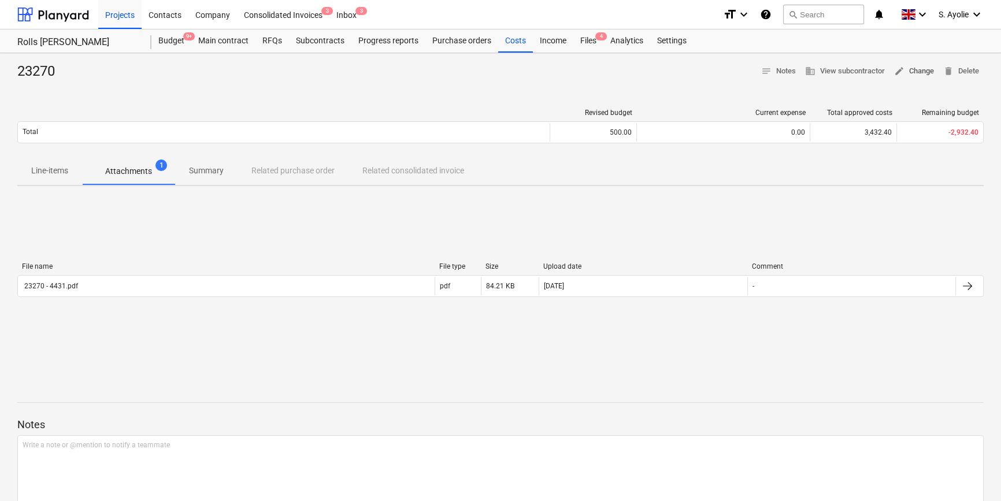
click at [883, 76] on span "edit Change" at bounding box center [914, 71] width 40 height 13
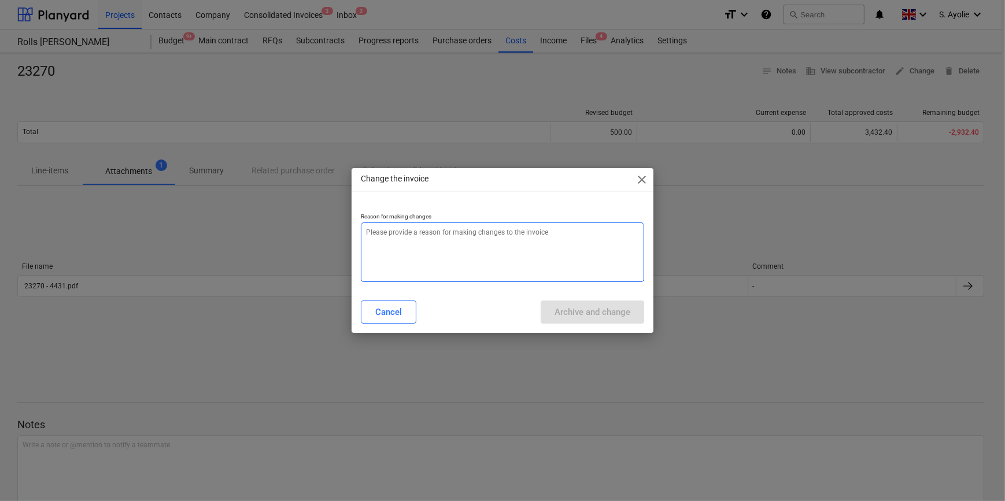
click at [412, 253] on textarea at bounding box center [502, 253] width 283 height 60
type textarea "ugj"
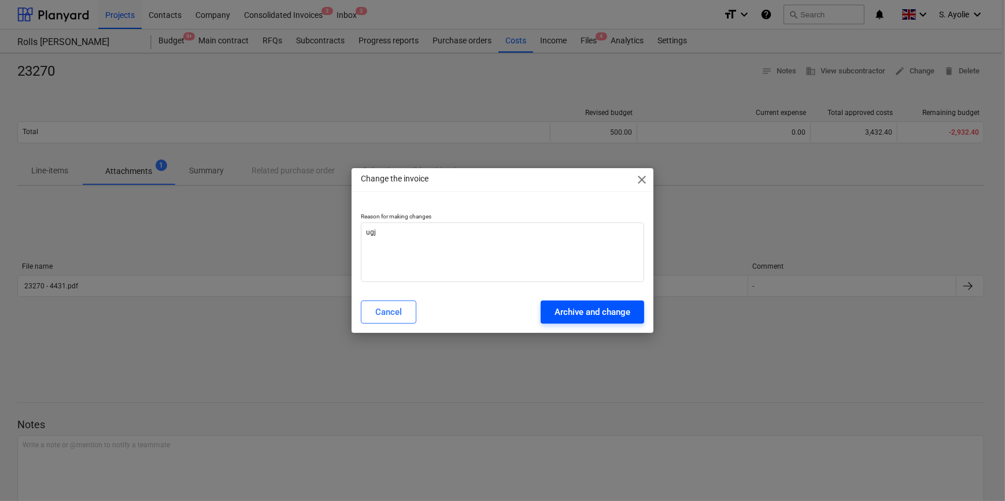
click at [591, 317] on div "Archive and change" at bounding box center [592, 312] width 76 height 15
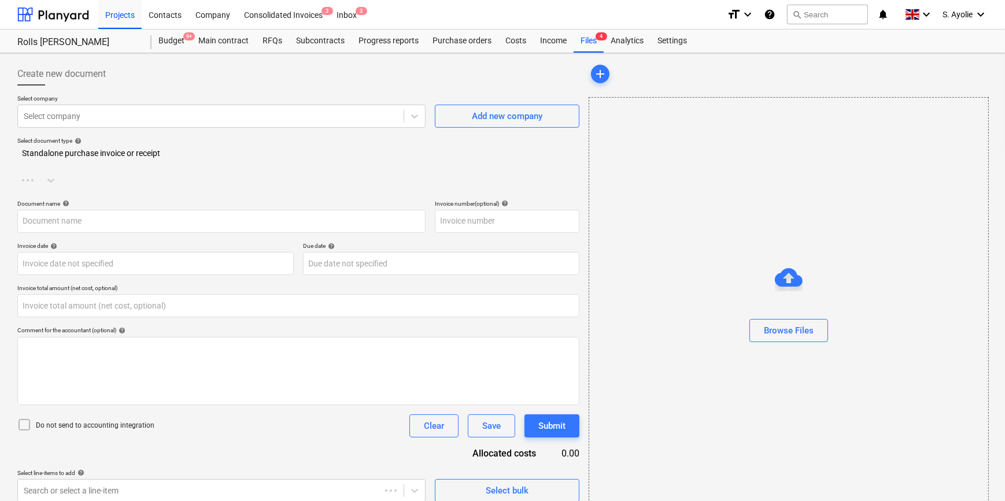
type input "0.00"
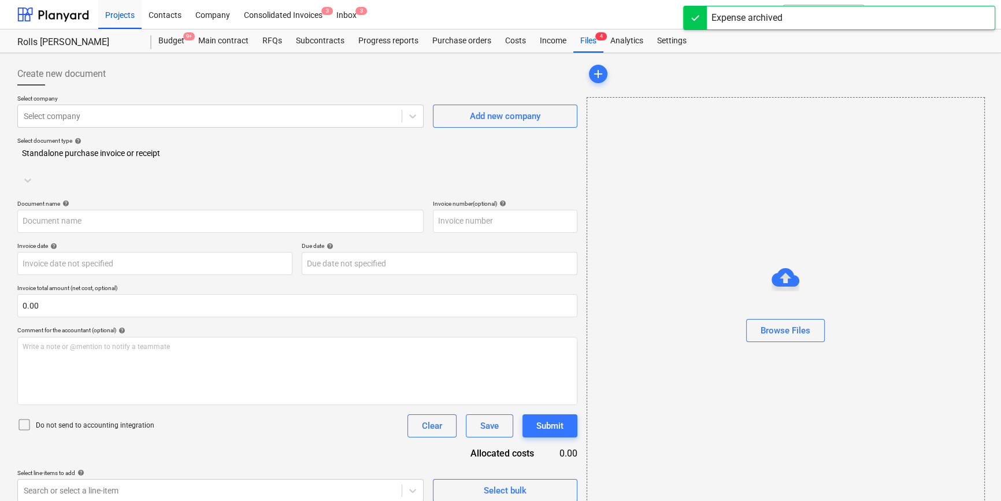
type input "23270"
type input "[DATE]"
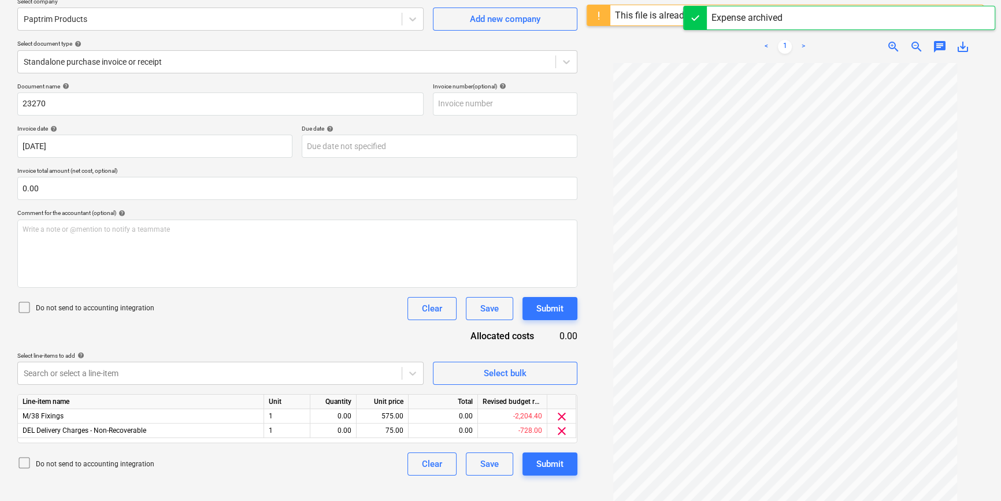
scroll to position [84, 0]
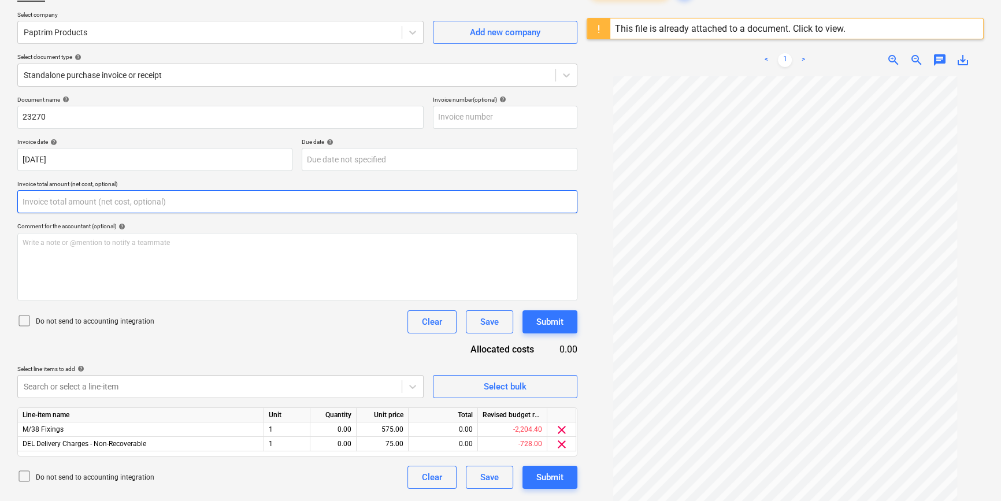
click at [88, 199] on input "text" at bounding box center [297, 201] width 560 height 23
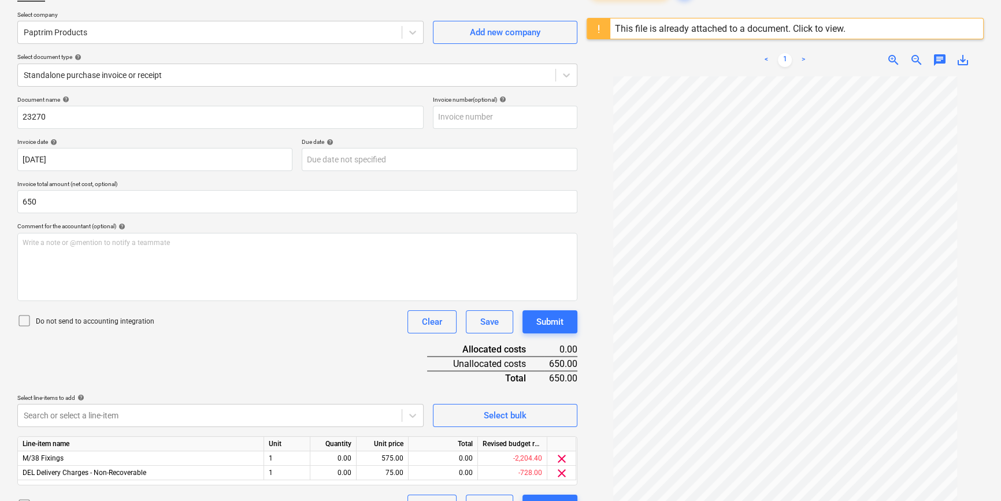
type input "650.00"
click at [399, 379] on div "Document name help 23270 Invoice number (optional) help Invoice date help [DATE…" at bounding box center [297, 307] width 560 height 422
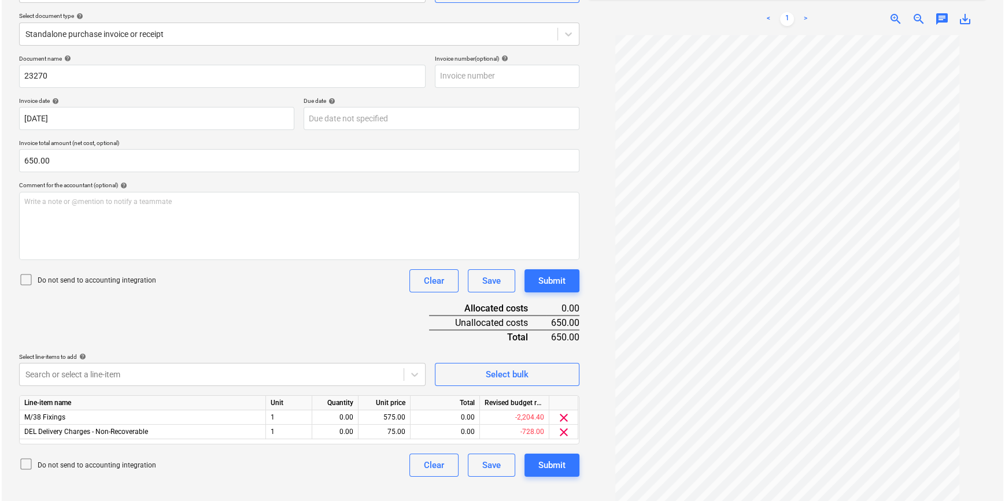
scroll to position [136, 0]
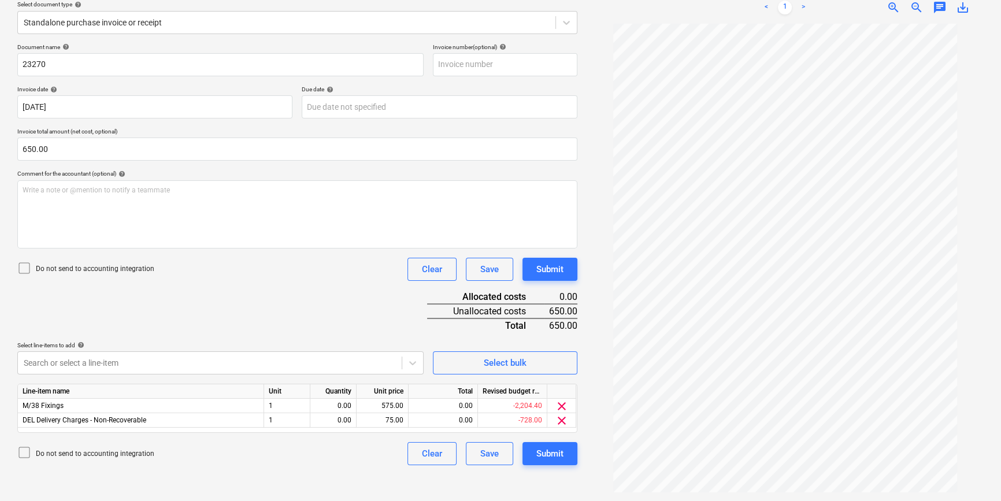
click at [305, 335] on div "Document name help 23270 Invoice number (optional) help Invoice date help [DATE…" at bounding box center [297, 254] width 560 height 422
click at [393, 406] on div "575.00" at bounding box center [382, 406] width 42 height 14
click at [444, 408] on div "0.00" at bounding box center [443, 406] width 69 height 14
click at [398, 408] on div "575.00" at bounding box center [382, 406] width 42 height 14
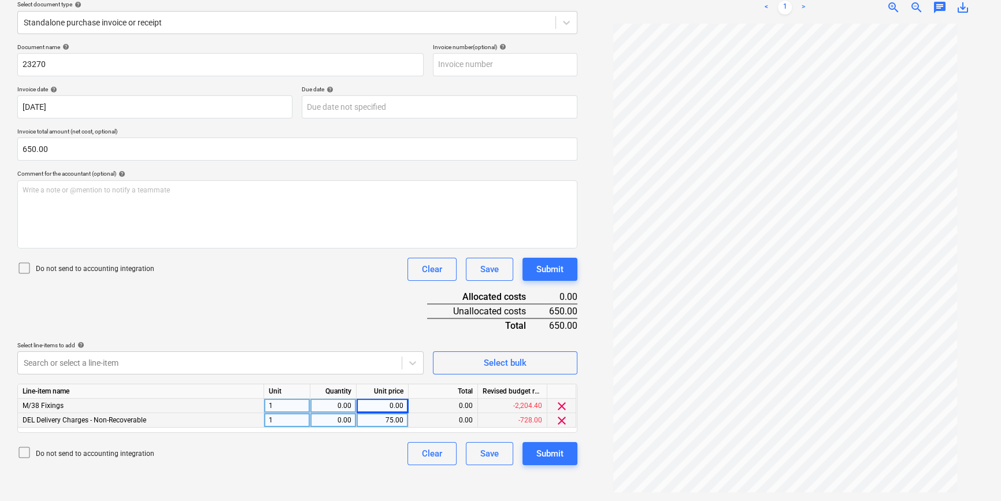
click at [398, 420] on div "75.00" at bounding box center [382, 420] width 42 height 14
click at [454, 405] on div "0.00" at bounding box center [443, 406] width 69 height 14
click at [343, 405] on div "0.00" at bounding box center [333, 406] width 36 height 14
click at [290, 404] on div "1" at bounding box center [287, 406] width 46 height 14
type input "pcs"
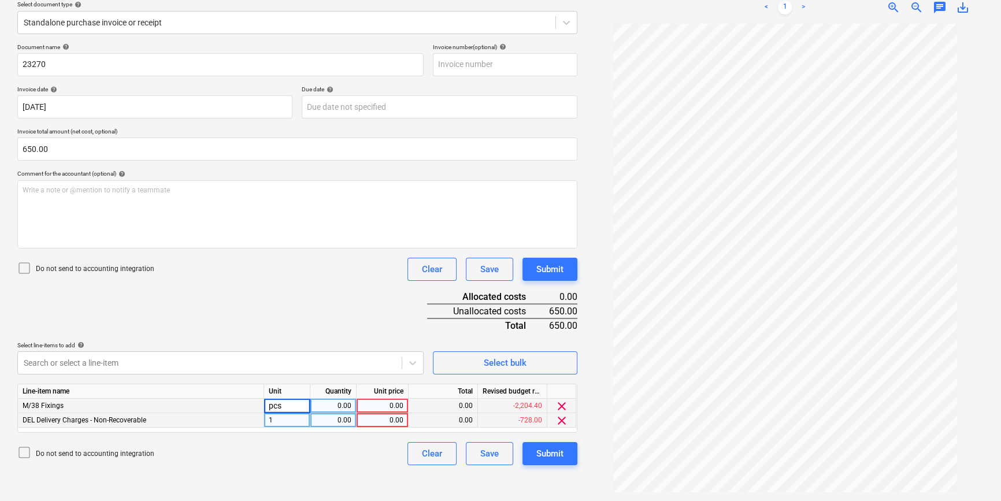
click at [325, 410] on div "0.00" at bounding box center [333, 406] width 36 height 14
type input "1"
click at [449, 402] on div "0.00" at bounding box center [443, 406] width 69 height 14
click at [440, 407] on div "0.00" at bounding box center [443, 406] width 69 height 14
click at [444, 408] on div "0.00" at bounding box center [443, 406] width 69 height 14
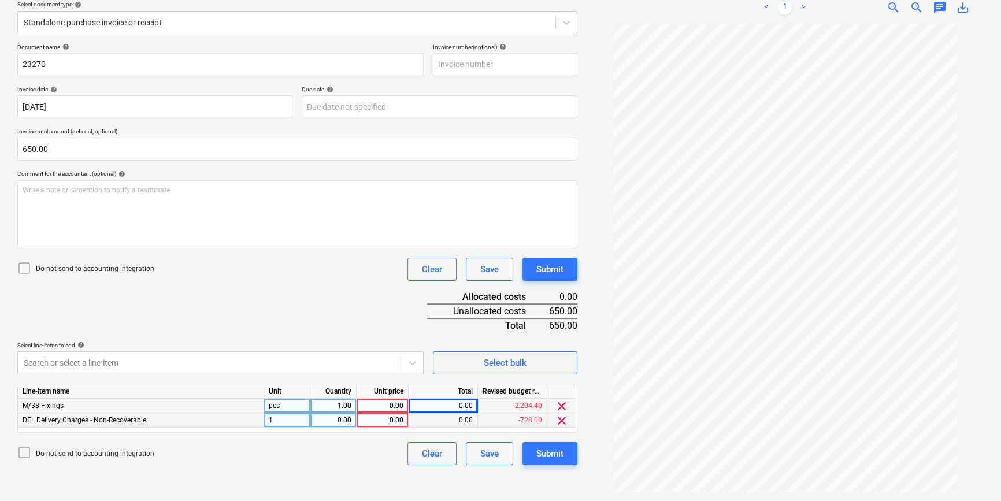
click at [401, 403] on div "0.00" at bounding box center [382, 406] width 42 height 14
type input "575"
click at [391, 426] on div "Do not send to accounting integration Clear Save Submit" at bounding box center [297, 453] width 560 height 23
click at [301, 420] on div "1" at bounding box center [287, 420] width 46 height 14
type input "pcs"
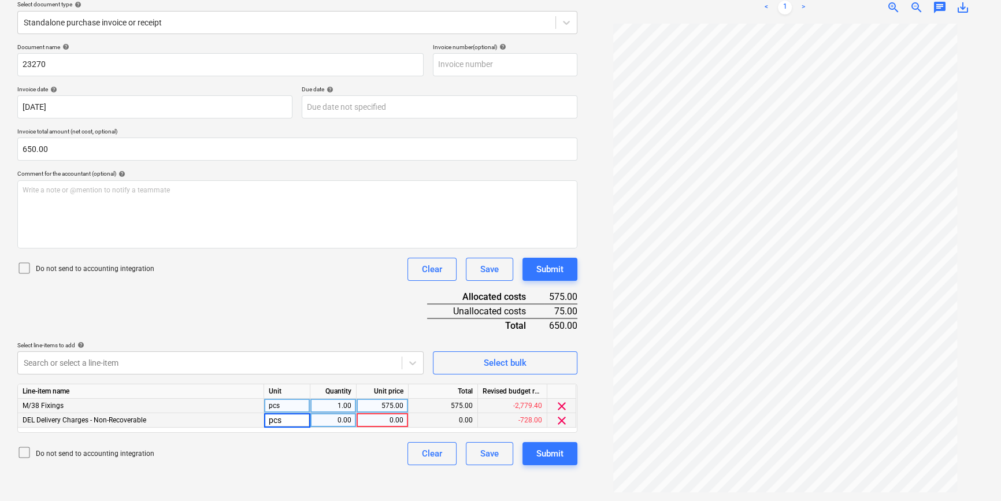
click at [352, 419] on div "0.00" at bounding box center [333, 420] width 46 height 14
type input "1"
click at [408, 422] on div "0.00" at bounding box center [383, 420] width 52 height 14
type input "75"
click at [364, 426] on div "Create new document Select company Paptrim Products Add new company Select docu…" at bounding box center [297, 209] width 569 height 576
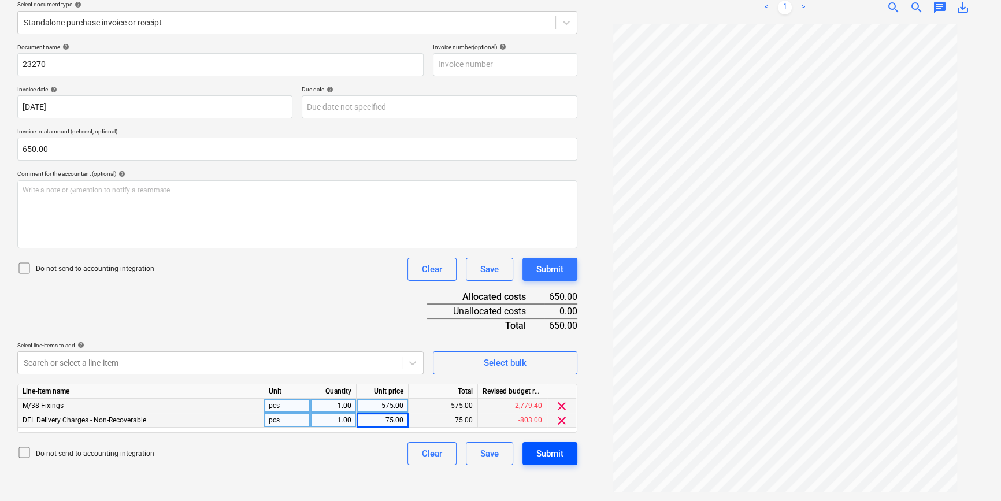
click at [552, 426] on div "Submit" at bounding box center [549, 453] width 27 height 15
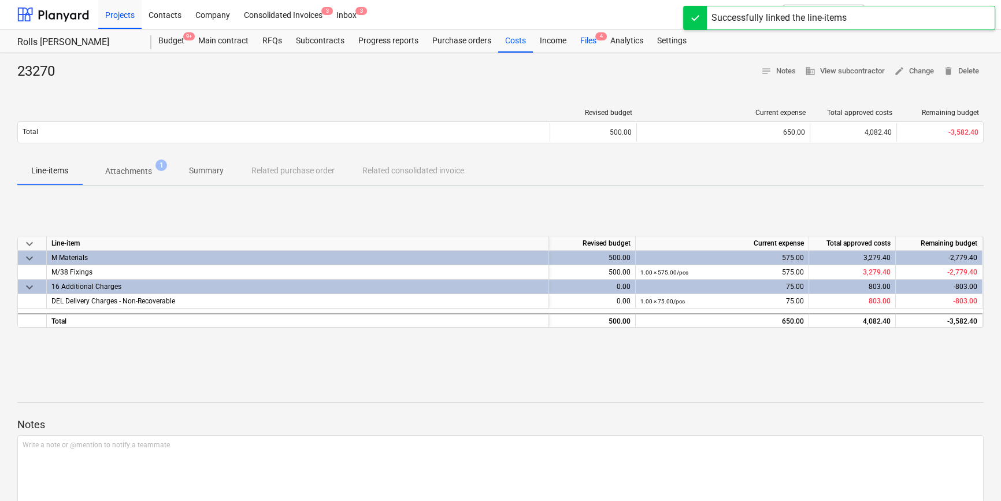
click at [578, 42] on div "Files 4" at bounding box center [588, 40] width 30 height 23
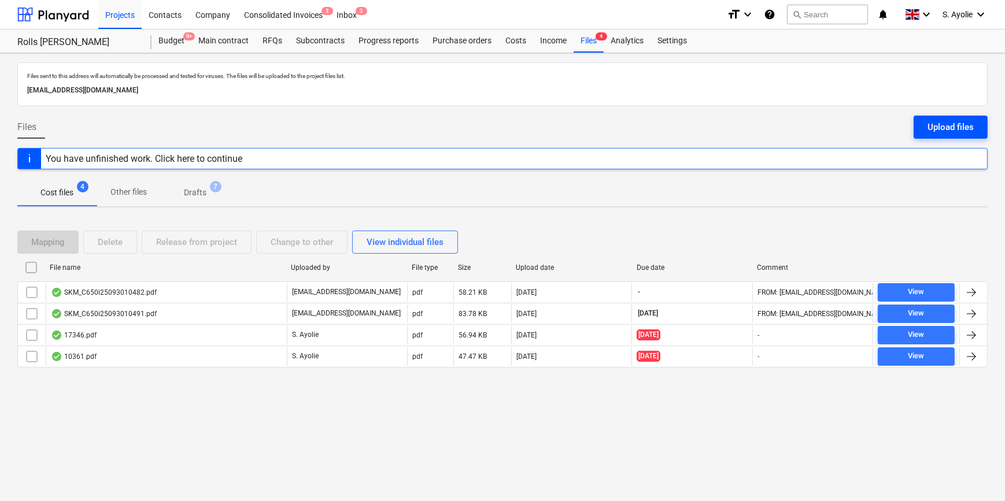
click at [883, 122] on div "Upload files" at bounding box center [950, 127] width 46 height 15
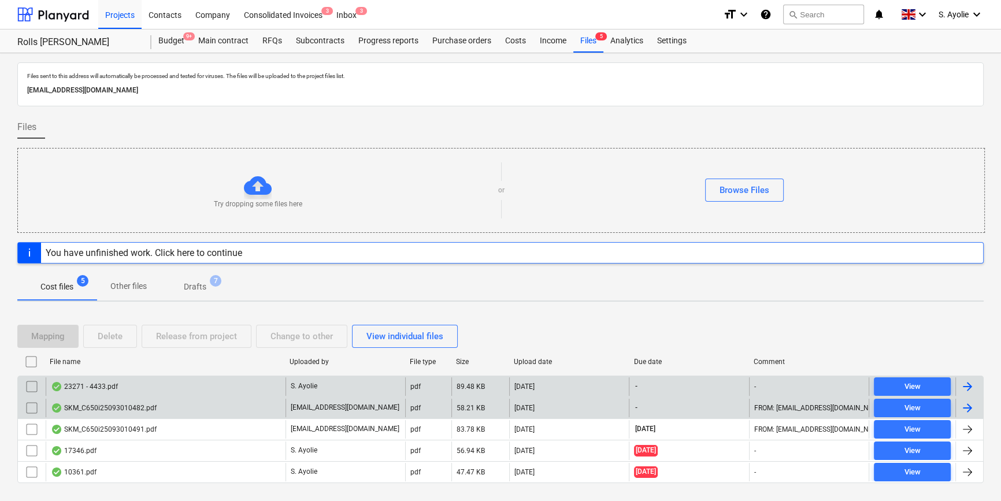
click at [225, 387] on div "23271 - 4433.pdf" at bounding box center [166, 386] width 240 height 18
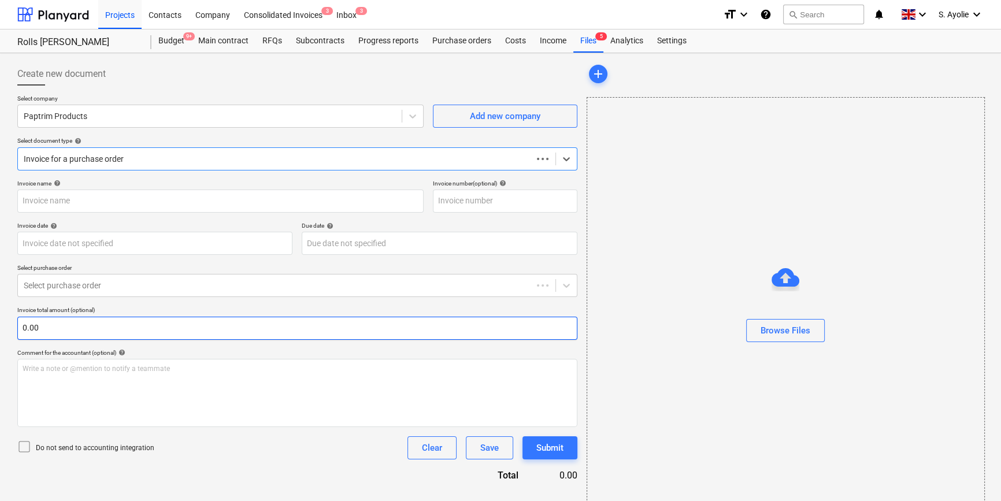
type input "1"
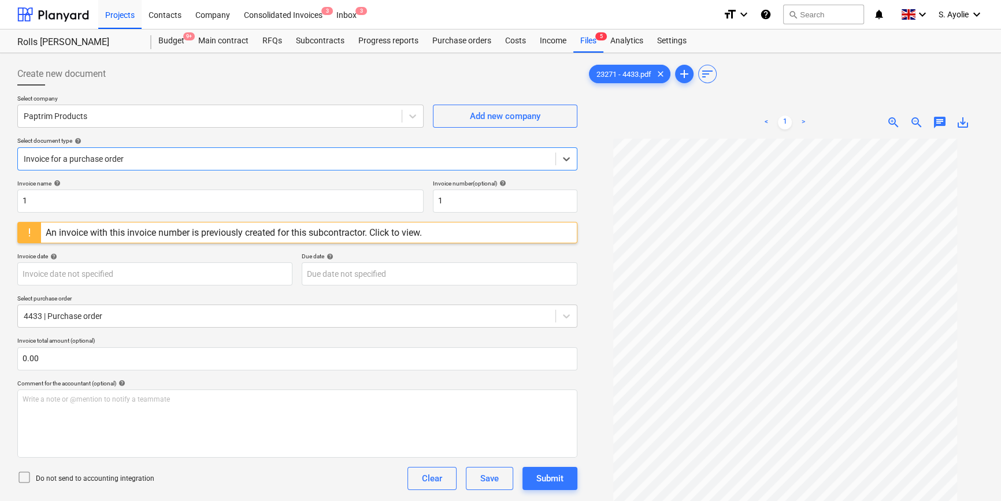
click at [149, 162] on div at bounding box center [287, 159] width 526 height 12
click at [120, 426] on div "Standalone purchase invoice or receipt" at bounding box center [500, 505] width 1001 height 9
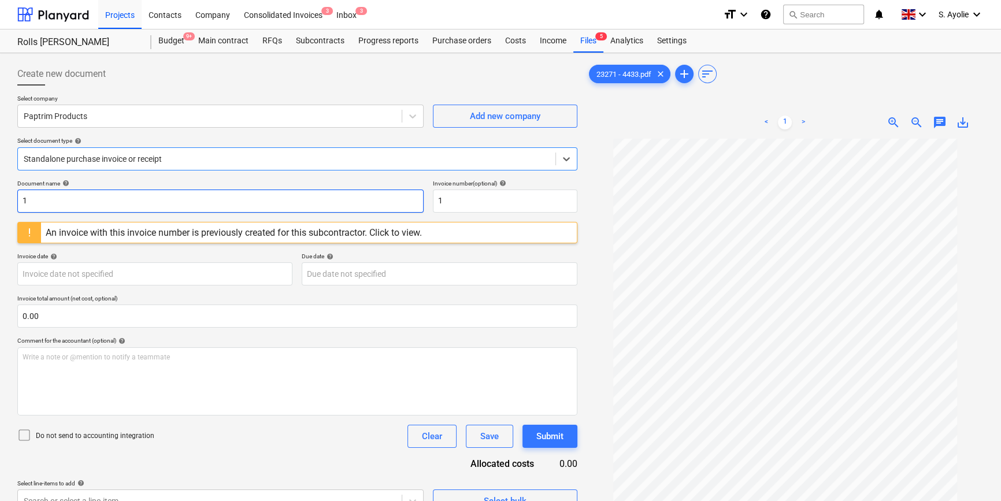
click at [110, 202] on input "1" at bounding box center [220, 201] width 406 height 23
click at [108, 203] on input "1" at bounding box center [220, 201] width 406 height 23
click at [106, 203] on input "1" at bounding box center [220, 201] width 406 height 23
type input "23271"
click at [471, 202] on input "1" at bounding box center [505, 201] width 145 height 23
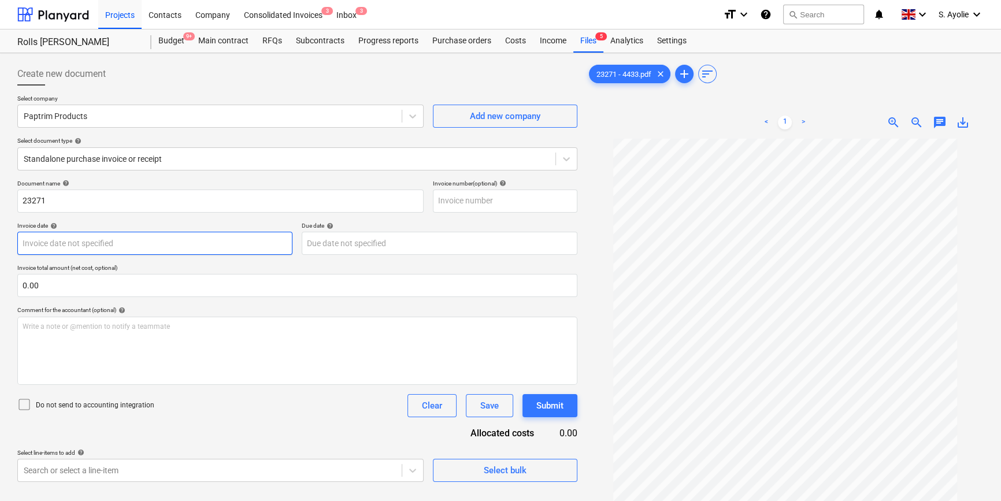
click at [127, 243] on body "Projects Contacts Company Consolidated Invoices 3 Inbox 3 format_size keyboard_…" at bounding box center [500, 250] width 1001 height 501
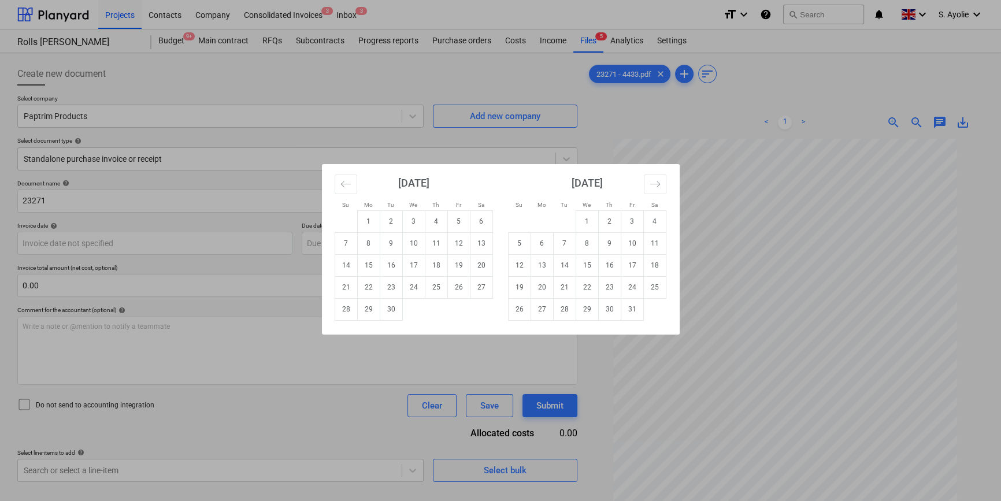
drag, startPoint x: 422, startPoint y: 147, endPoint x: 363, endPoint y: 177, distance: 66.2
click at [422, 148] on div "Su Mo Tu We Th Fr Sa Su Mo Tu We Th Fr Sa [DATE] 1 2 3 4 5 6 7 8 9 10 11 12 13 …" at bounding box center [500, 250] width 1001 height 501
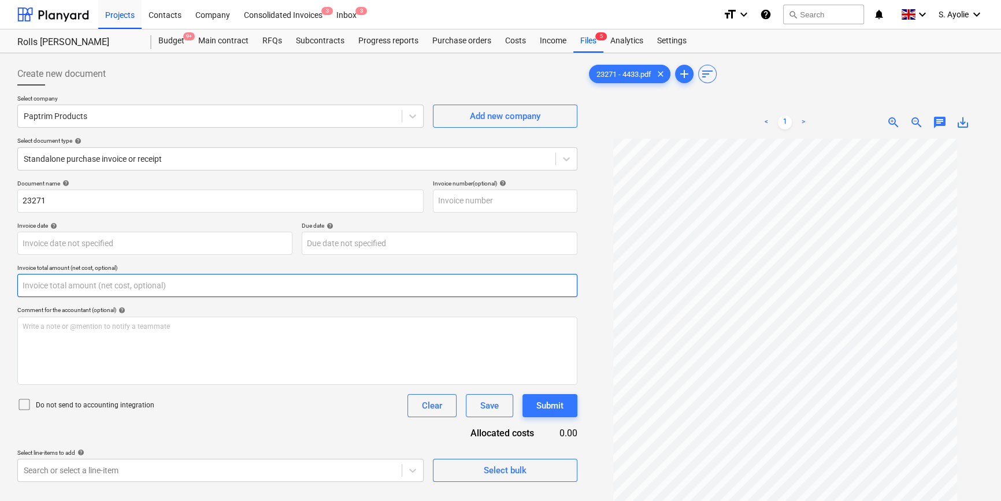
click at [209, 283] on input "text" at bounding box center [297, 285] width 560 height 23
click at [95, 288] on input "text" at bounding box center [297, 285] width 560 height 23
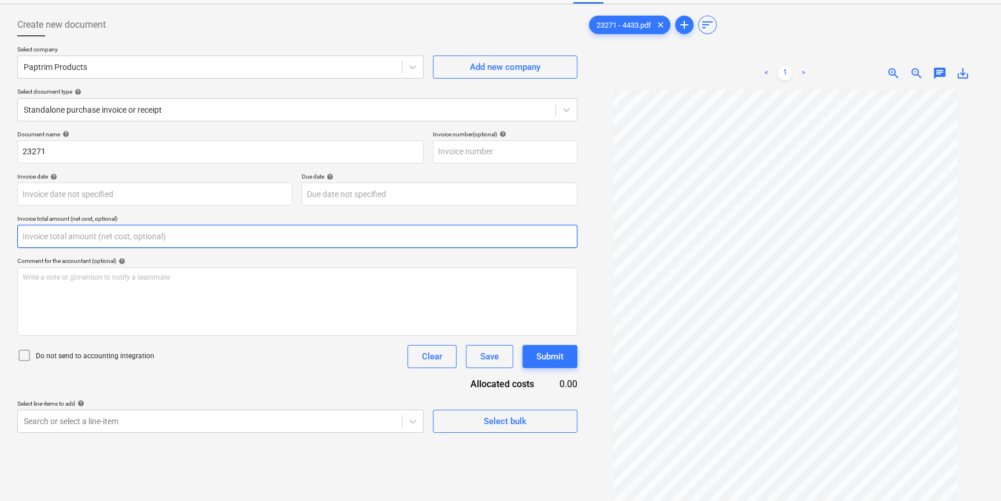
scroll to position [116, 0]
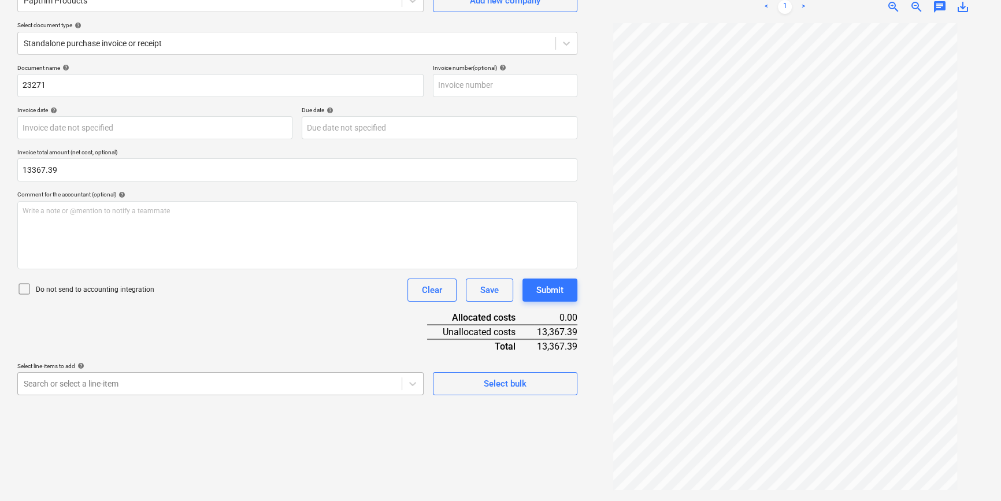
type input "13,367.39"
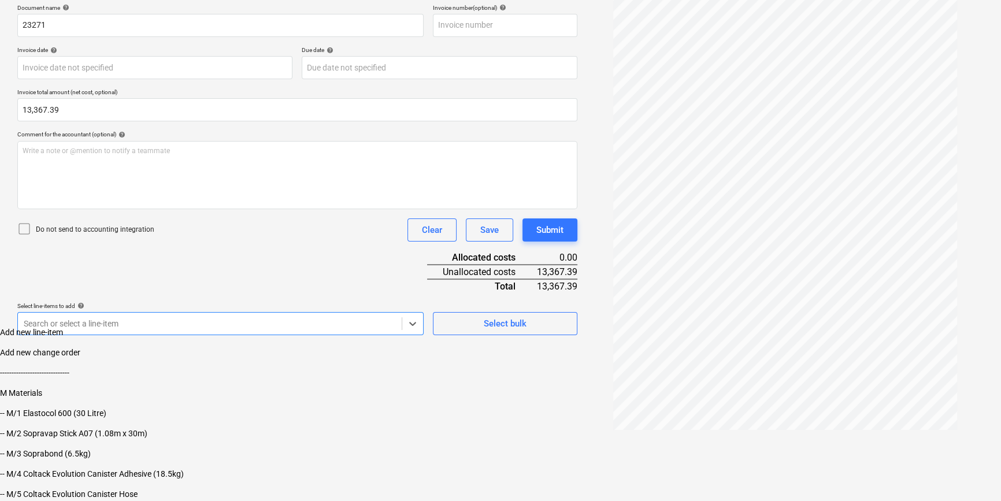
click at [120, 384] on body "Projects Contacts Company Consolidated Invoices 3 Inbox 3 format_size keyboard_…" at bounding box center [500, 162] width 1001 height 677
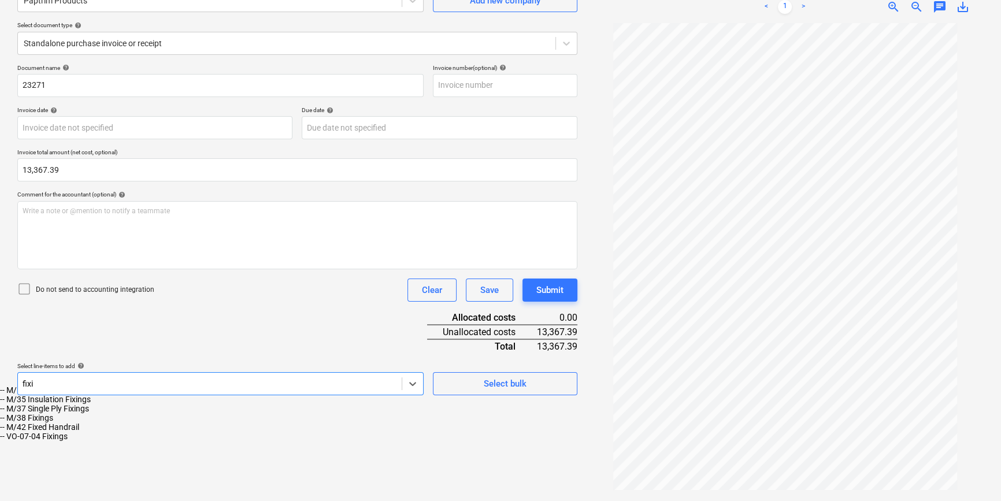
scroll to position [116, 0]
type input "fixing"
click at [104, 395] on div "-- M/35 Insulation Fixings" at bounding box center [500, 390] width 1001 height 9
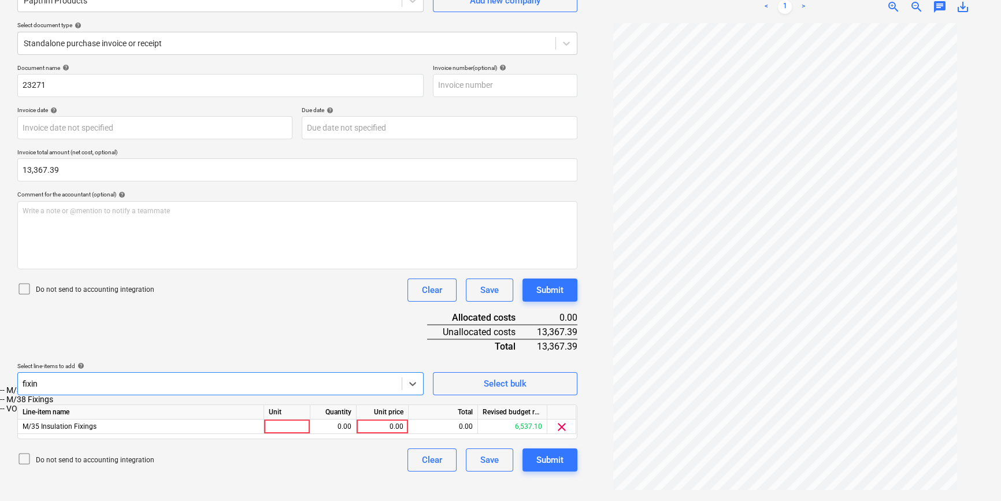
type input "fixing"
click at [147, 404] on div "-- M/38 Fixings" at bounding box center [500, 399] width 1001 height 9
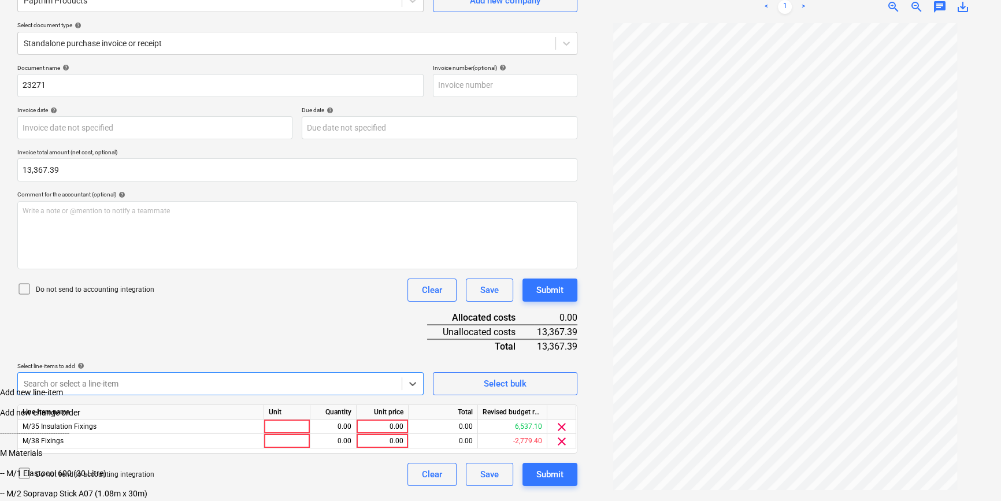
click at [242, 320] on div "Document name help 23271 Invoice number (optional) help Invoice date help Press…" at bounding box center [297, 275] width 560 height 422
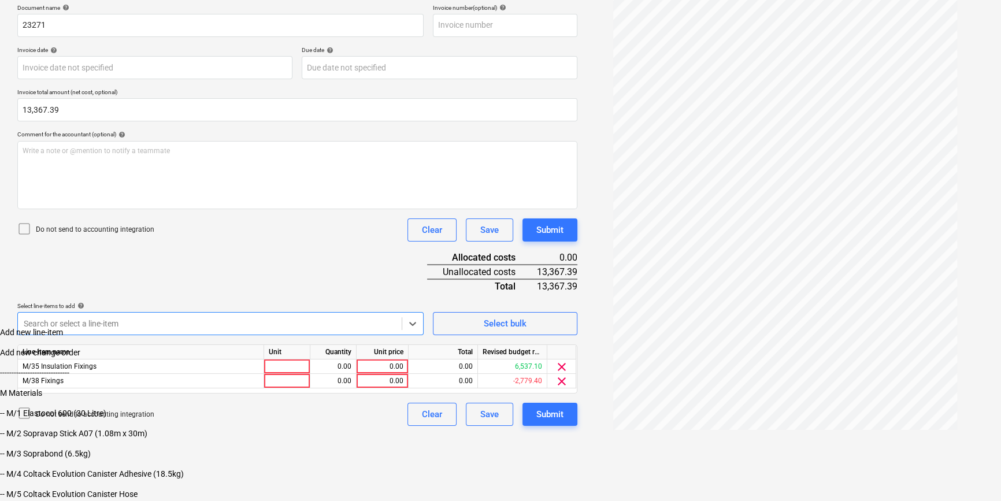
click at [260, 388] on body "Projects Contacts Company Consolidated Invoices 3 Inbox 3 format_size keyboard_…" at bounding box center [500, 162] width 1001 height 677
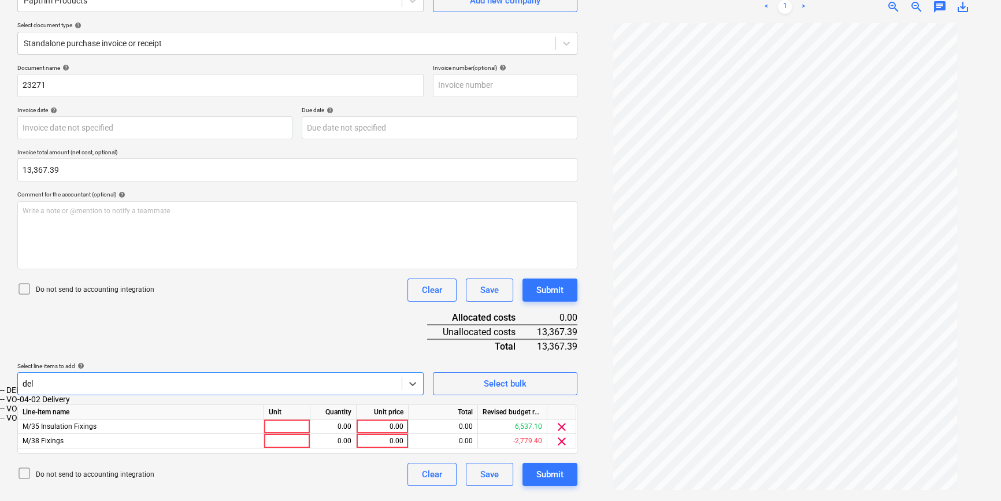
scroll to position [116, 0]
type input "deli"
click at [177, 395] on div "-- DEL Delivery Charges - Non-Recoverable" at bounding box center [500, 390] width 1001 height 9
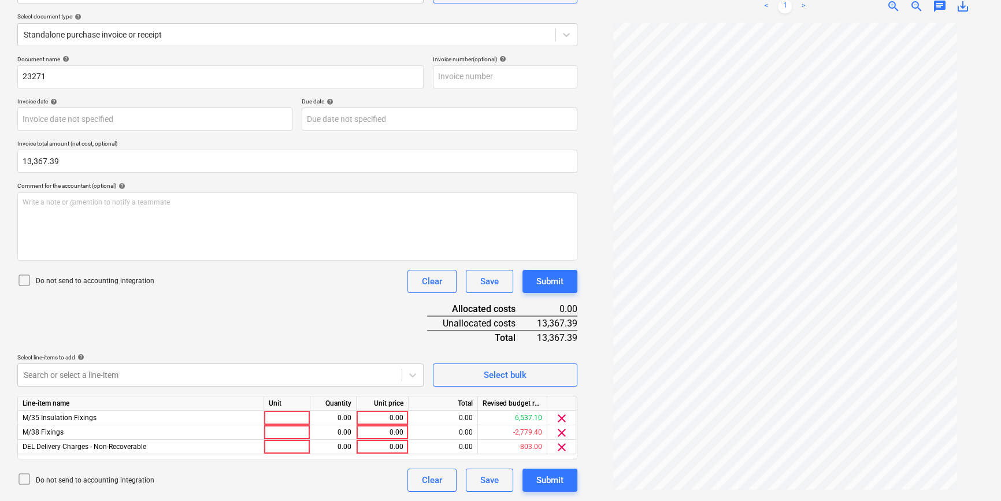
scroll to position [124, 0]
click at [199, 272] on div "Document name help 23271 Invoice number (optional) help Invoice date help Press…" at bounding box center [297, 274] width 560 height 436
click at [310, 421] on div at bounding box center [287, 419] width 46 height 14
type input "psc"
click at [348, 419] on div "0.00" at bounding box center [333, 419] width 36 height 14
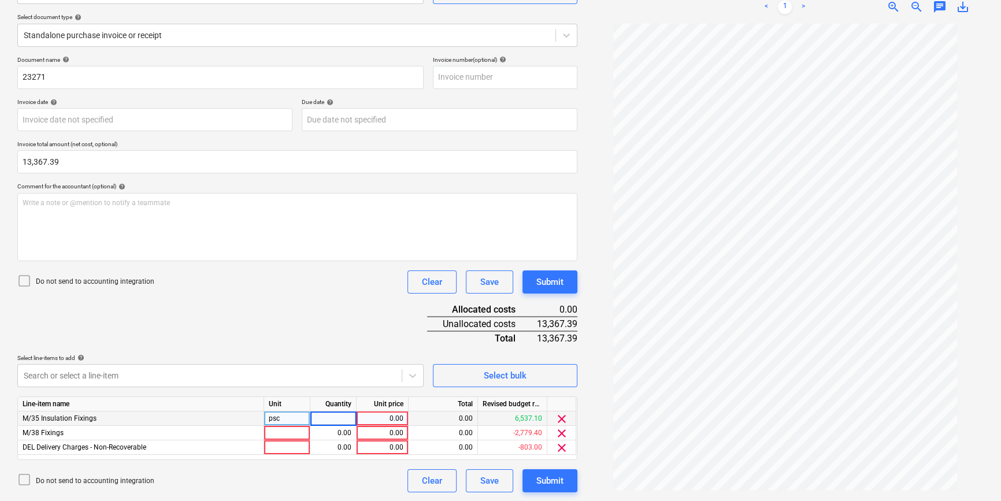
type input "1"
click at [402, 418] on div "0.00" at bounding box center [382, 419] width 42 height 14
type input "575"
click at [273, 426] on div at bounding box center [287, 433] width 46 height 14
type input "pcs"
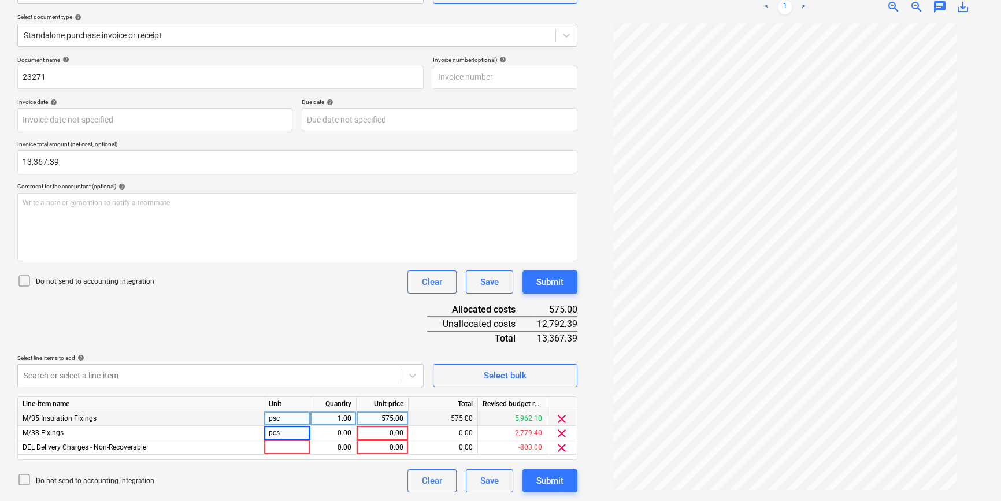
click at [287, 421] on div "psc" at bounding box center [287, 419] width 46 height 14
type input "pcs"
click at [339, 426] on div "0.00" at bounding box center [333, 433] width 36 height 14
type input "1"
click at [243, 421] on div "M/35 Insulation Fixings" at bounding box center [141, 419] width 246 height 14
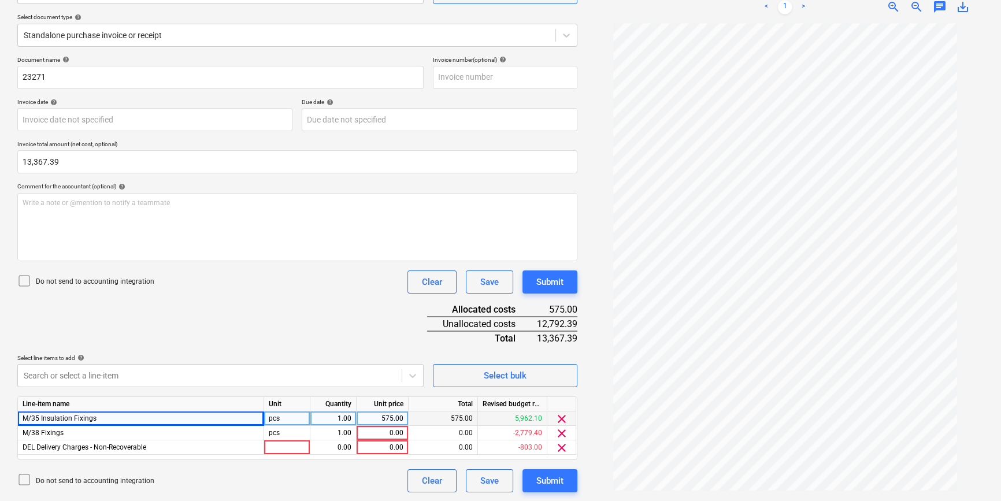
click at [238, 418] on div "M/35 Insulation Fixings" at bounding box center [141, 419] width 246 height 14
drag, startPoint x: 97, startPoint y: 420, endPoint x: 31, endPoint y: 414, distance: 66.1
click at [31, 414] on div "M/35 Insulation Fixings" at bounding box center [141, 419] width 246 height 14
drag, startPoint x: 31, startPoint y: 414, endPoint x: 89, endPoint y: 418, distance: 58.5
click at [89, 418] on span "M/35 Insulation Fixings" at bounding box center [60, 418] width 74 height 8
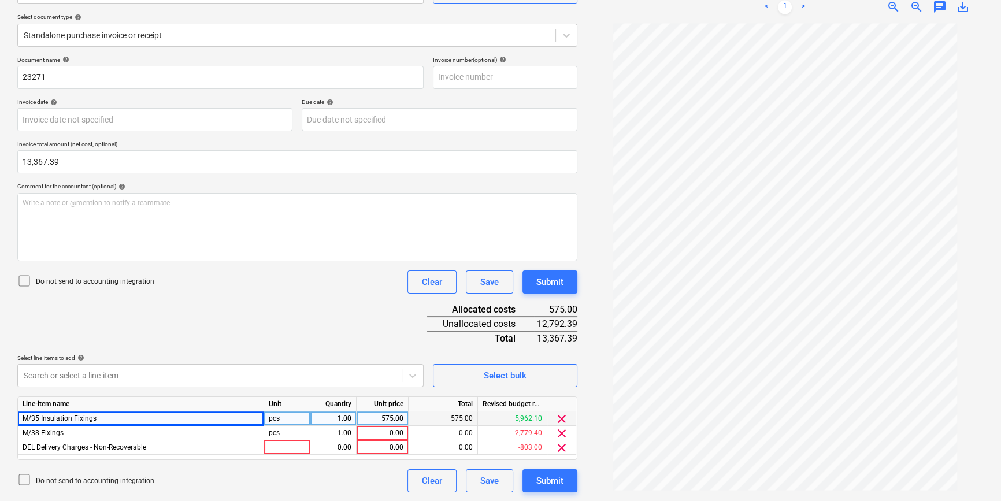
click at [557, 414] on span "clear" at bounding box center [562, 419] width 14 height 14
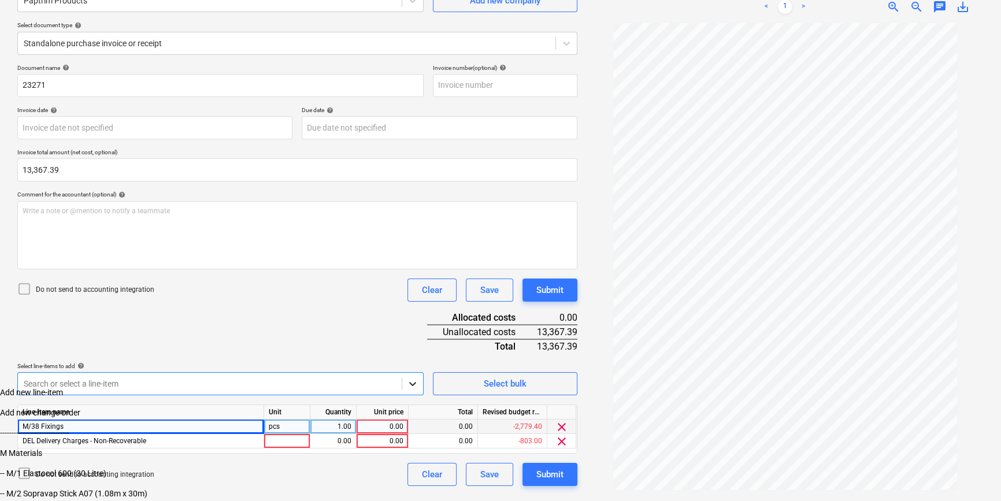
scroll to position [190, 0]
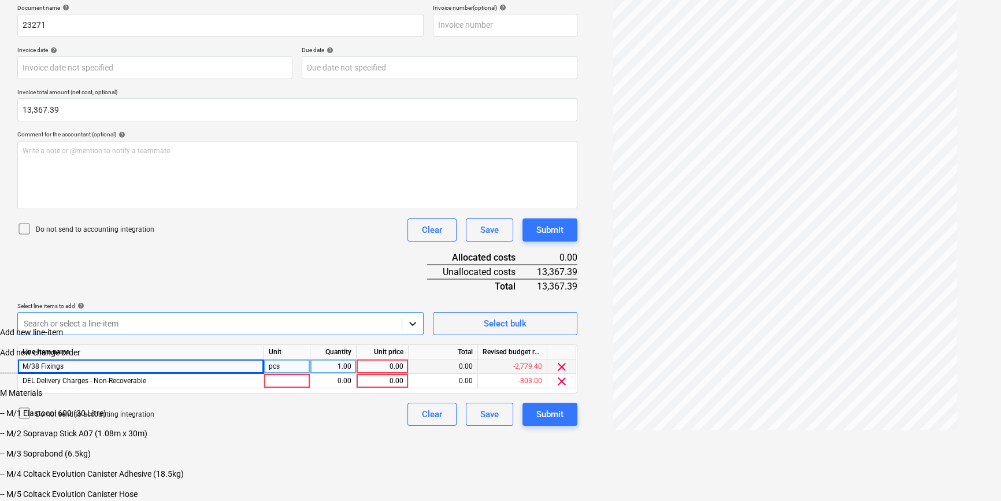
click at [410, 392] on body "Projects Contacts Company Consolidated Invoices 3 Inbox 3 format_size keyboard_…" at bounding box center [500, 162] width 1001 height 677
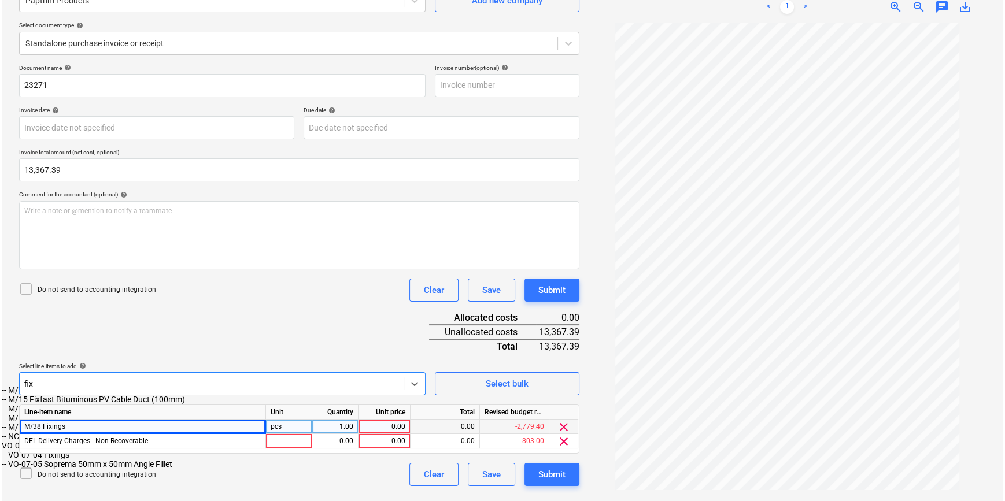
scroll to position [116, 0]
type input "fixin"
click at [147, 344] on div "Document name help 23271 Invoice number (optional) help Invoice date help Press…" at bounding box center [297, 275] width 560 height 422
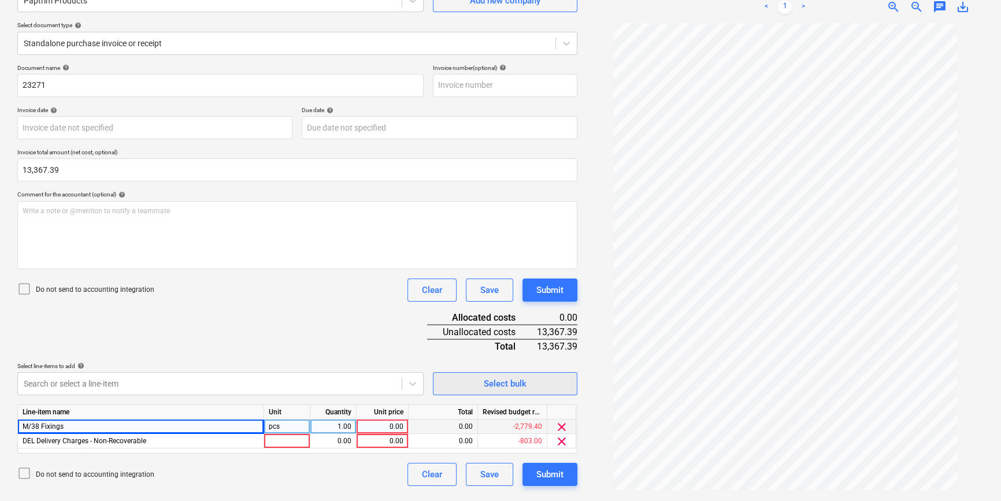
click at [474, 385] on span "Select bulk" at bounding box center [505, 383] width 116 height 15
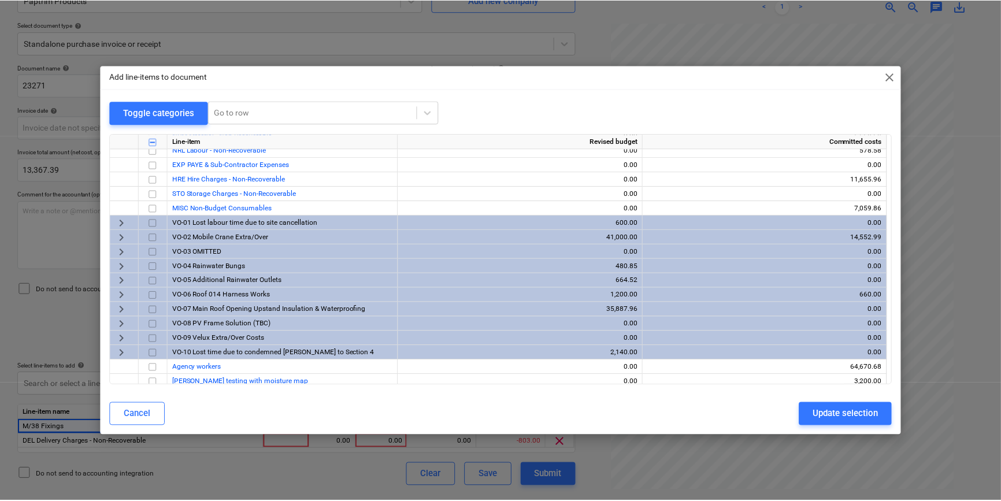
scroll to position [1080, 0]
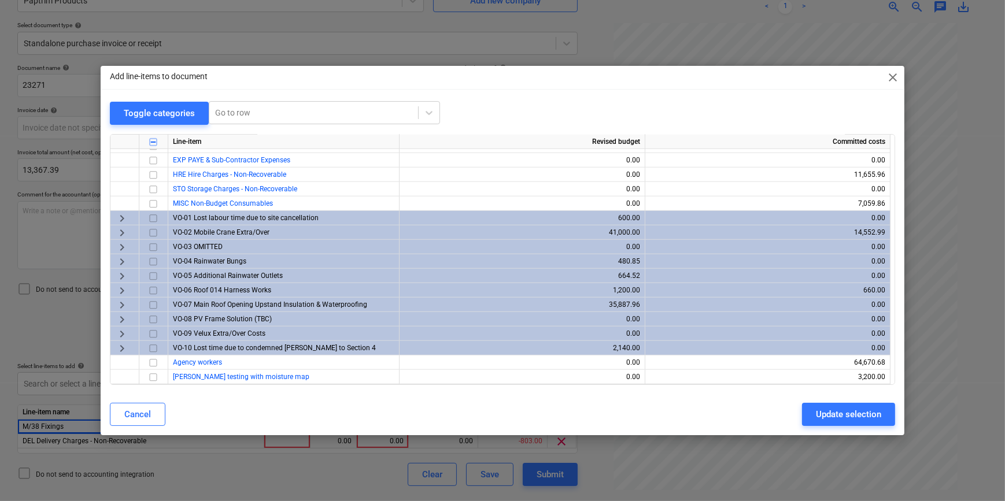
click at [883, 72] on span "close" at bounding box center [893, 78] width 14 height 14
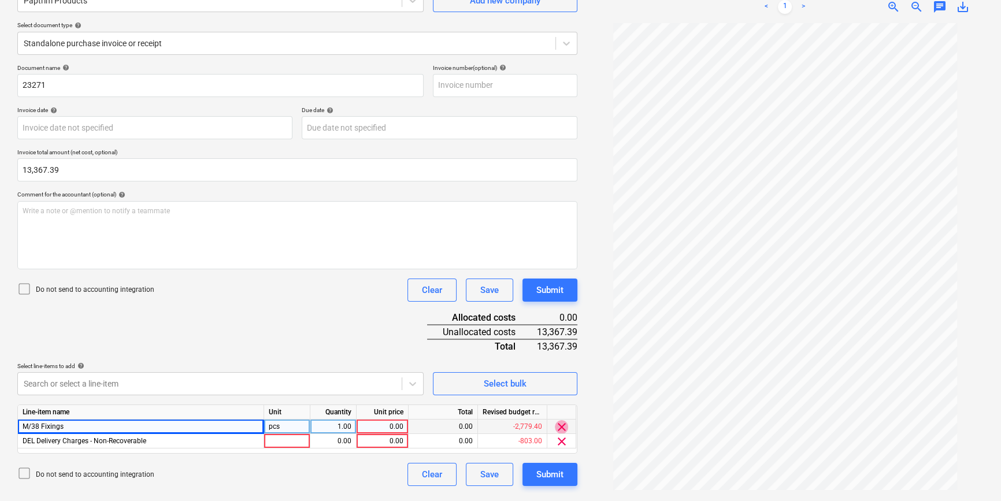
click at [562, 426] on span "clear" at bounding box center [562, 427] width 14 height 14
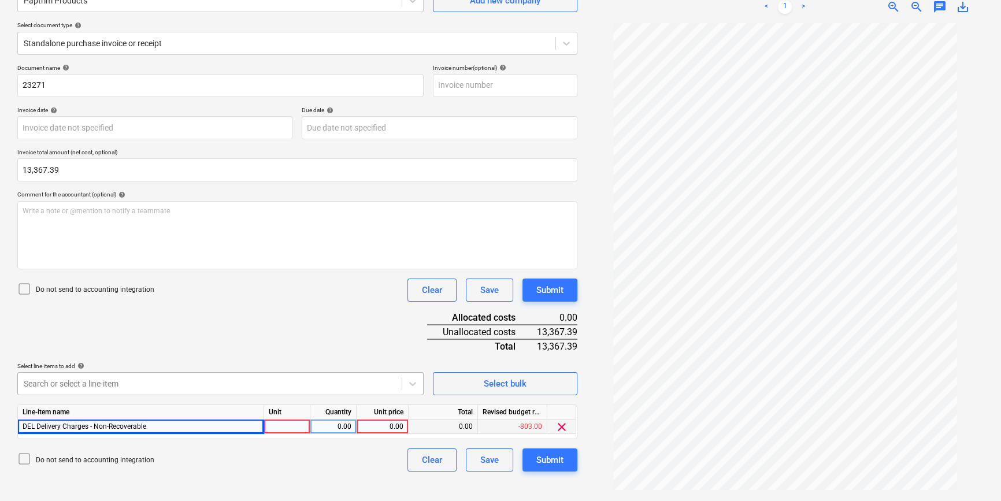
scroll to position [190, 0]
click at [250, 384] on body "Projects Contacts Company Consolidated Invoices 3 Inbox 3 format_size keyboard_…" at bounding box center [500, 134] width 1001 height 501
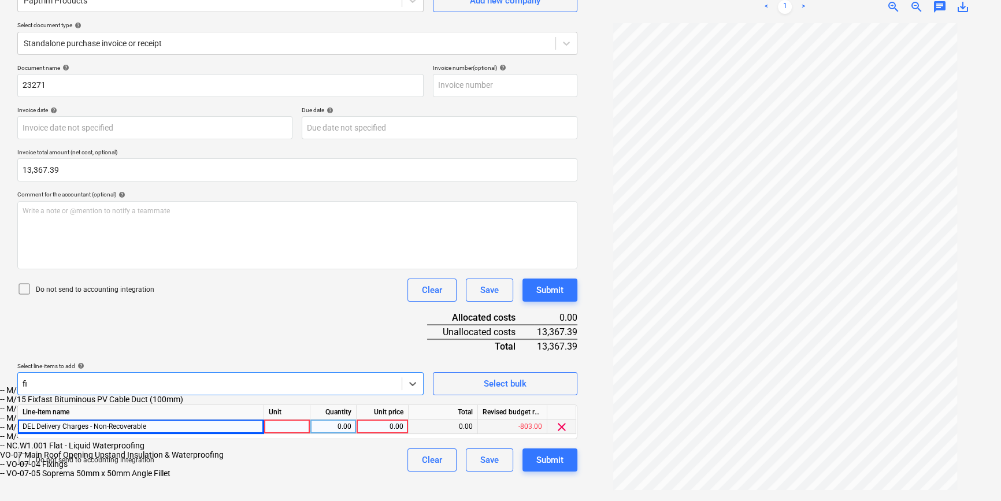
scroll to position [187, 0]
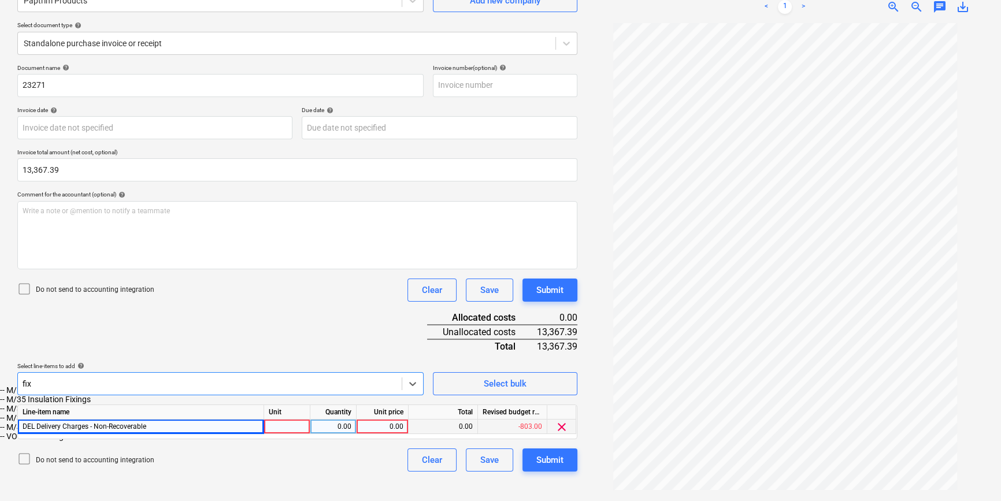
type input "fixi"
click at [103, 413] on div "-- M/38 Fixings" at bounding box center [500, 408] width 1001 height 9
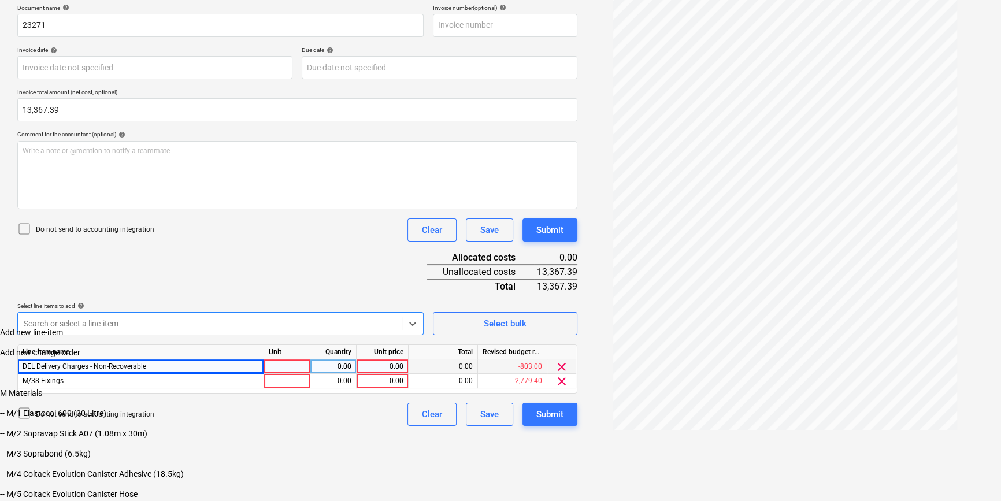
click at [82, 337] on div "Add new line-item" at bounding box center [500, 332] width 1001 height 9
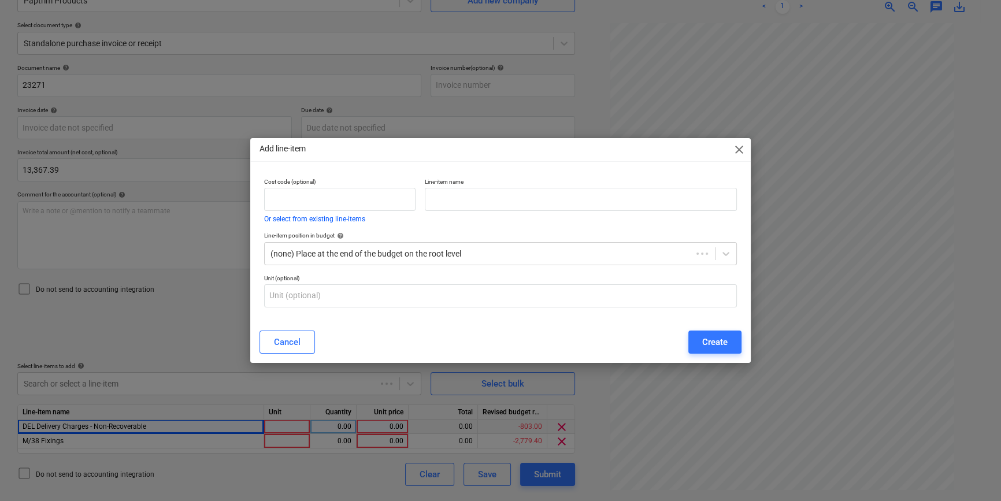
scroll to position [116, 0]
click at [280, 336] on div "Cancel" at bounding box center [288, 342] width 27 height 15
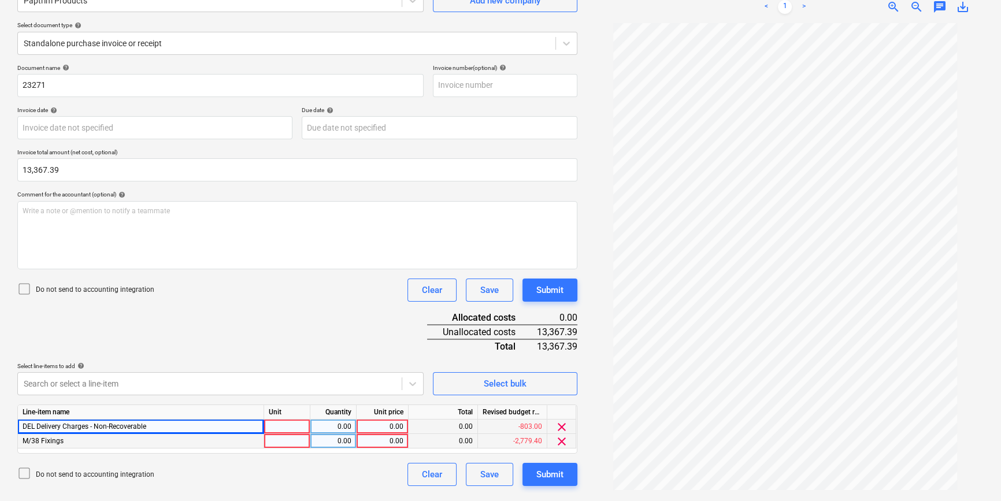
click at [272, 426] on div at bounding box center [287, 441] width 46 height 14
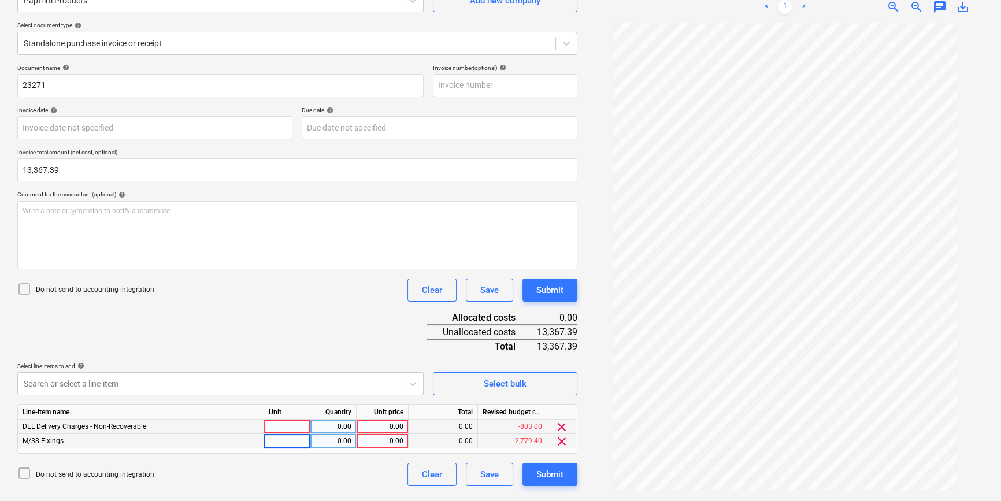
type input "1"
type input "pcs"
click at [345, 426] on div "0.00" at bounding box center [333, 441] width 36 height 14
type input "1"
click at [372, 426] on div "0.00" at bounding box center [382, 441] width 42 height 14
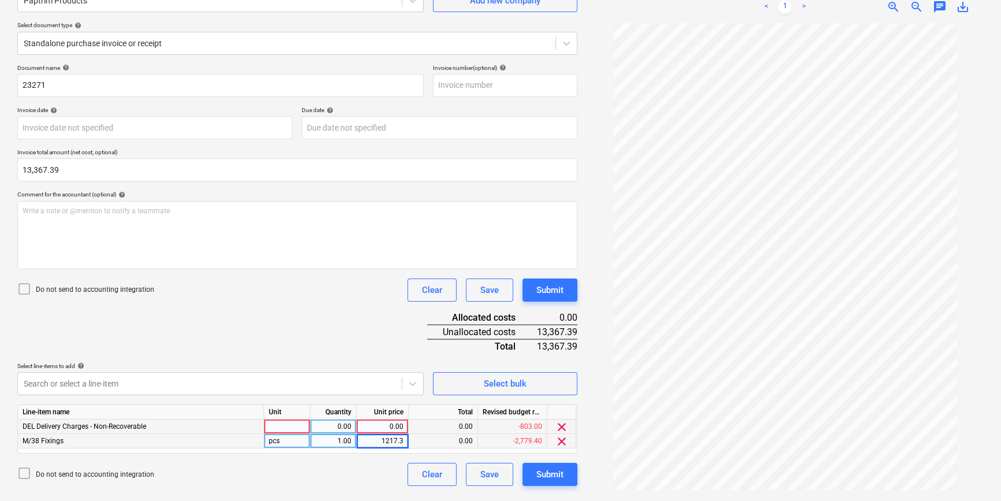
type input "1217.39"
click at [302, 426] on div at bounding box center [287, 427] width 46 height 14
type input "pcs"
click at [347, 426] on div "0.00" at bounding box center [333, 427] width 36 height 14
type input "1"
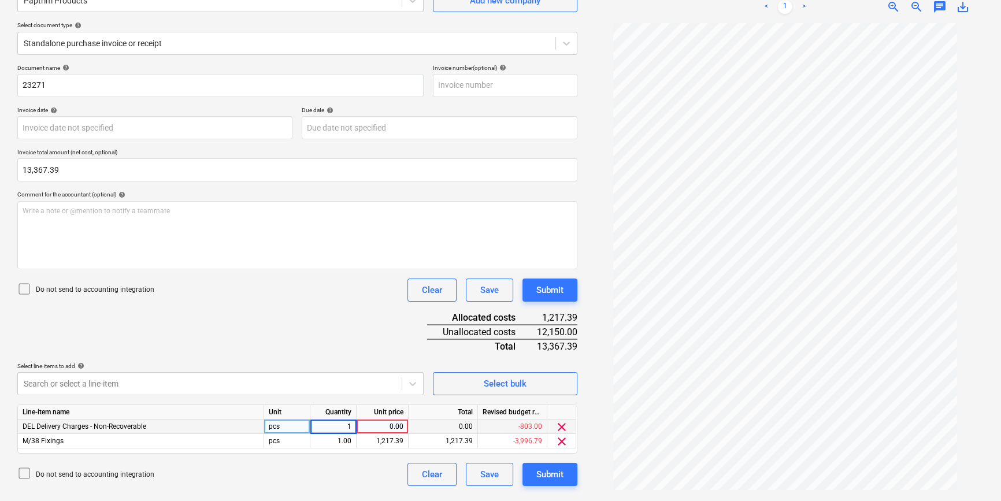
click at [391, 423] on div "0.00" at bounding box center [382, 427] width 42 height 14
type input "150"
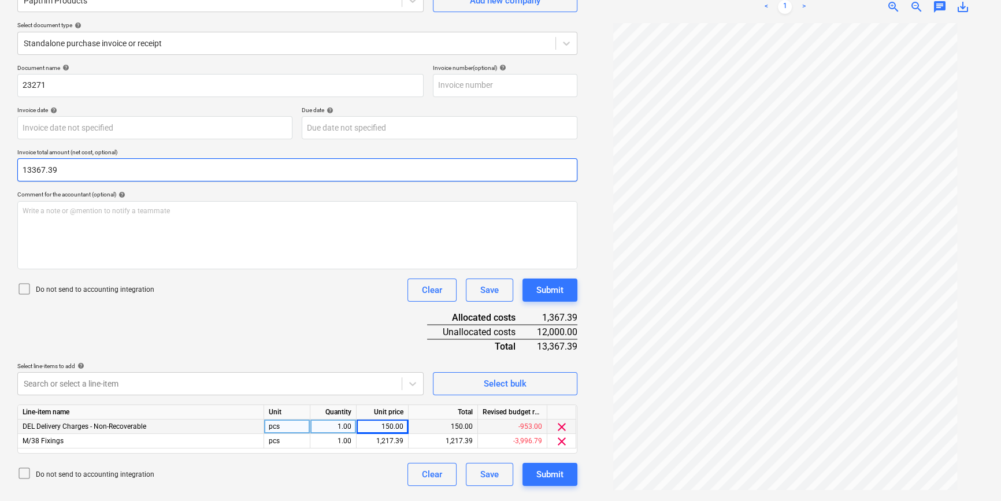
click at [49, 171] on input "13367.39" at bounding box center [297, 169] width 560 height 23
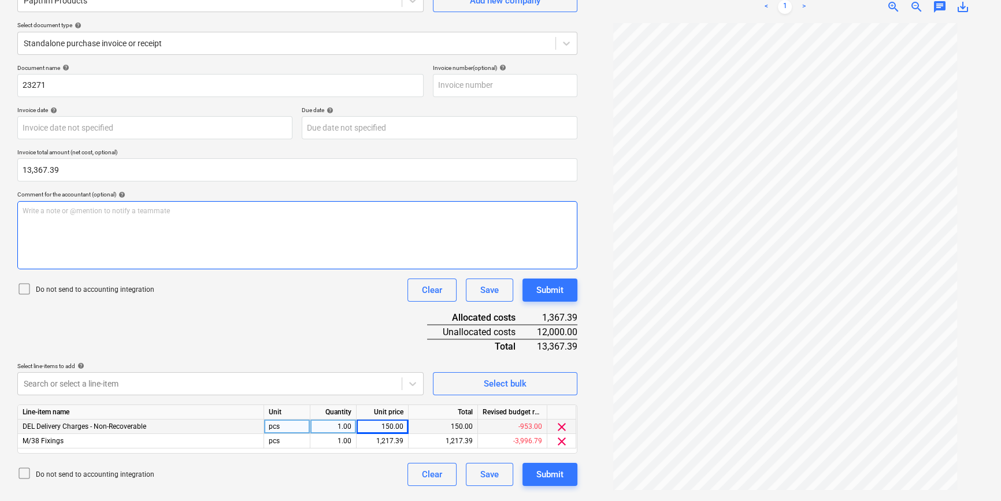
click at [82, 260] on div "Write a note or @mention to notify a teammate [PERSON_NAME]" at bounding box center [297, 235] width 560 height 68
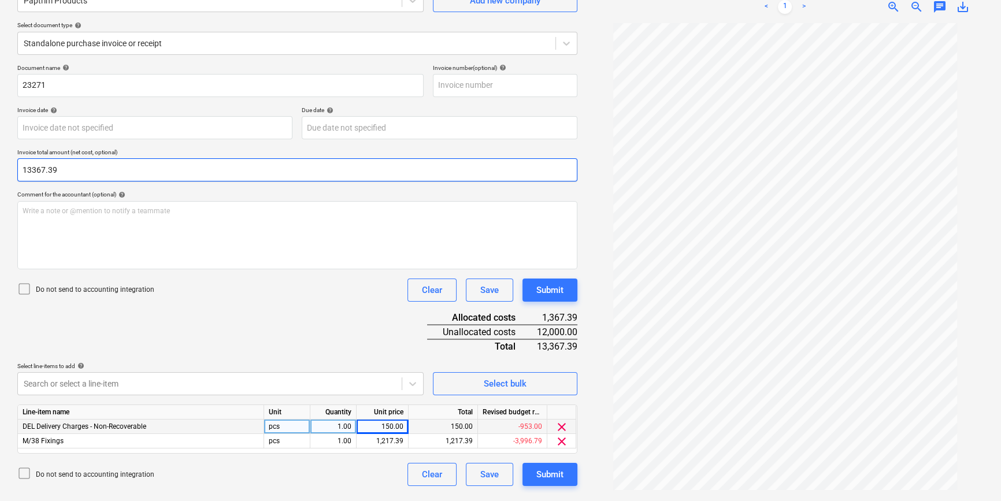
click at [31, 170] on input "13367.39" at bounding box center [297, 169] width 560 height 23
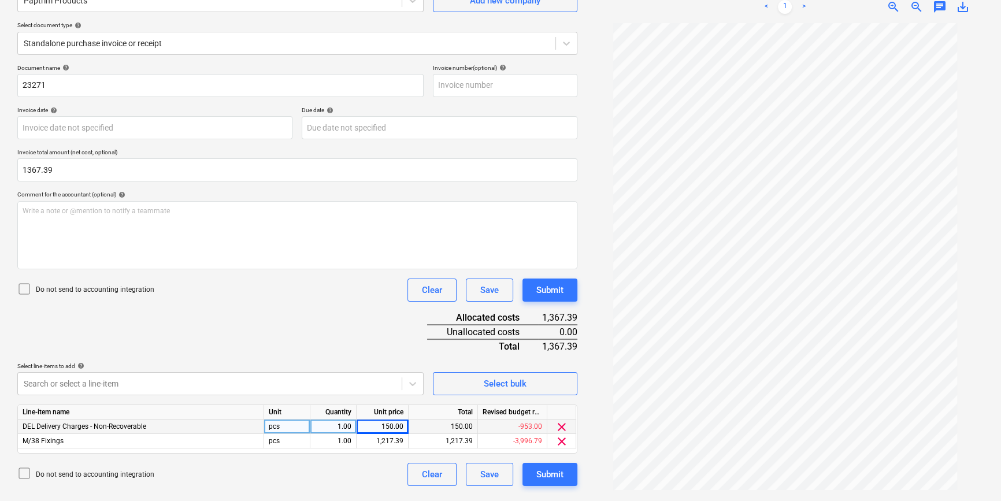
type input "1,367.39"
click at [87, 317] on div "Document name help 23271 Invoice number (optional) help Invoice date help Press…" at bounding box center [297, 275] width 560 height 422
click at [543, 426] on div "Submit" at bounding box center [549, 474] width 27 height 15
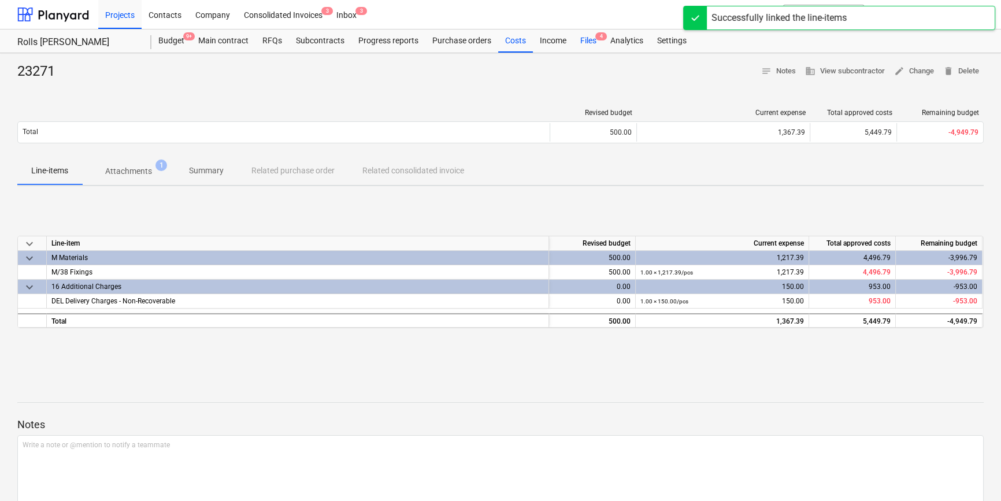
click at [583, 37] on div "Files 4" at bounding box center [588, 40] width 30 height 23
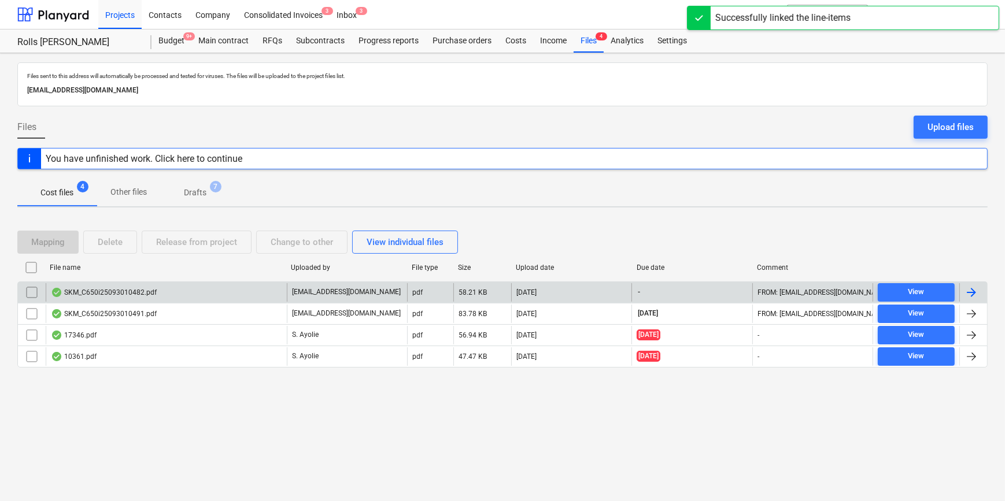
click at [108, 291] on div "SKM_C650i25093010482.pdf" at bounding box center [104, 292] width 106 height 9
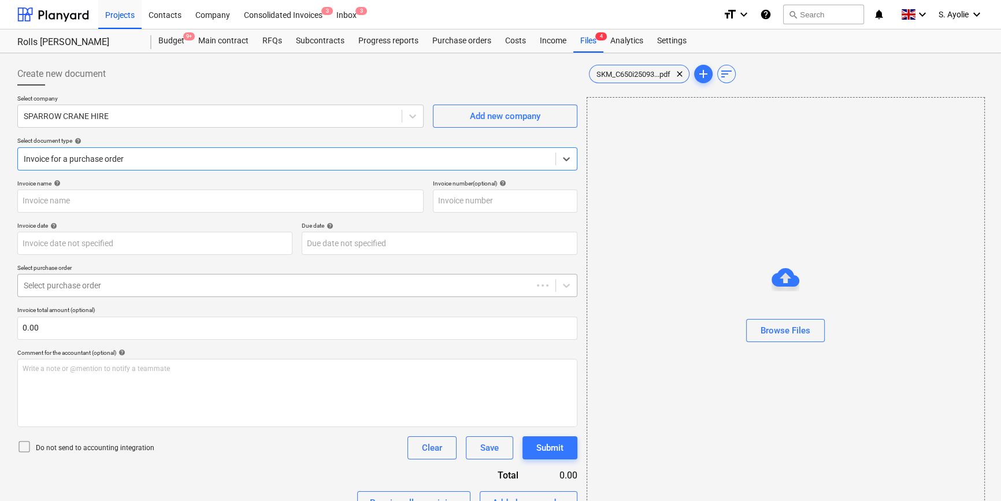
type input "185070"
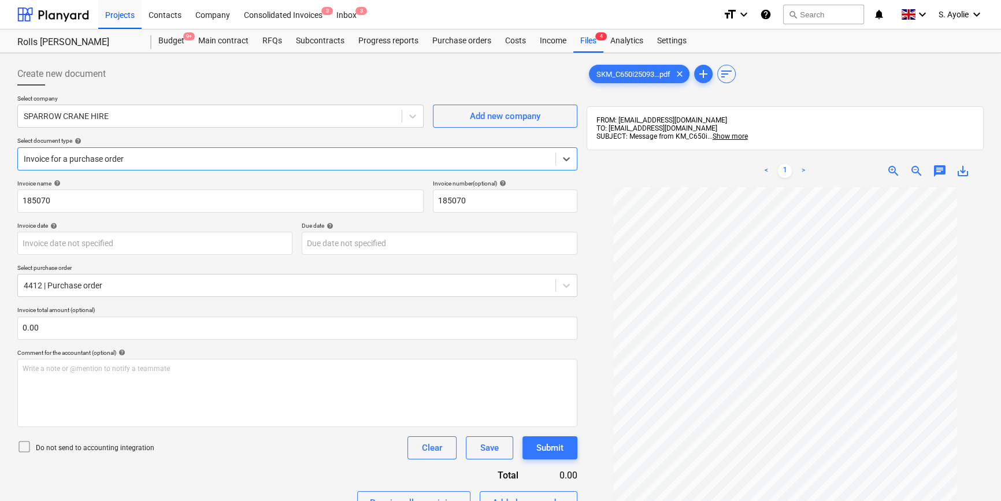
scroll to position [20, 0]
click at [206, 162] on div at bounding box center [287, 159] width 526 height 12
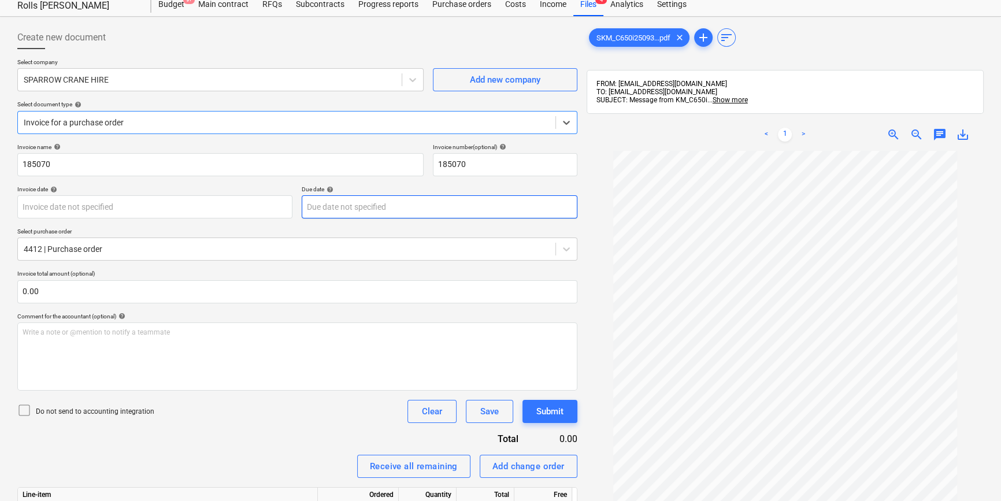
scroll to position [52, 0]
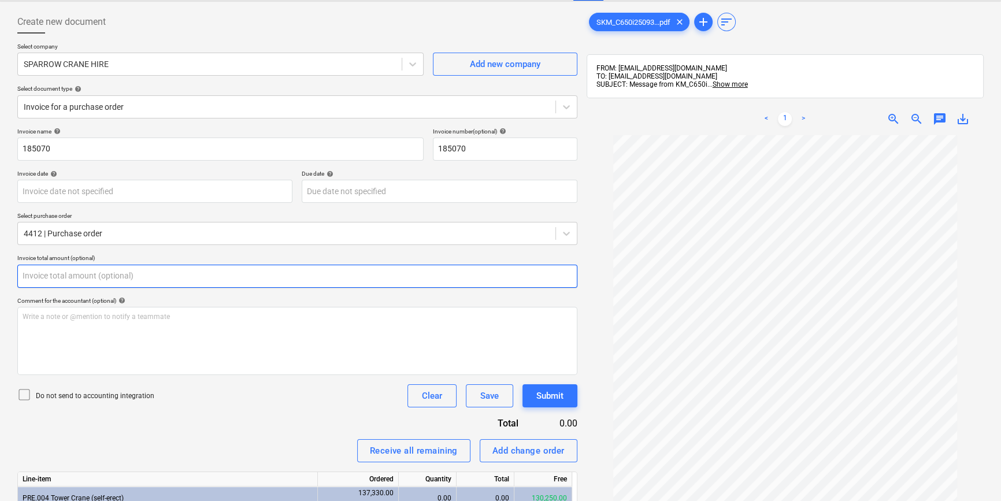
click at [138, 279] on input "text" at bounding box center [297, 276] width 560 height 23
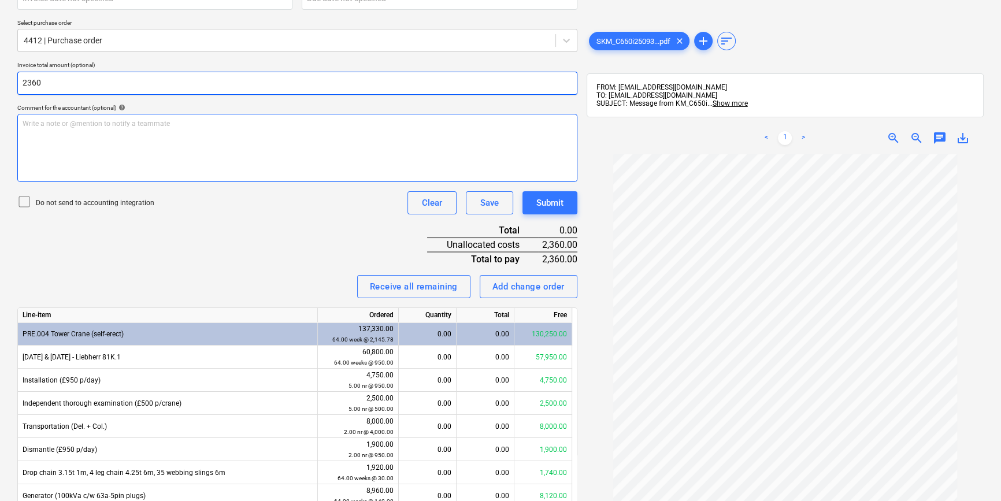
scroll to position [165, 0]
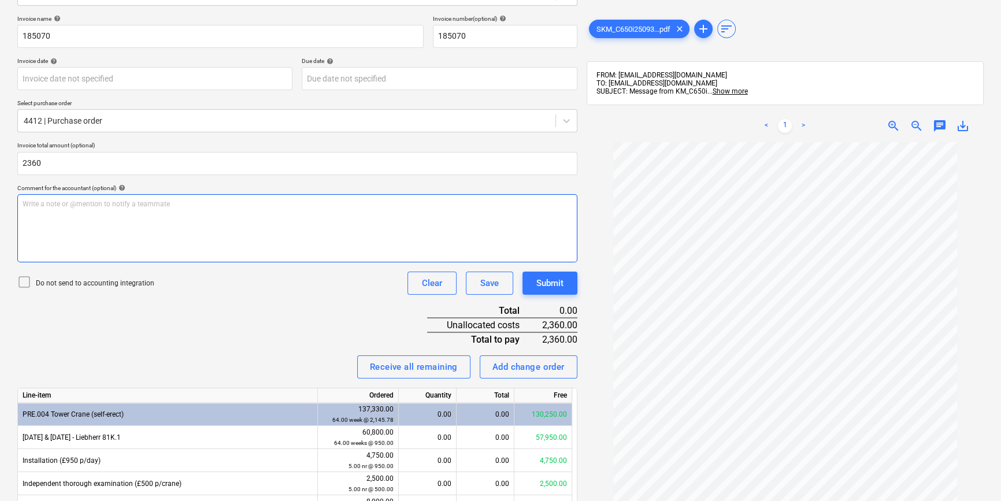
type input "2,360.00"
click at [182, 220] on div "Write a note or @mention to notify a teammate [PERSON_NAME]" at bounding box center [297, 228] width 560 height 68
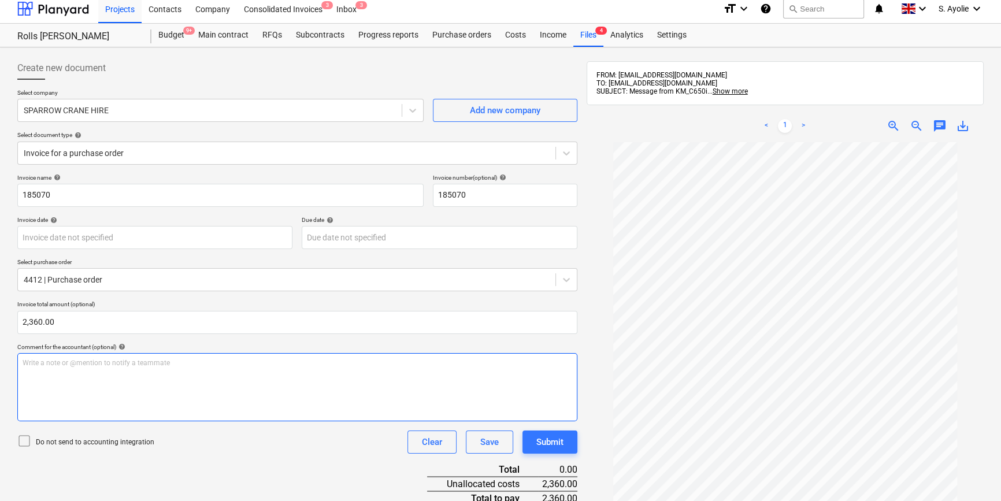
scroll to position [0, 0]
